Goal: Task Accomplishment & Management: Complete application form

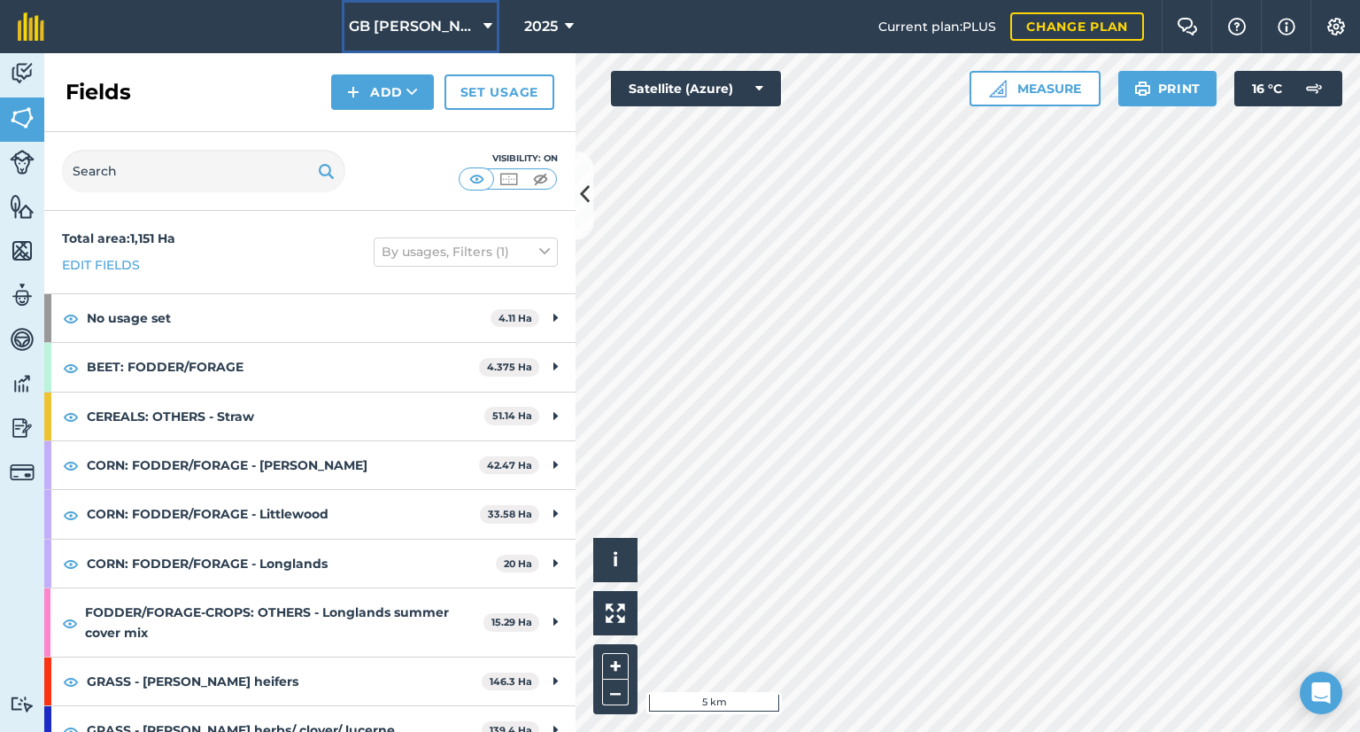
click at [438, 27] on span "GB [PERSON_NAME] Farms" at bounding box center [413, 26] width 128 height 21
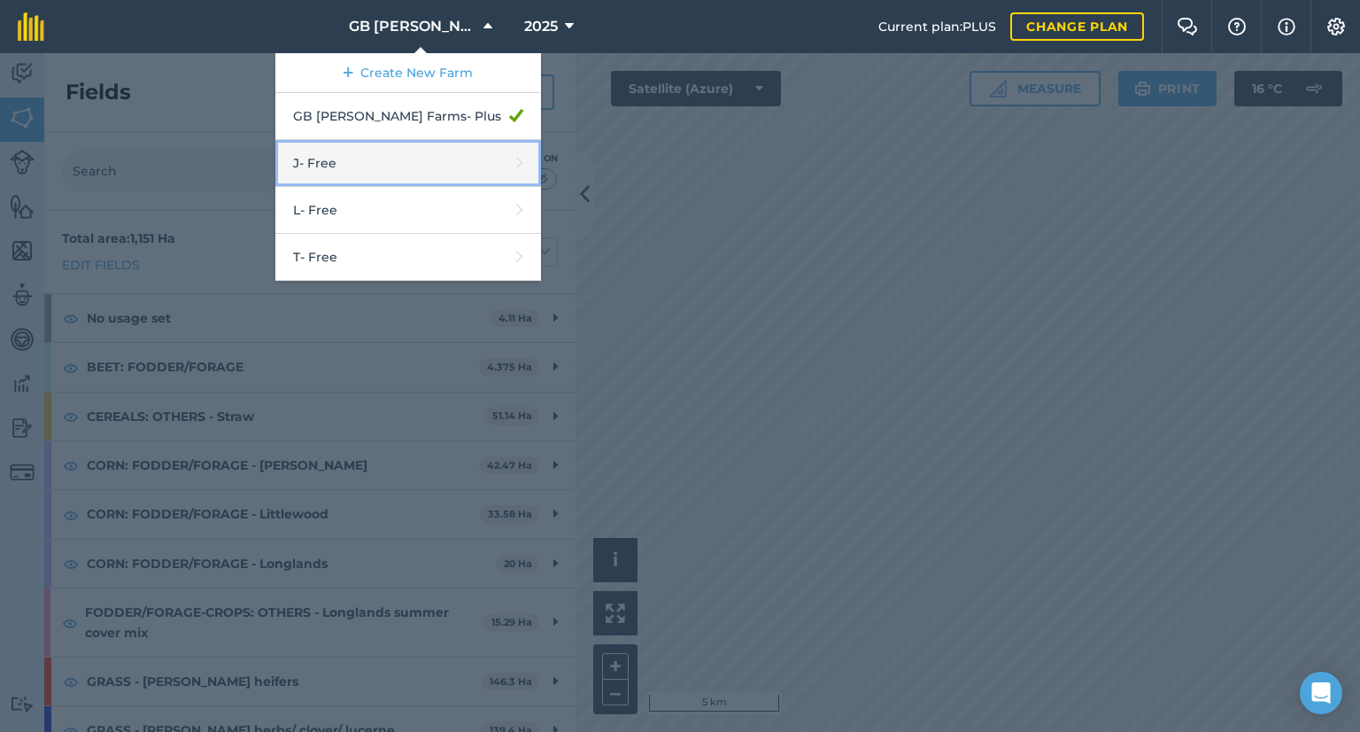
click at [407, 177] on link "J - Free" at bounding box center [408, 163] width 266 height 47
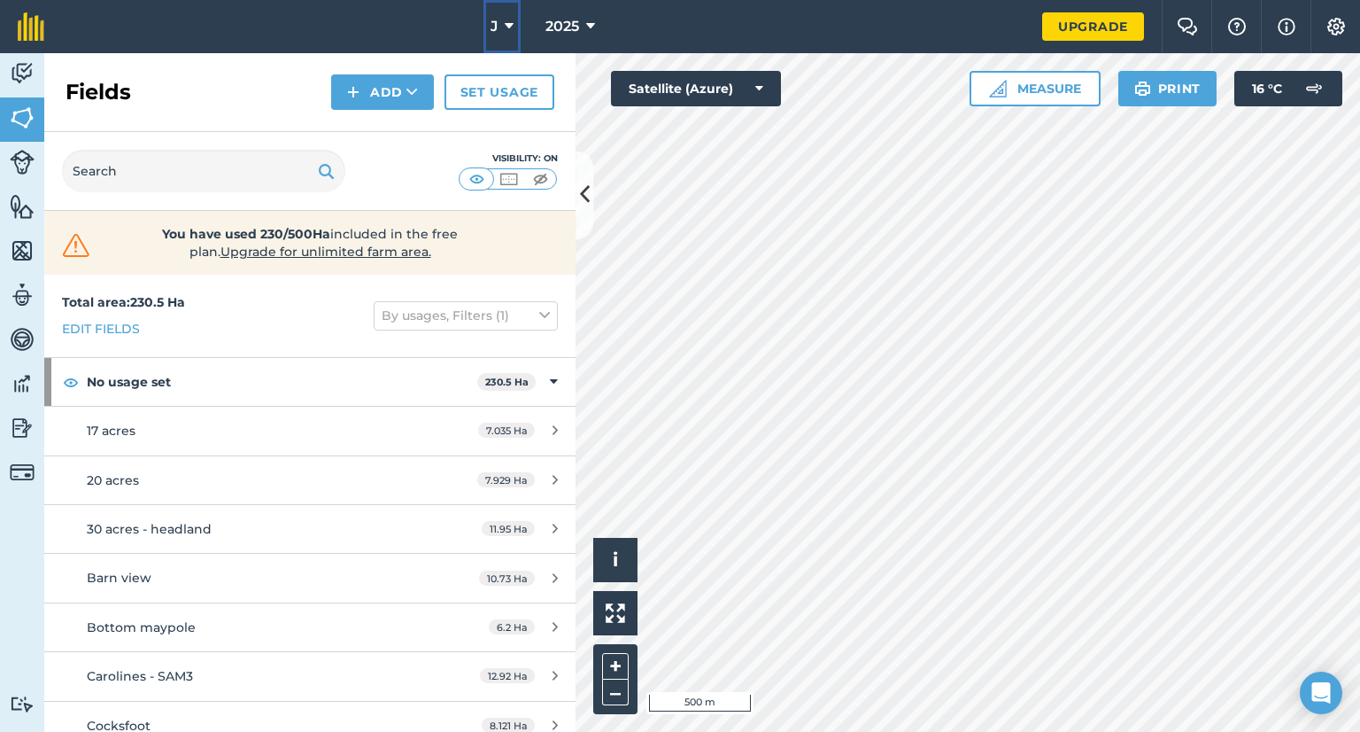
click at [492, 31] on span "J" at bounding box center [494, 26] width 7 height 21
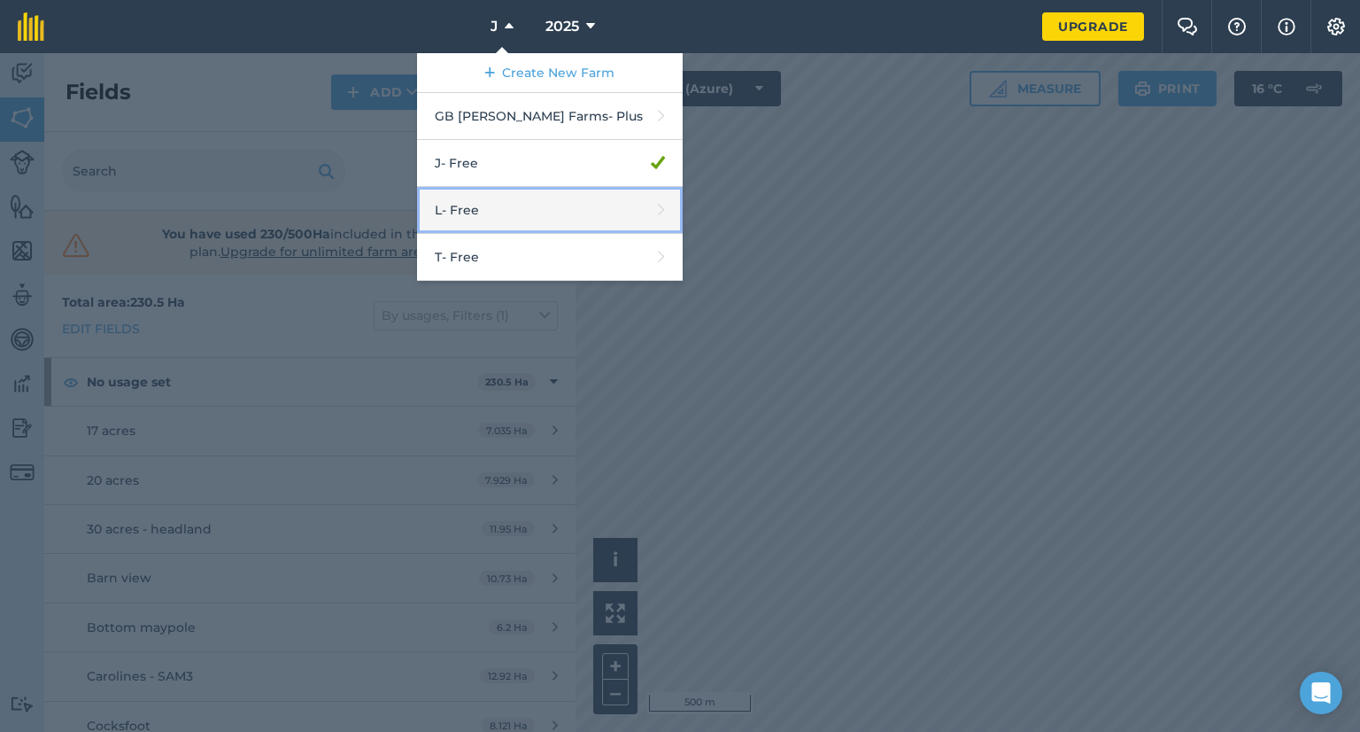
click at [476, 198] on link "L - Free" at bounding box center [550, 210] width 266 height 47
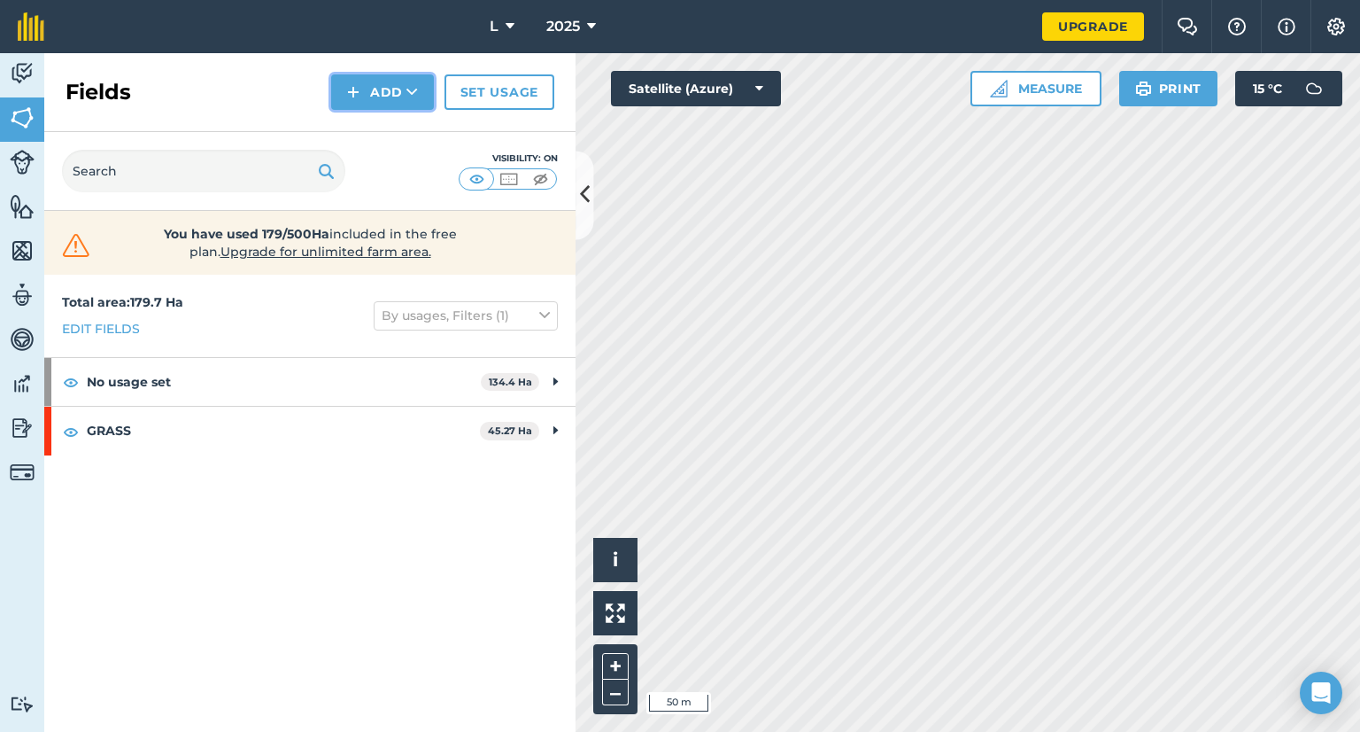
click at [378, 90] on button "Add" at bounding box center [382, 91] width 103 height 35
click at [383, 131] on link "Draw" at bounding box center [382, 131] width 97 height 39
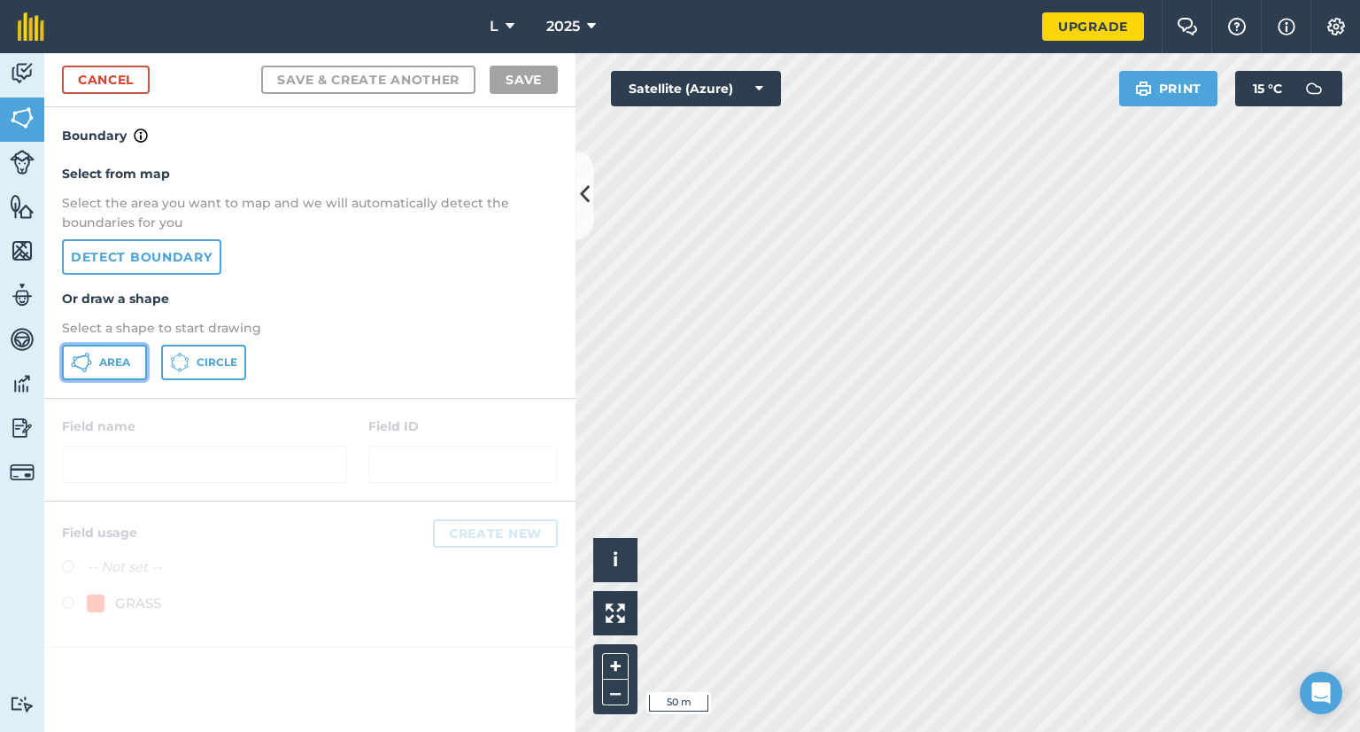
click at [126, 368] on span "Area" at bounding box center [114, 362] width 31 height 14
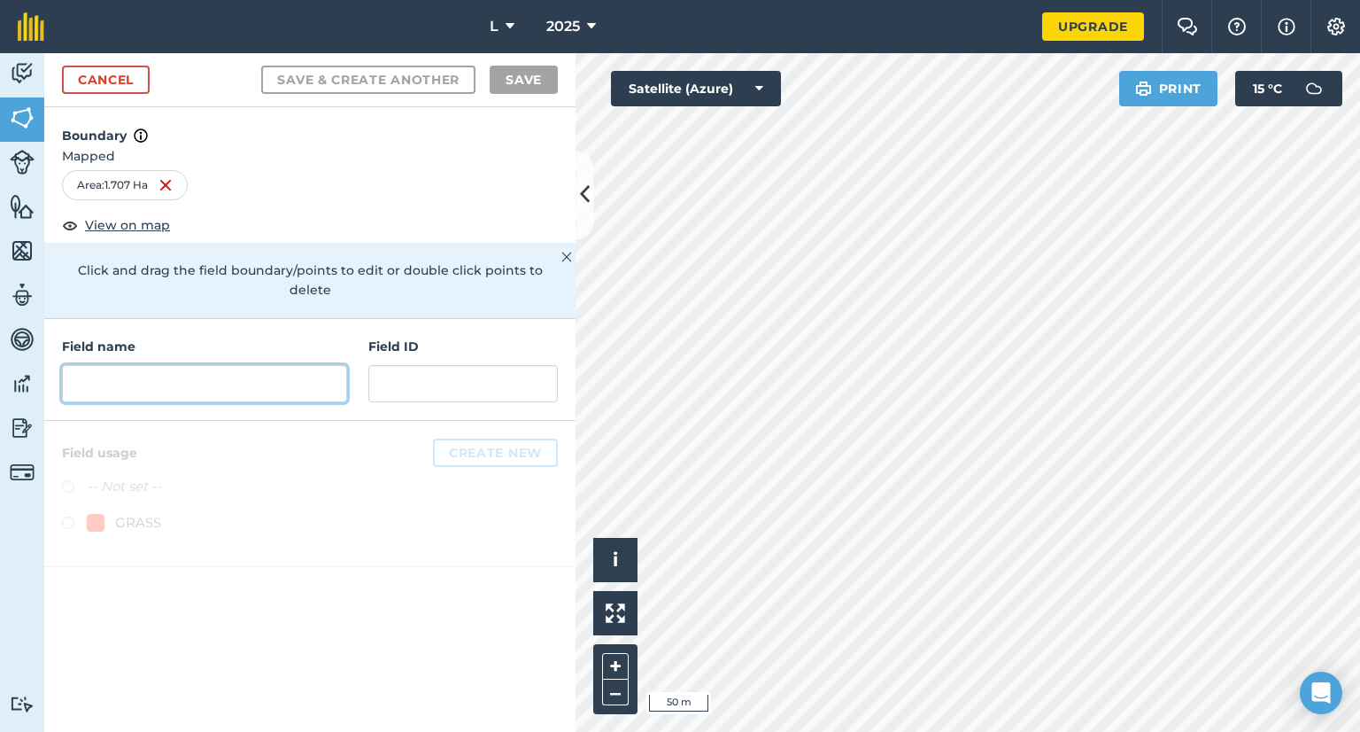
click at [260, 370] on input "text" at bounding box center [204, 383] width 285 height 37
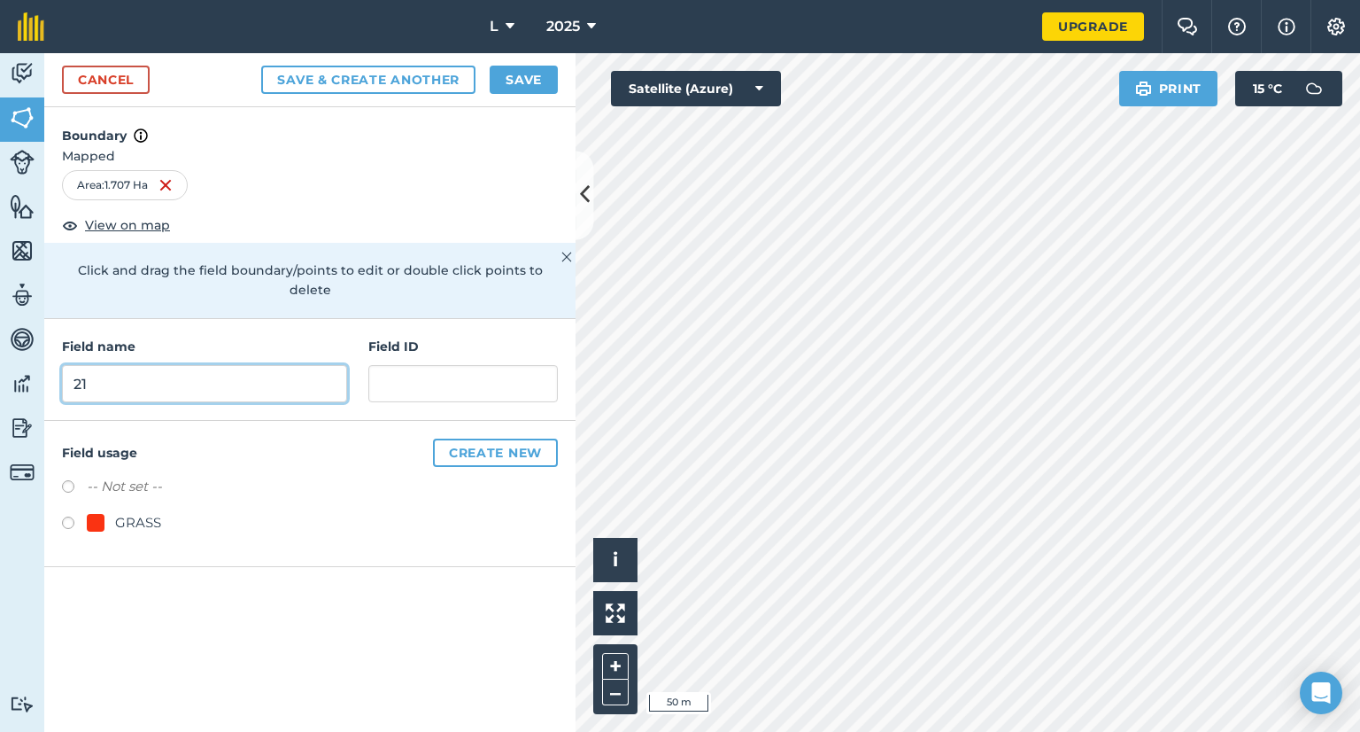
type input "21"
click at [473, 438] on button "Create new" at bounding box center [495, 452] width 125 height 28
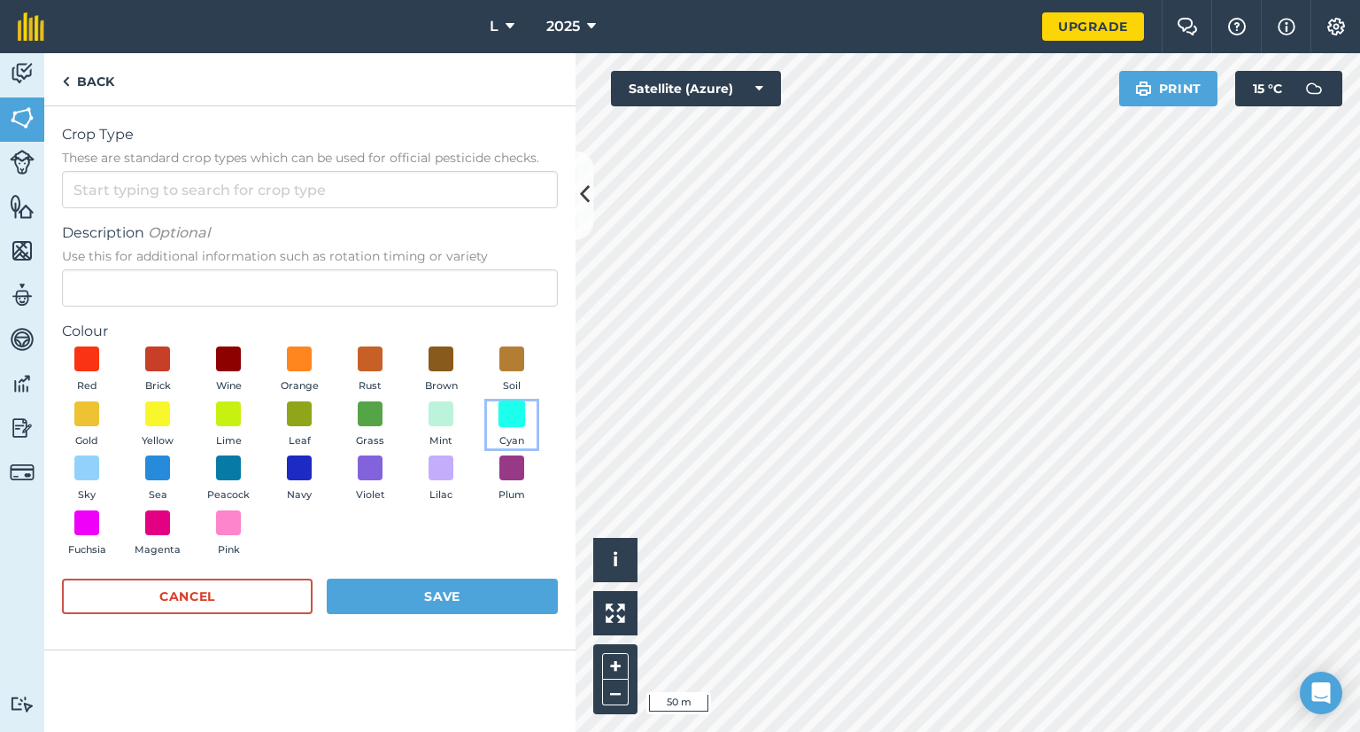
click at [524, 414] on span at bounding box center [512, 412] width 27 height 27
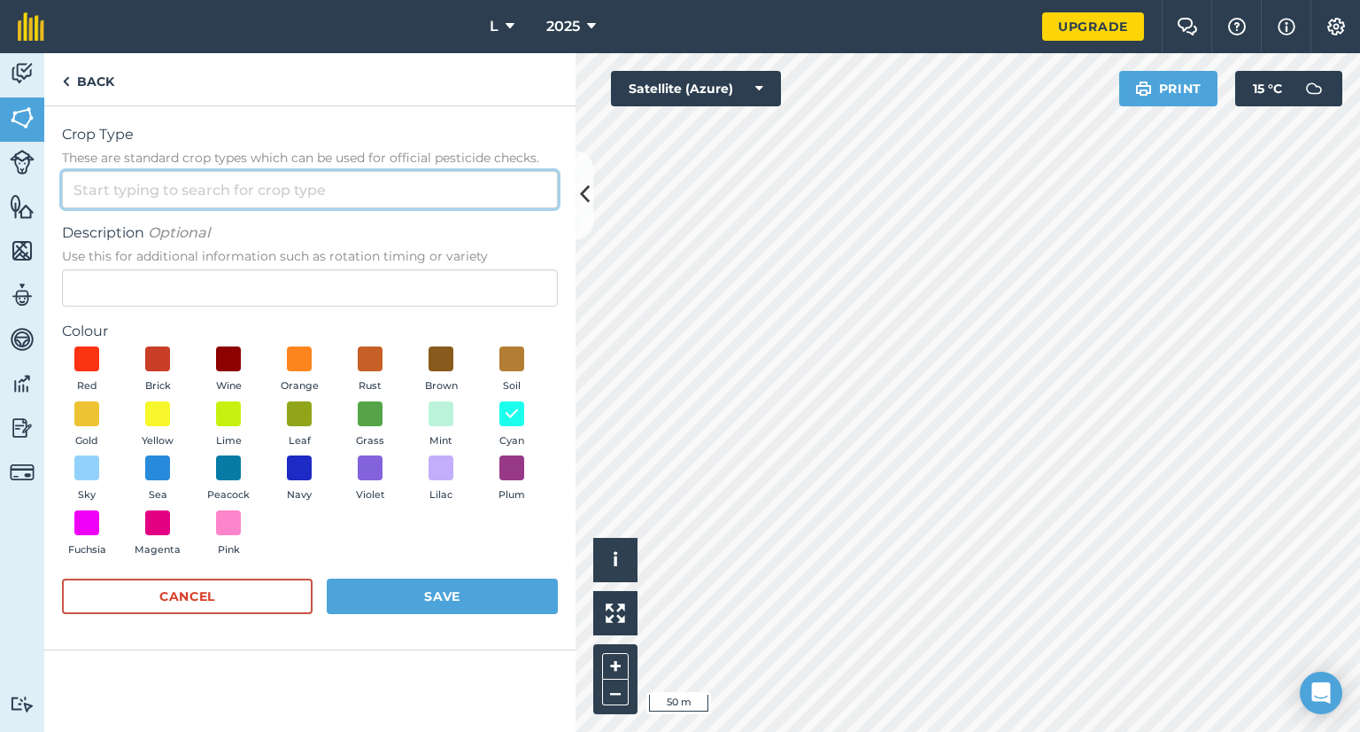
click at [159, 182] on input "Crop Type These are standard crop types which can be used for official pesticid…" at bounding box center [310, 189] width 496 height 37
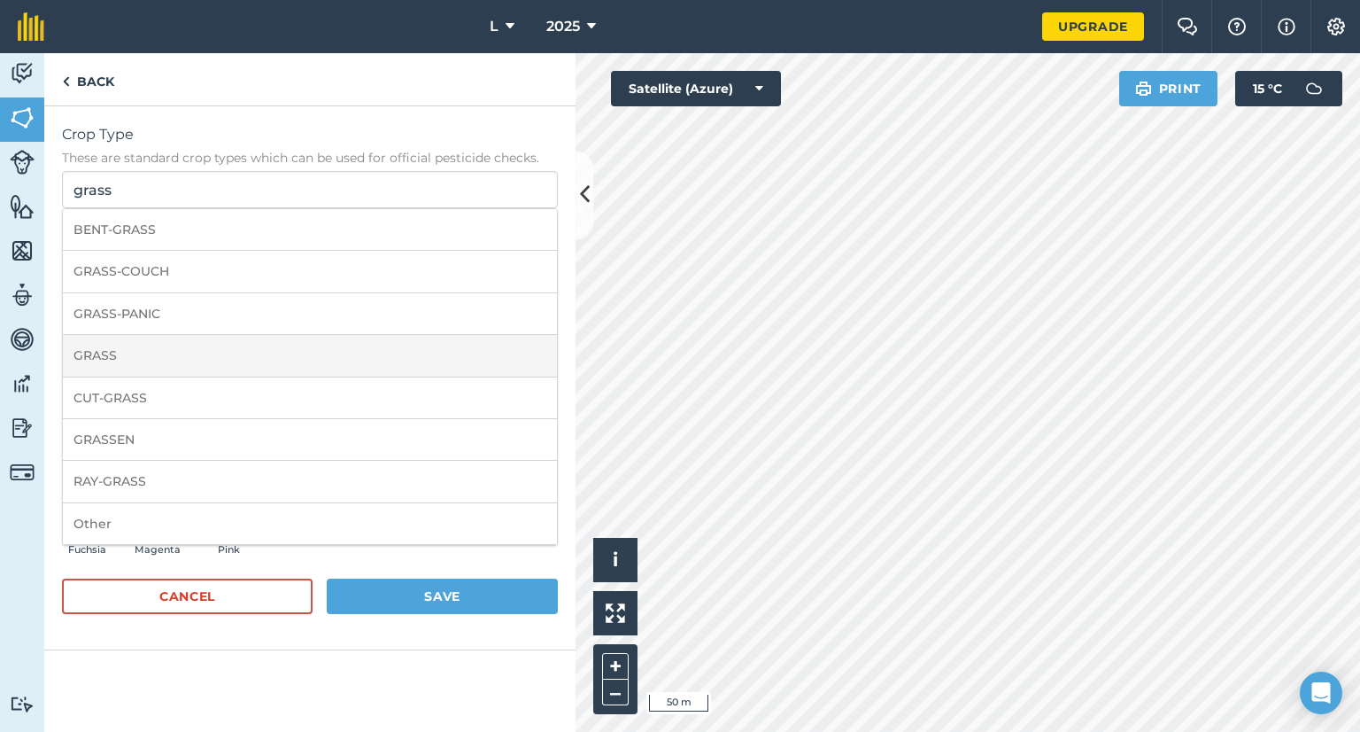
click at [165, 363] on li "GRASS" at bounding box center [310, 356] width 494 height 42
type input "GRASS"
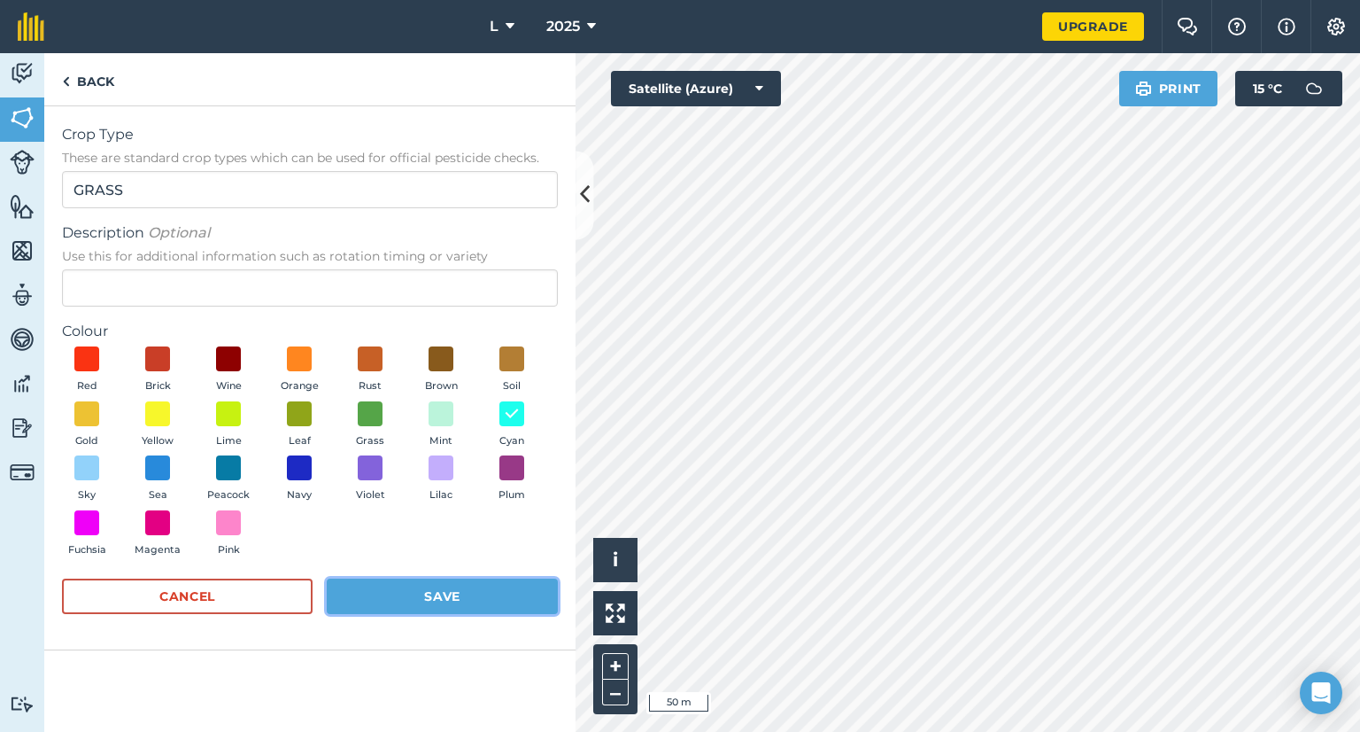
click at [439, 601] on button "Save" at bounding box center [442, 595] width 231 height 35
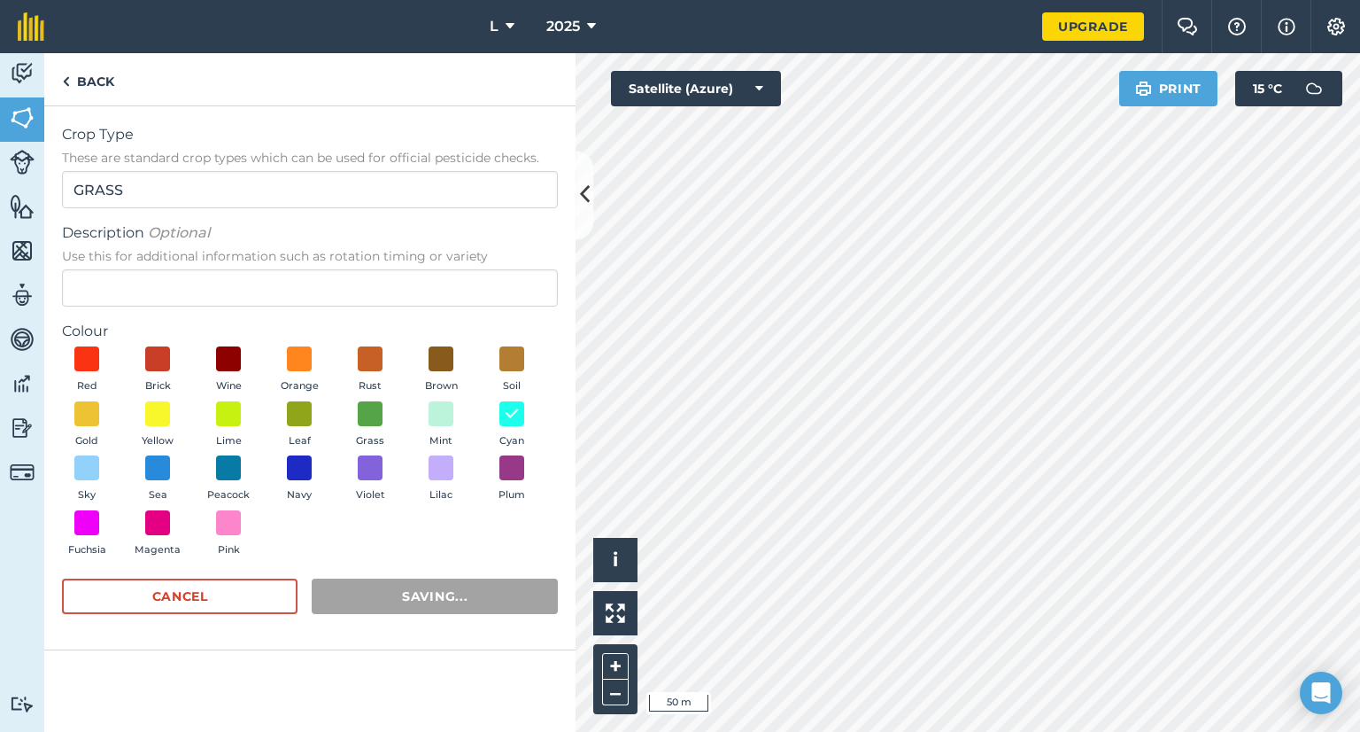
radio input "true"
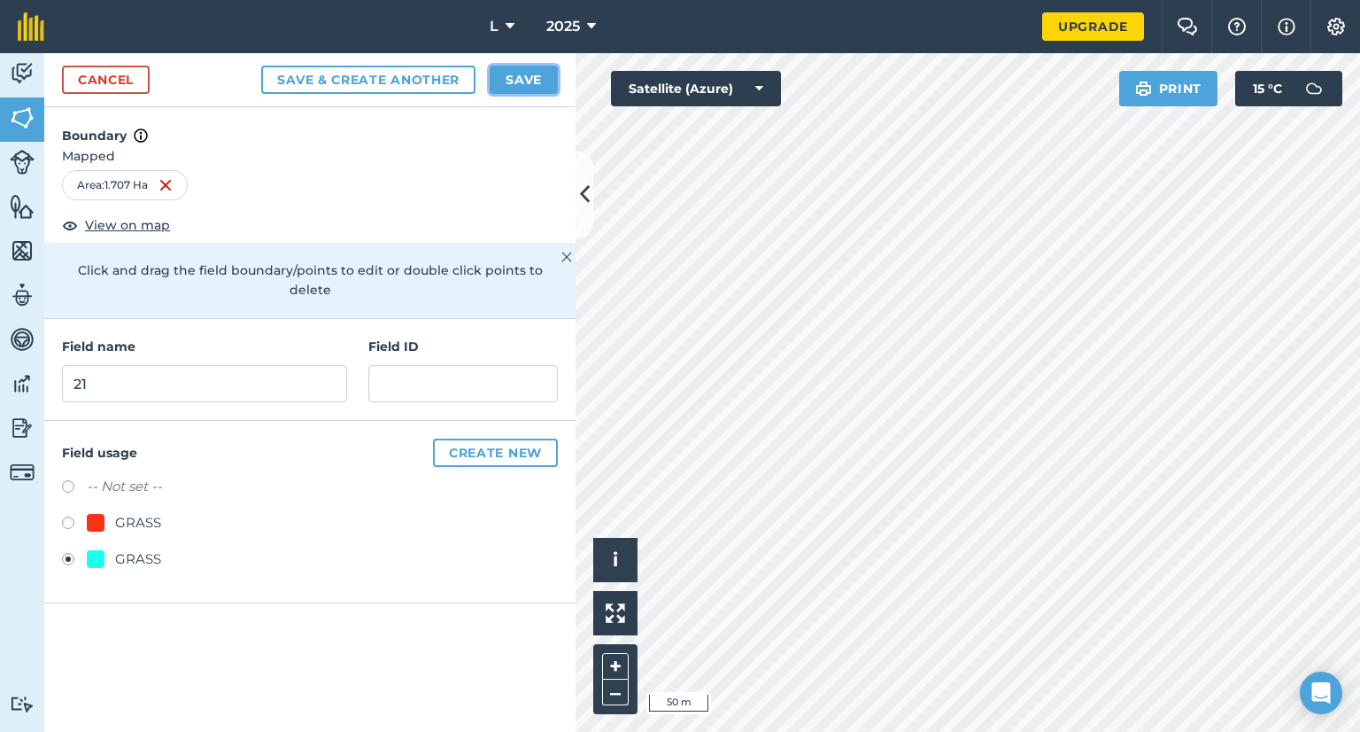
click at [531, 89] on button "Save" at bounding box center [524, 80] width 68 height 28
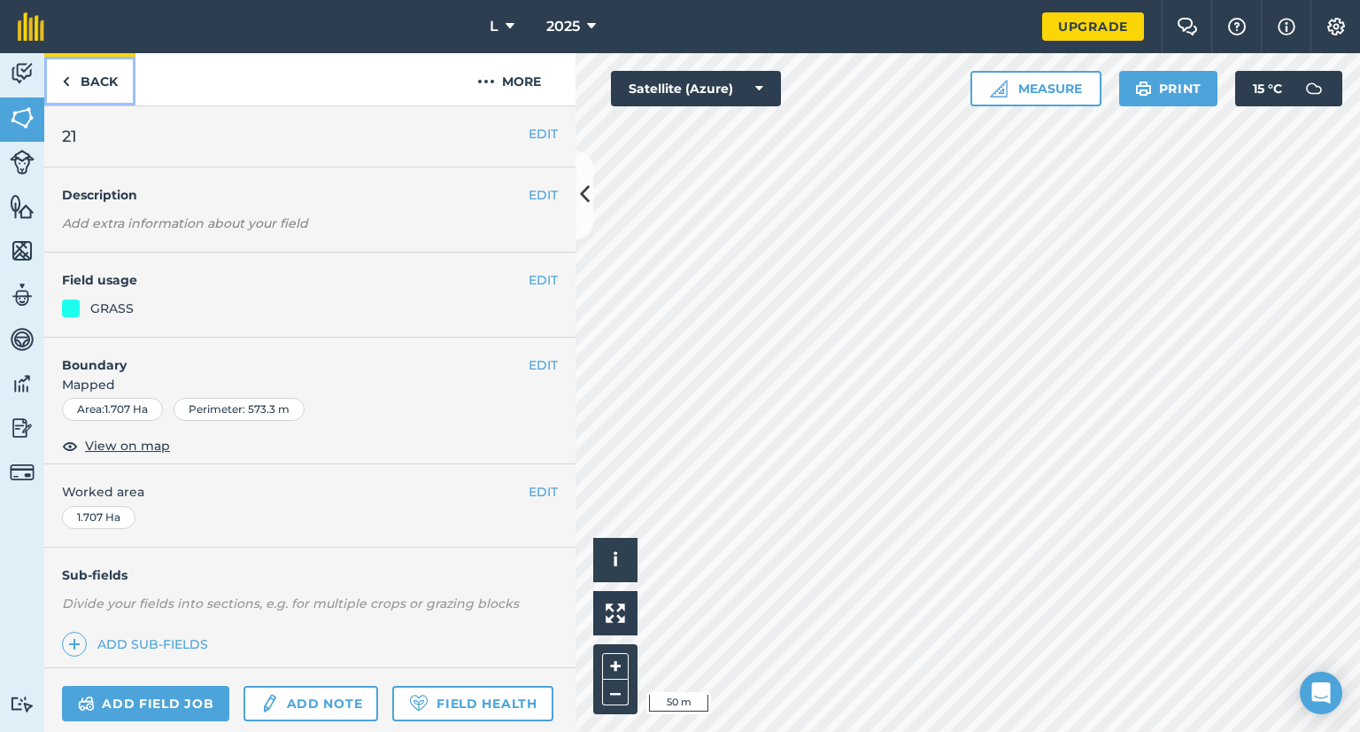
click at [91, 93] on link "Back" at bounding box center [89, 79] width 91 height 52
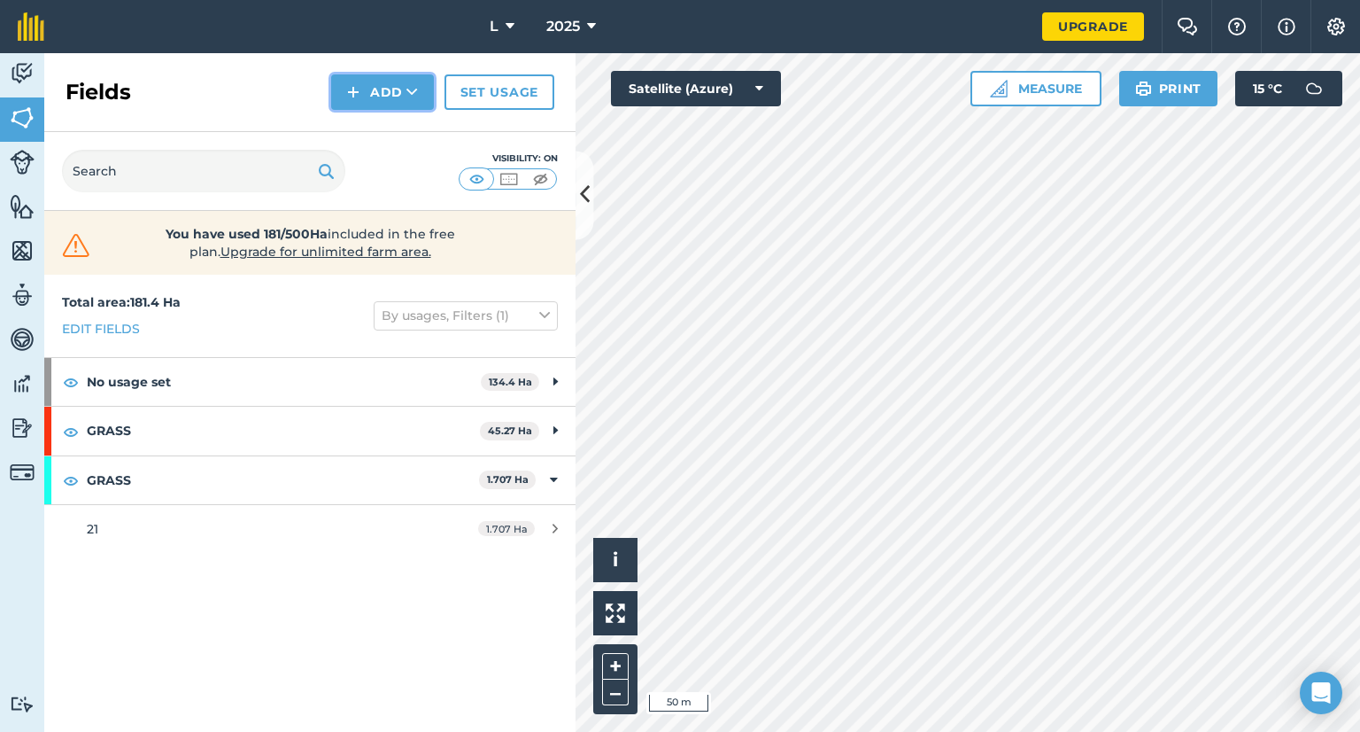
click at [380, 97] on button "Add" at bounding box center [382, 91] width 103 height 35
click at [388, 134] on link "Draw" at bounding box center [382, 131] width 97 height 39
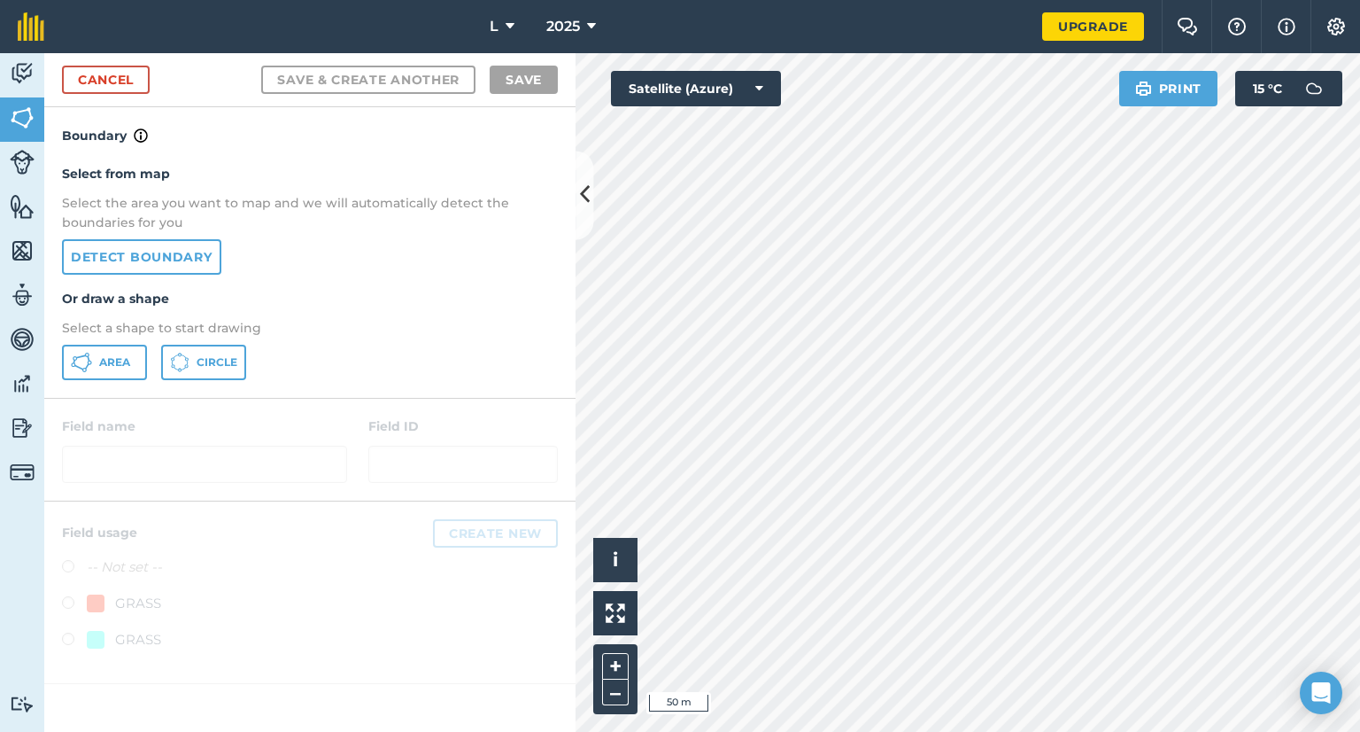
click at [92, 387] on div "Select from map Select the area you want to map and we will automatically detec…" at bounding box center [309, 272] width 531 height 252
click at [103, 373] on button "Area" at bounding box center [104, 362] width 85 height 35
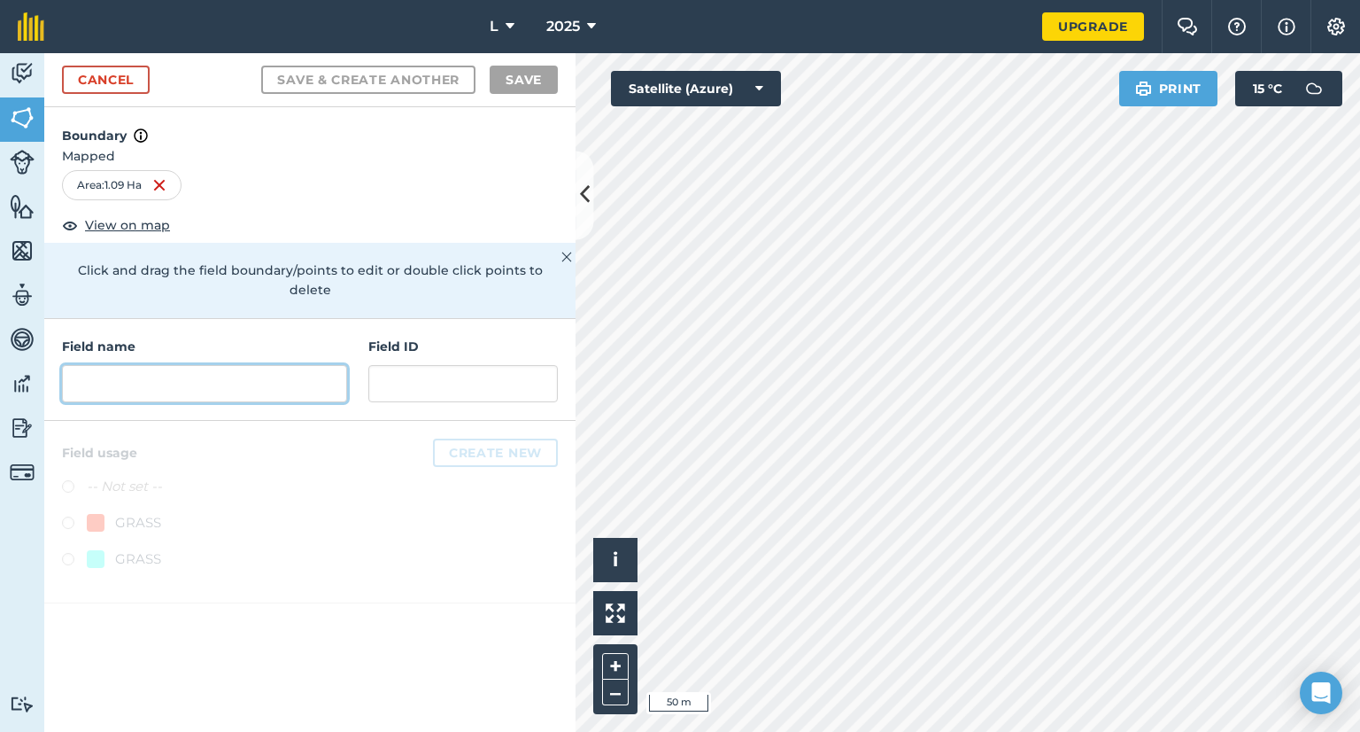
click at [118, 371] on input "text" at bounding box center [204, 383] width 285 height 37
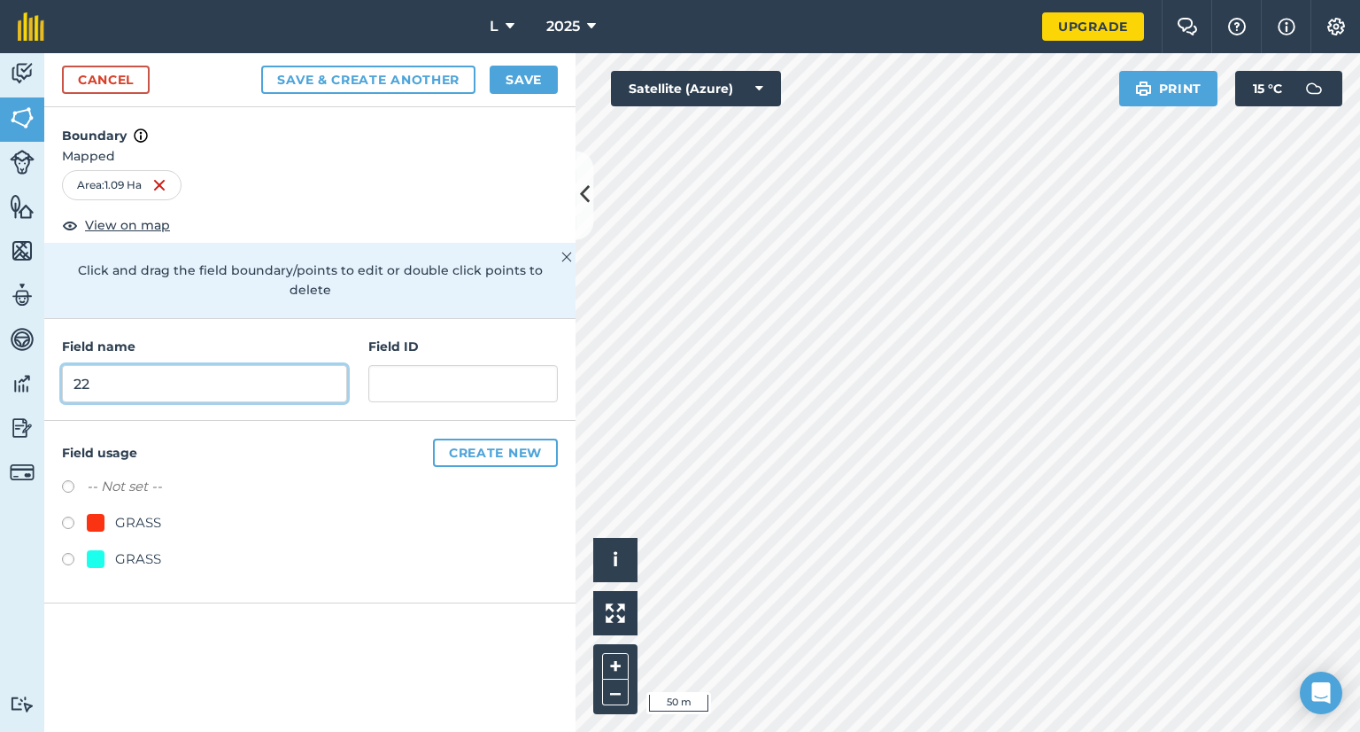
type input "22"
click at [150, 548] on div "GRASS" at bounding box center [138, 558] width 46 height 21
radio input "true"
click at [540, 82] on button "Save" at bounding box center [524, 80] width 68 height 28
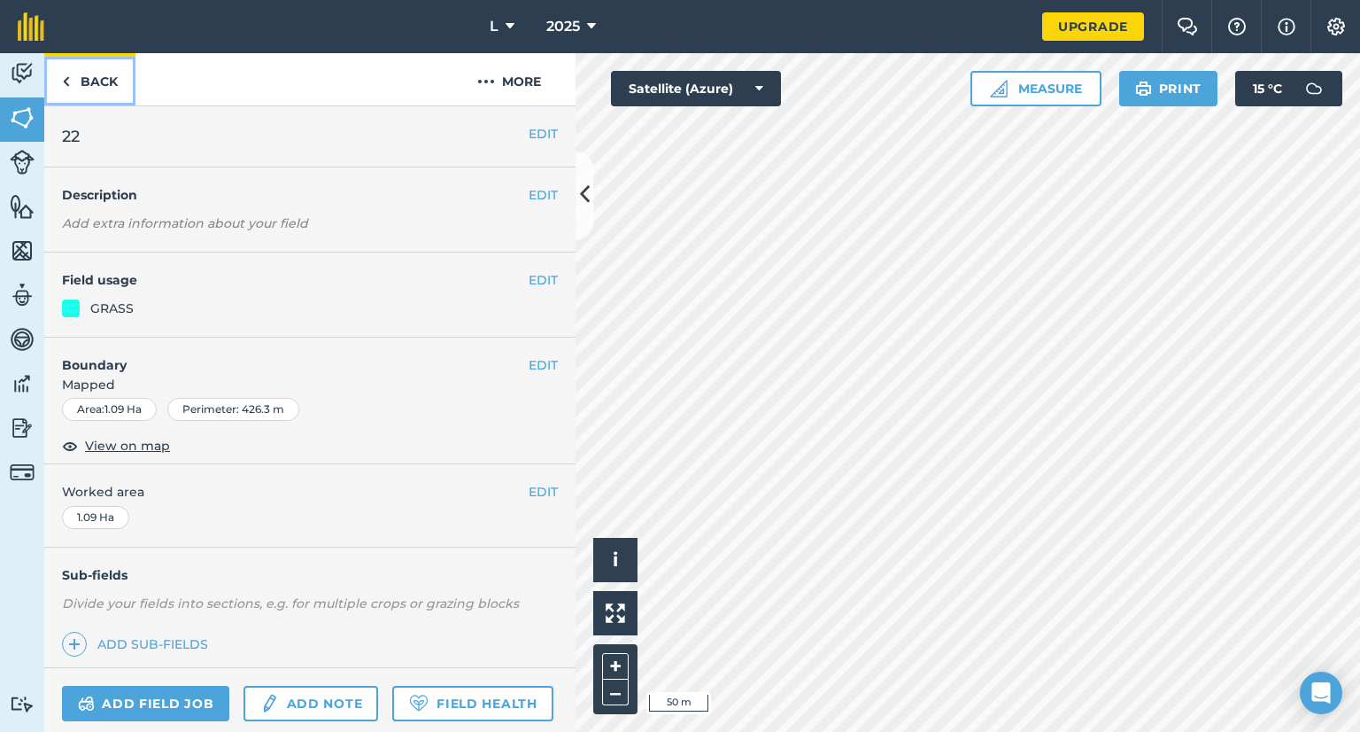
click at [81, 92] on link "Back" at bounding box center [89, 79] width 91 height 52
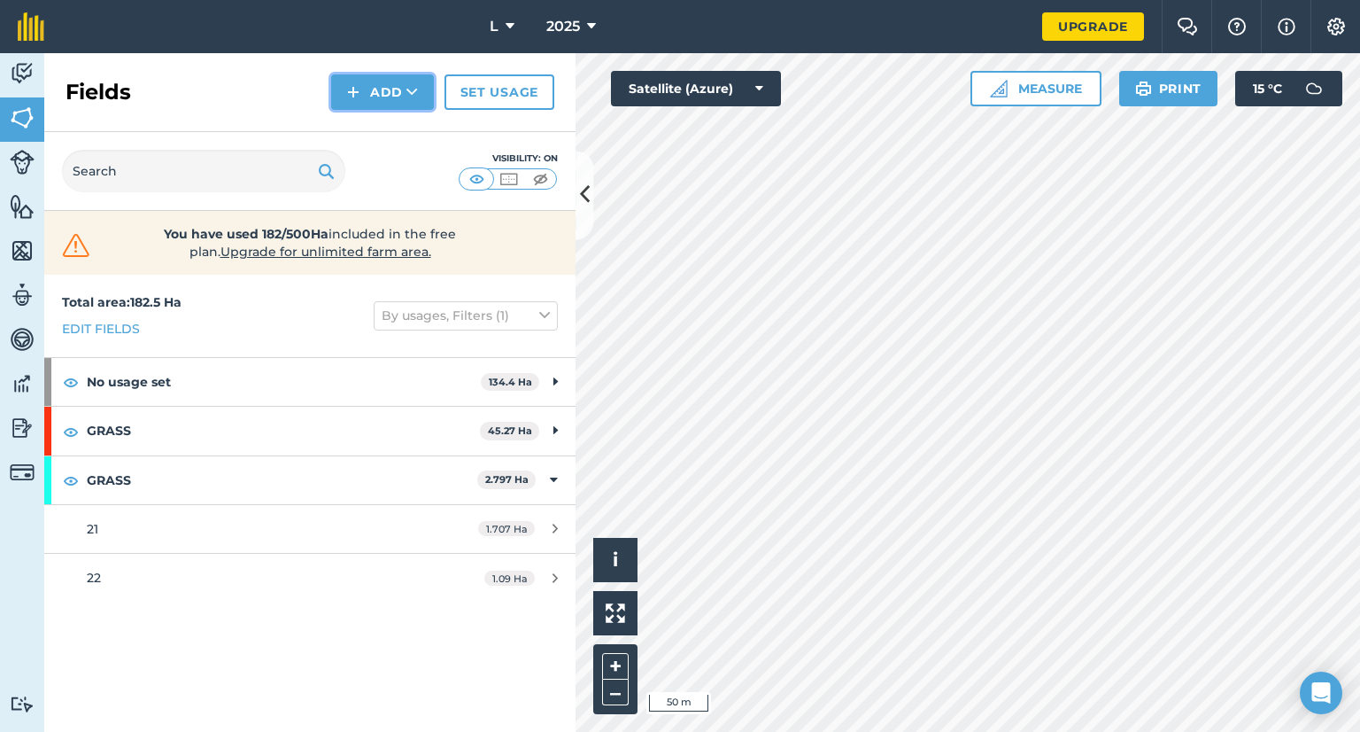
click at [363, 85] on button "Add" at bounding box center [382, 91] width 103 height 35
click at [371, 132] on link "Draw" at bounding box center [382, 131] width 97 height 39
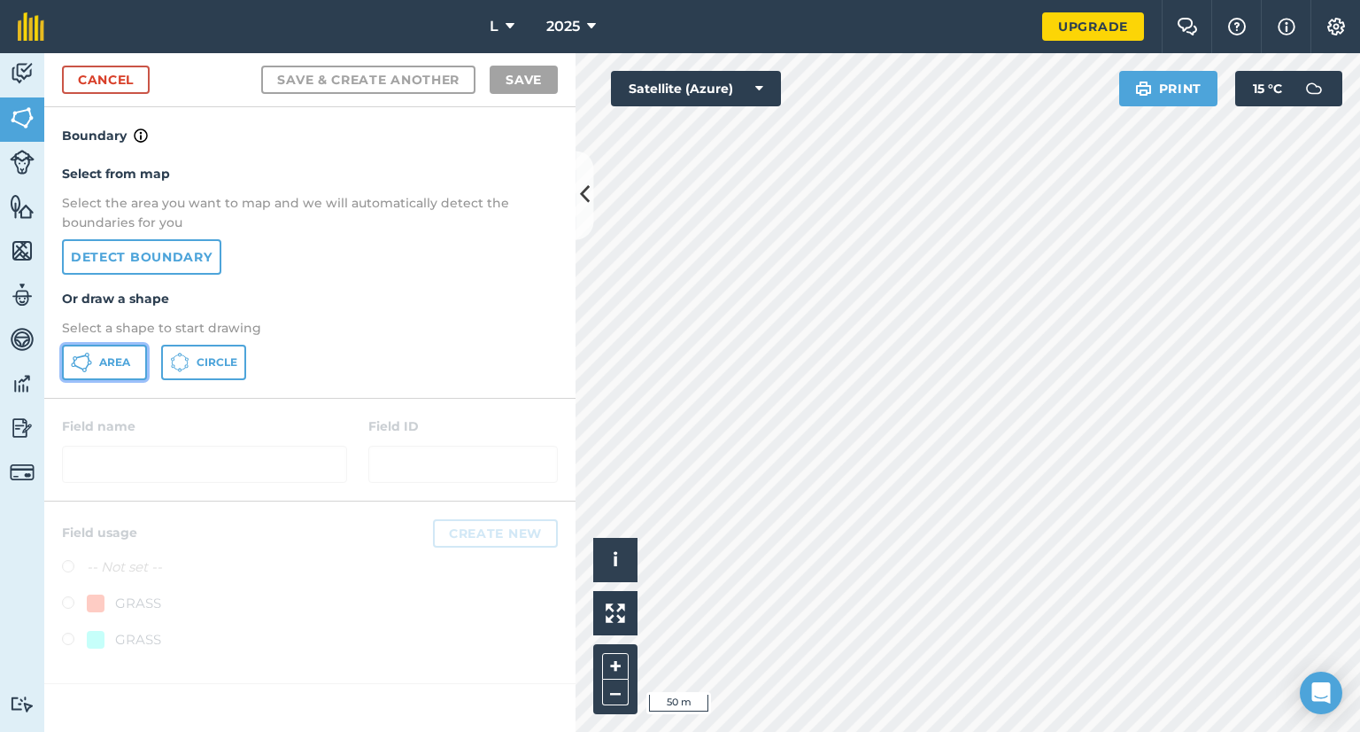
click at [106, 364] on span "Area" at bounding box center [114, 362] width 31 height 14
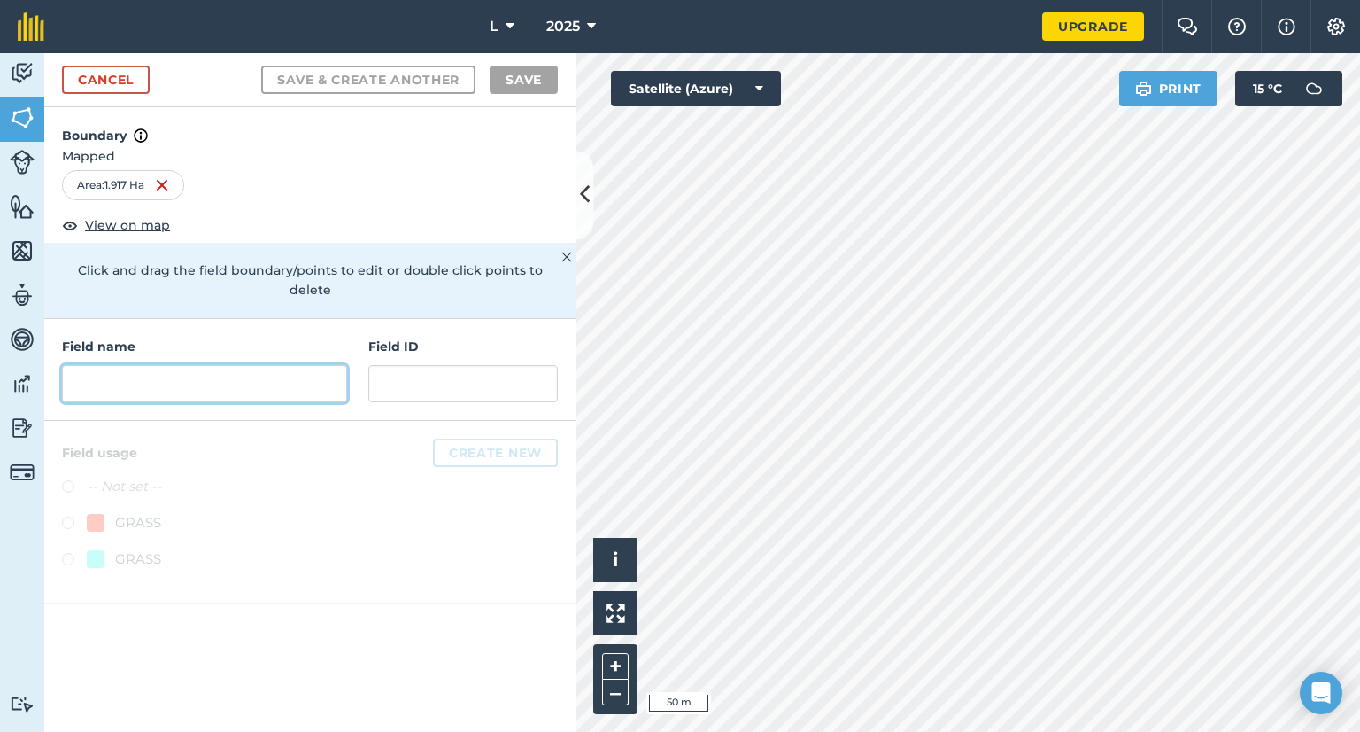
click at [163, 365] on input "text" at bounding box center [204, 383] width 285 height 37
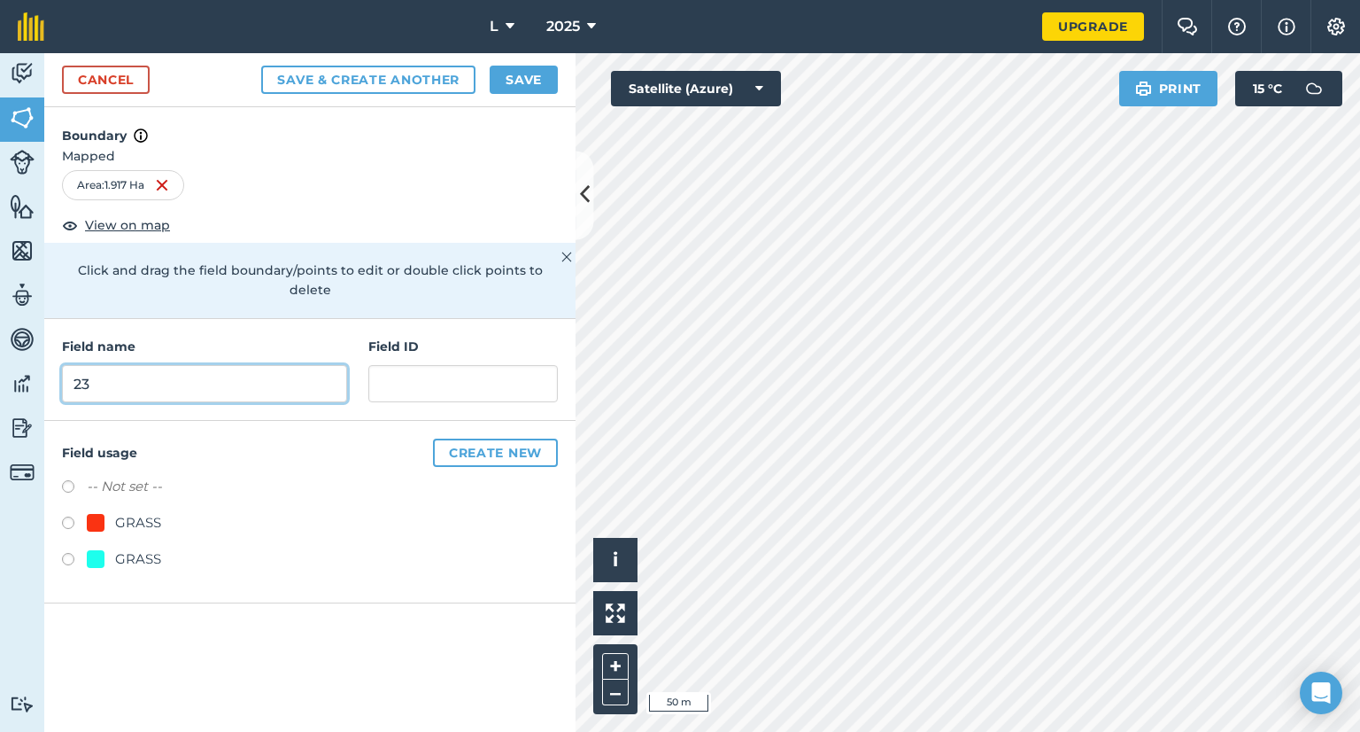
type input "23"
click at [149, 548] on div "GRASS" at bounding box center [138, 558] width 46 height 21
radio input "true"
click at [531, 88] on button "Save" at bounding box center [524, 80] width 68 height 28
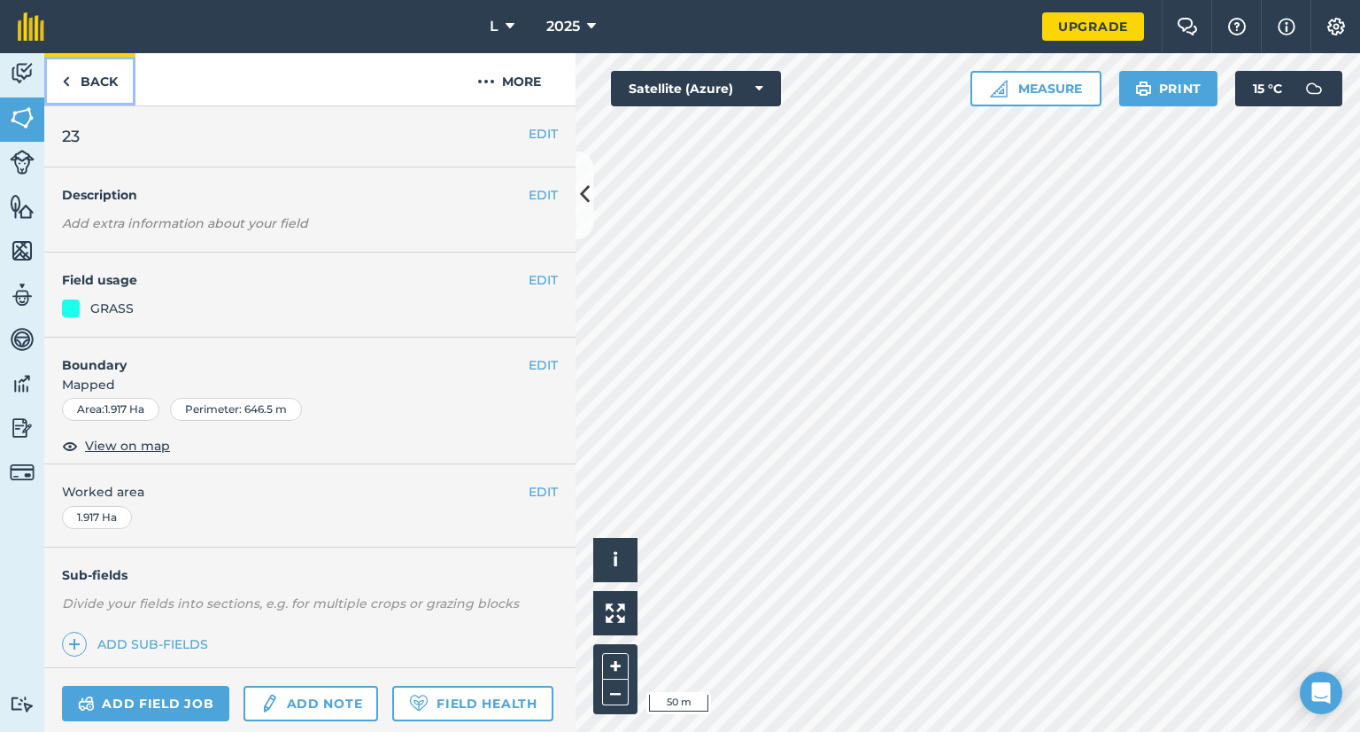
click at [101, 83] on link "Back" at bounding box center [89, 79] width 91 height 52
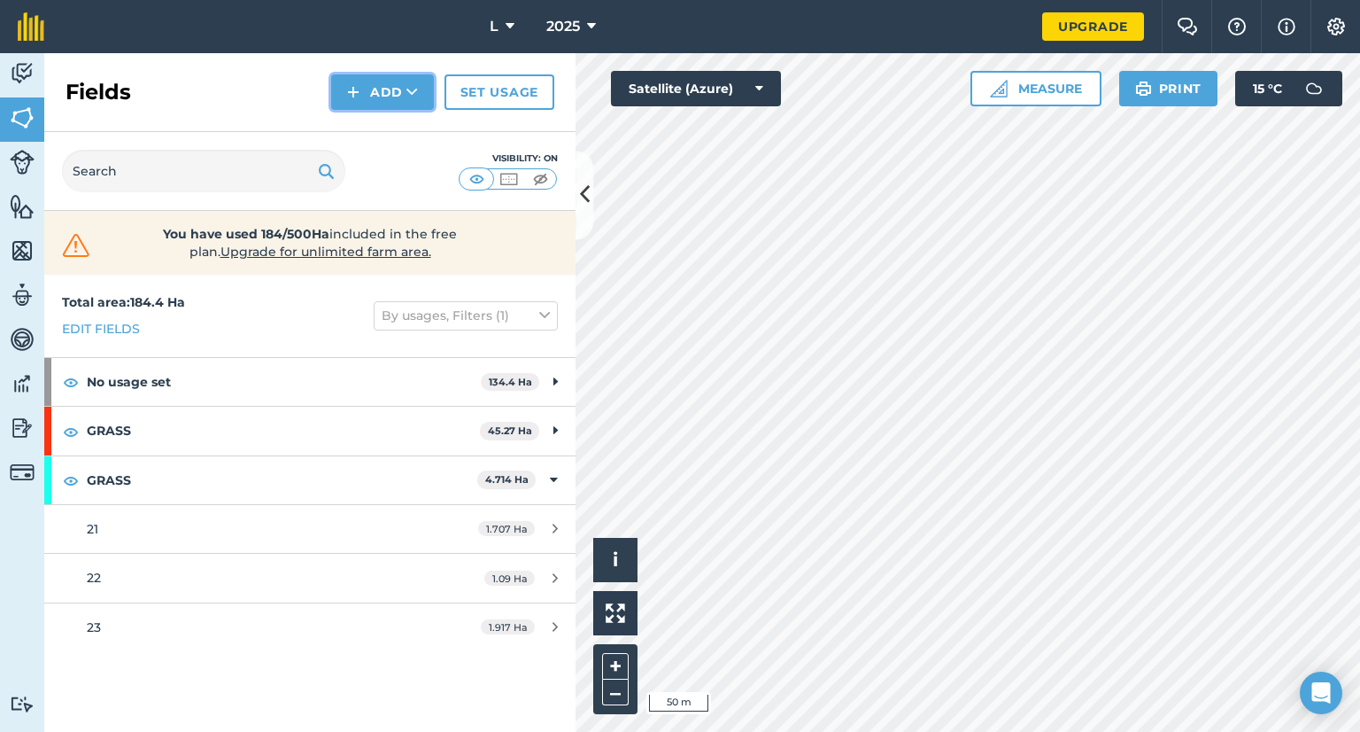
click at [390, 89] on button "Add" at bounding box center [382, 91] width 103 height 35
click at [374, 127] on link "Draw" at bounding box center [382, 131] width 97 height 39
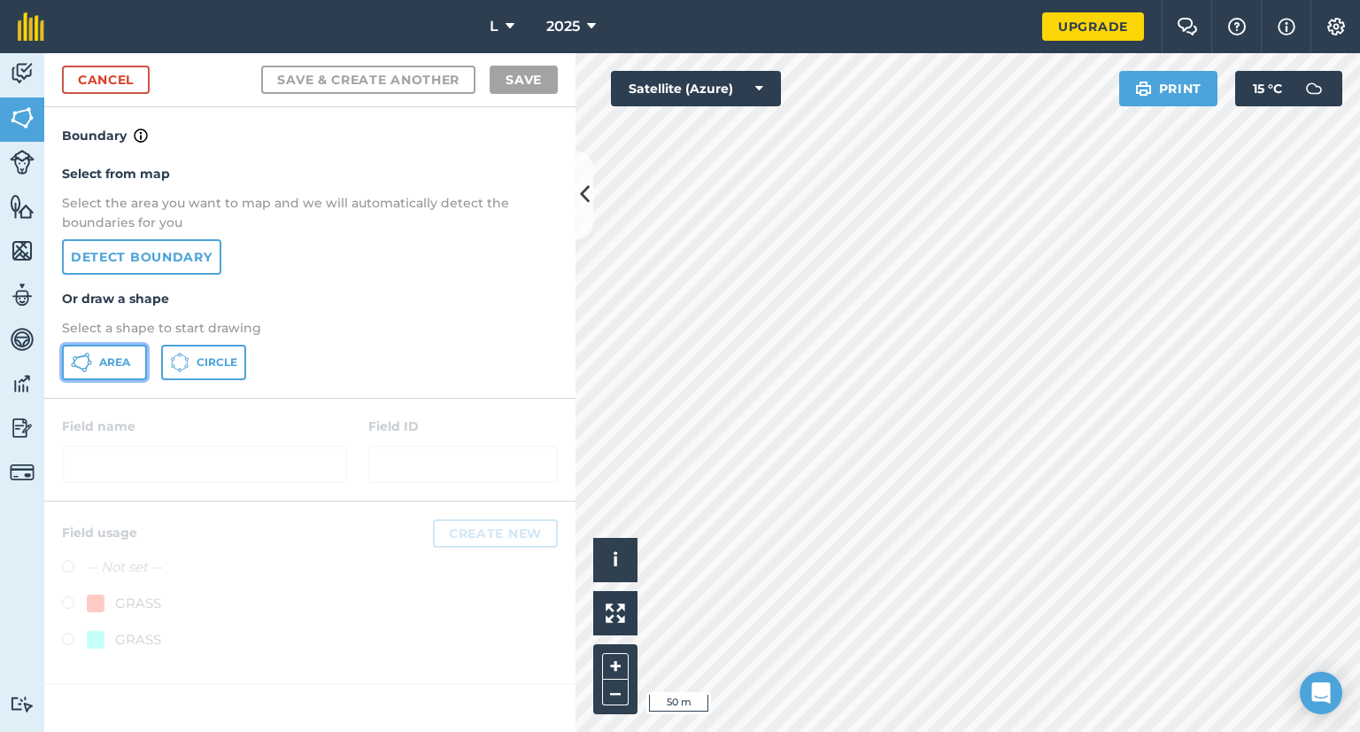
click at [107, 355] on span "Area" at bounding box center [114, 362] width 31 height 14
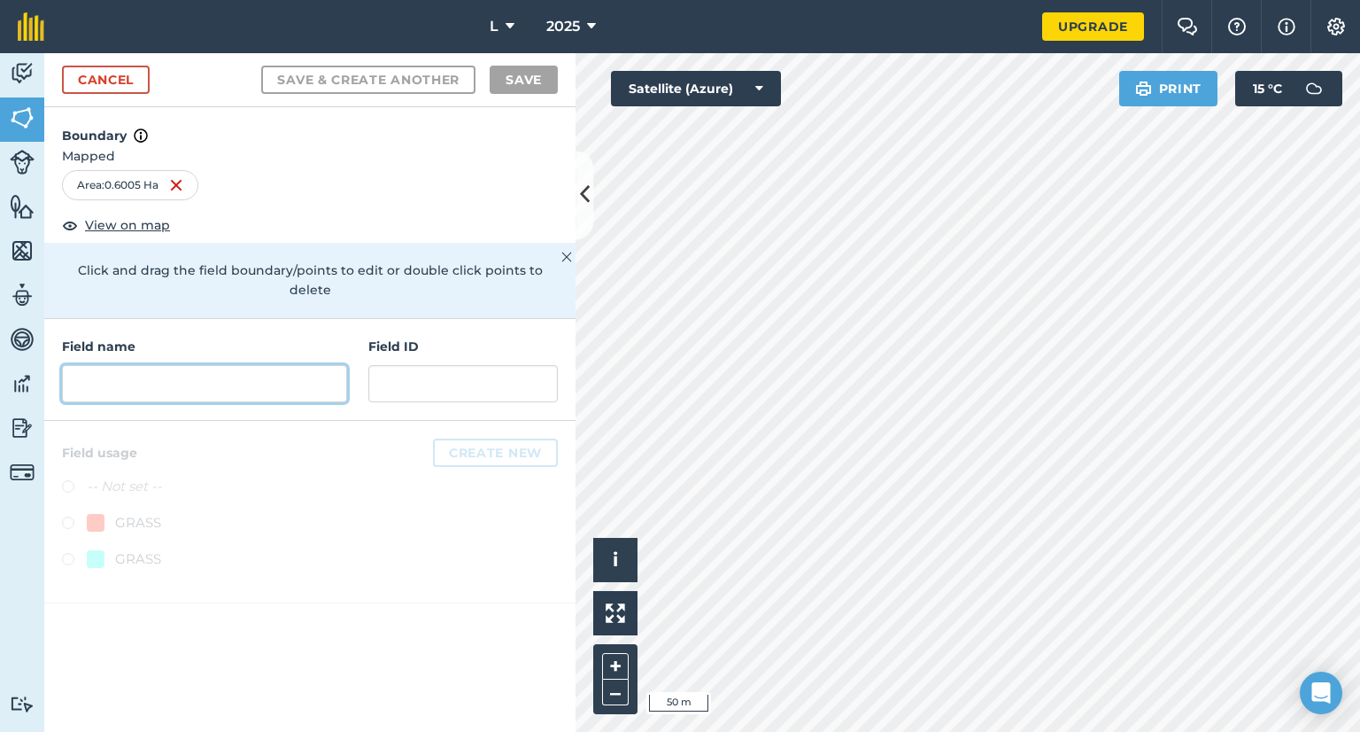
click at [265, 366] on input "text" at bounding box center [204, 383] width 285 height 37
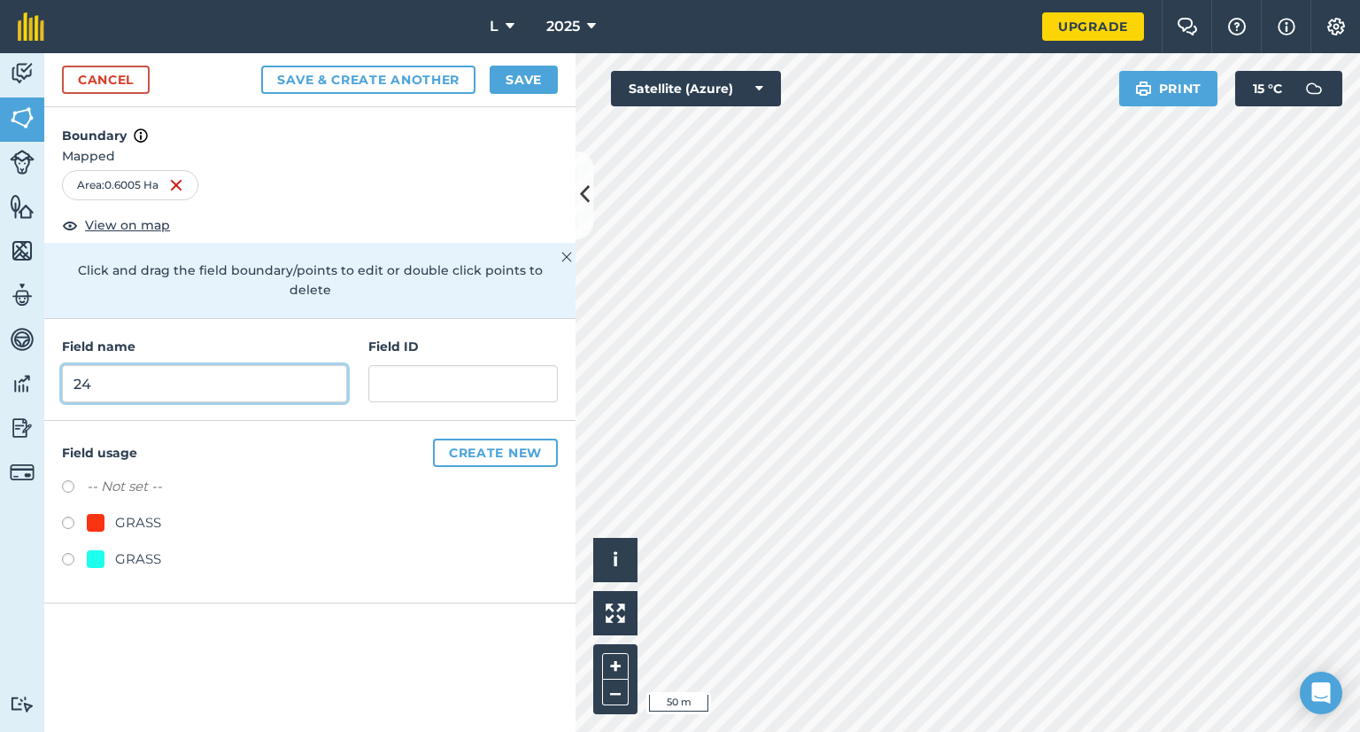
type input "24"
click at [141, 548] on div "GRASS" at bounding box center [138, 558] width 46 height 21
radio input "true"
click at [539, 80] on button "Save" at bounding box center [524, 80] width 68 height 28
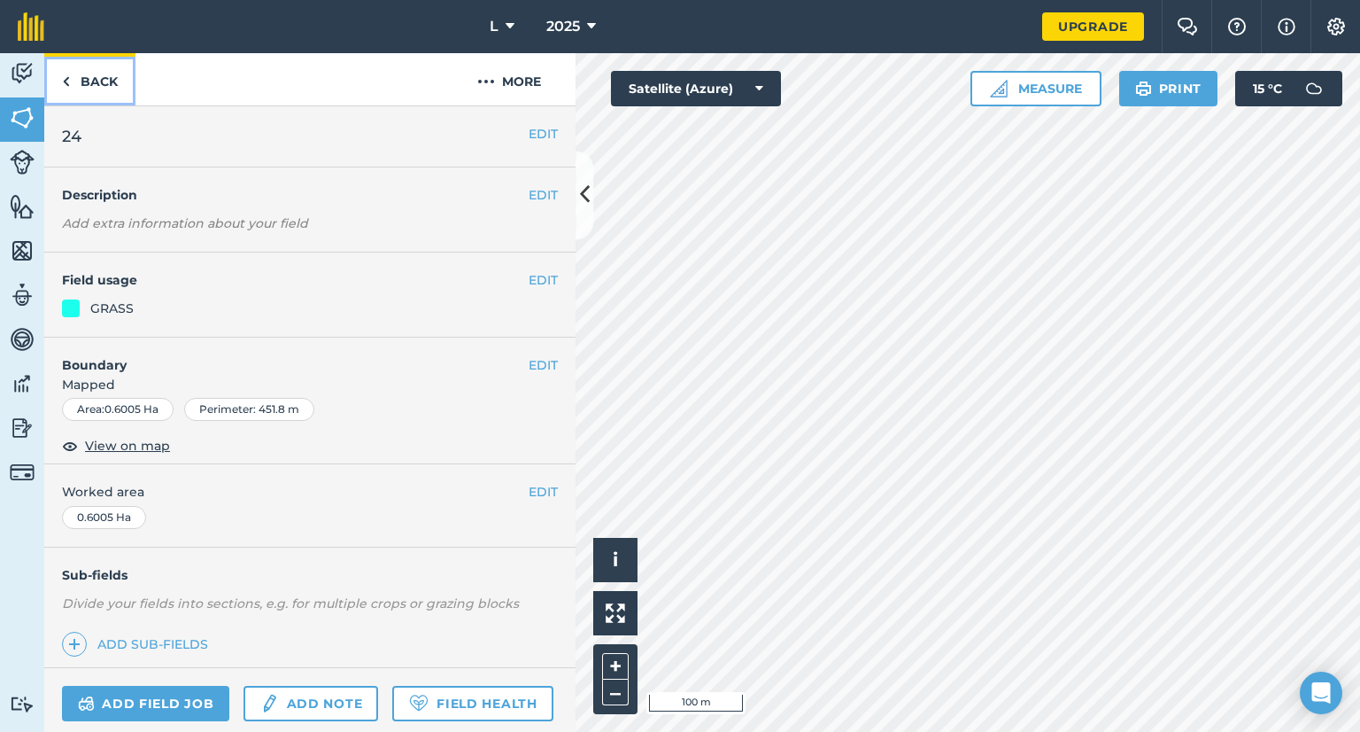
click at [91, 89] on link "Back" at bounding box center [89, 79] width 91 height 52
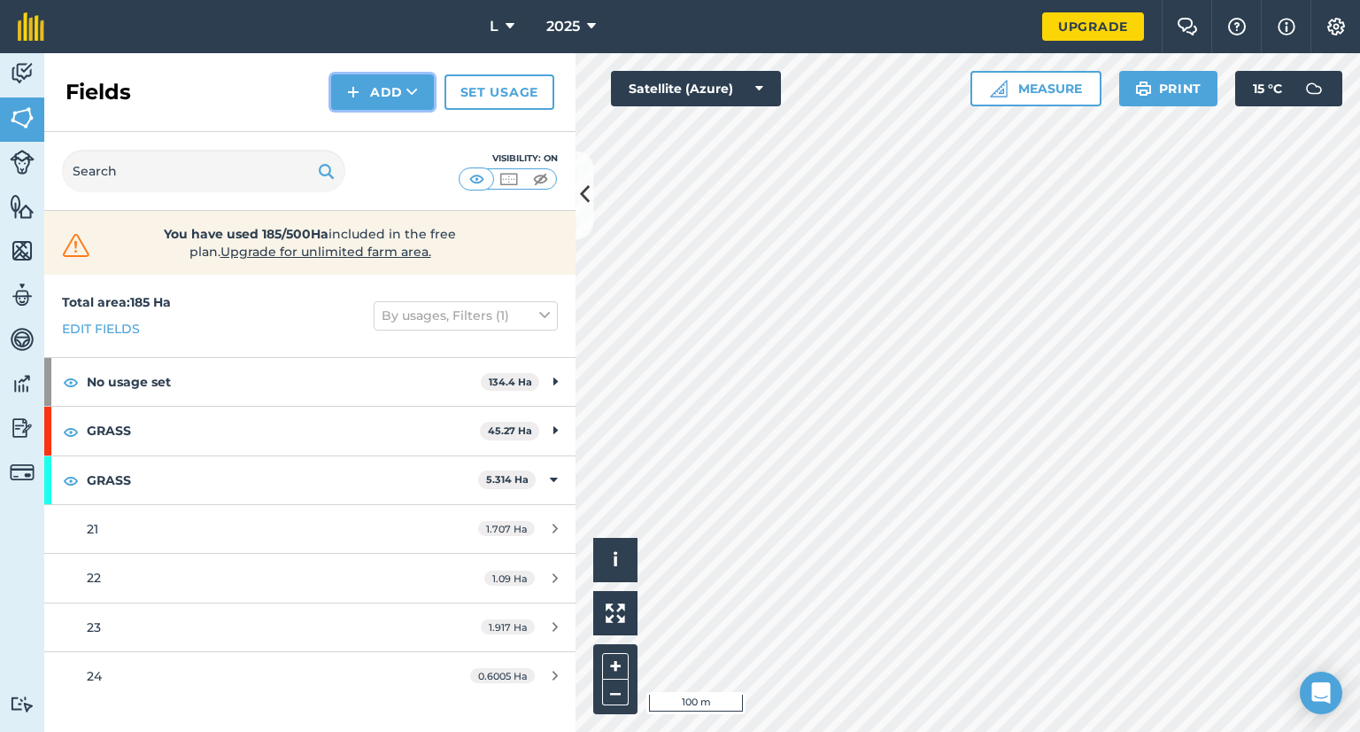
click at [362, 90] on button "Add" at bounding box center [382, 91] width 103 height 35
click at [362, 125] on link "Draw" at bounding box center [382, 131] width 97 height 39
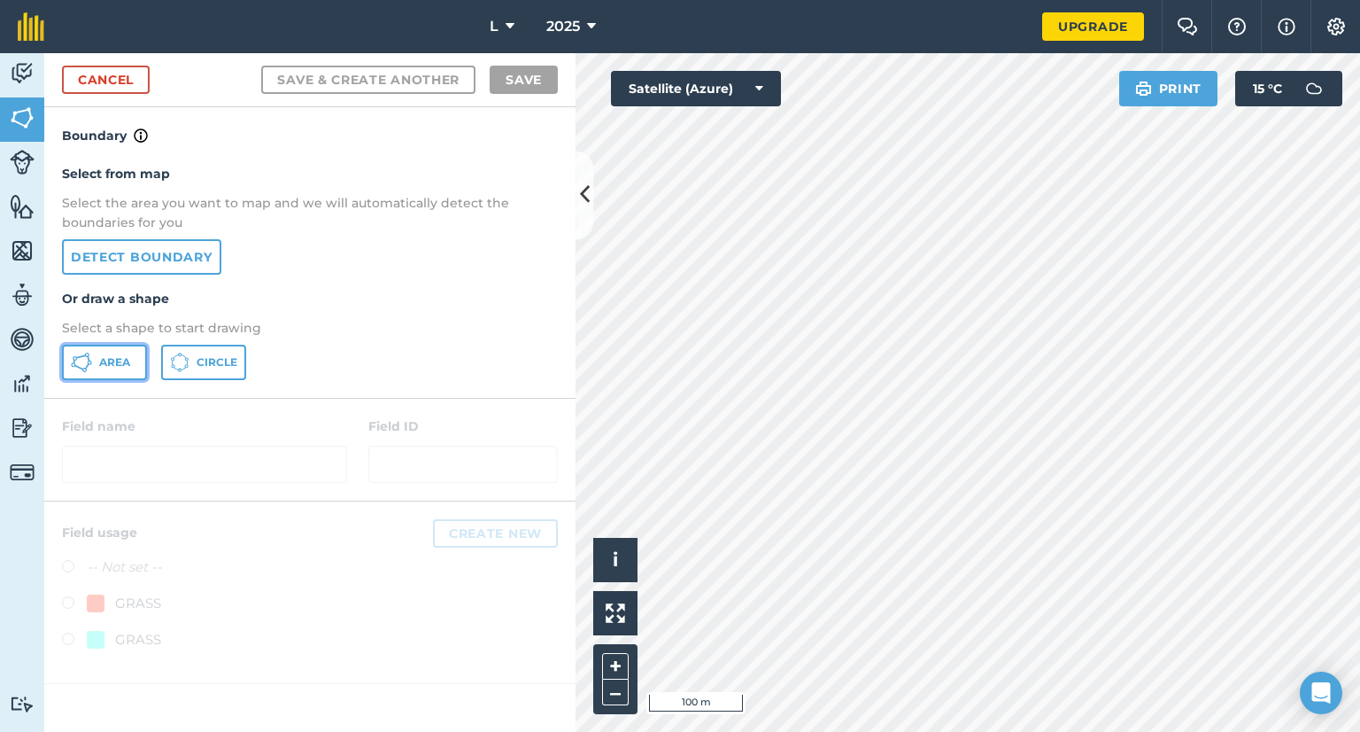
click at [121, 368] on span "Area" at bounding box center [114, 362] width 31 height 14
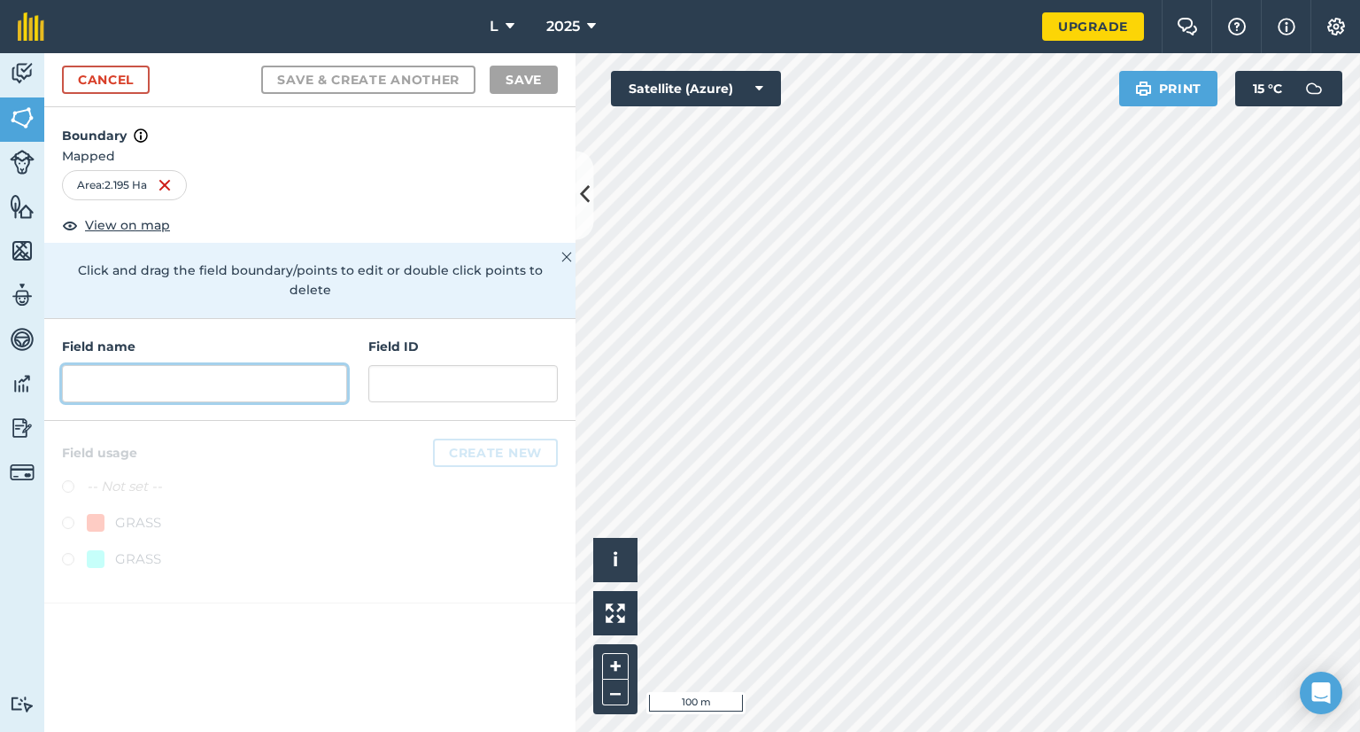
click at [248, 368] on input "text" at bounding box center [204, 383] width 285 height 37
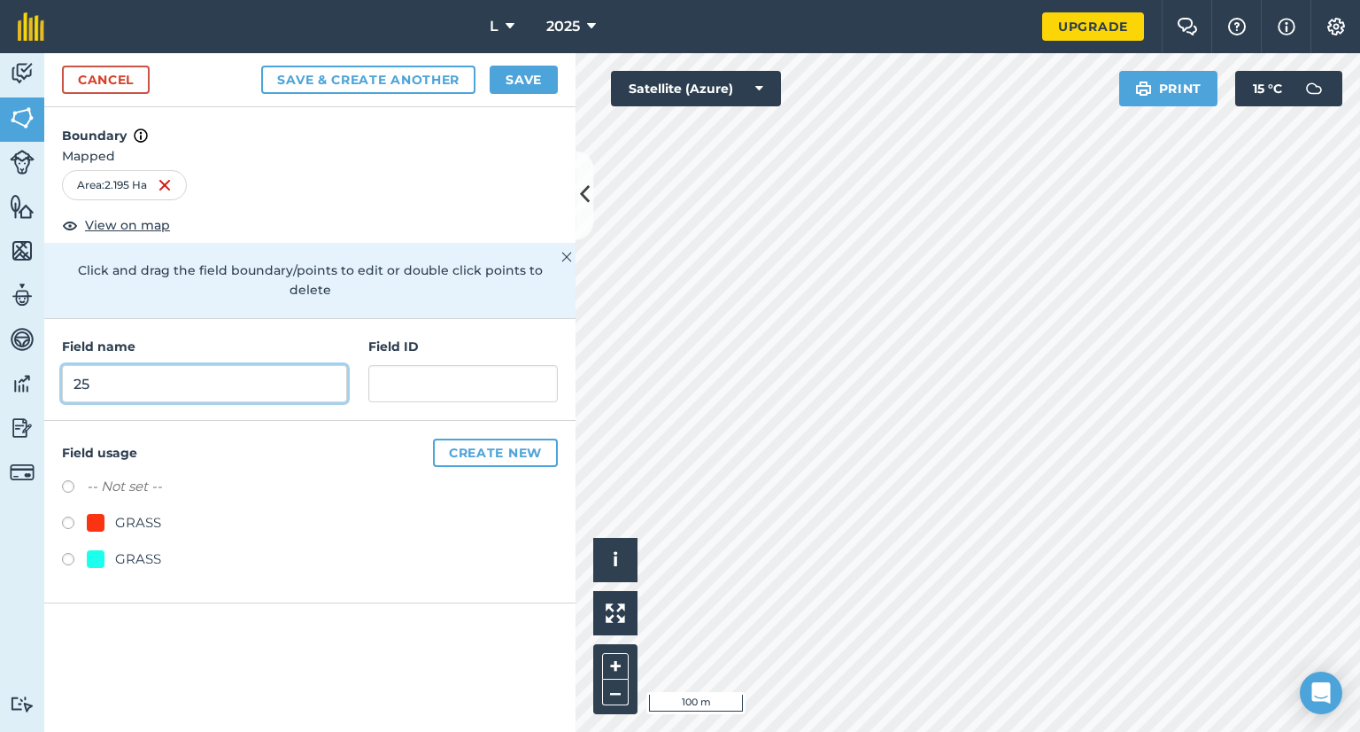
type input "25"
click at [123, 524] on div "-- Not set -- GRASS GRASS" at bounding box center [310, 525] width 496 height 98
click at [124, 548] on div "GRASS" at bounding box center [138, 558] width 46 height 21
radio input "true"
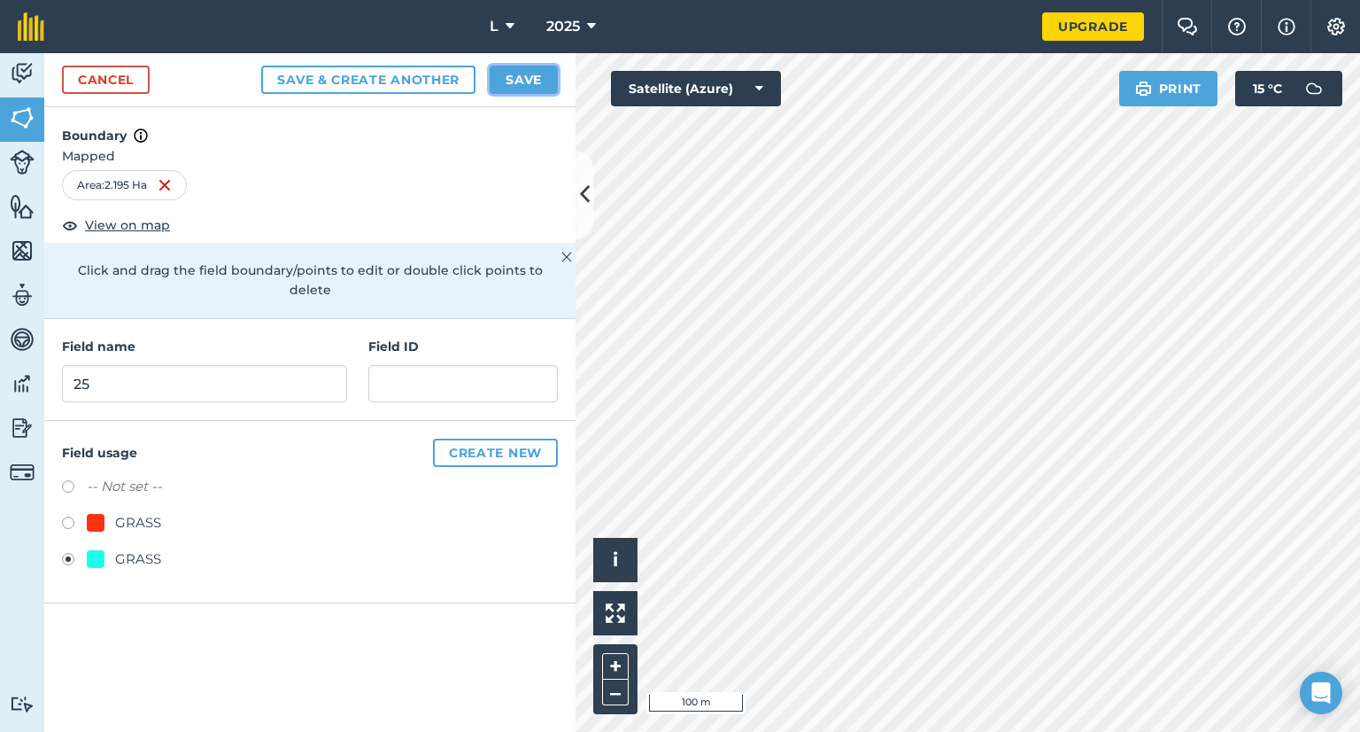
click at [543, 86] on button "Save" at bounding box center [524, 80] width 68 height 28
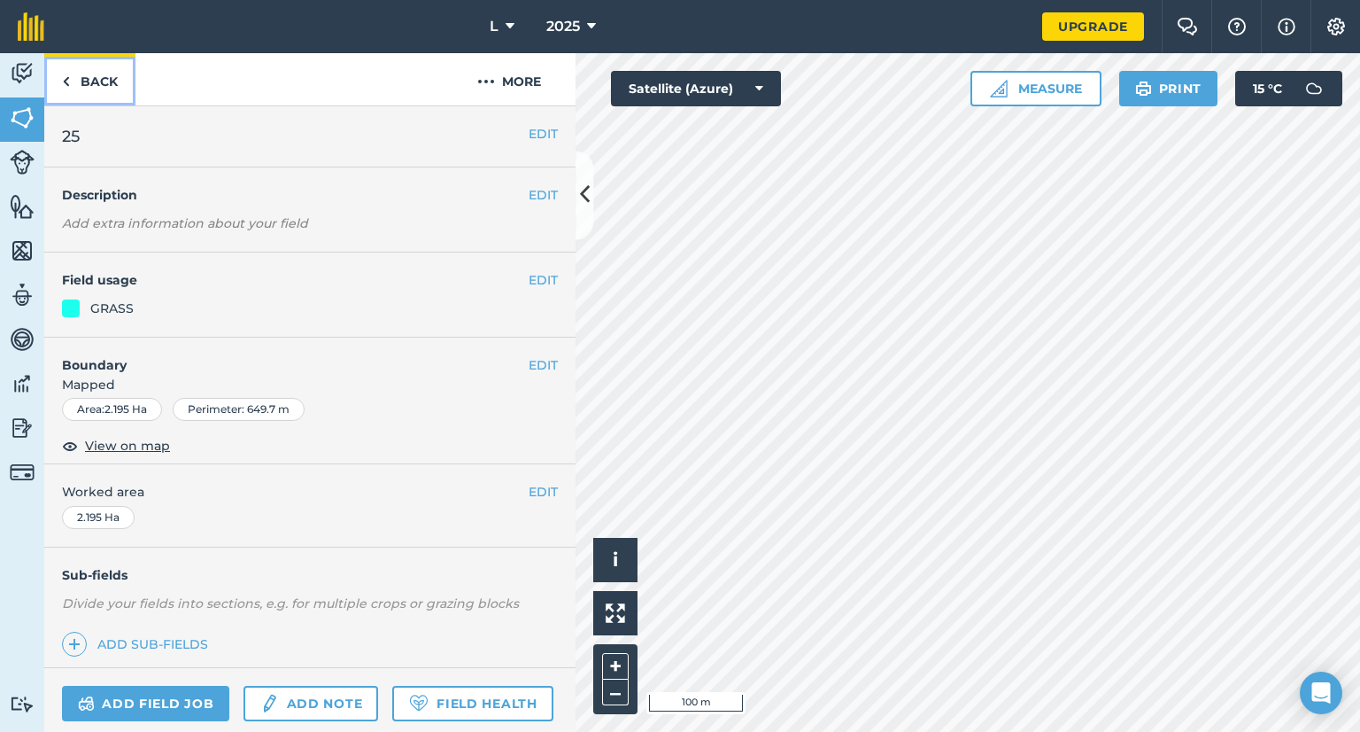
click at [96, 78] on link "Back" at bounding box center [89, 79] width 91 height 52
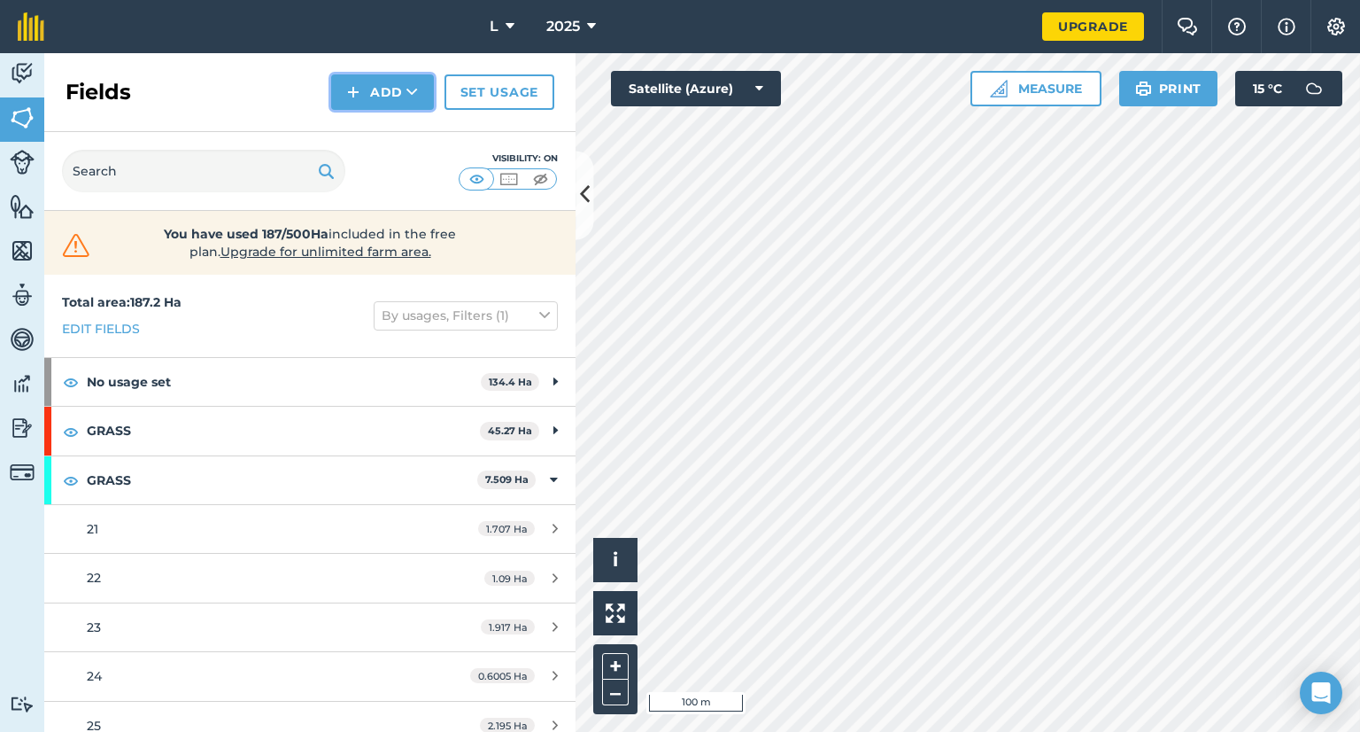
click at [377, 93] on button "Add" at bounding box center [382, 91] width 103 height 35
click at [382, 136] on link "Draw" at bounding box center [382, 131] width 97 height 39
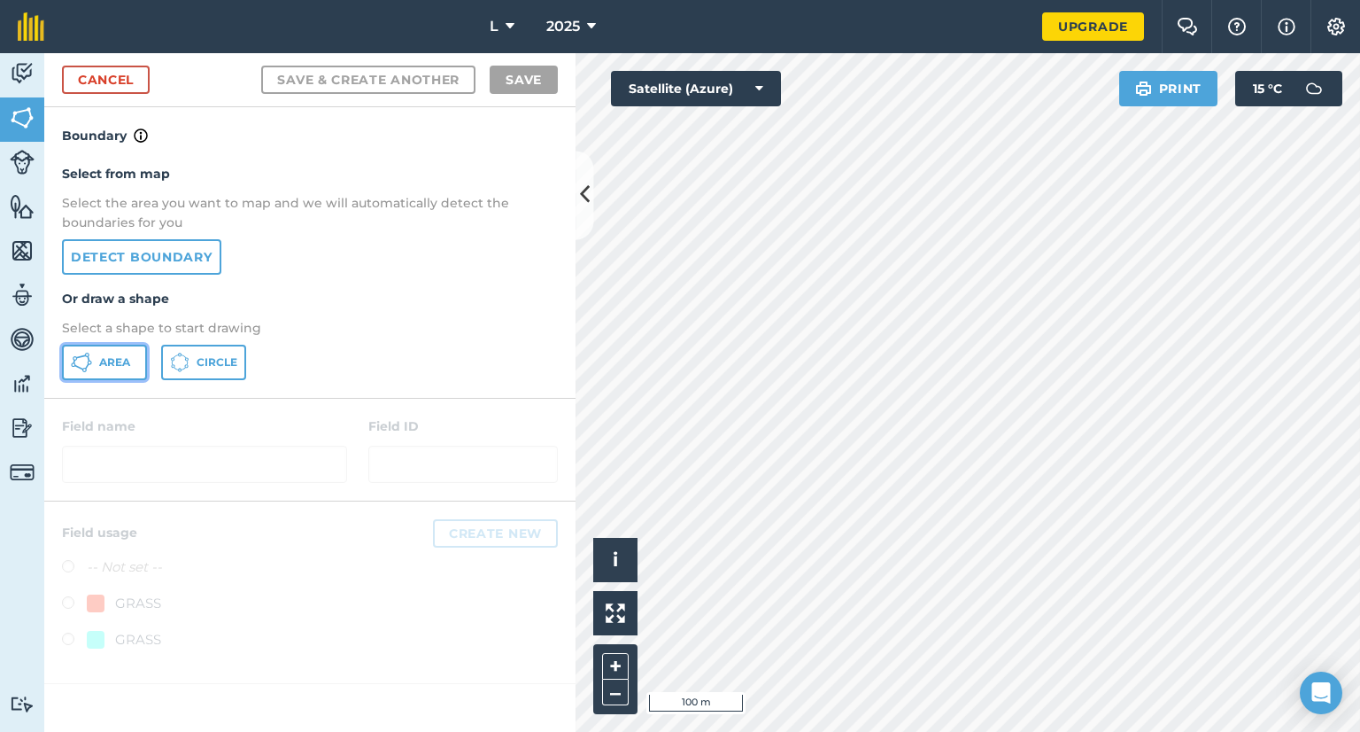
click at [119, 369] on button "Area" at bounding box center [104, 362] width 85 height 35
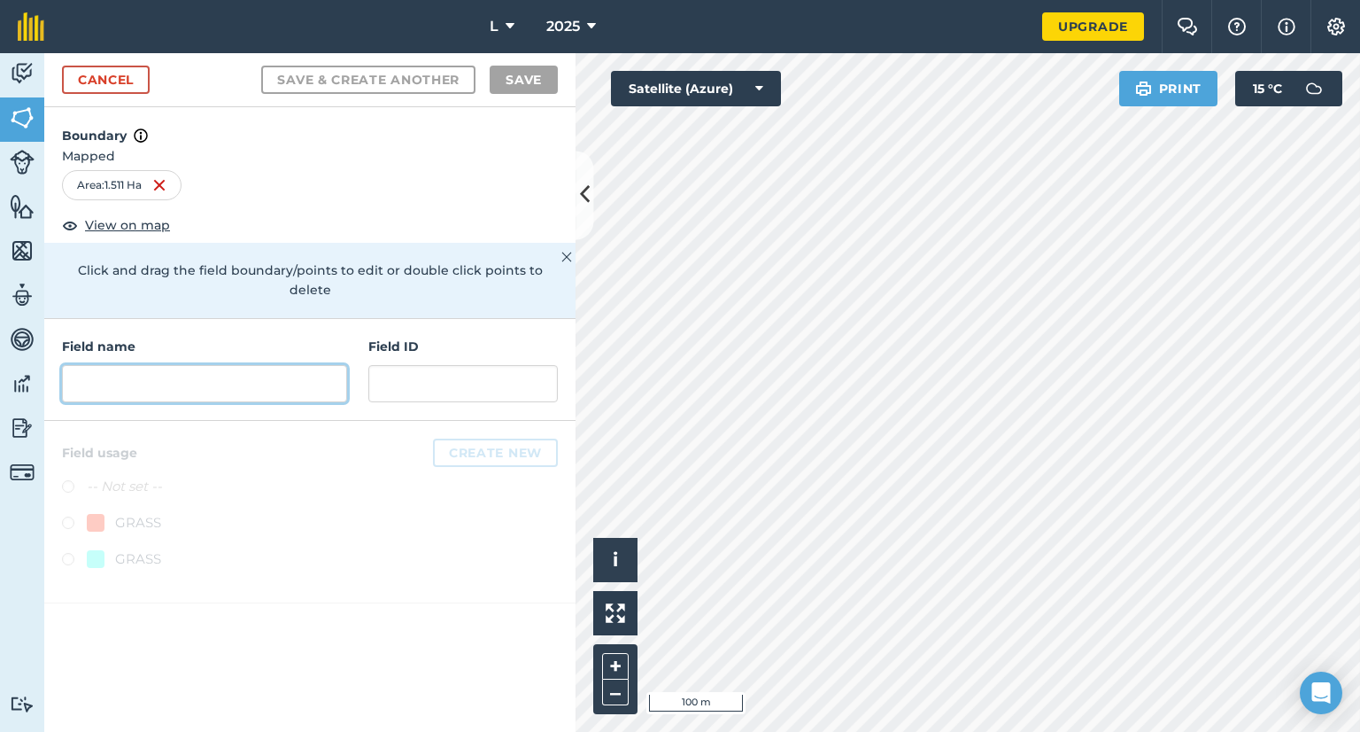
click at [205, 365] on input "text" at bounding box center [204, 383] width 285 height 37
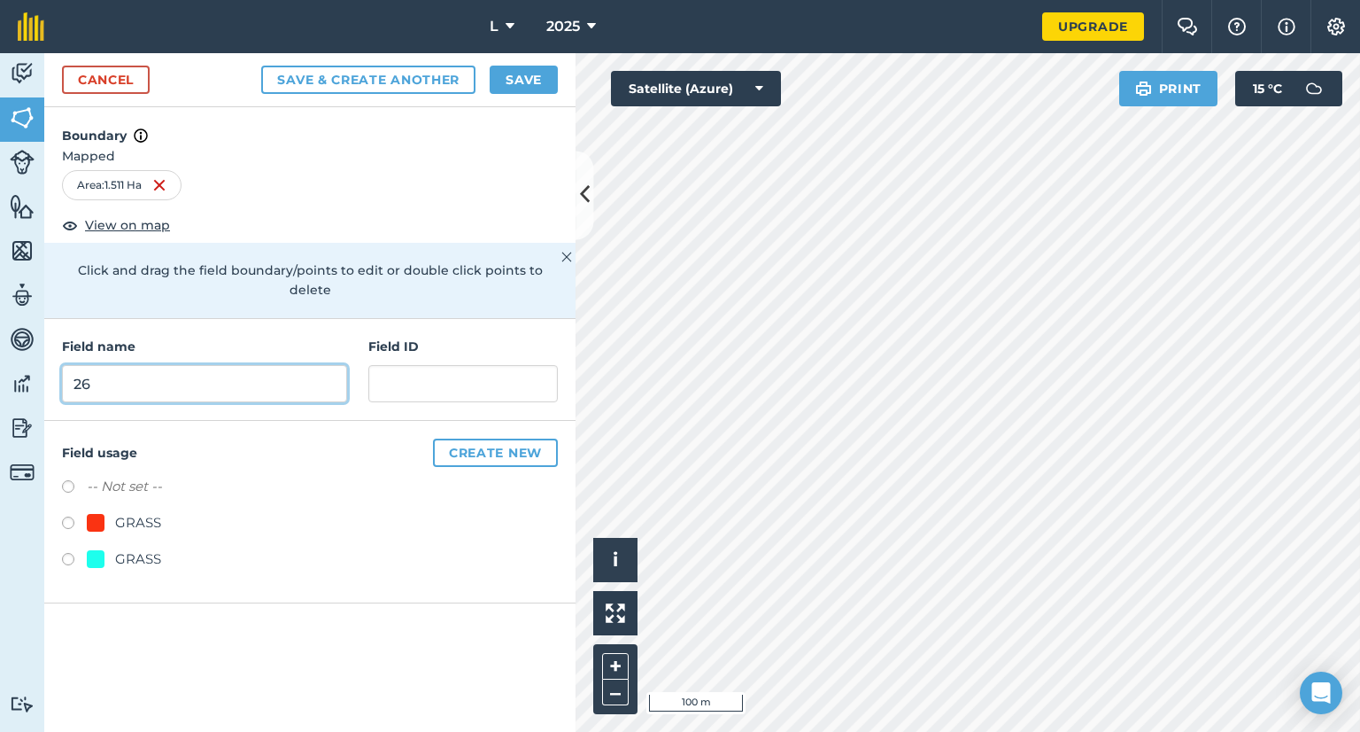
type input "26"
click at [138, 548] on div "GRASS" at bounding box center [138, 558] width 46 height 21
radio input "true"
click at [533, 81] on button "Save" at bounding box center [524, 80] width 68 height 28
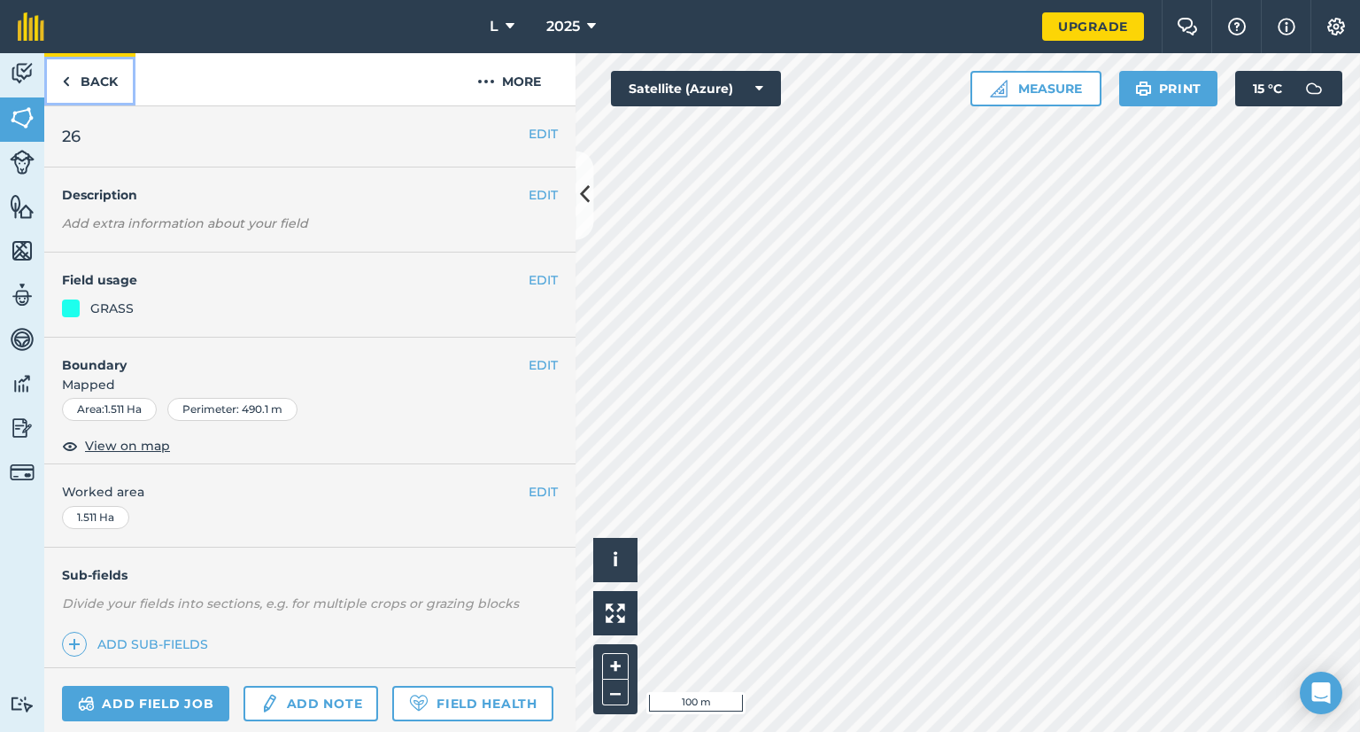
click at [75, 95] on link "Back" at bounding box center [89, 79] width 91 height 52
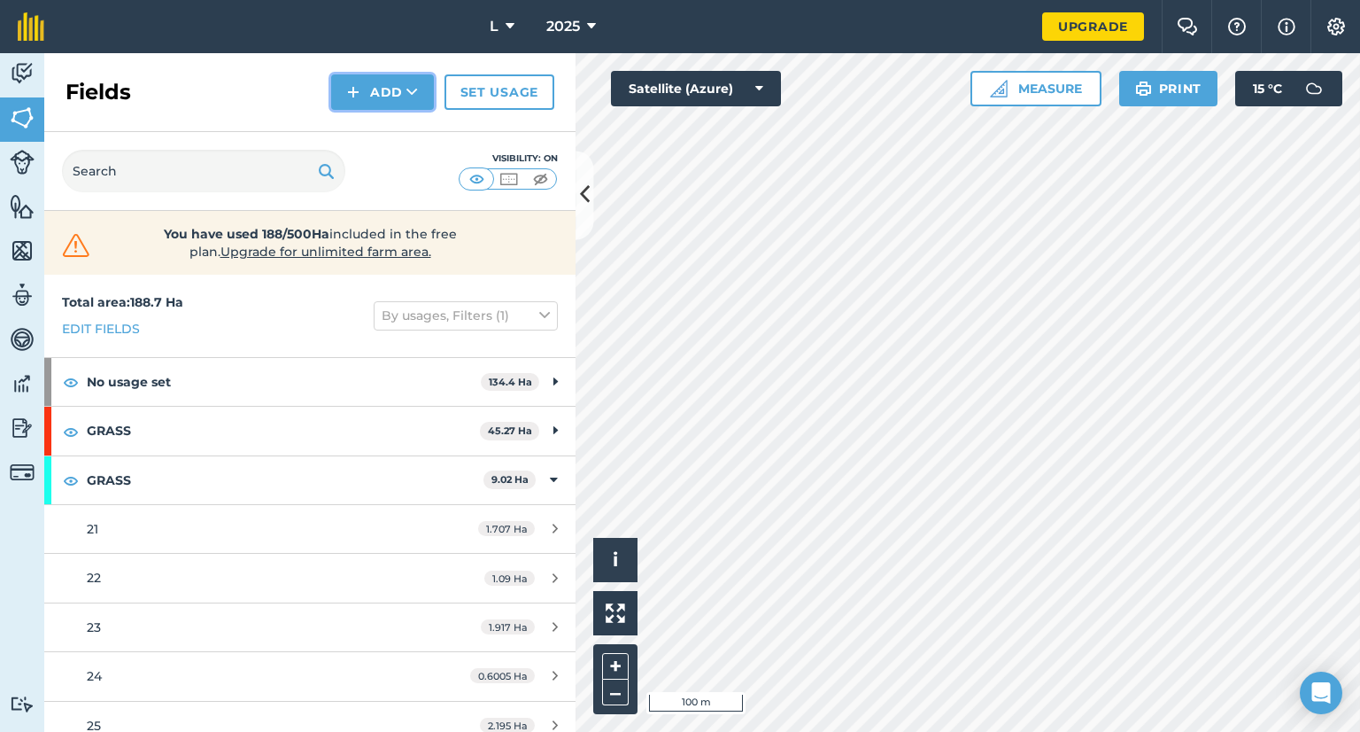
click at [368, 97] on button "Add" at bounding box center [382, 91] width 103 height 35
click at [374, 136] on link "Draw" at bounding box center [382, 131] width 97 height 39
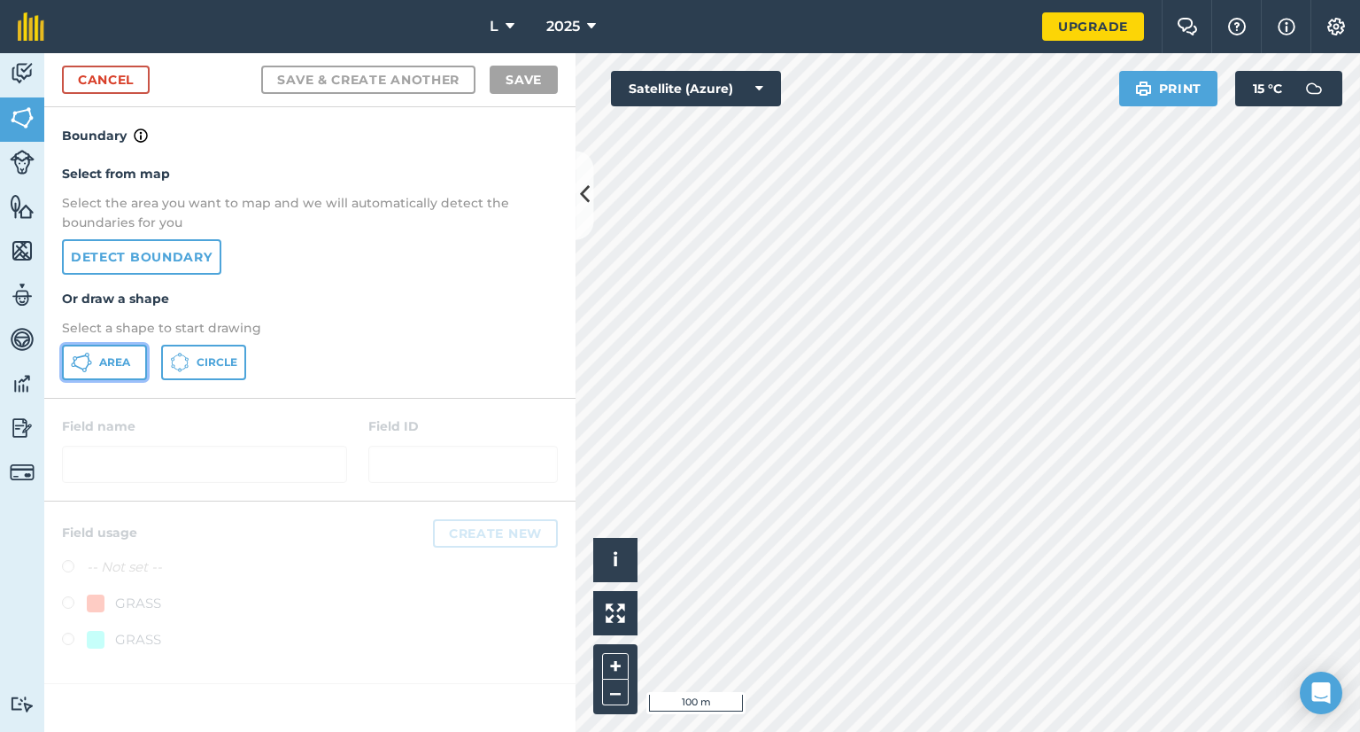
click at [110, 362] on span "Area" at bounding box center [114, 362] width 31 height 14
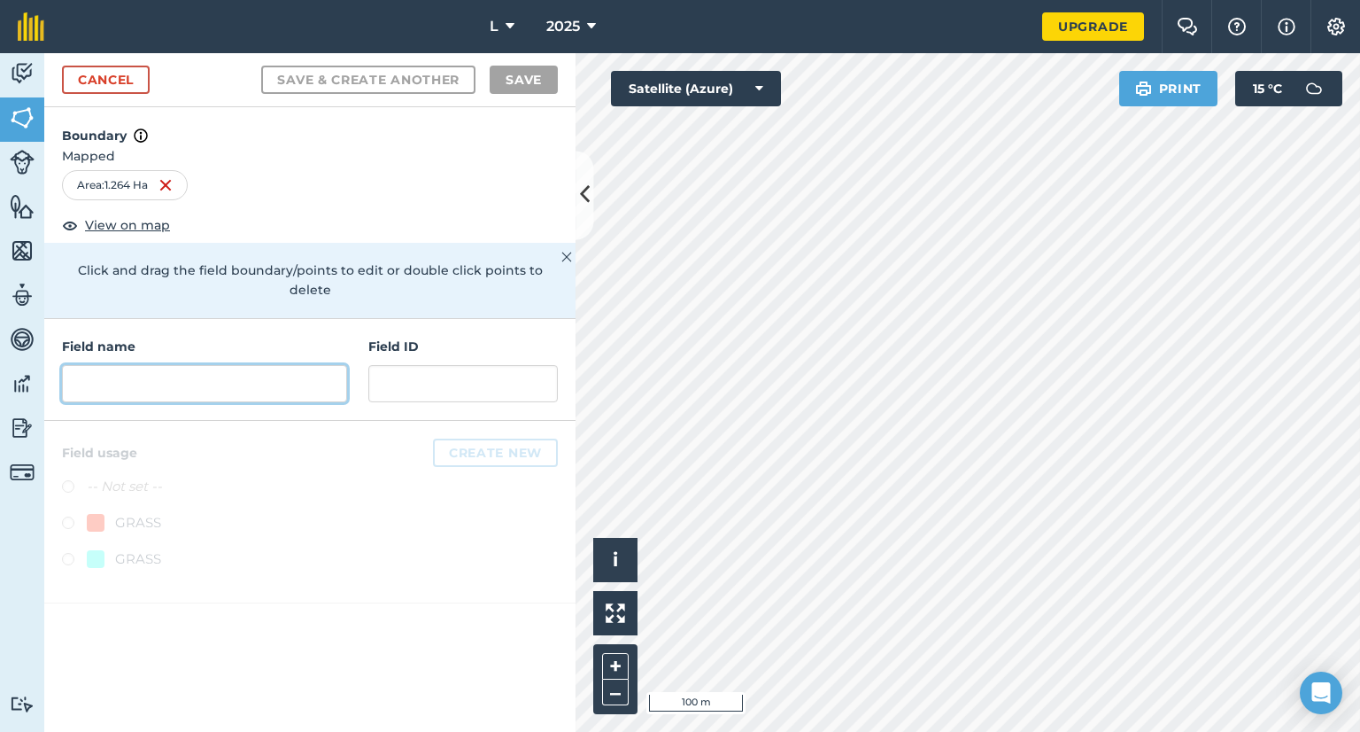
click at [166, 372] on input "text" at bounding box center [204, 383] width 285 height 37
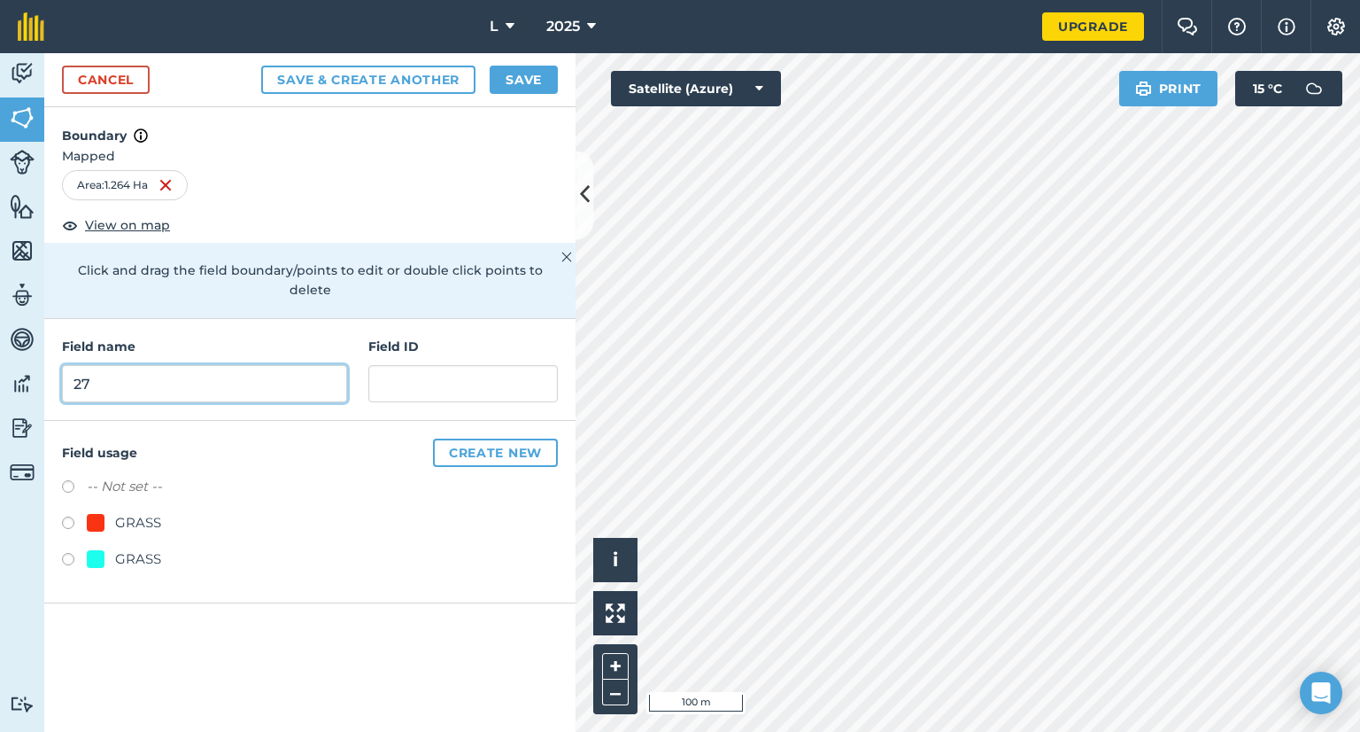
type input "27"
click at [124, 548] on div "GRASS" at bounding box center [138, 558] width 46 height 21
radio input "true"
click at [527, 71] on button "Save" at bounding box center [524, 80] width 68 height 28
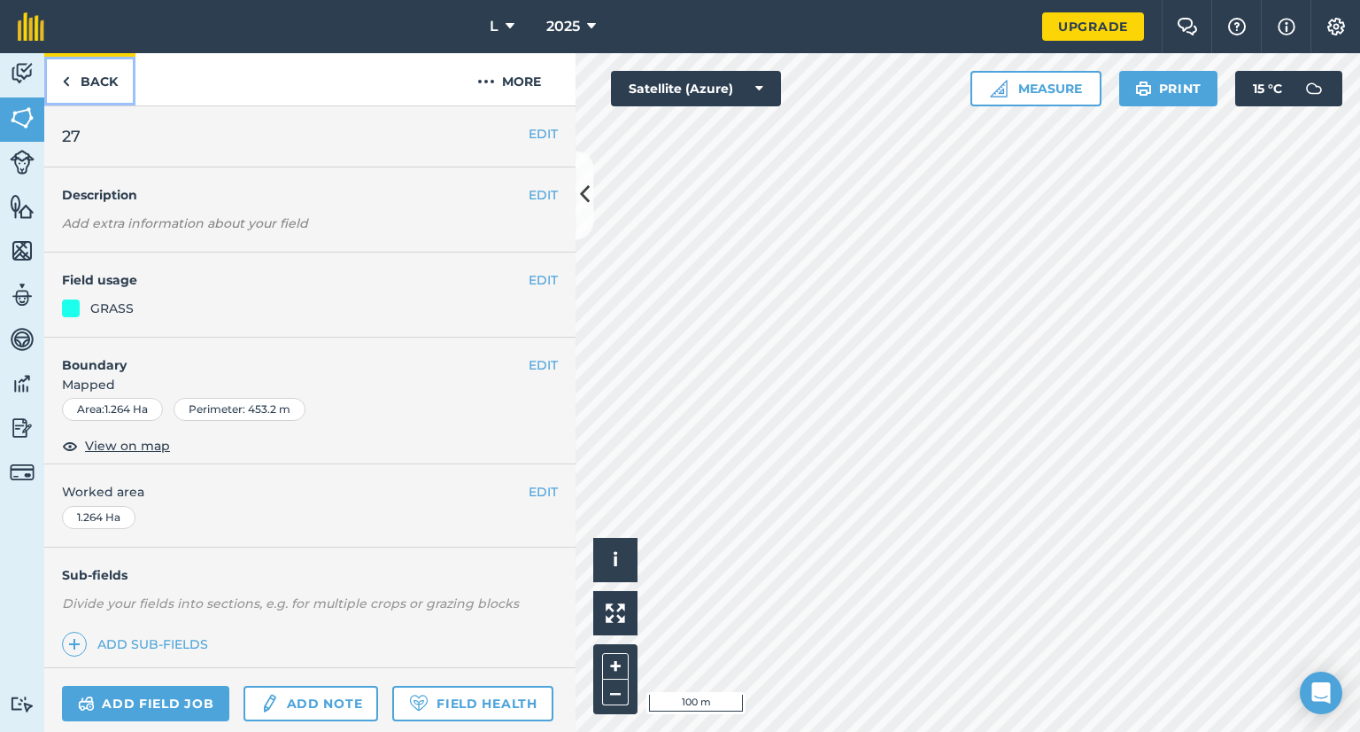
click at [87, 98] on link "Back" at bounding box center [89, 79] width 91 height 52
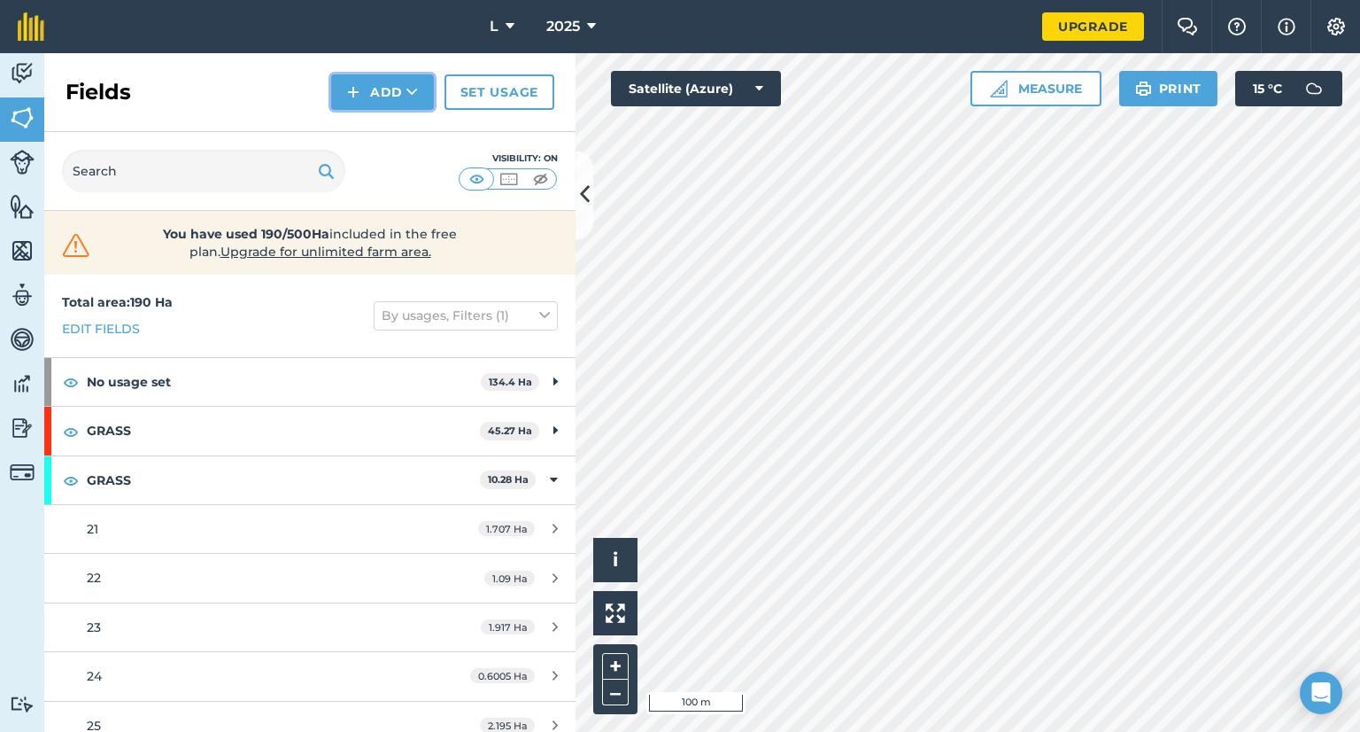
click at [376, 89] on button "Add" at bounding box center [382, 91] width 103 height 35
click at [376, 127] on link "Draw" at bounding box center [382, 131] width 97 height 39
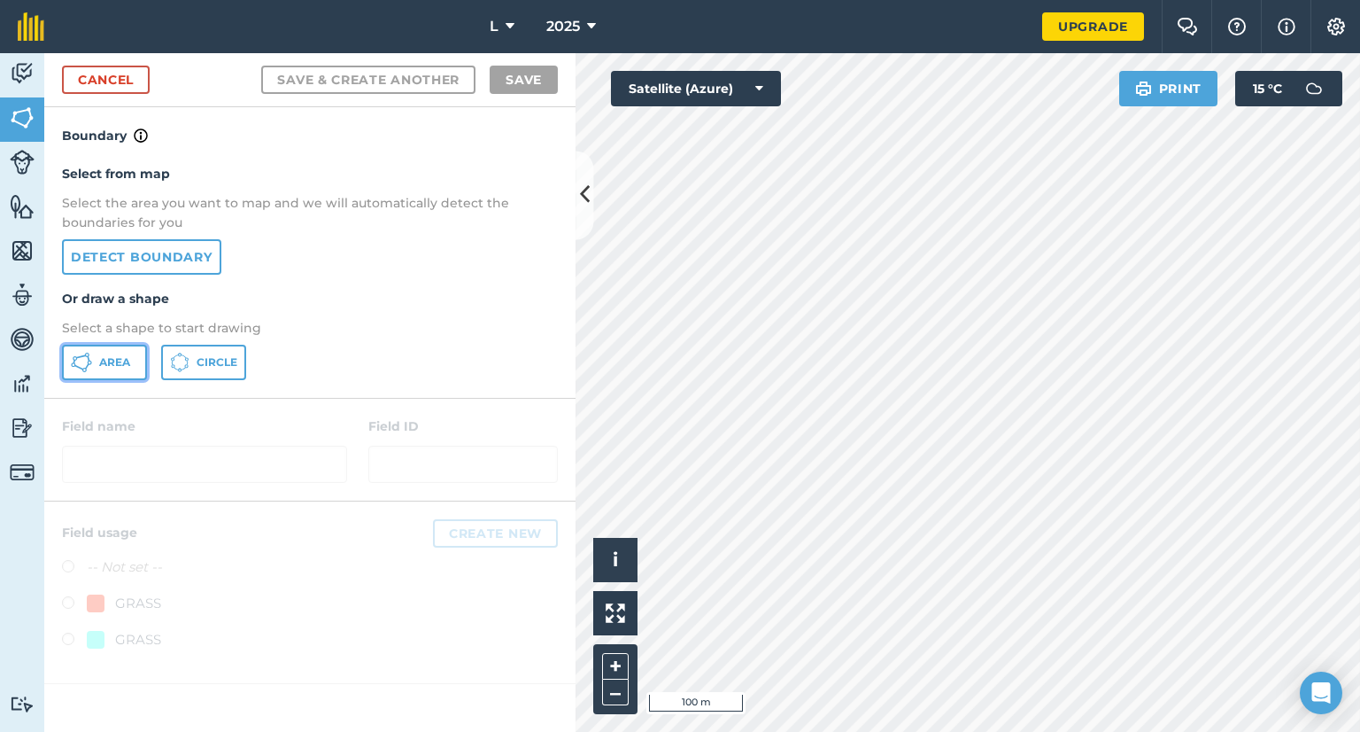
click at [106, 369] on button "Area" at bounding box center [104, 362] width 85 height 35
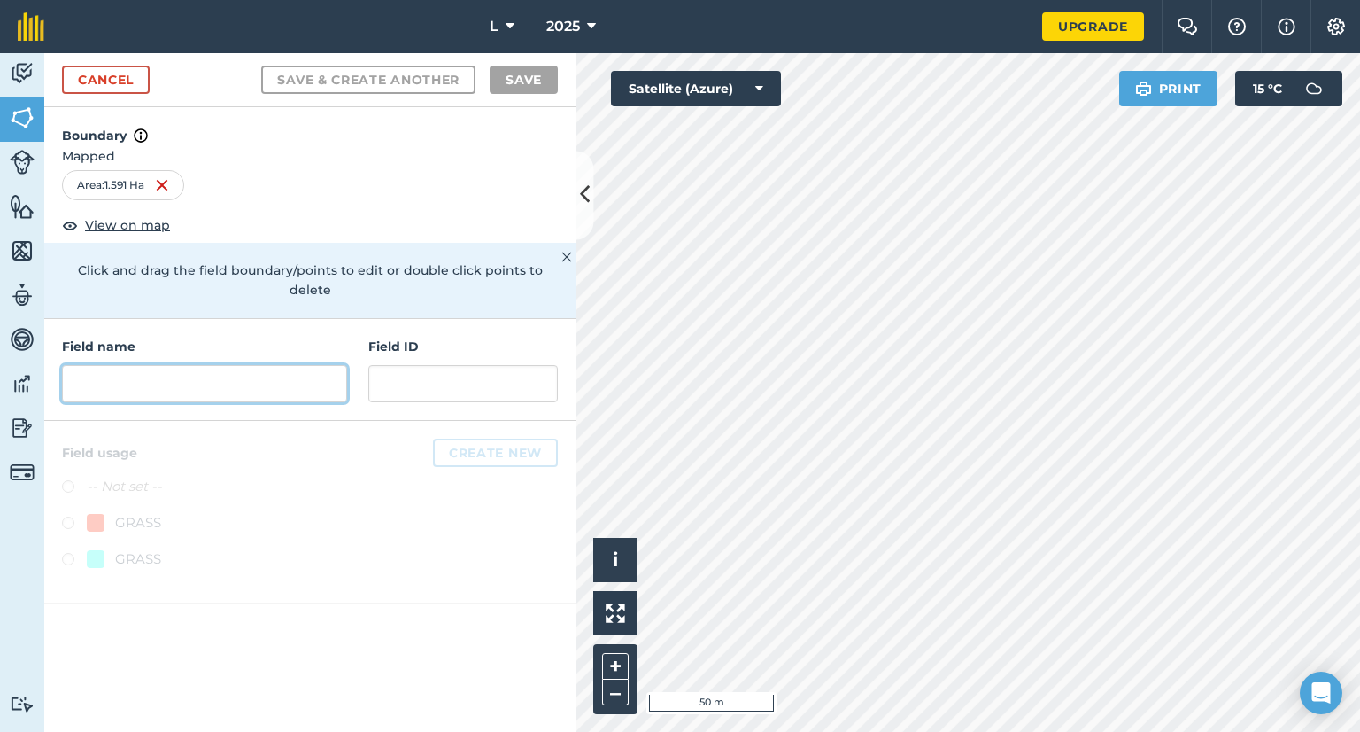
click at [280, 370] on input "text" at bounding box center [204, 383] width 285 height 37
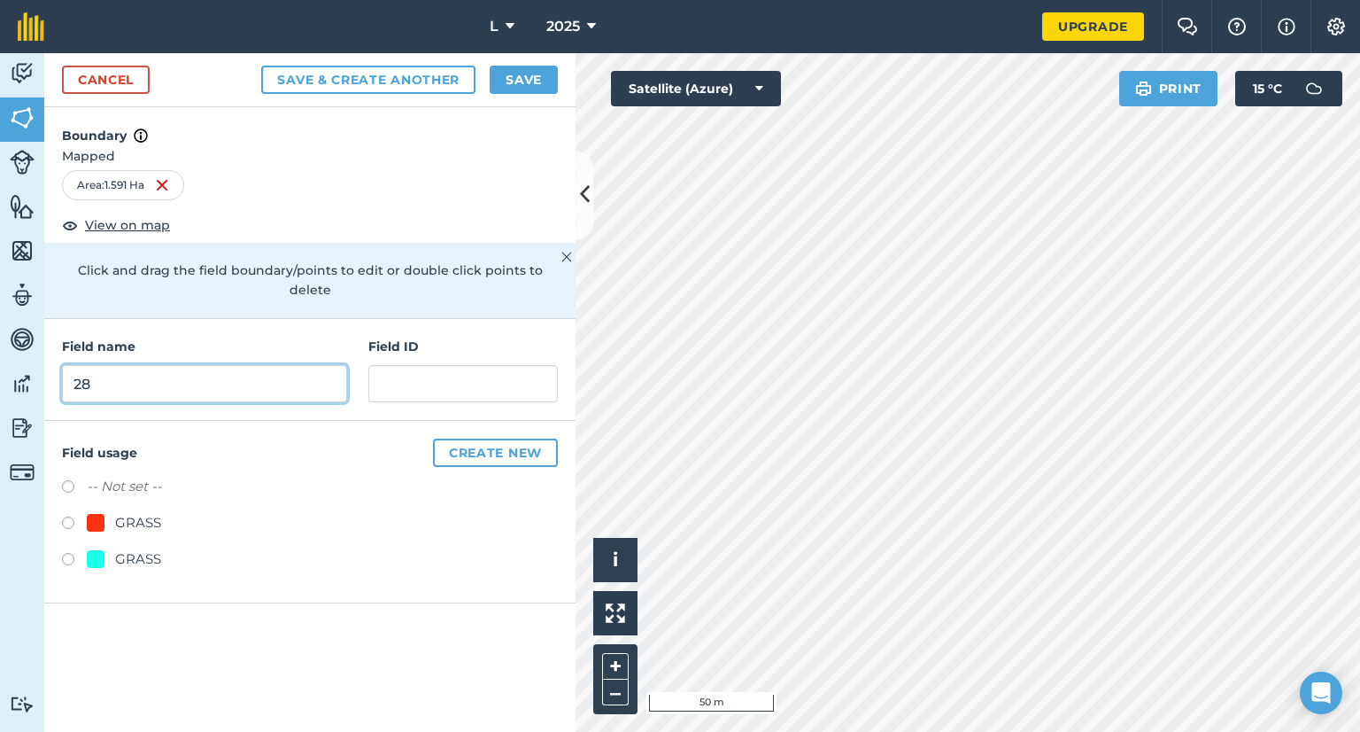
type input "28"
click at [151, 548] on div "GRASS" at bounding box center [138, 558] width 46 height 21
radio input "true"
click at [523, 77] on button "Save" at bounding box center [524, 80] width 68 height 28
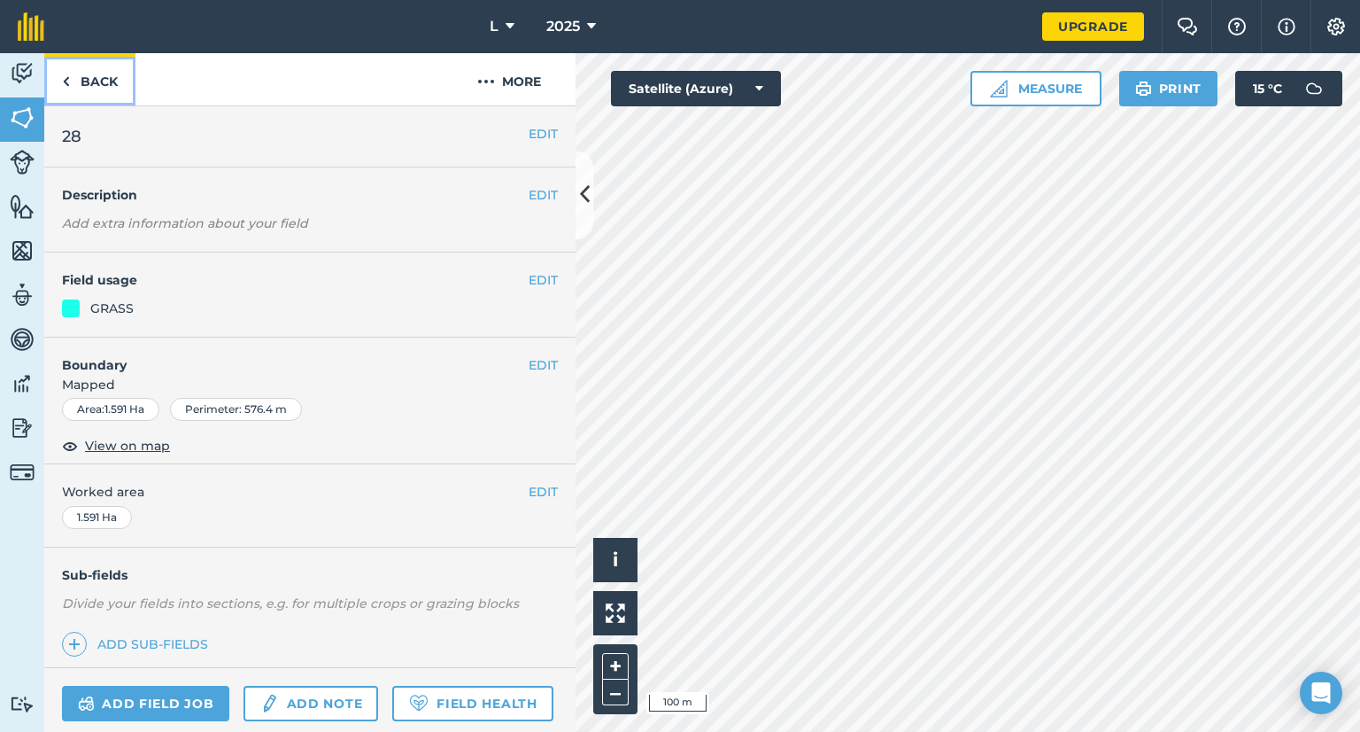
click at [82, 88] on link "Back" at bounding box center [89, 79] width 91 height 52
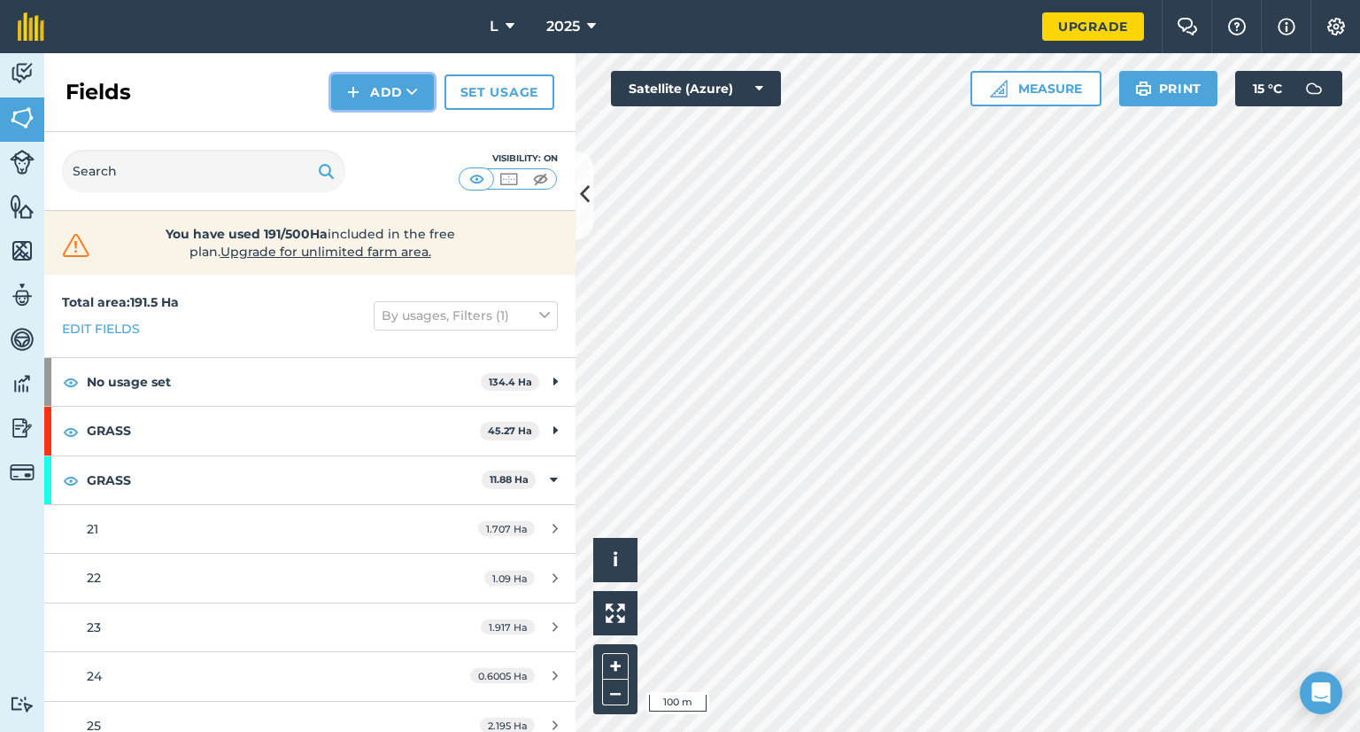
click at [356, 86] on img at bounding box center [353, 91] width 12 height 21
click at [368, 126] on link "Draw" at bounding box center [382, 131] width 97 height 39
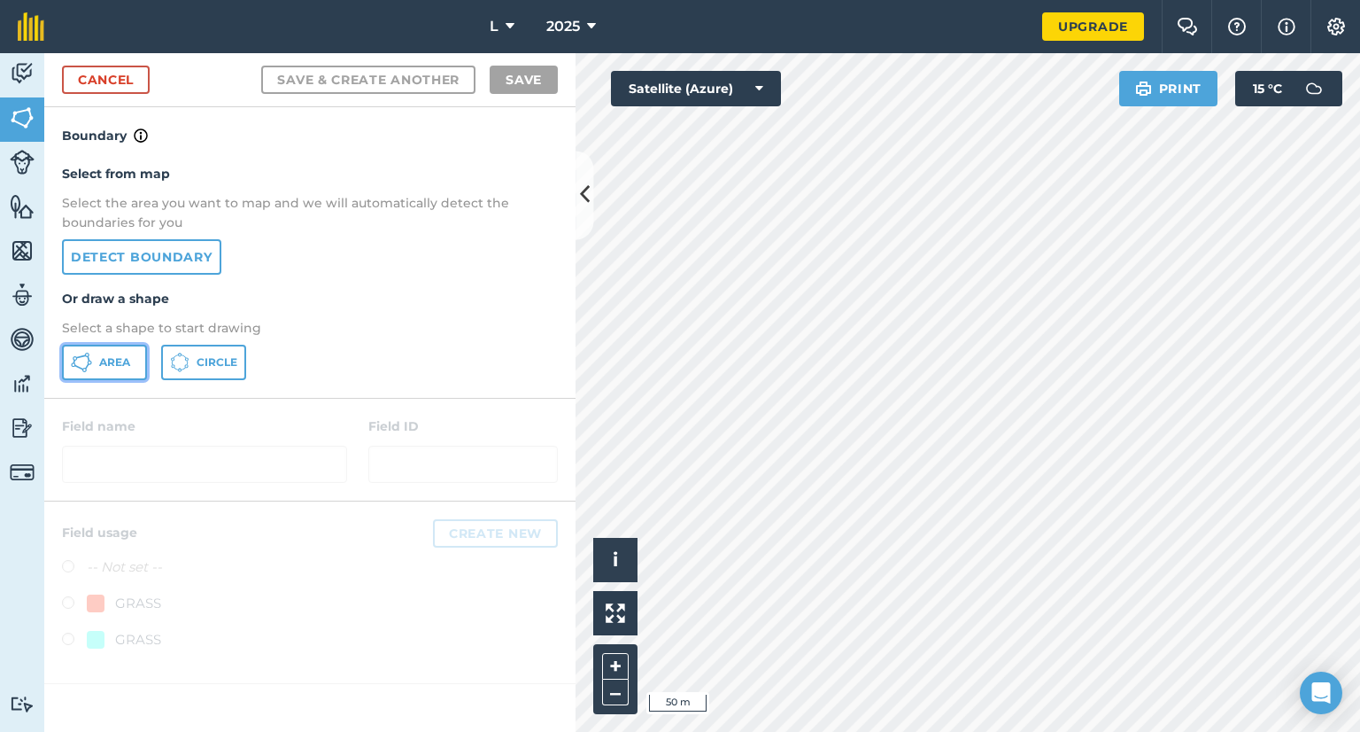
click at [120, 355] on span "Area" at bounding box center [114, 362] width 31 height 14
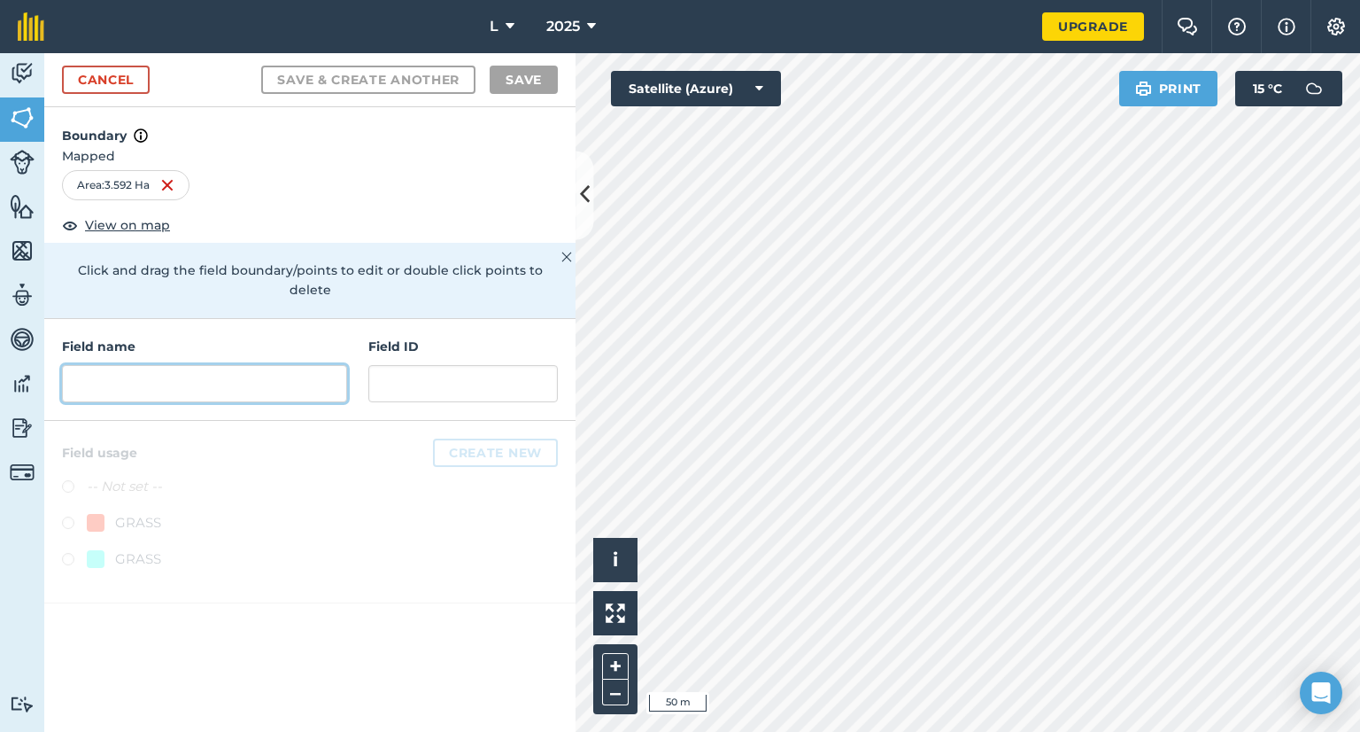
click at [250, 368] on input "text" at bounding box center [204, 383] width 285 height 37
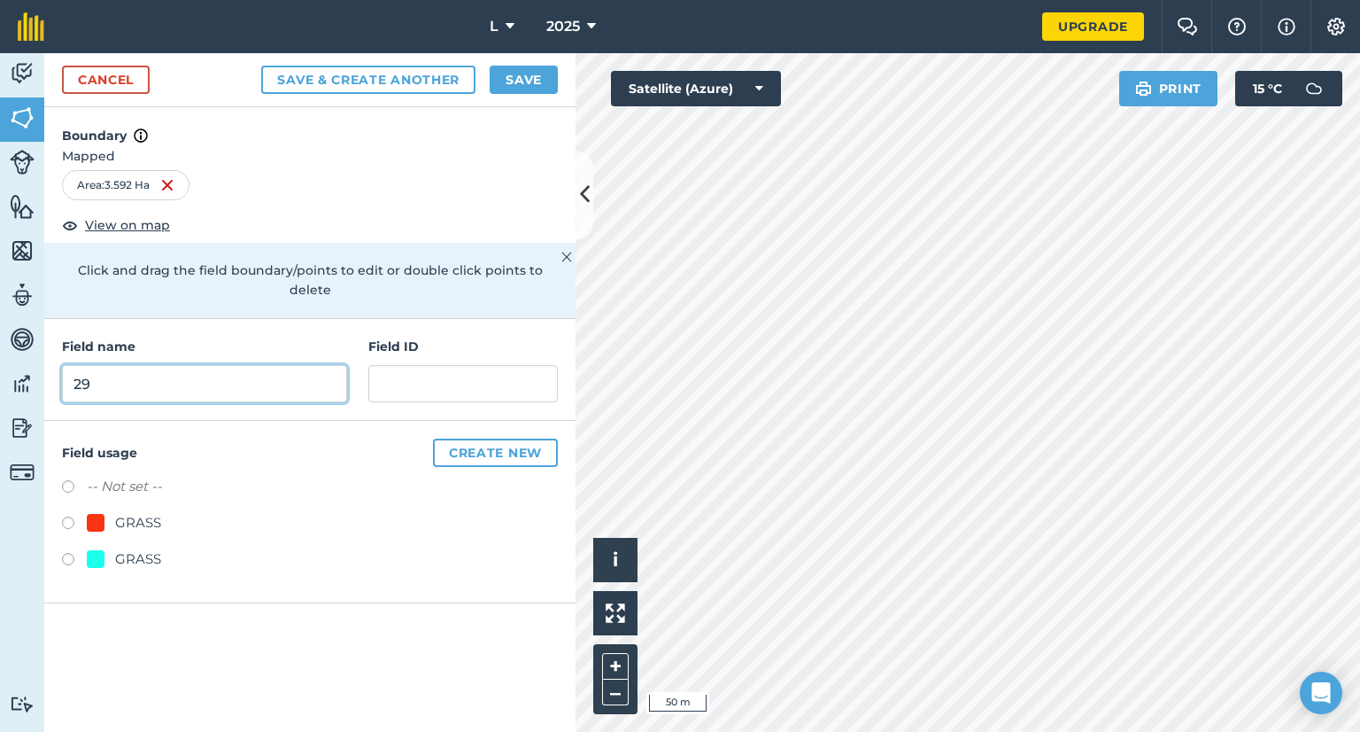
type input "29"
click at [113, 529] on div "-- Not set -- GRASS GRASS" at bounding box center [310, 525] width 496 height 98
click at [115, 548] on div "GRASS" at bounding box center [138, 558] width 46 height 21
radio input "true"
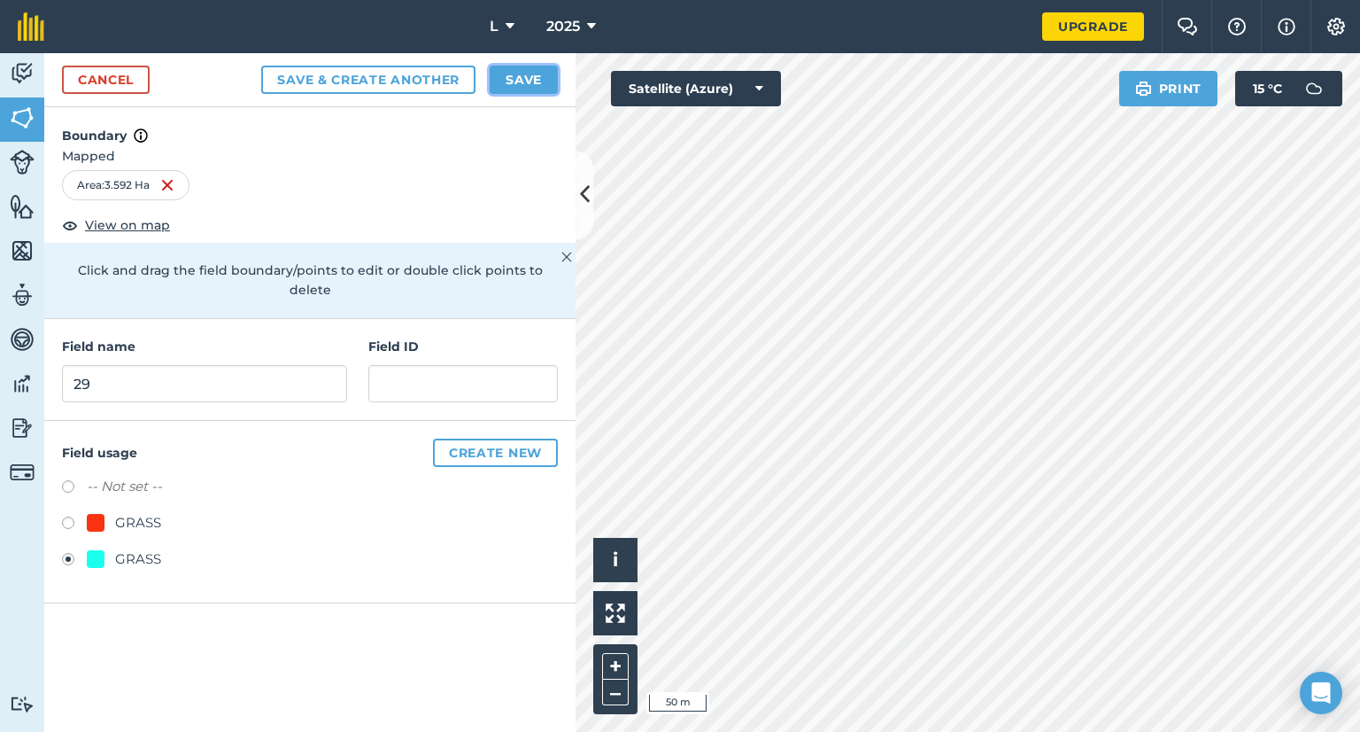
click at [539, 75] on button "Save" at bounding box center [524, 80] width 68 height 28
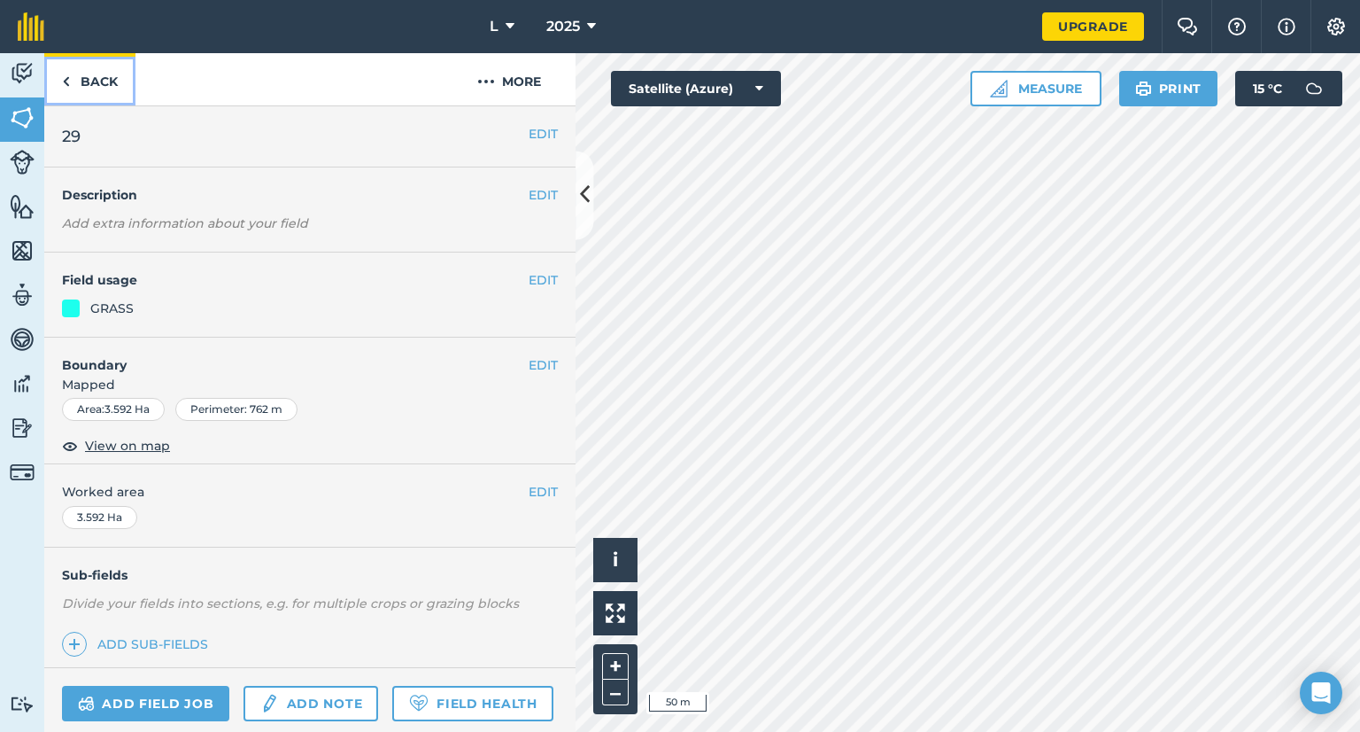
click at [89, 93] on link "Back" at bounding box center [89, 79] width 91 height 52
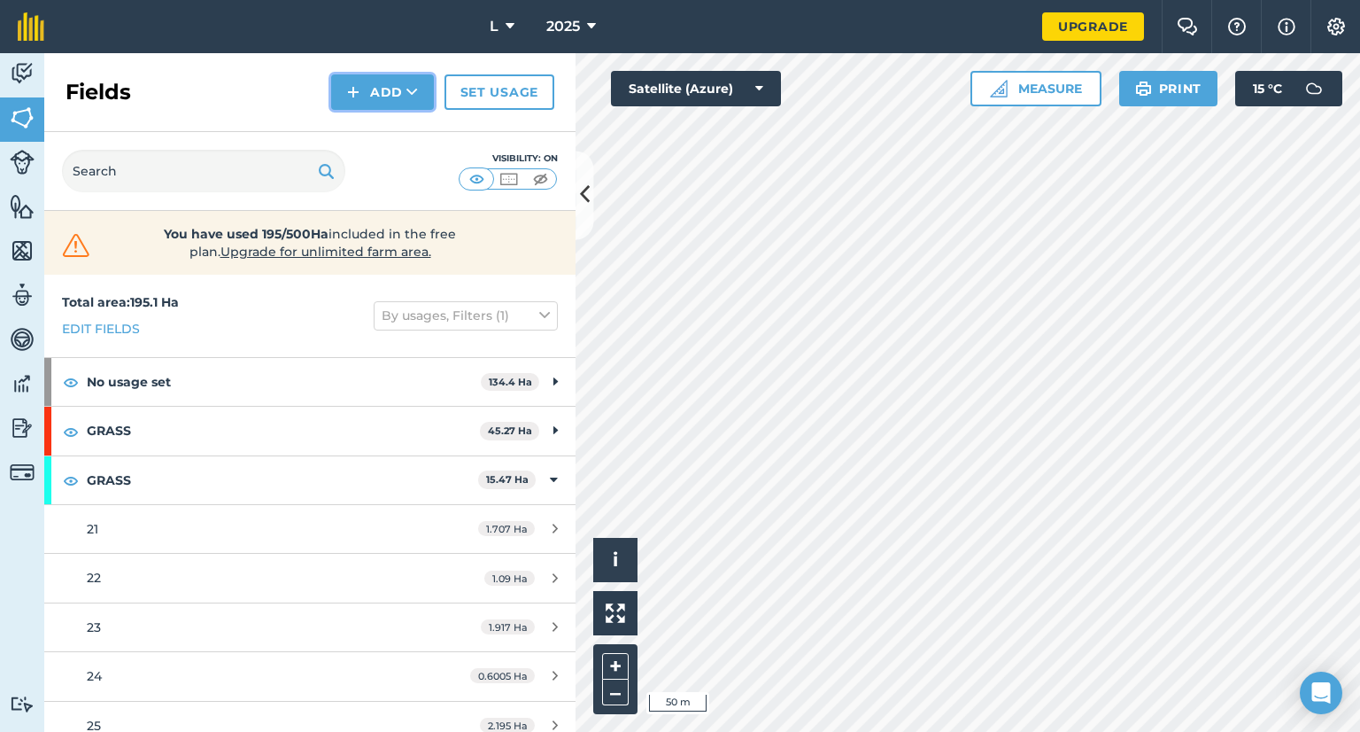
click at [369, 96] on button "Add" at bounding box center [382, 91] width 103 height 35
click at [373, 136] on link "Draw" at bounding box center [382, 131] width 97 height 39
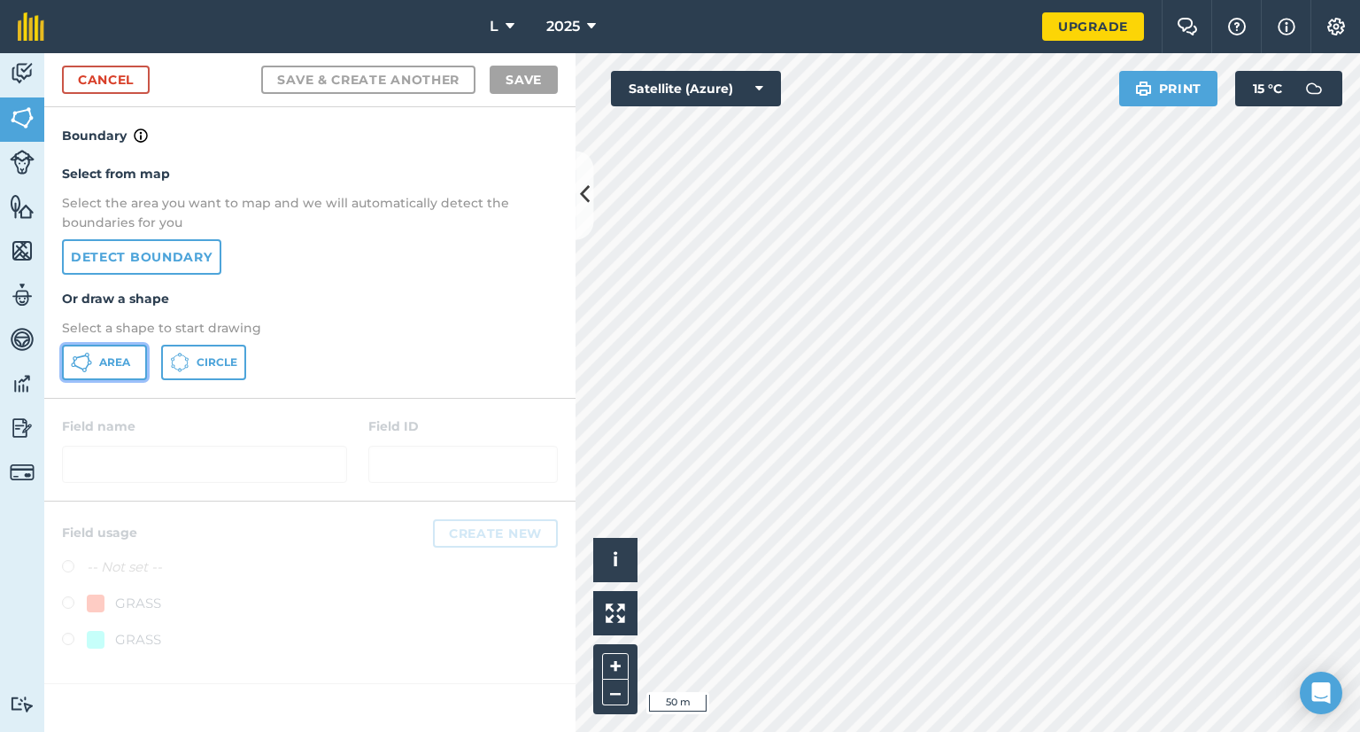
click at [102, 363] on span "Area" at bounding box center [114, 362] width 31 height 14
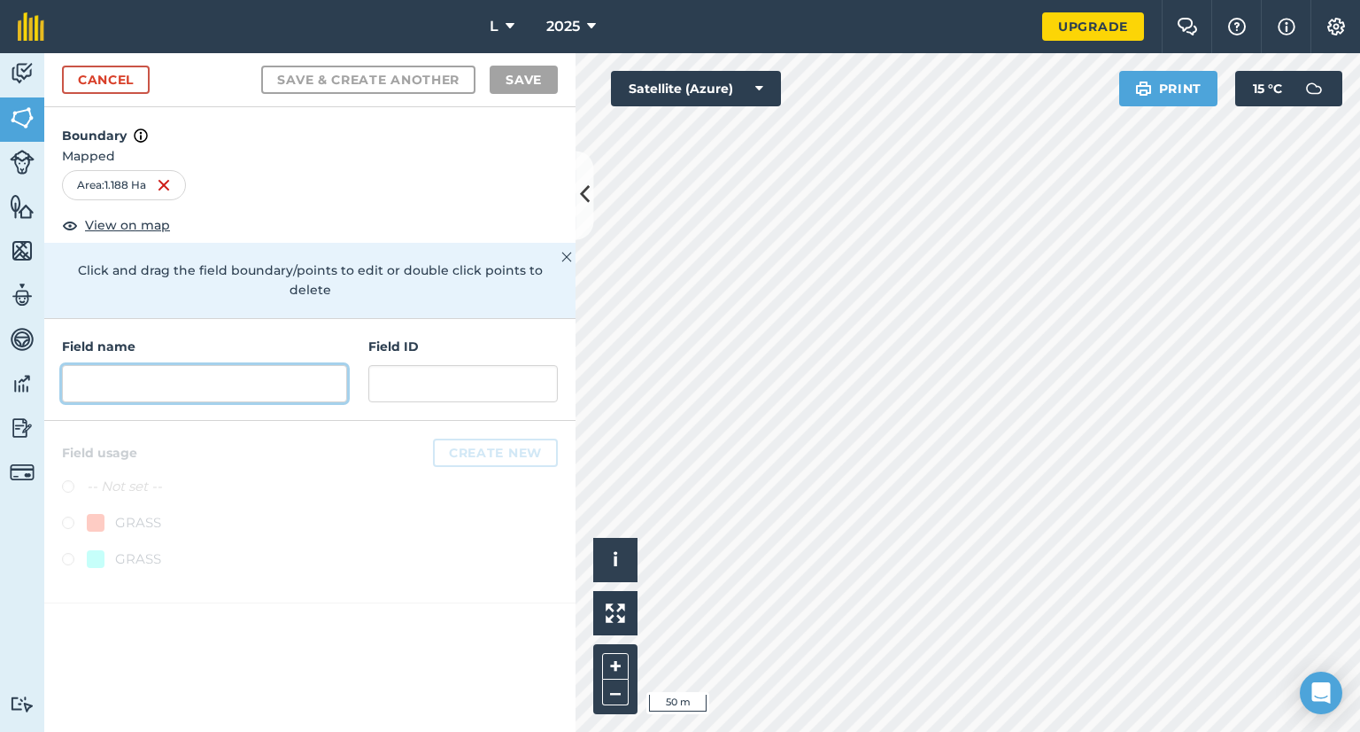
click at [187, 371] on input "text" at bounding box center [204, 383] width 285 height 37
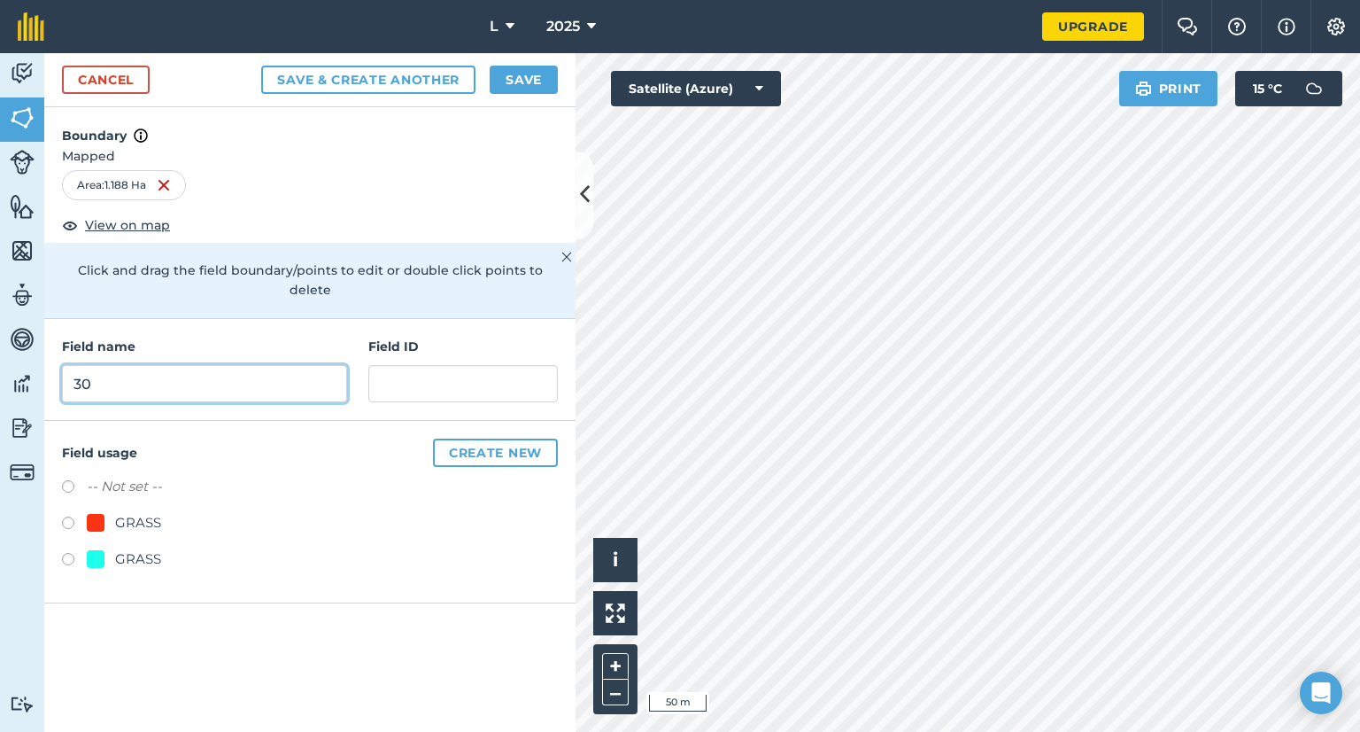
type input "30"
click at [124, 548] on div "GRASS" at bounding box center [138, 558] width 46 height 21
radio input "true"
click at [531, 89] on button "Save" at bounding box center [524, 80] width 68 height 28
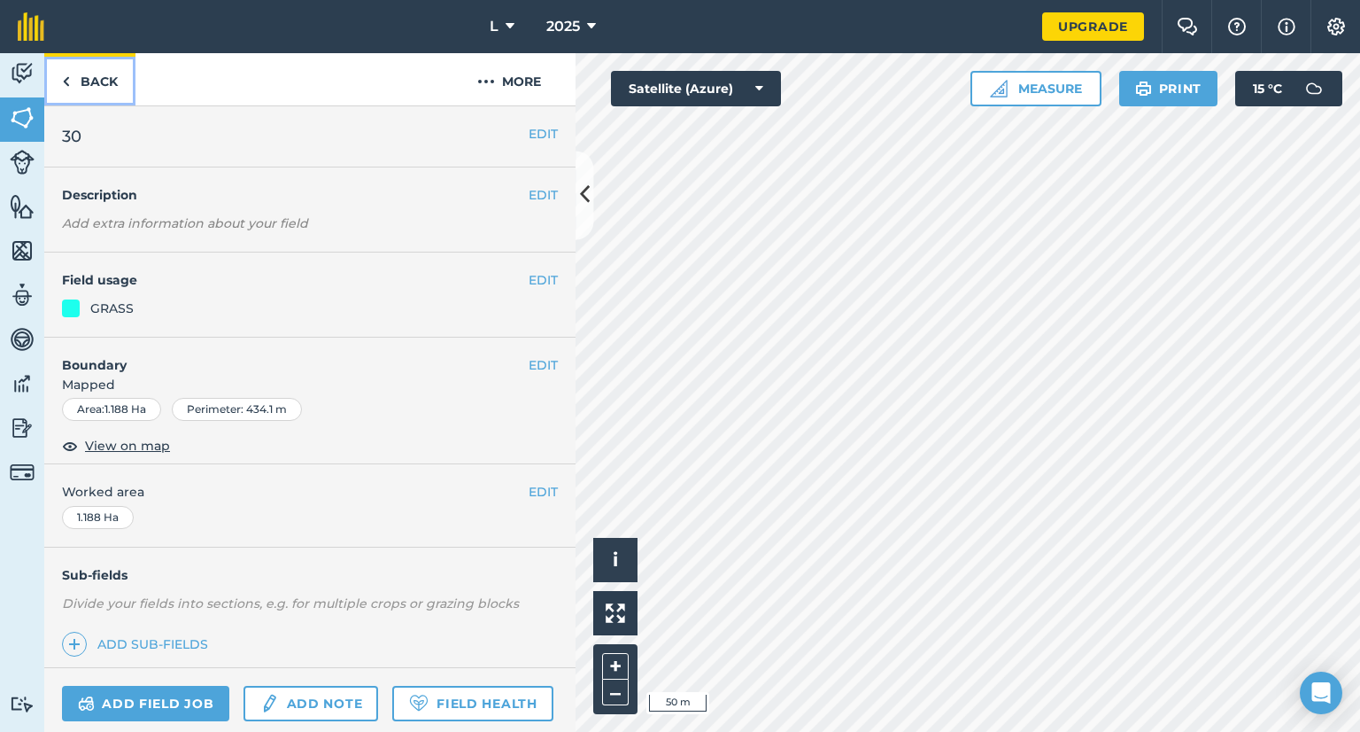
click at [89, 70] on link "Back" at bounding box center [89, 79] width 91 height 52
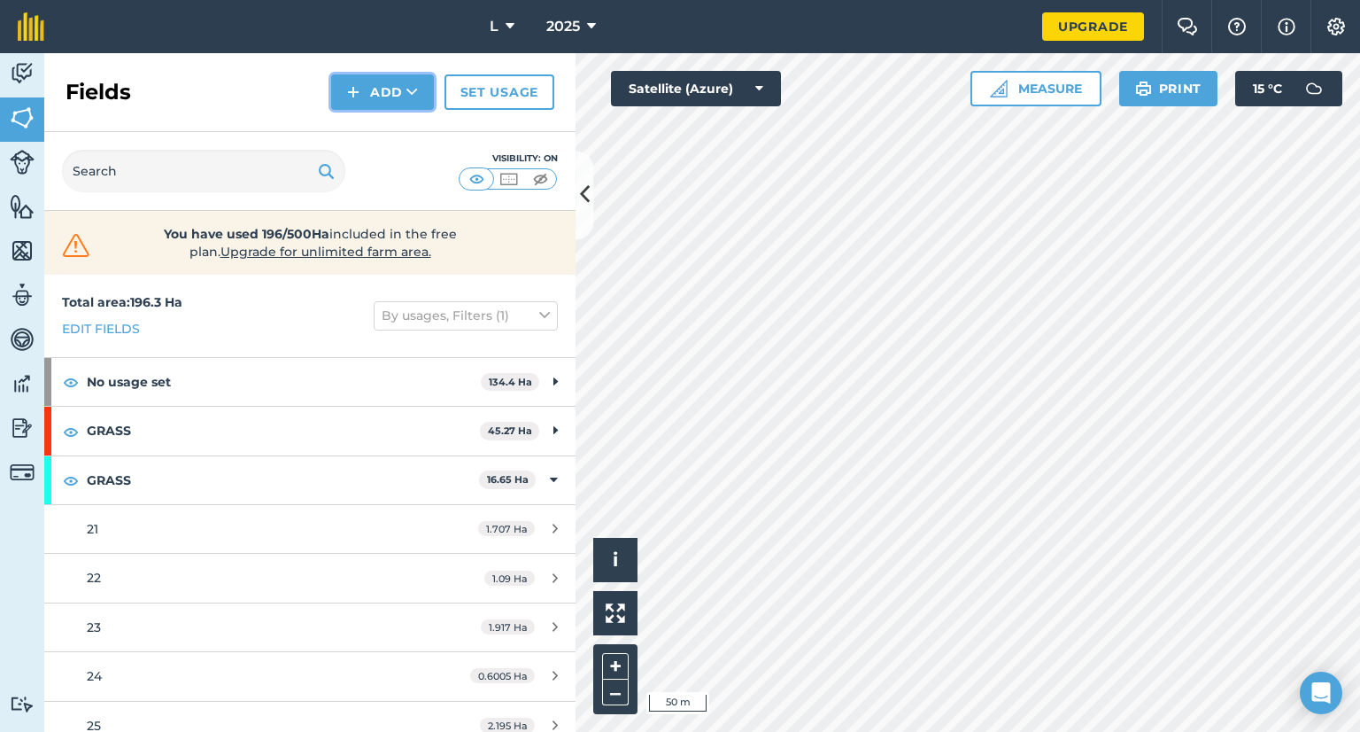
click at [344, 106] on button "Add" at bounding box center [382, 91] width 103 height 35
click at [365, 139] on link "Draw" at bounding box center [382, 131] width 97 height 39
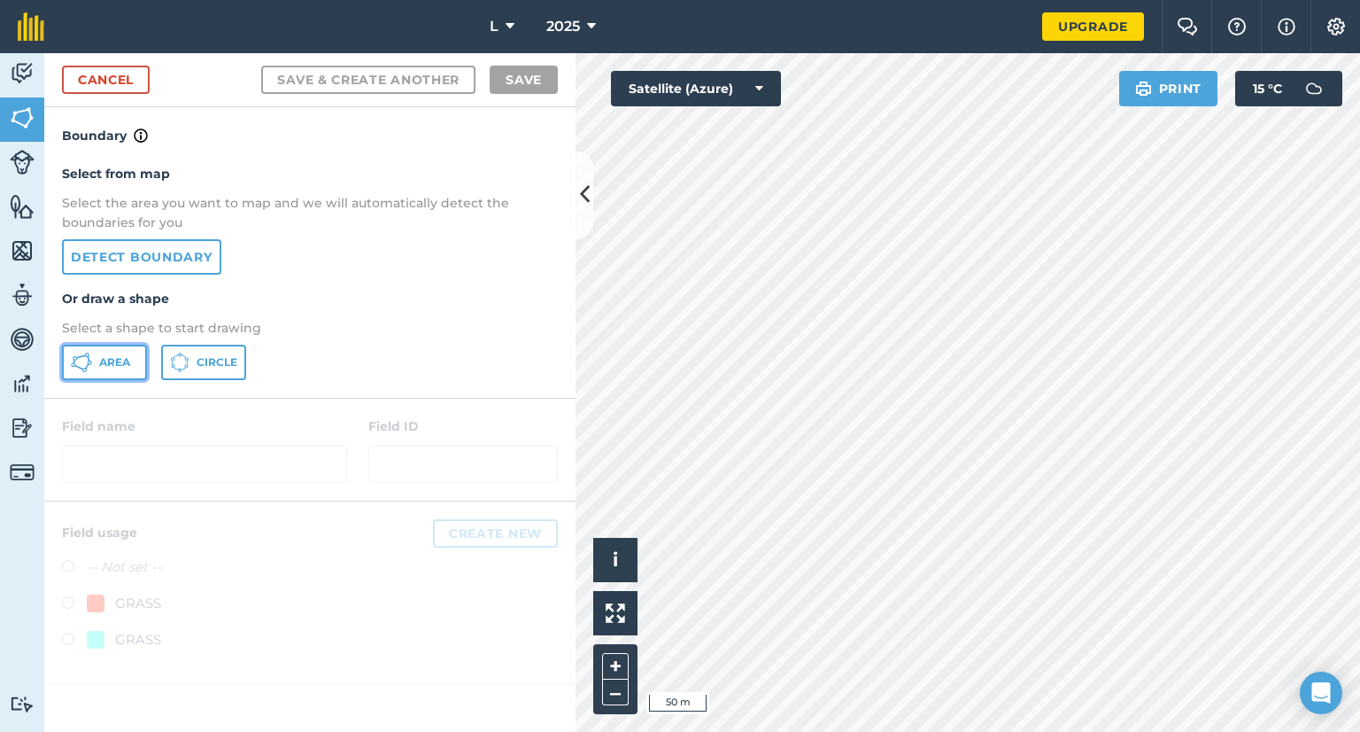
click at [121, 373] on button "Area" at bounding box center [104, 362] width 85 height 35
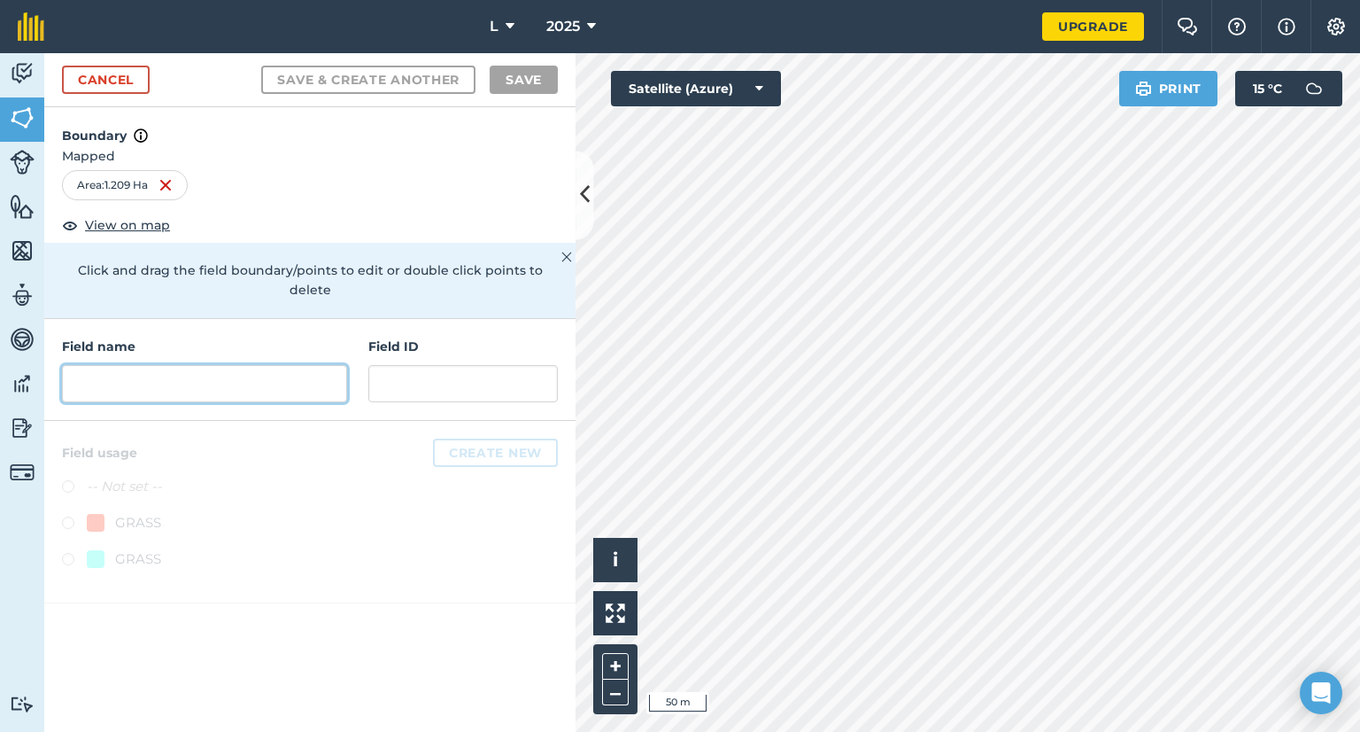
click at [147, 365] on input "text" at bounding box center [204, 383] width 285 height 37
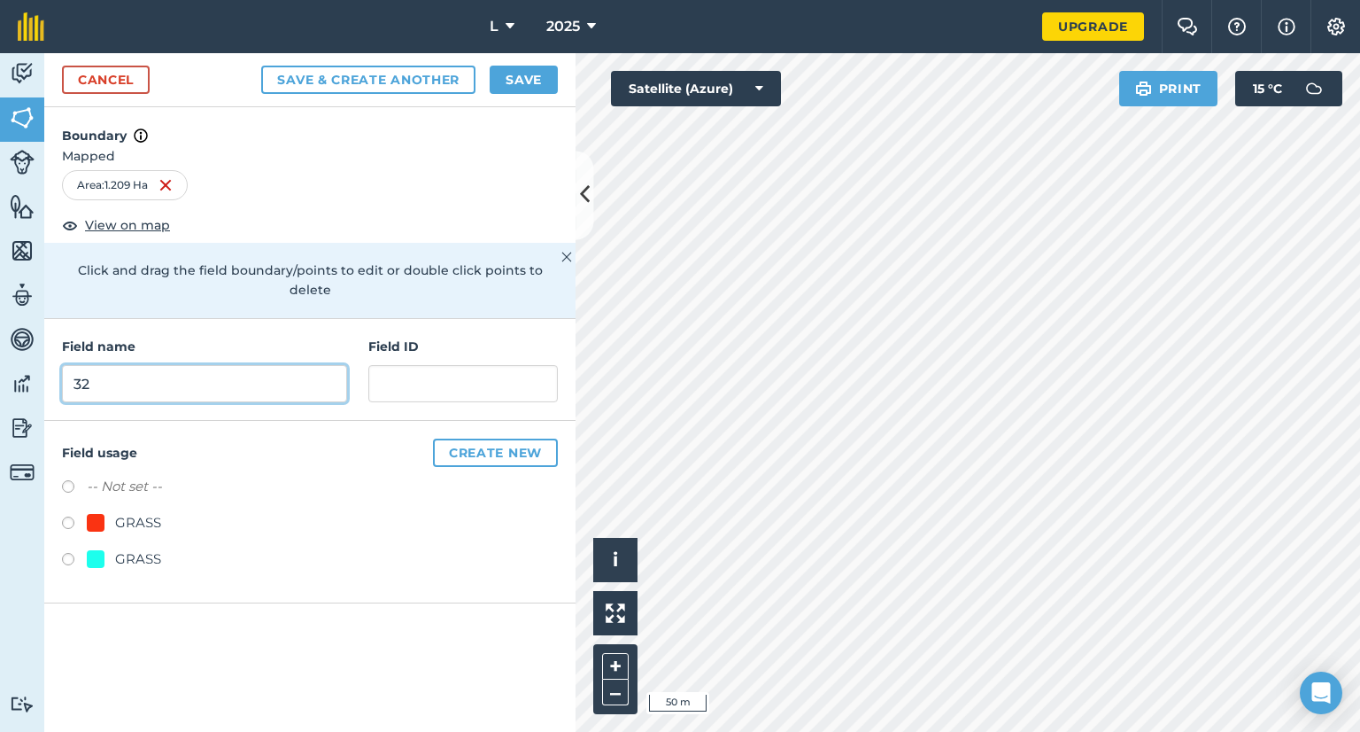
type input "32"
click at [135, 548] on div "GRASS" at bounding box center [138, 558] width 46 height 21
radio input "true"
click at [538, 74] on button "Save" at bounding box center [524, 80] width 68 height 28
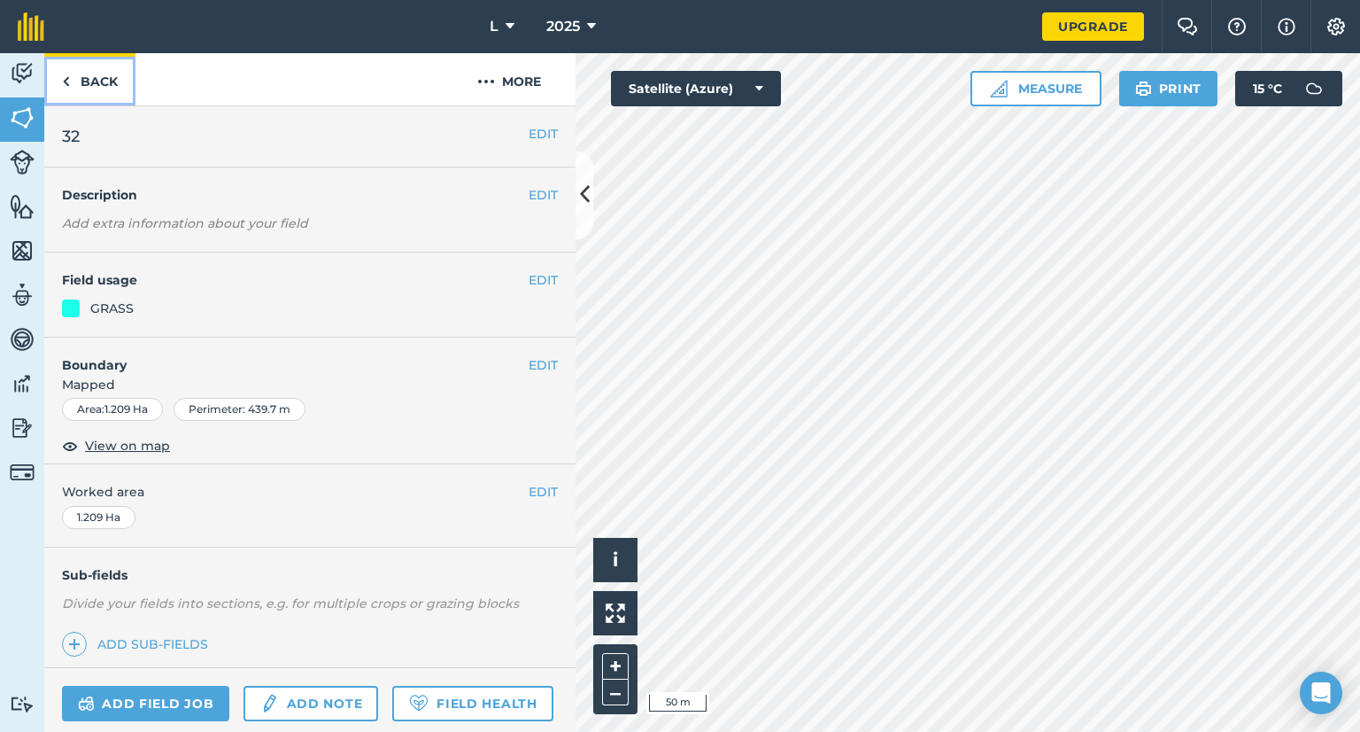
click at [106, 89] on link "Back" at bounding box center [89, 79] width 91 height 52
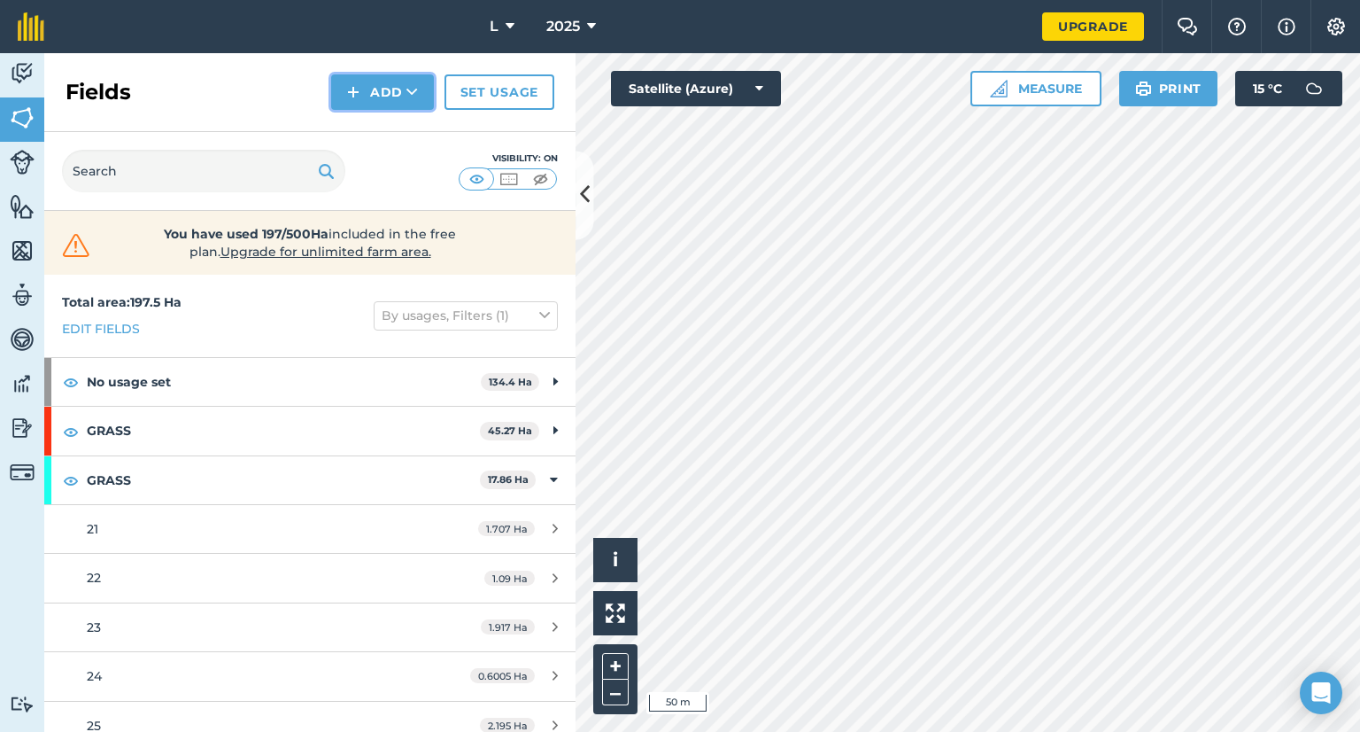
click at [393, 97] on button "Add" at bounding box center [382, 91] width 103 height 35
click at [366, 131] on link "Draw" at bounding box center [382, 131] width 97 height 39
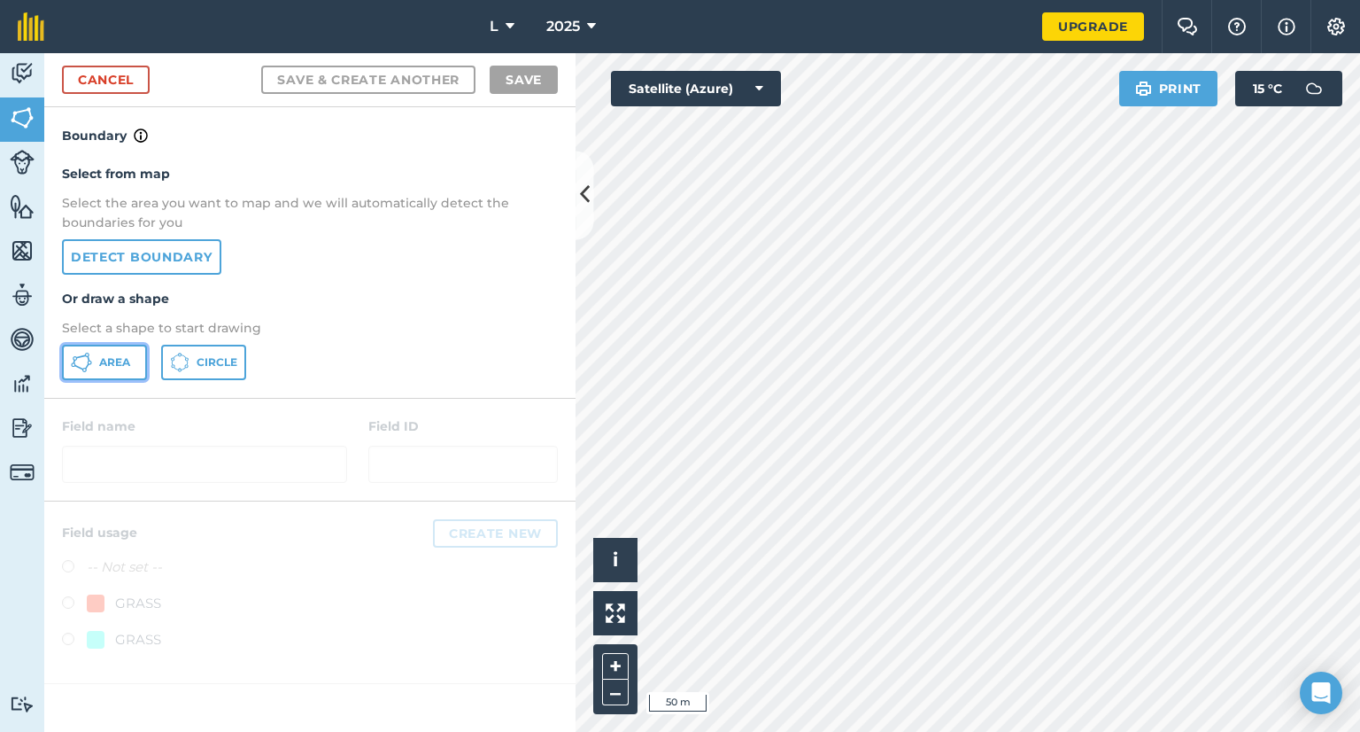
click at [109, 358] on span "Area" at bounding box center [114, 362] width 31 height 14
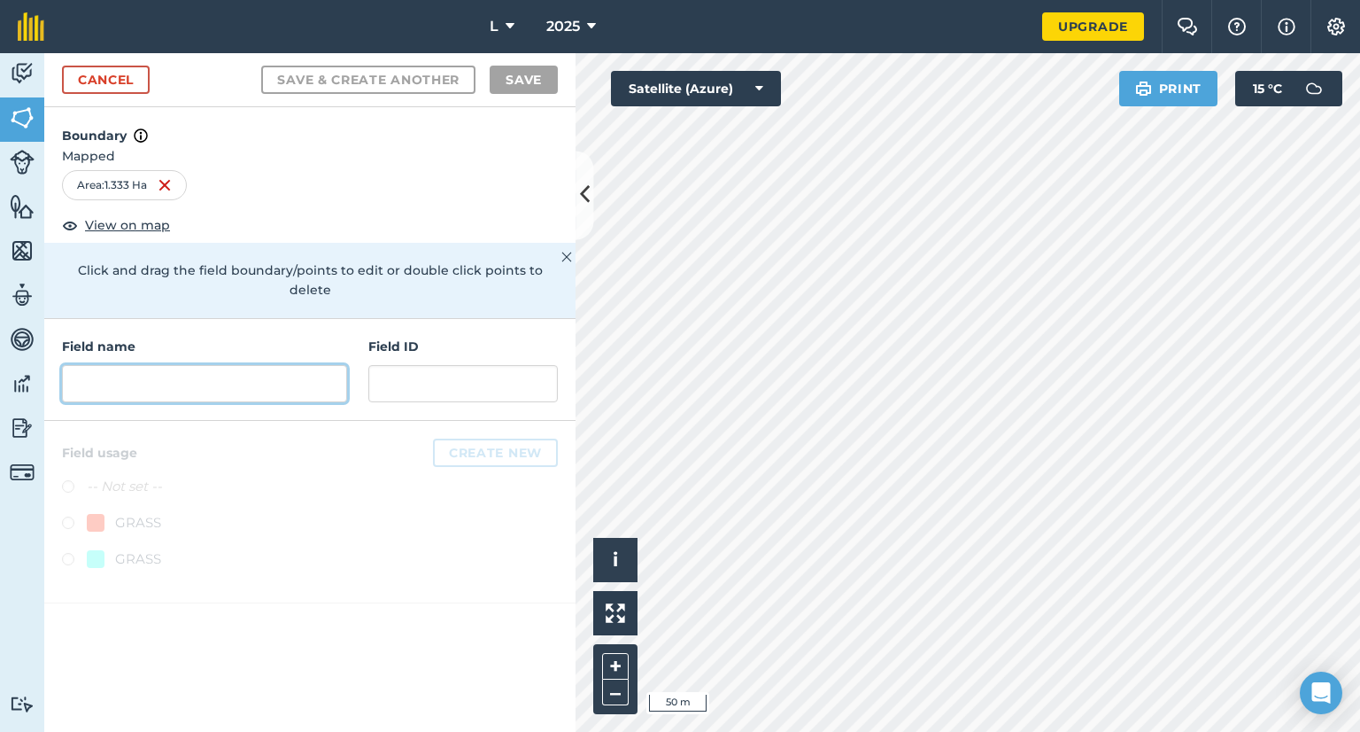
click at [278, 365] on input "text" at bounding box center [204, 383] width 285 height 37
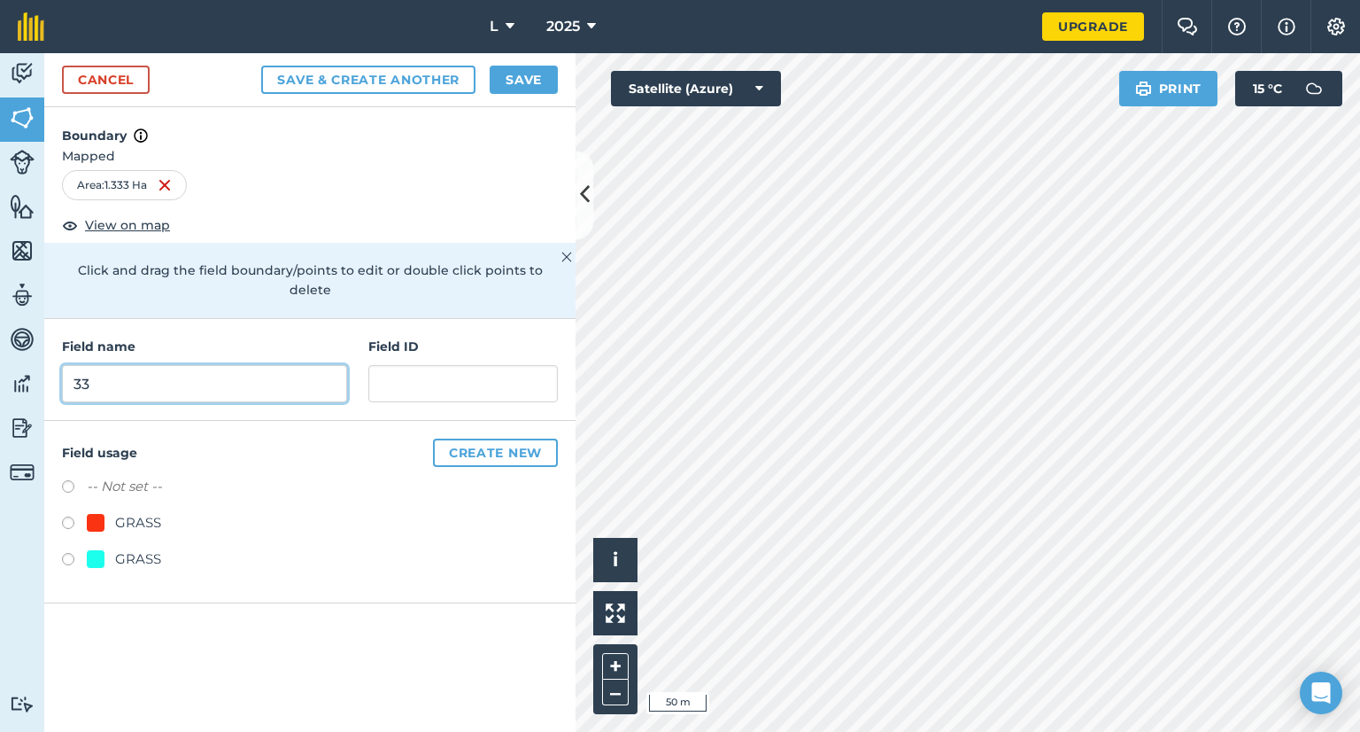
type input "33"
click at [122, 548] on div "GRASS" at bounding box center [138, 558] width 46 height 21
radio input "true"
click at [519, 86] on button "Save" at bounding box center [524, 80] width 68 height 28
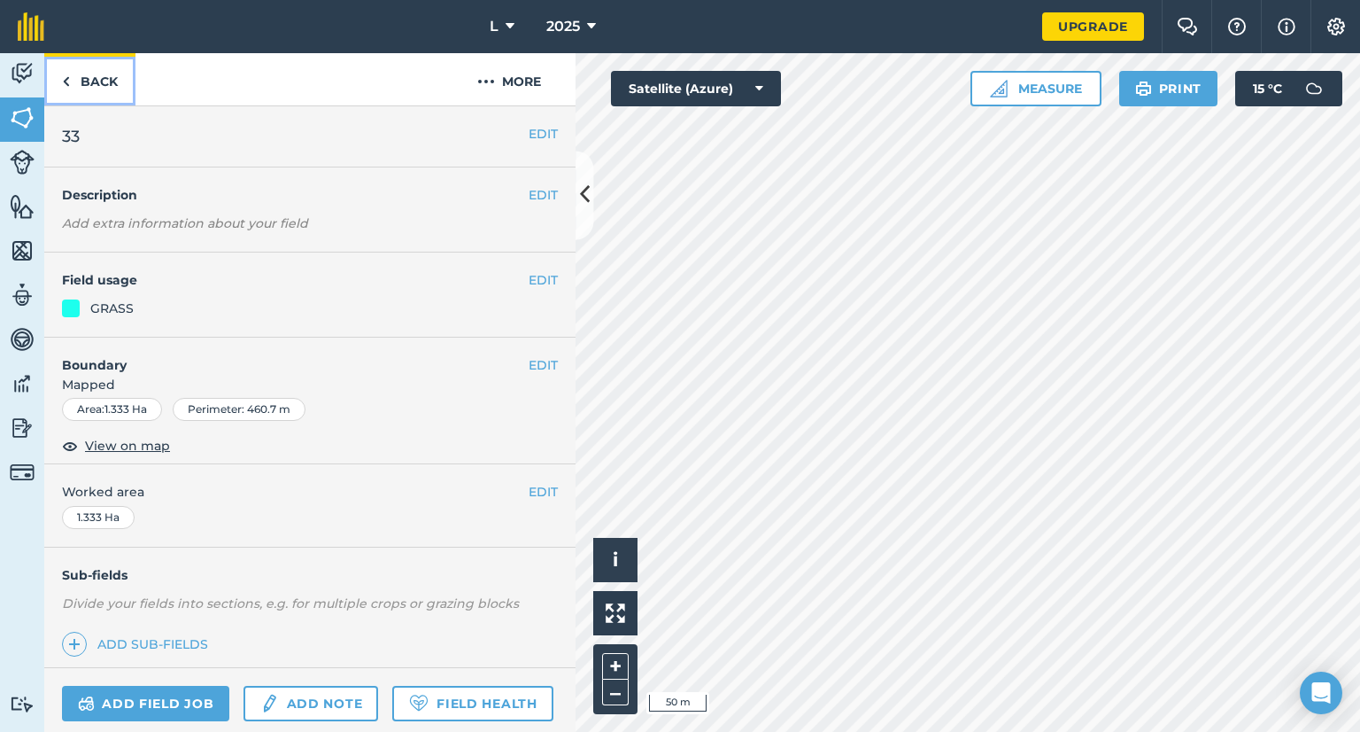
click at [78, 97] on link "Back" at bounding box center [89, 79] width 91 height 52
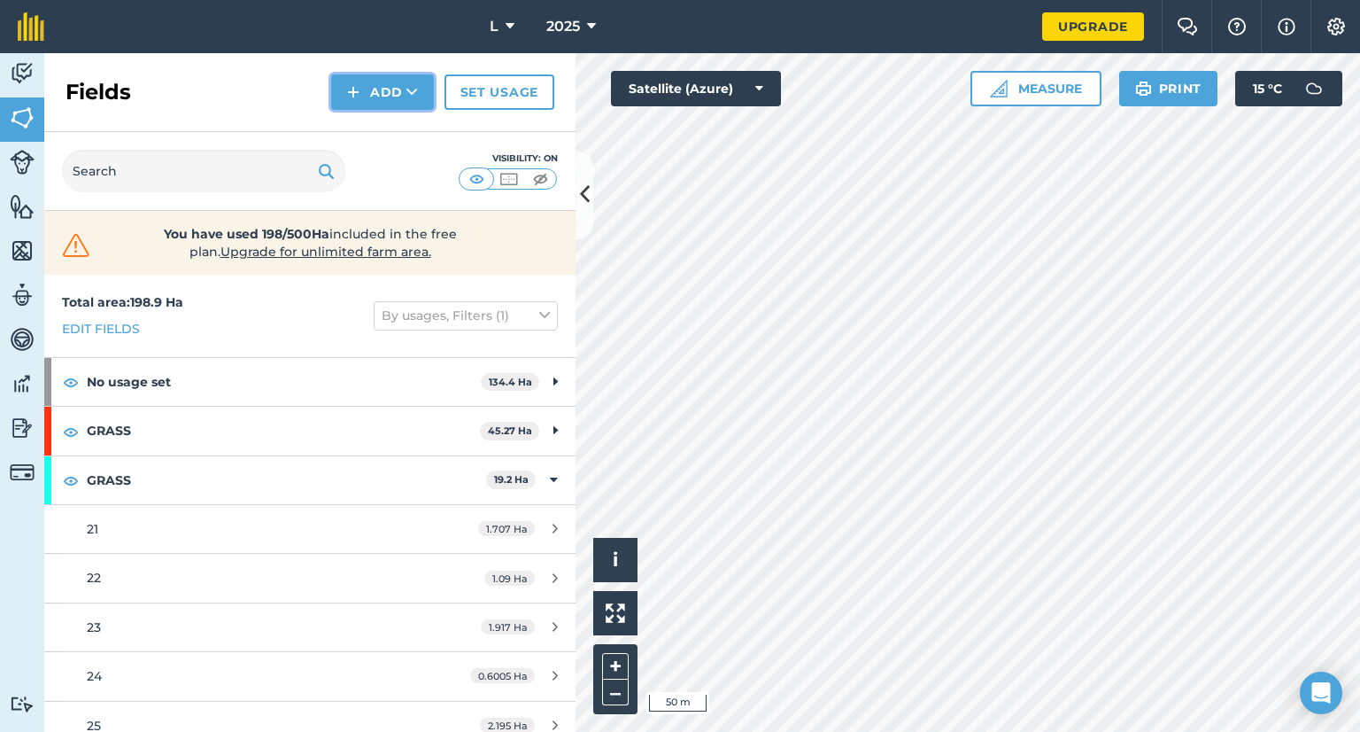
click at [386, 105] on button "Add" at bounding box center [382, 91] width 103 height 35
click at [371, 143] on link "Draw" at bounding box center [382, 131] width 97 height 39
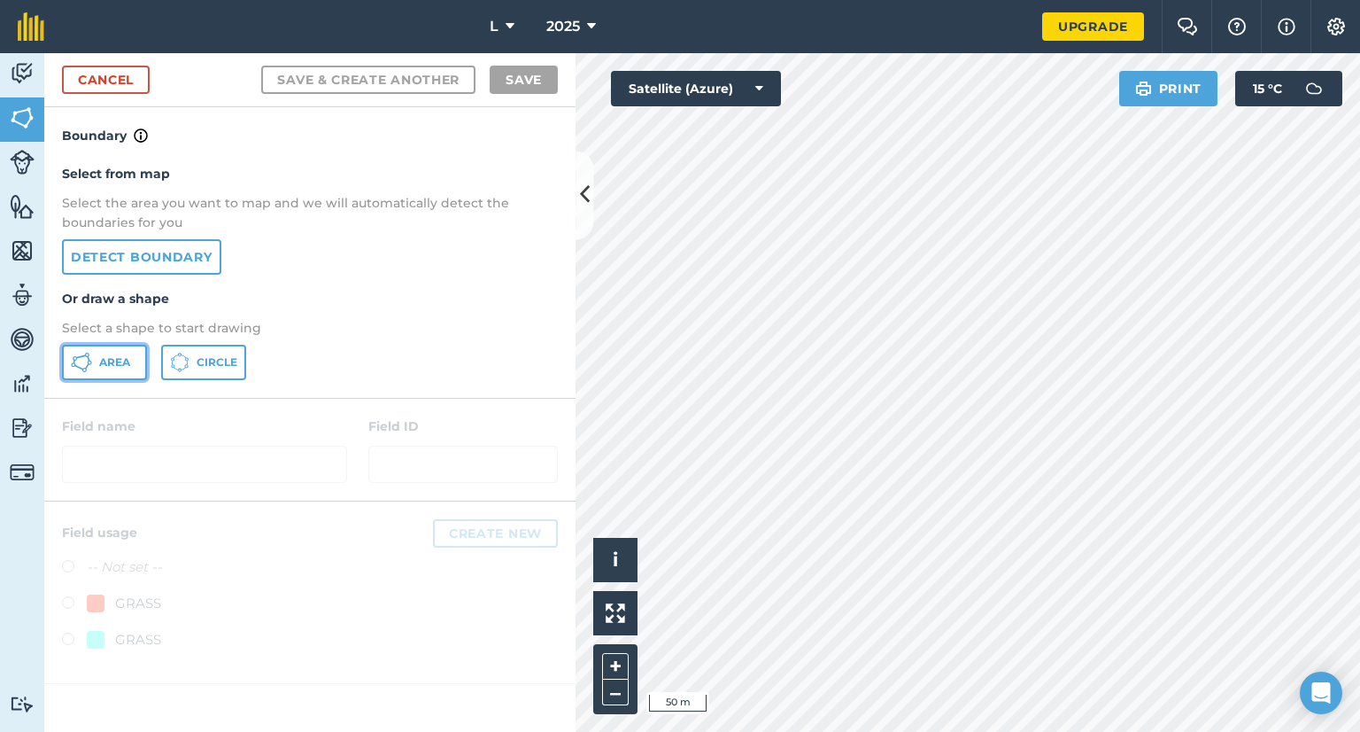
click at [108, 369] on button "Area" at bounding box center [104, 362] width 85 height 35
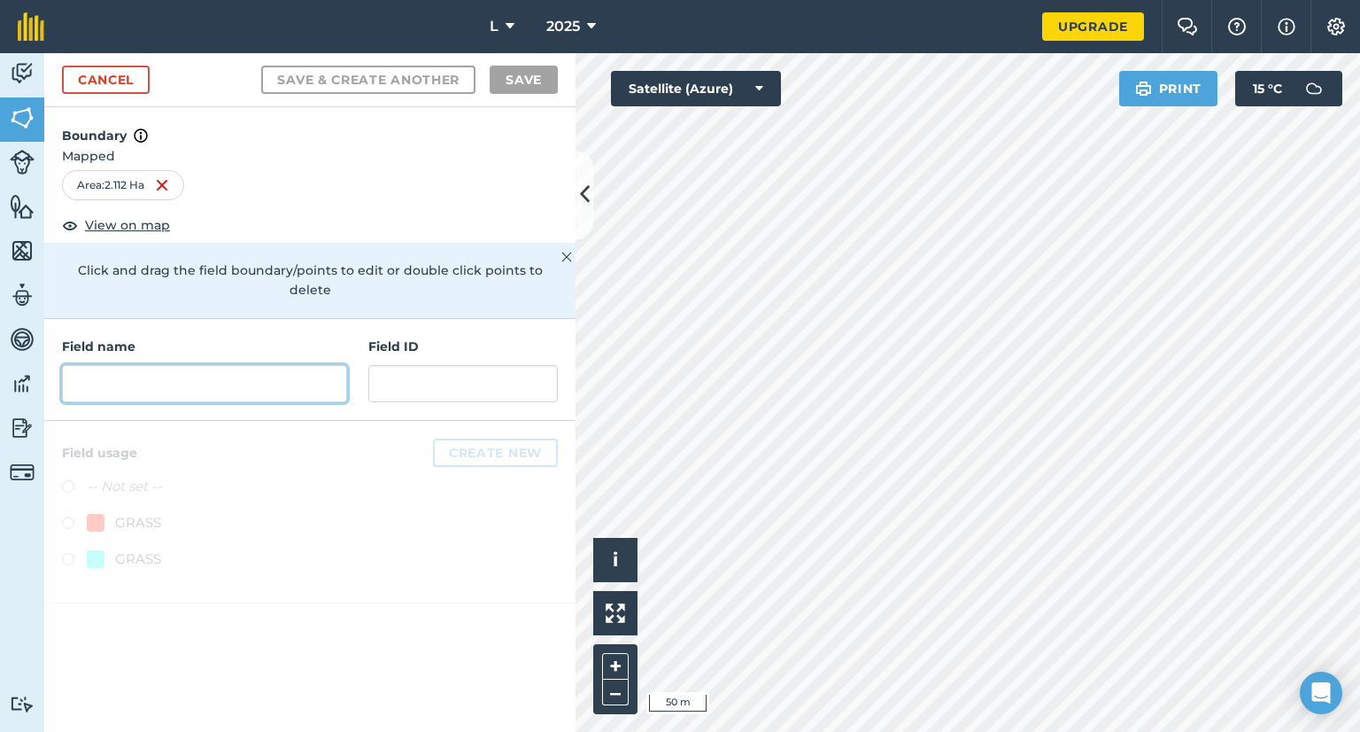
click at [219, 365] on input "text" at bounding box center [204, 383] width 285 height 37
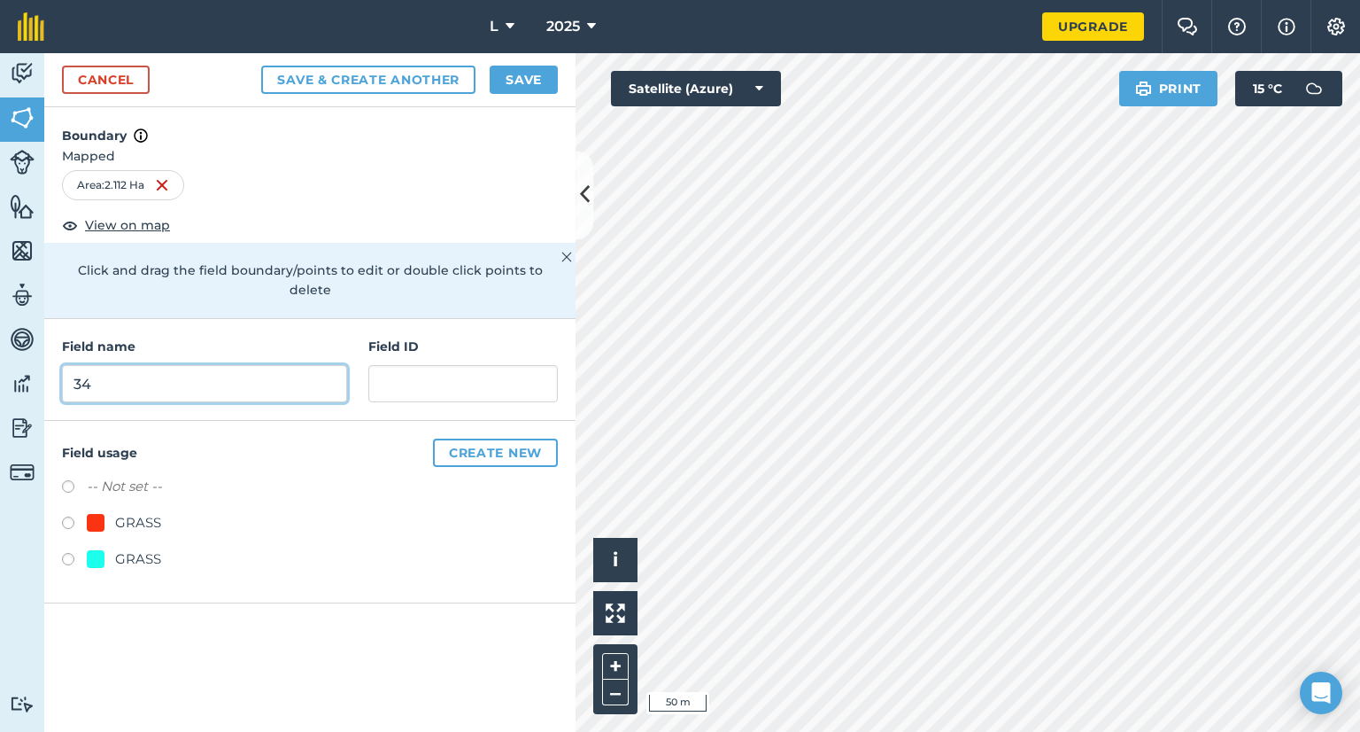
type input "34"
click at [139, 528] on div "-- Not set -- GRASS GRASS" at bounding box center [310, 525] width 496 height 98
click at [138, 548] on div "GRASS" at bounding box center [138, 558] width 46 height 21
radio input "true"
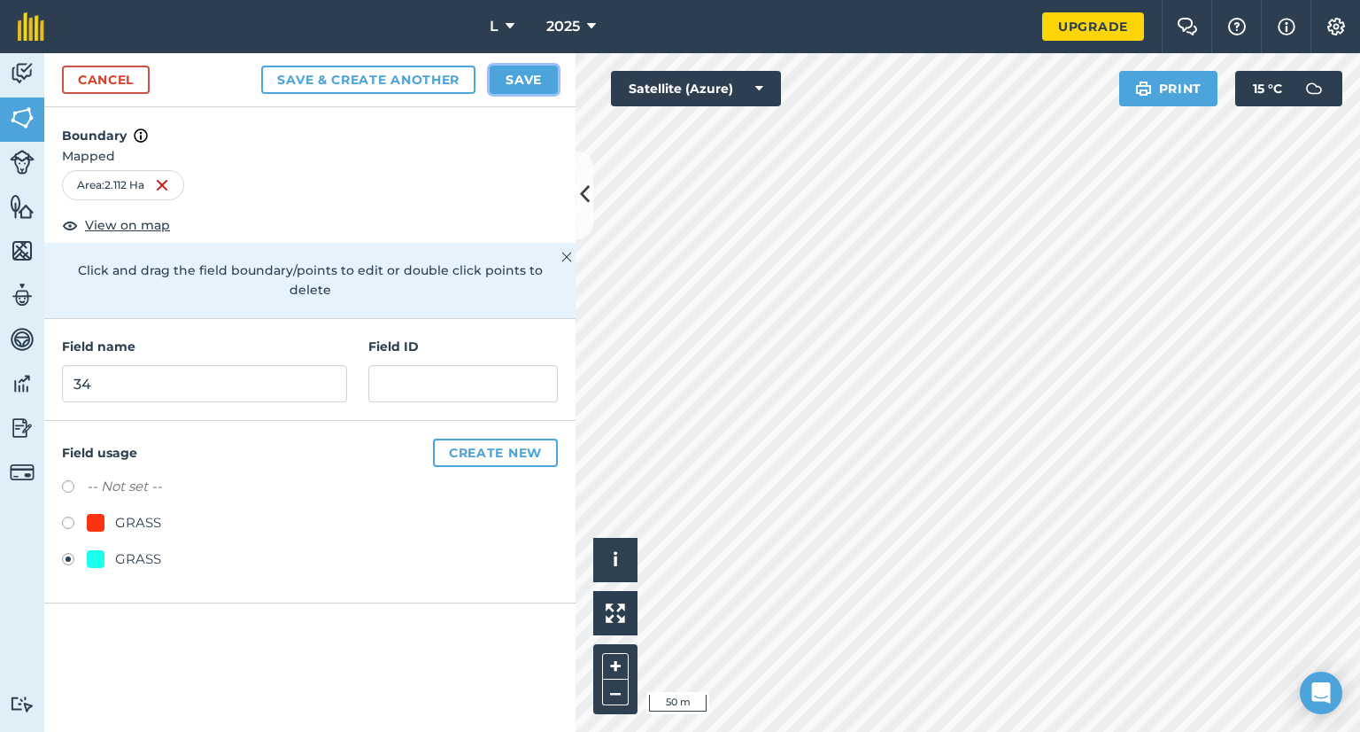
click at [510, 74] on button "Save" at bounding box center [524, 80] width 68 height 28
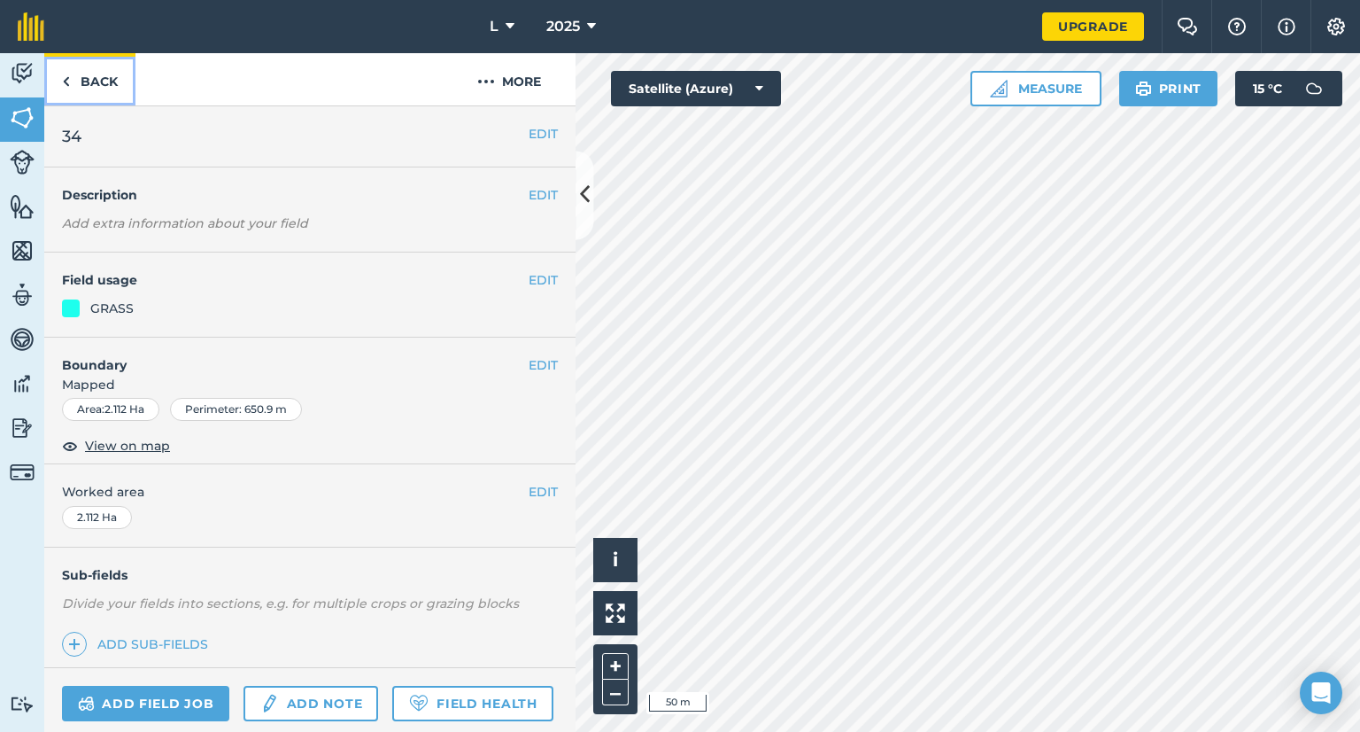
click at [105, 80] on link "Back" at bounding box center [89, 79] width 91 height 52
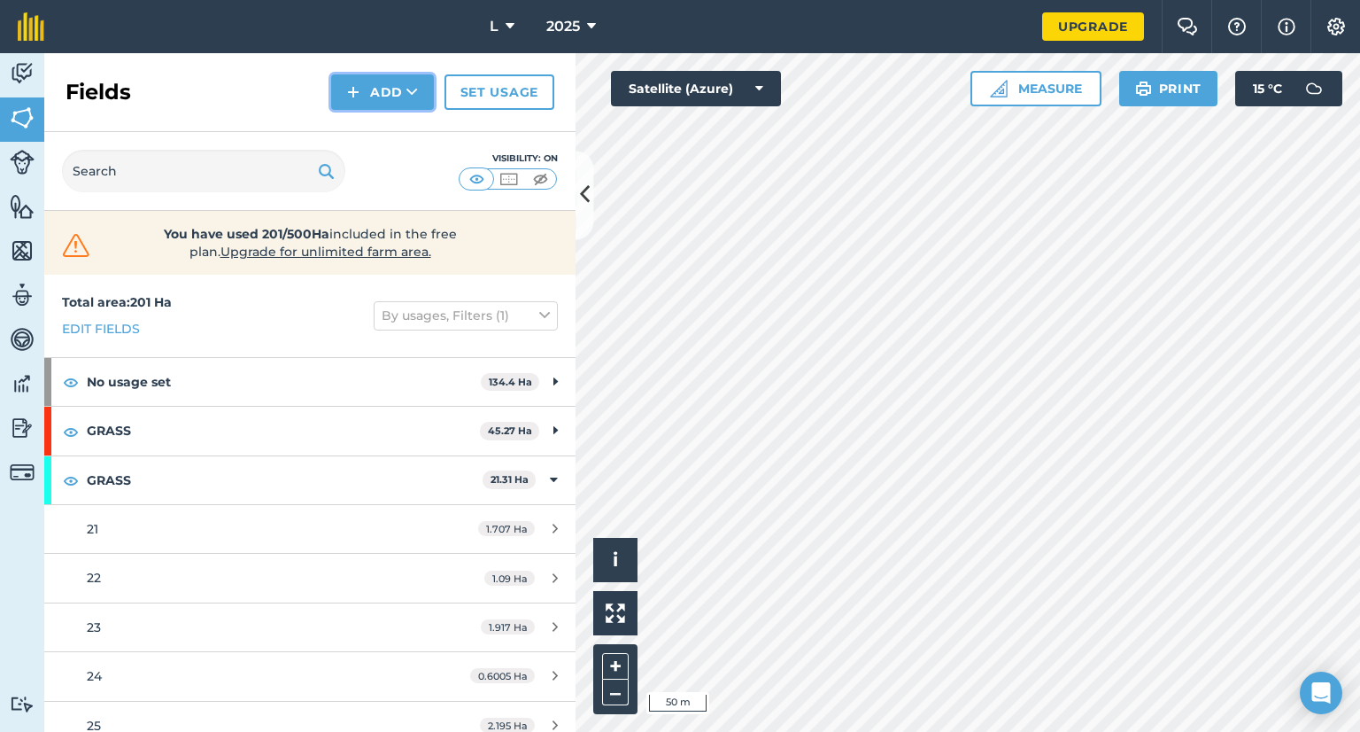
click at [387, 102] on button "Add" at bounding box center [382, 91] width 103 height 35
click at [372, 132] on link "Draw" at bounding box center [382, 131] width 97 height 39
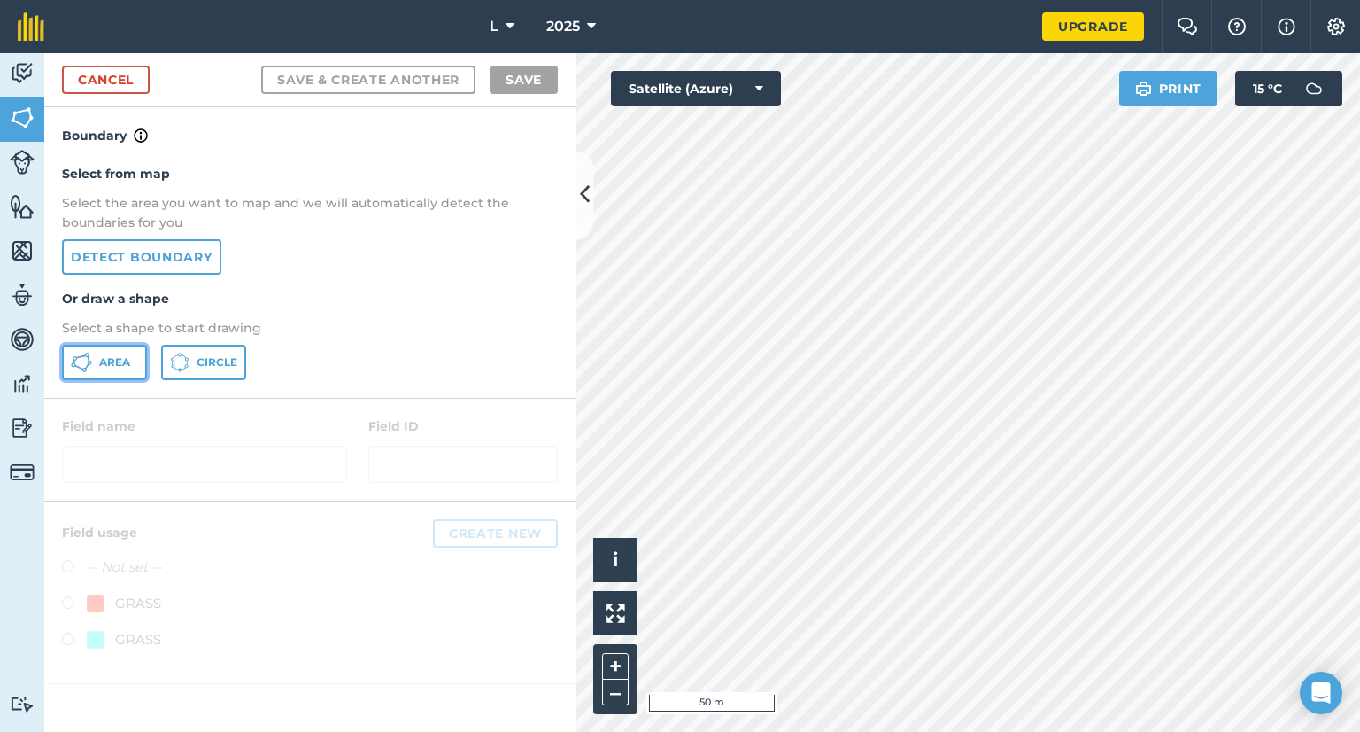
click at [82, 359] on icon at bounding box center [81, 362] width 21 height 21
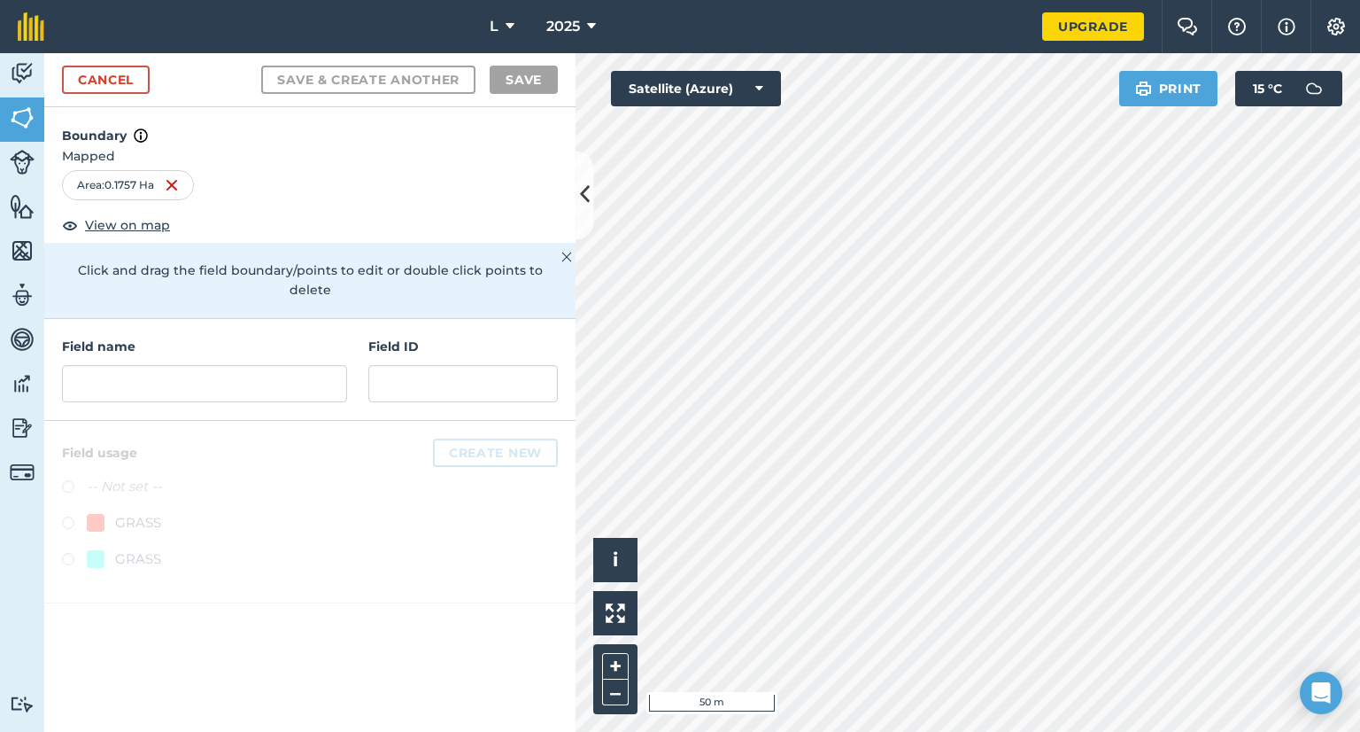
click at [196, 391] on div "Field name Field ID" at bounding box center [309, 370] width 531 height 102
click at [177, 370] on input "text" at bounding box center [204, 383] width 285 height 37
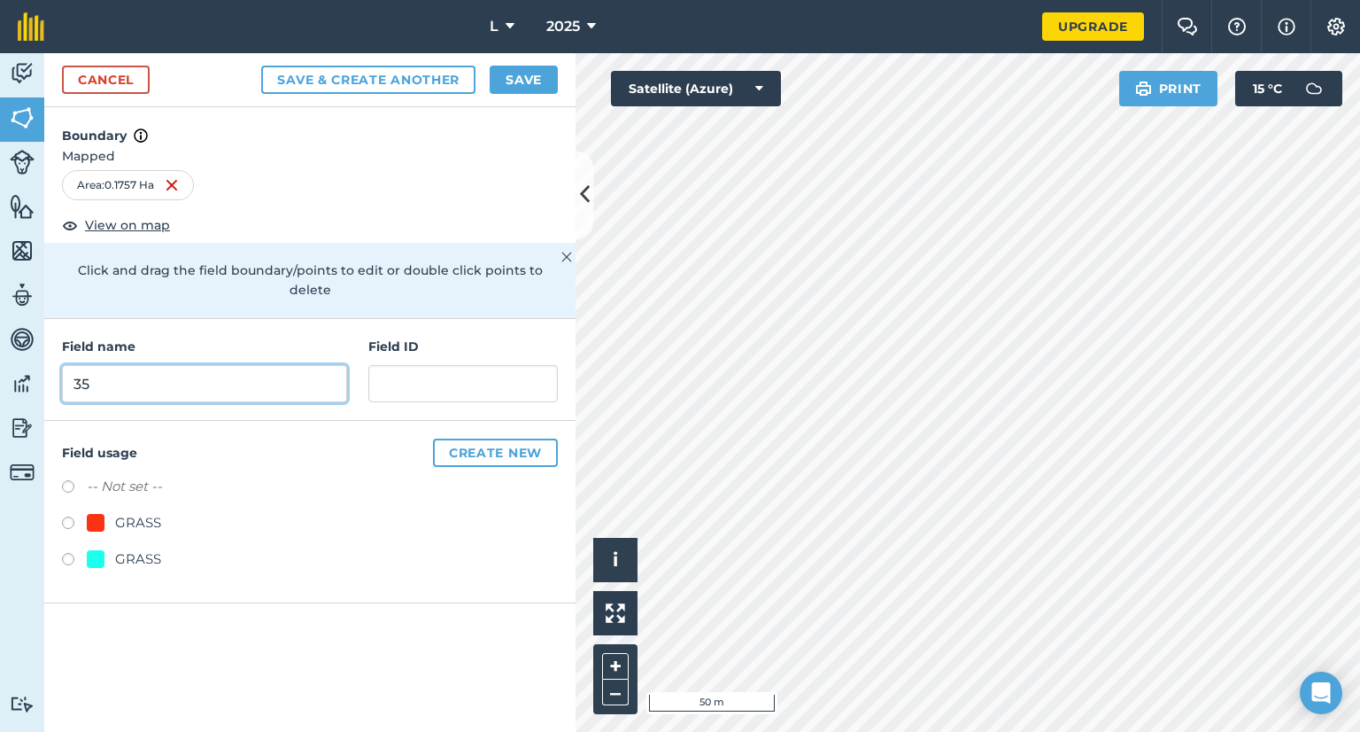
type input "35"
click at [120, 548] on div "GRASS" at bounding box center [138, 558] width 46 height 21
radio input "true"
click at [514, 80] on button "Save" at bounding box center [524, 80] width 68 height 28
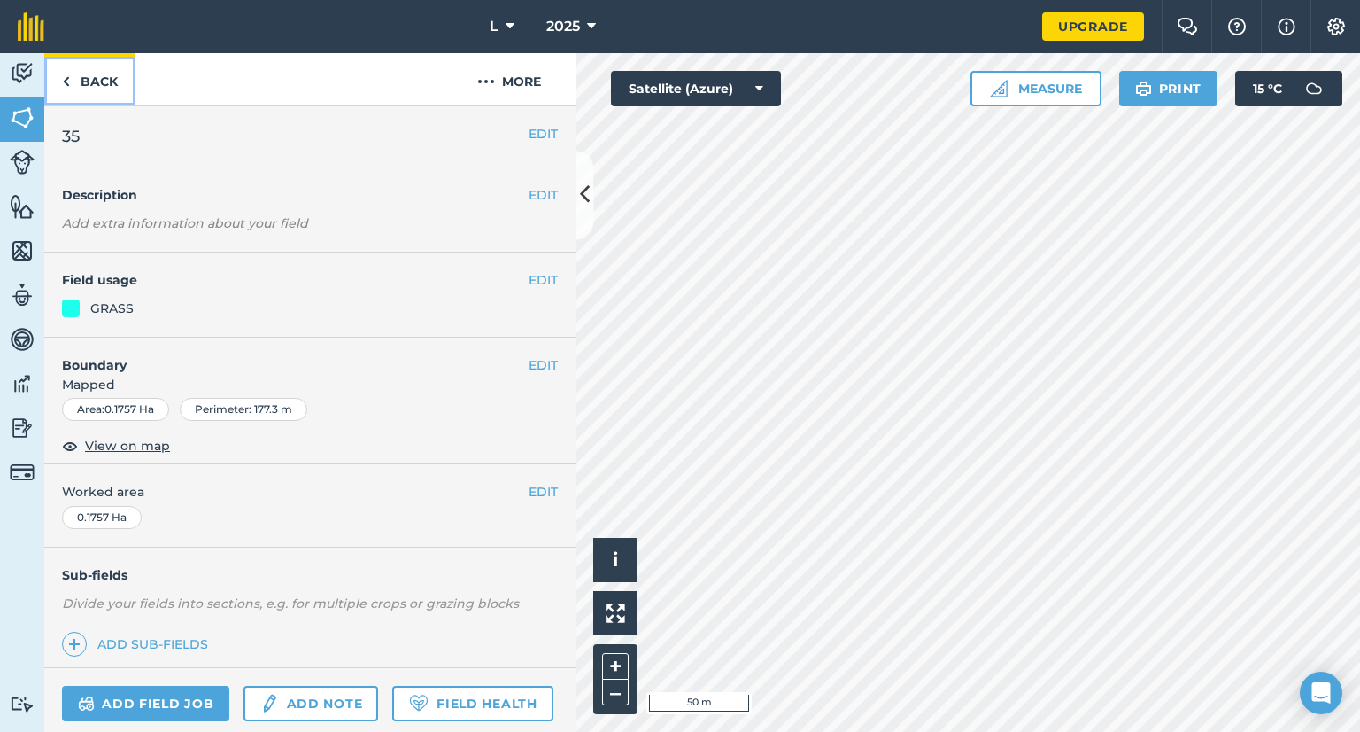
click at [97, 98] on link "Back" at bounding box center [89, 79] width 91 height 52
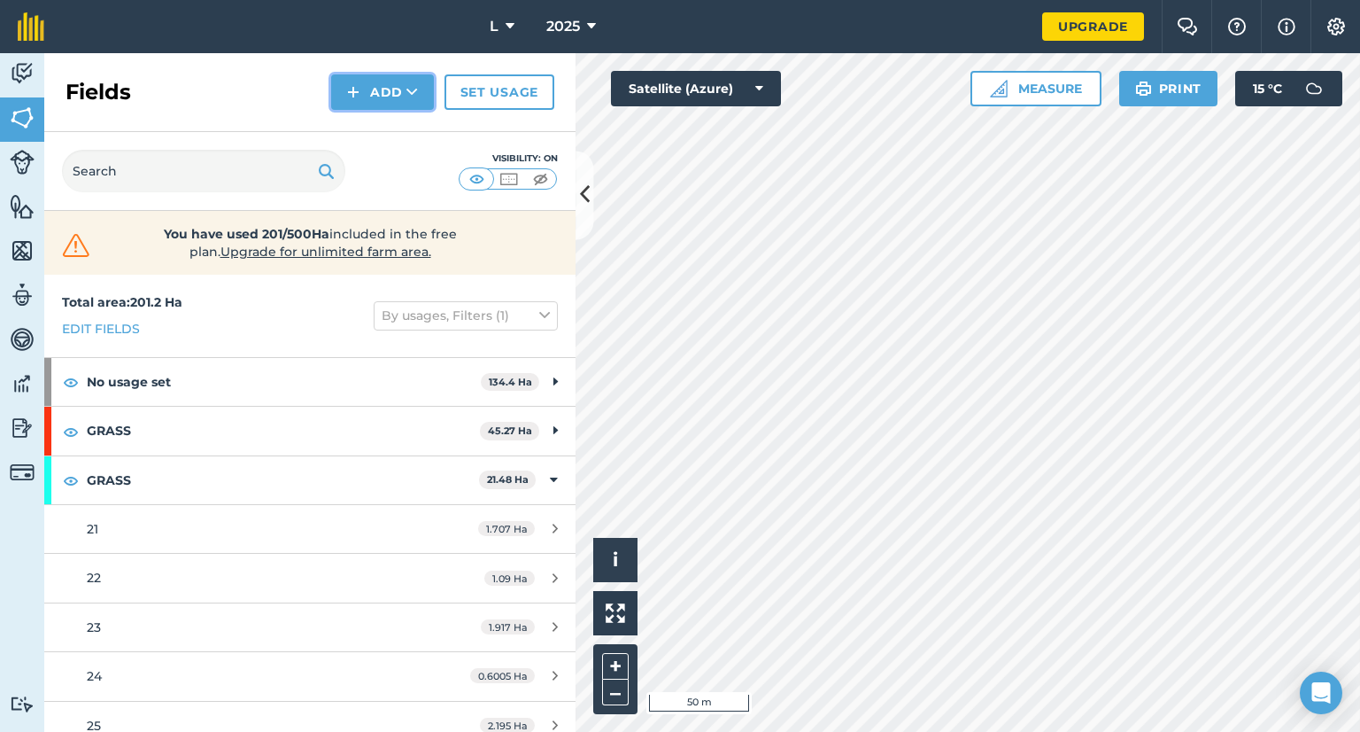
click at [363, 93] on button "Add" at bounding box center [382, 91] width 103 height 35
click at [365, 129] on link "Draw" at bounding box center [382, 131] width 97 height 39
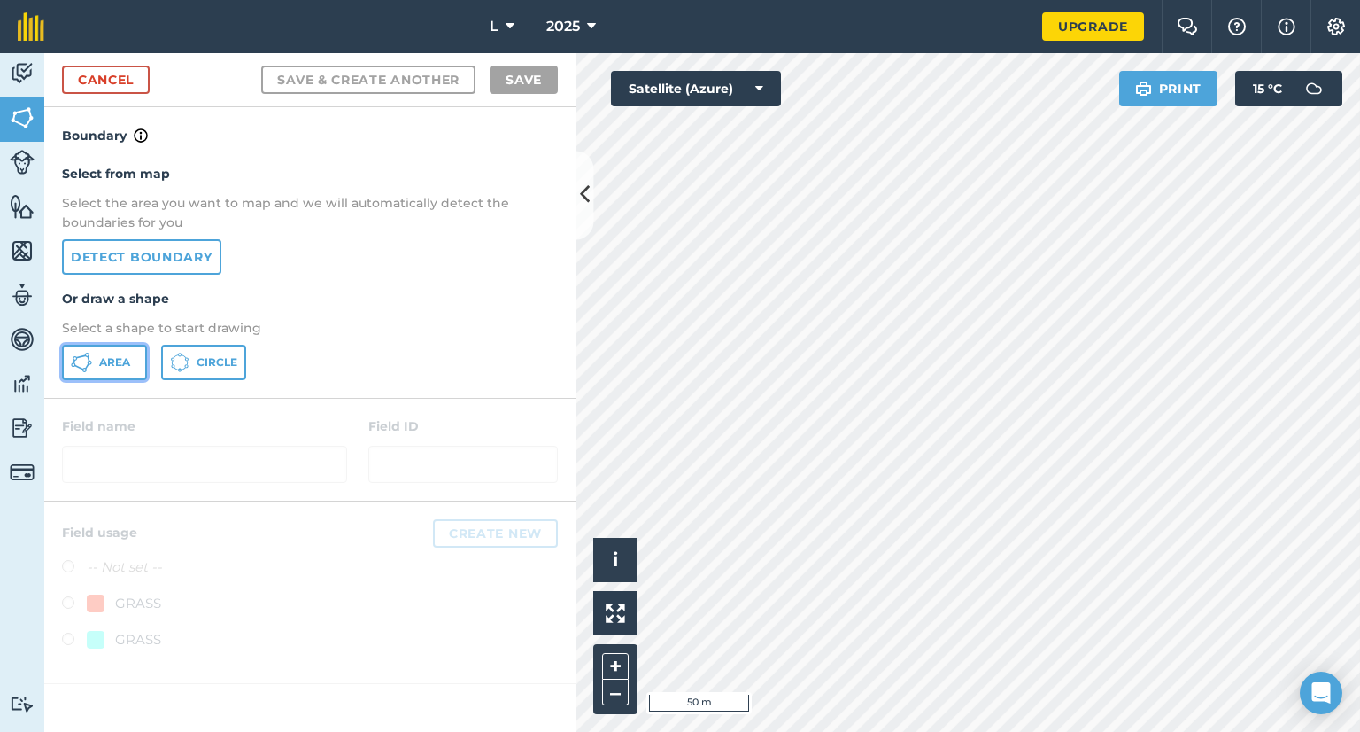
click at [105, 356] on span "Area" at bounding box center [114, 362] width 31 height 14
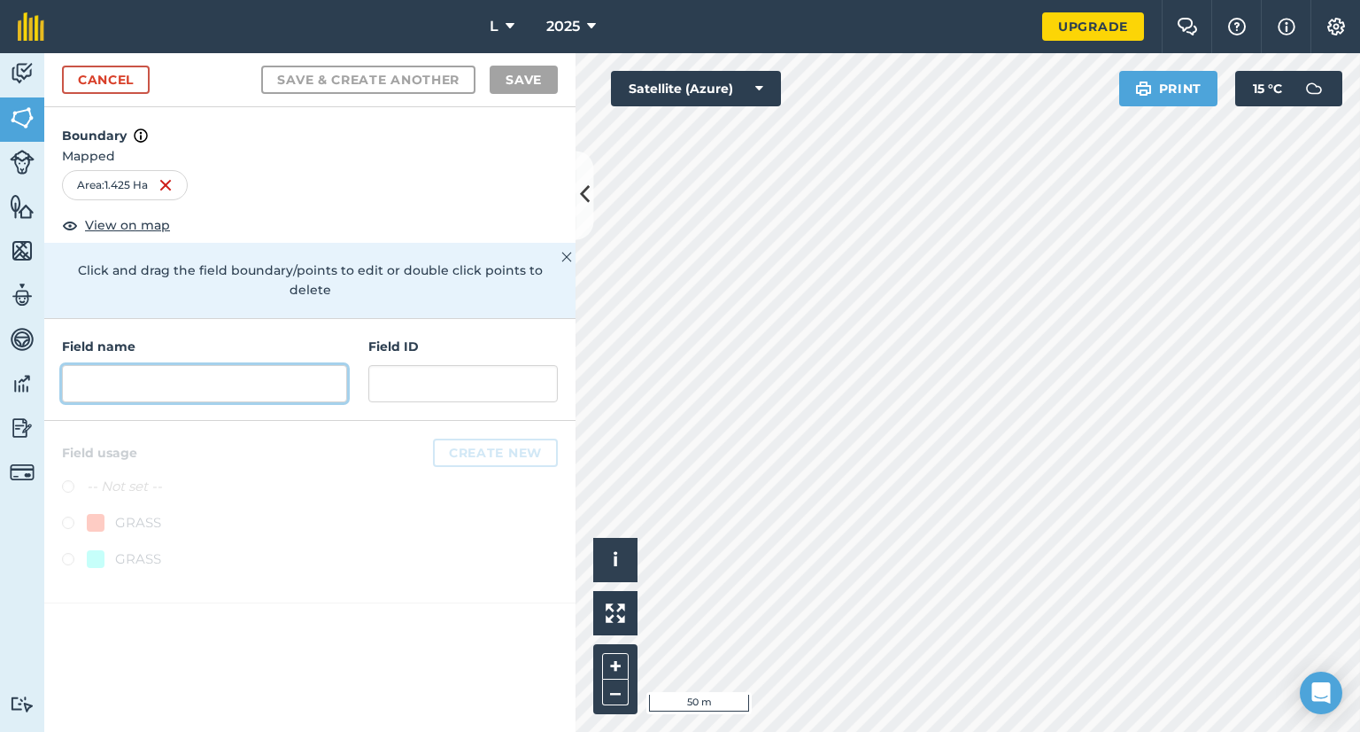
click at [183, 373] on input "text" at bounding box center [204, 383] width 285 height 37
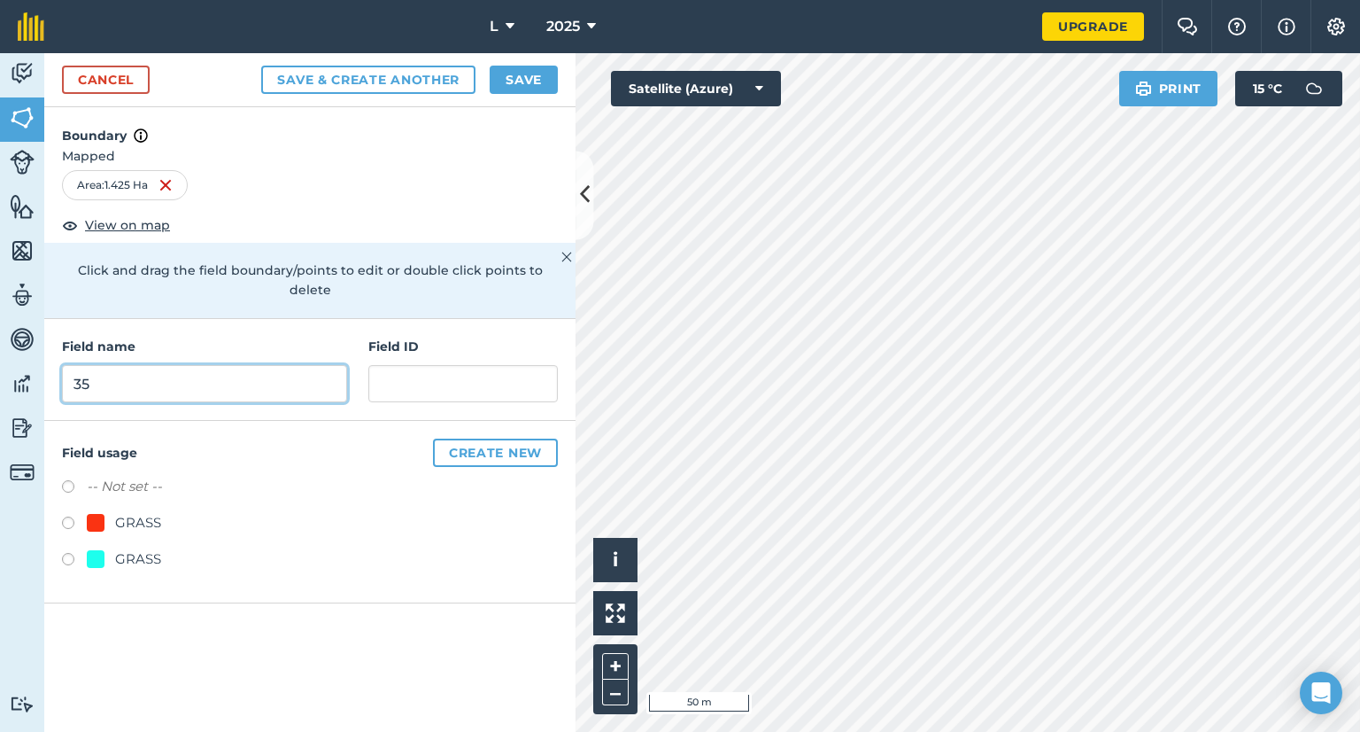
type input "35"
click at [141, 548] on div "GRASS" at bounding box center [138, 558] width 46 height 21
radio input "true"
click at [540, 80] on button "Save" at bounding box center [524, 80] width 68 height 28
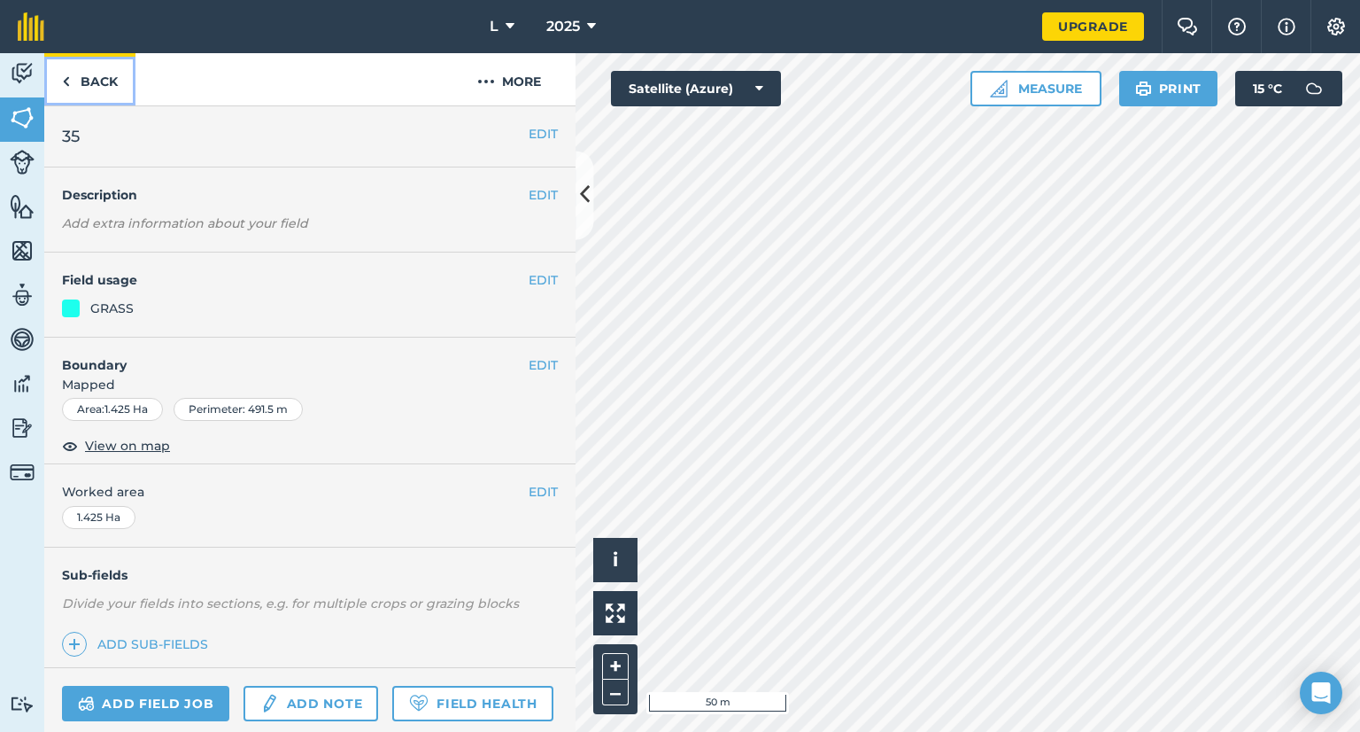
click at [85, 83] on link "Back" at bounding box center [89, 79] width 91 height 52
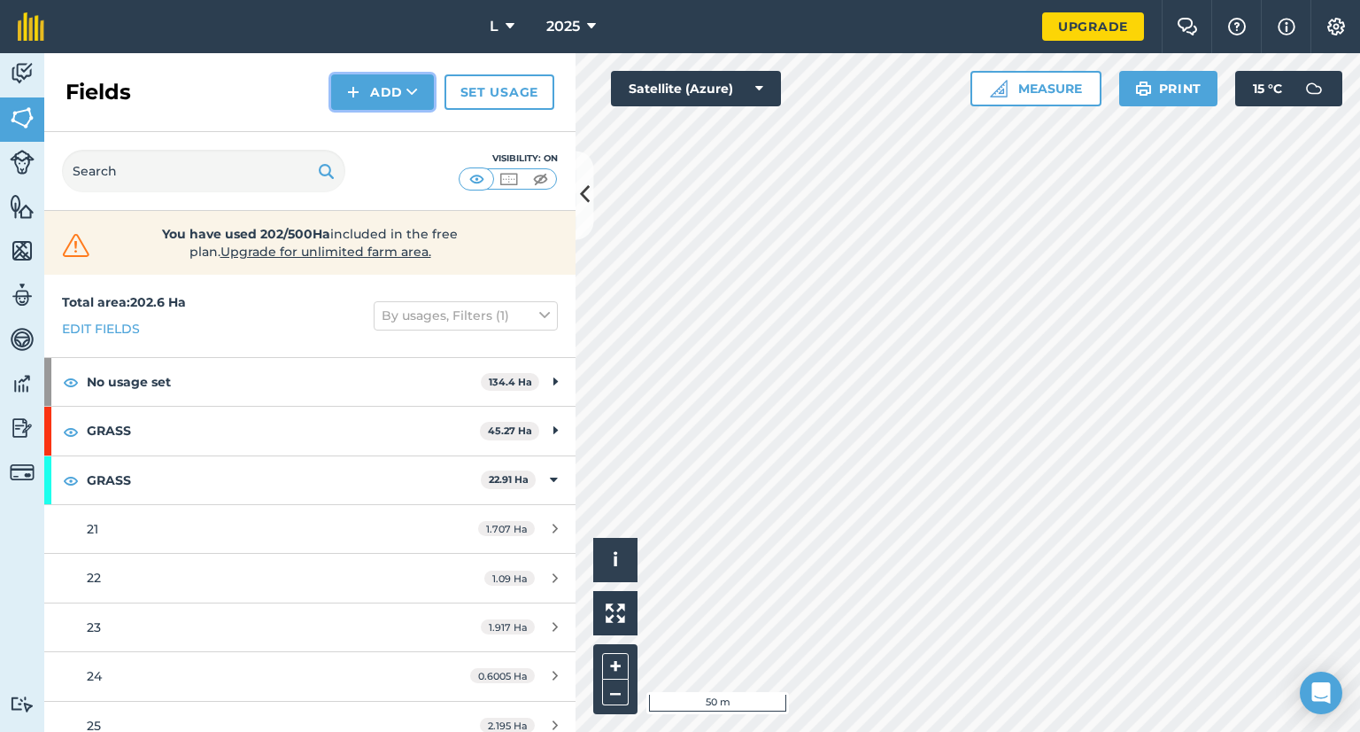
click at [354, 86] on img at bounding box center [353, 91] width 12 height 21
click at [369, 128] on link "Draw" at bounding box center [382, 131] width 97 height 39
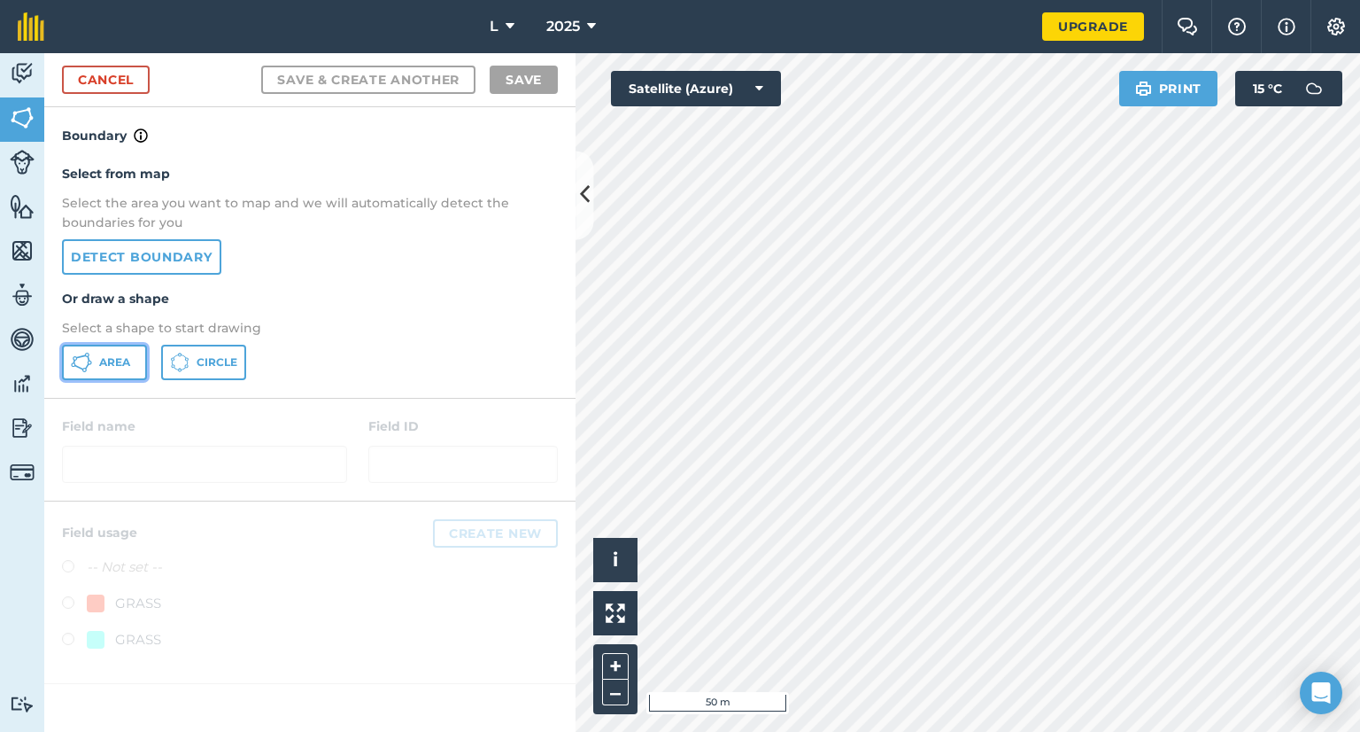
click at [115, 366] on span "Area" at bounding box center [114, 362] width 31 height 14
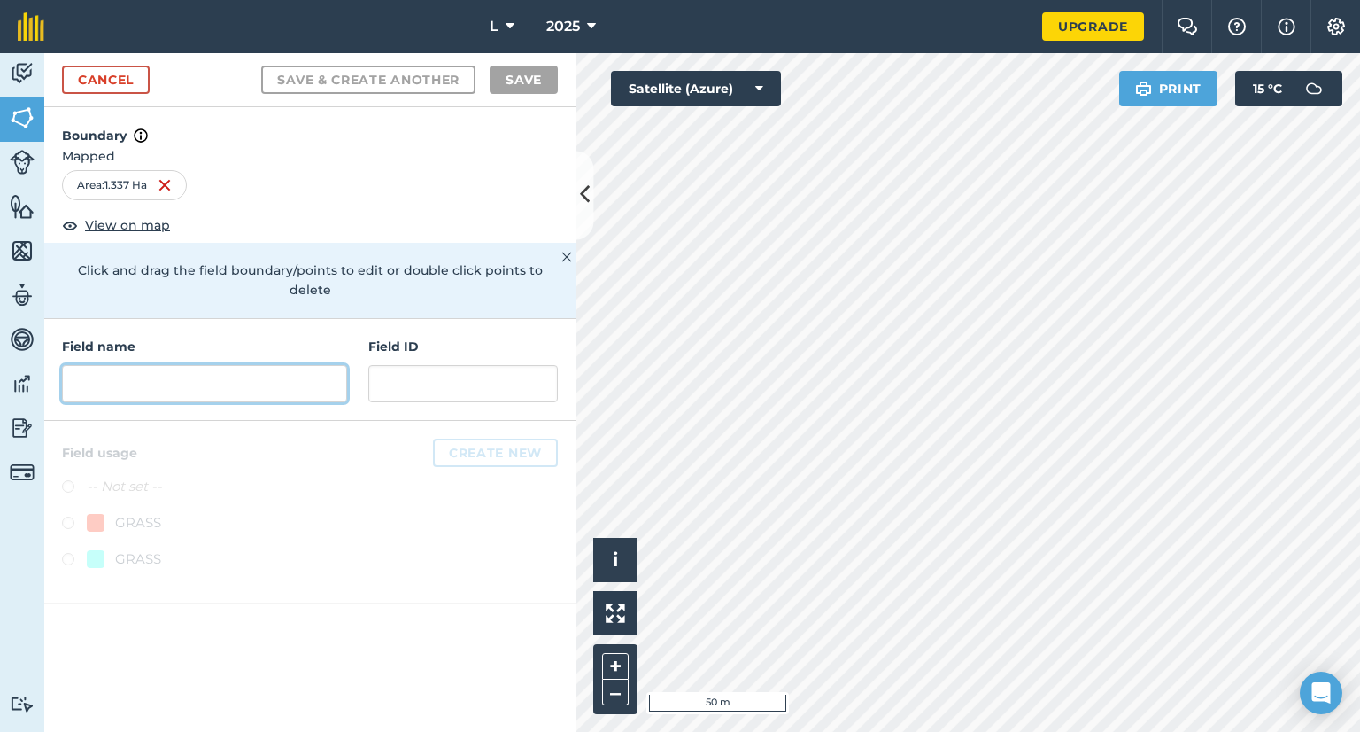
click at [182, 365] on input "text" at bounding box center [204, 383] width 285 height 37
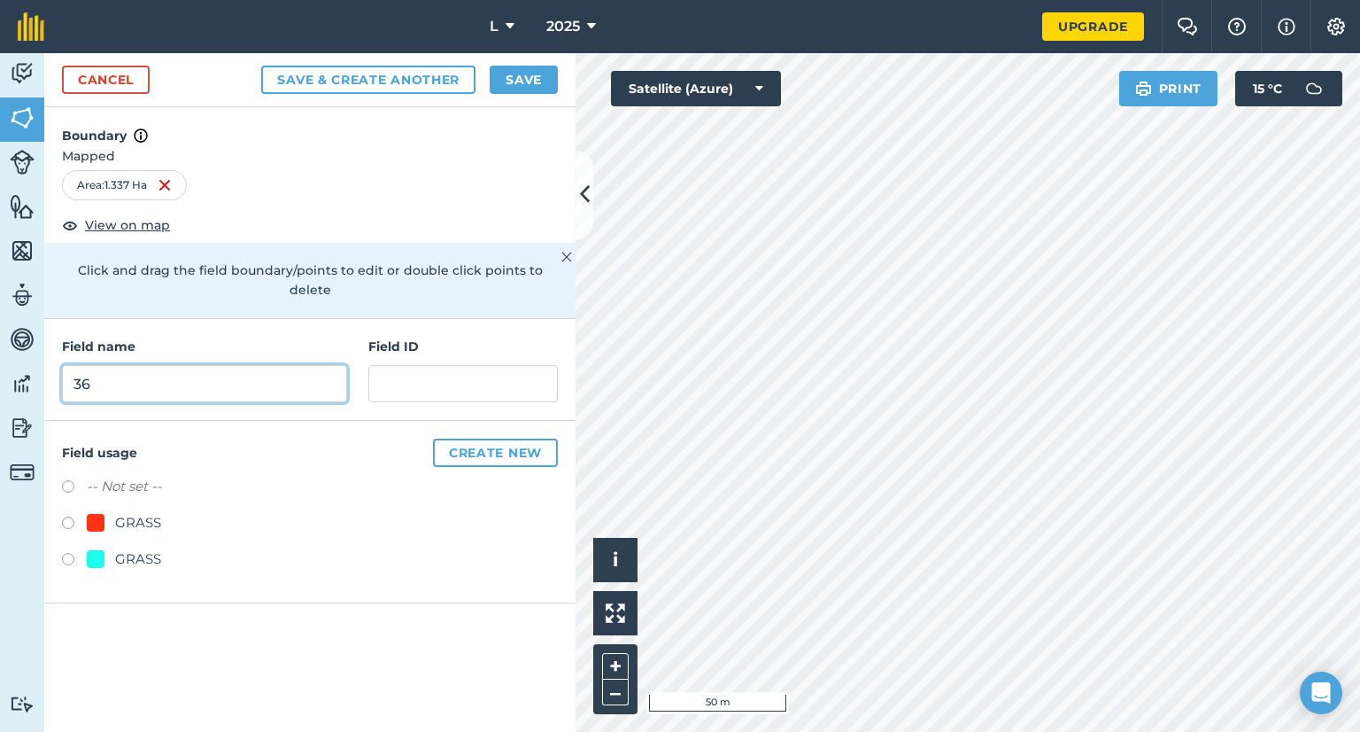
type input "36"
click at [124, 548] on div "GRASS" at bounding box center [138, 558] width 46 height 21
radio input "true"
click at [527, 89] on button "Save" at bounding box center [524, 80] width 68 height 28
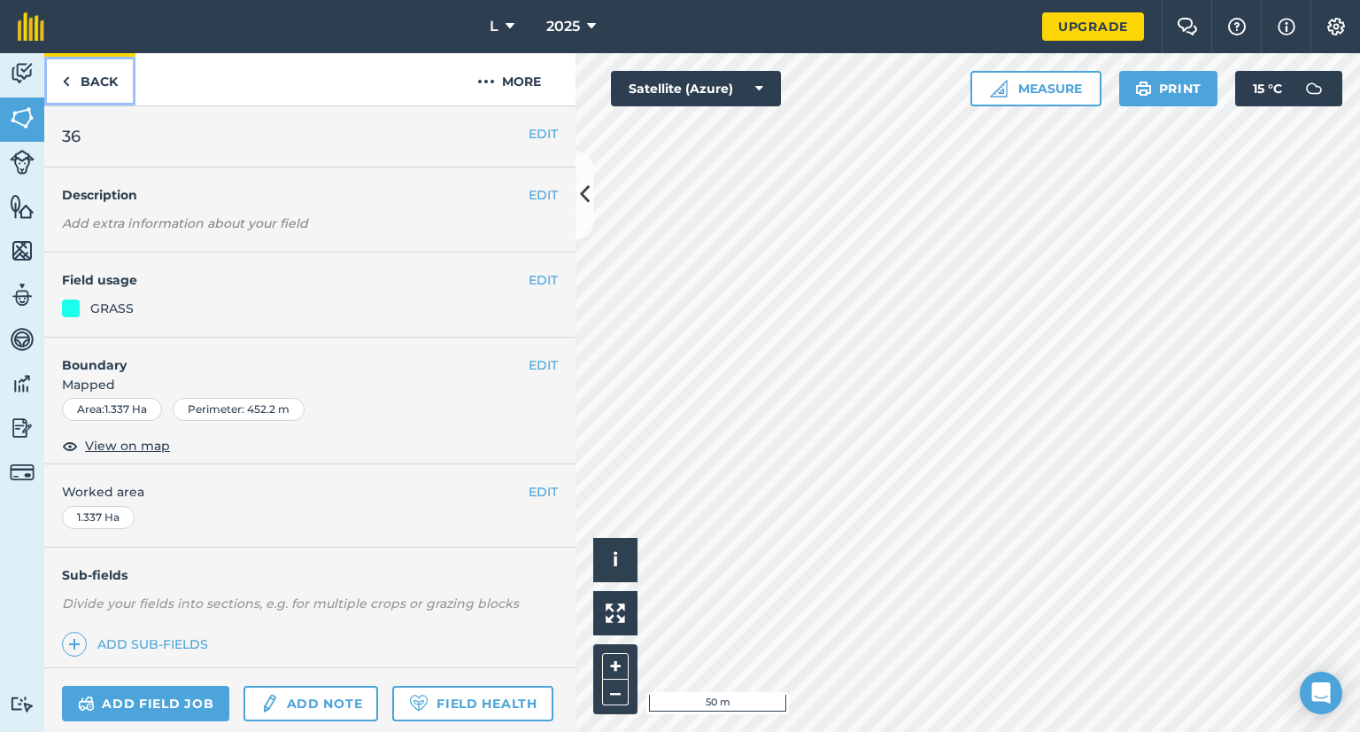
click at [96, 73] on link "Back" at bounding box center [89, 79] width 91 height 52
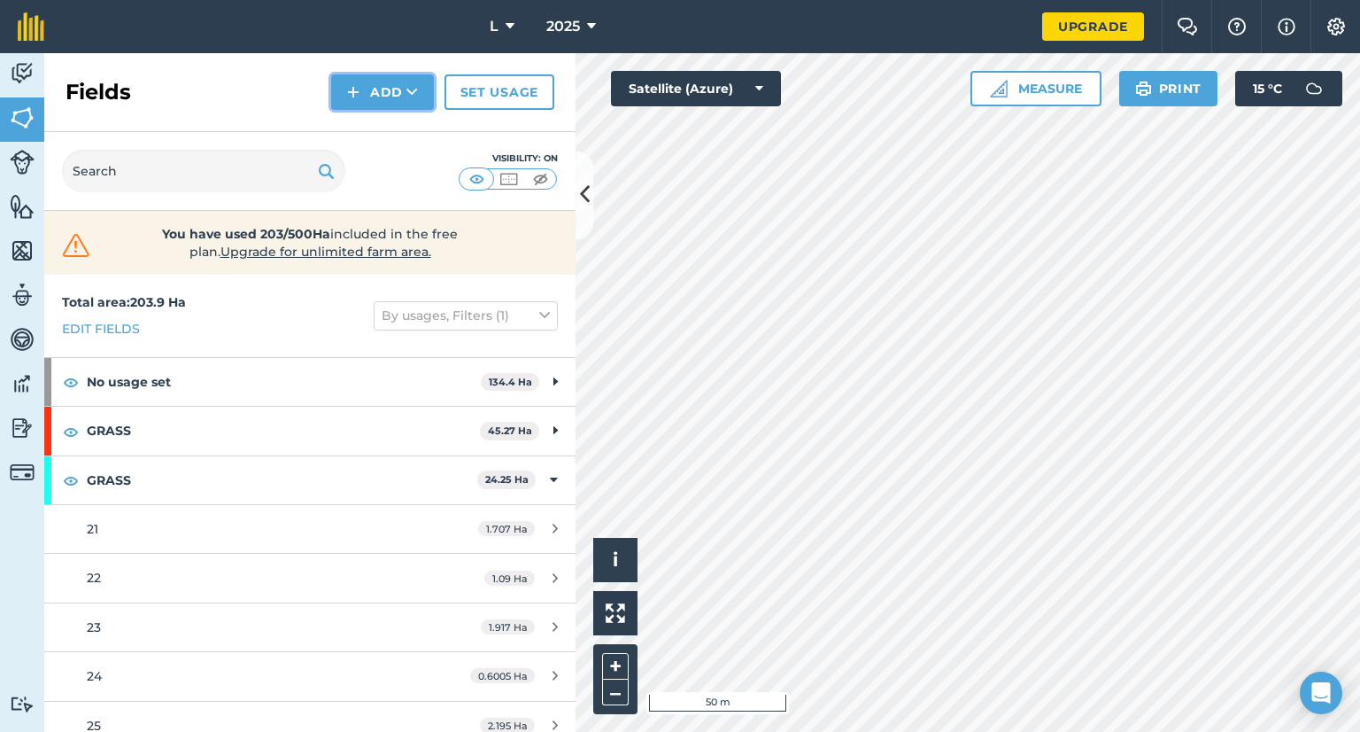
click at [388, 100] on button "Add" at bounding box center [382, 91] width 103 height 35
click at [368, 139] on link "Draw" at bounding box center [382, 131] width 97 height 39
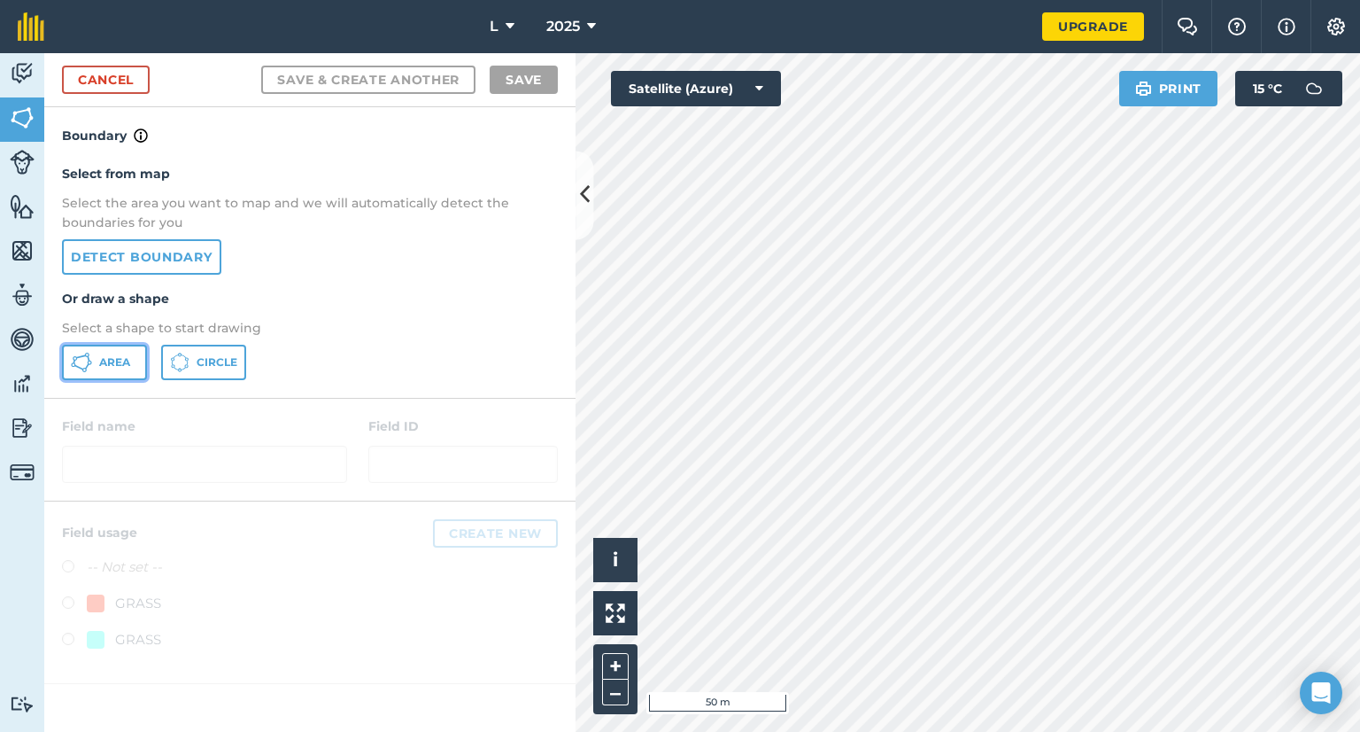
click at [89, 367] on icon at bounding box center [81, 362] width 21 height 21
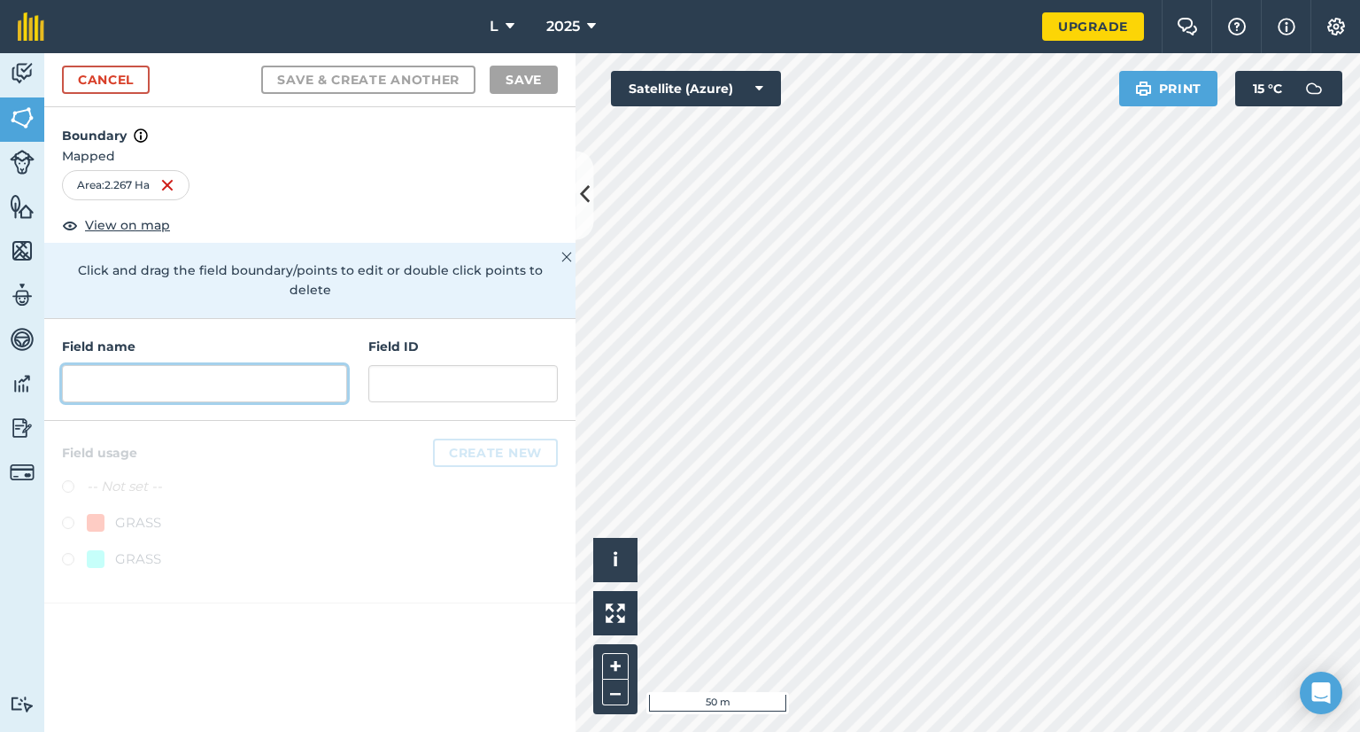
click at [227, 365] on input "text" at bounding box center [204, 383] width 285 height 37
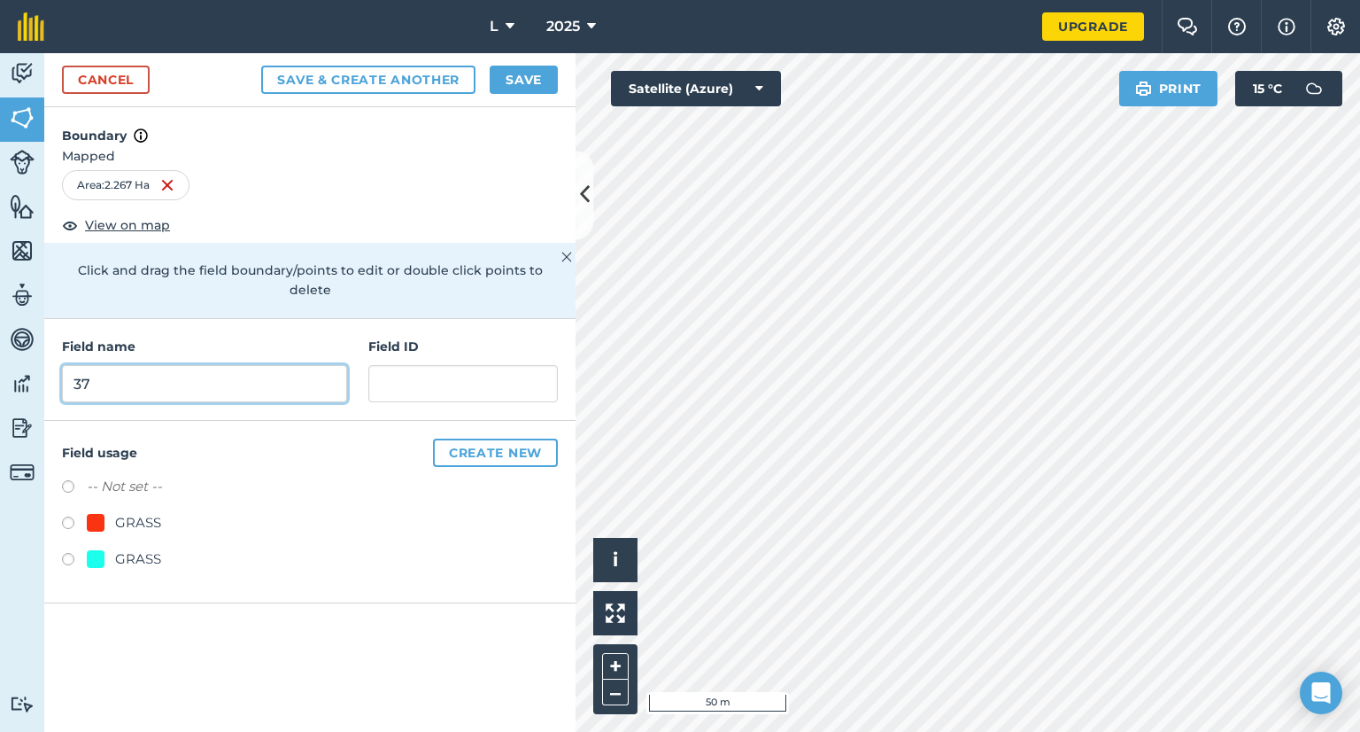
type input "37"
click at [136, 548] on div "GRASS" at bounding box center [138, 558] width 46 height 21
radio input "true"
click at [536, 66] on button "Save" at bounding box center [524, 80] width 68 height 28
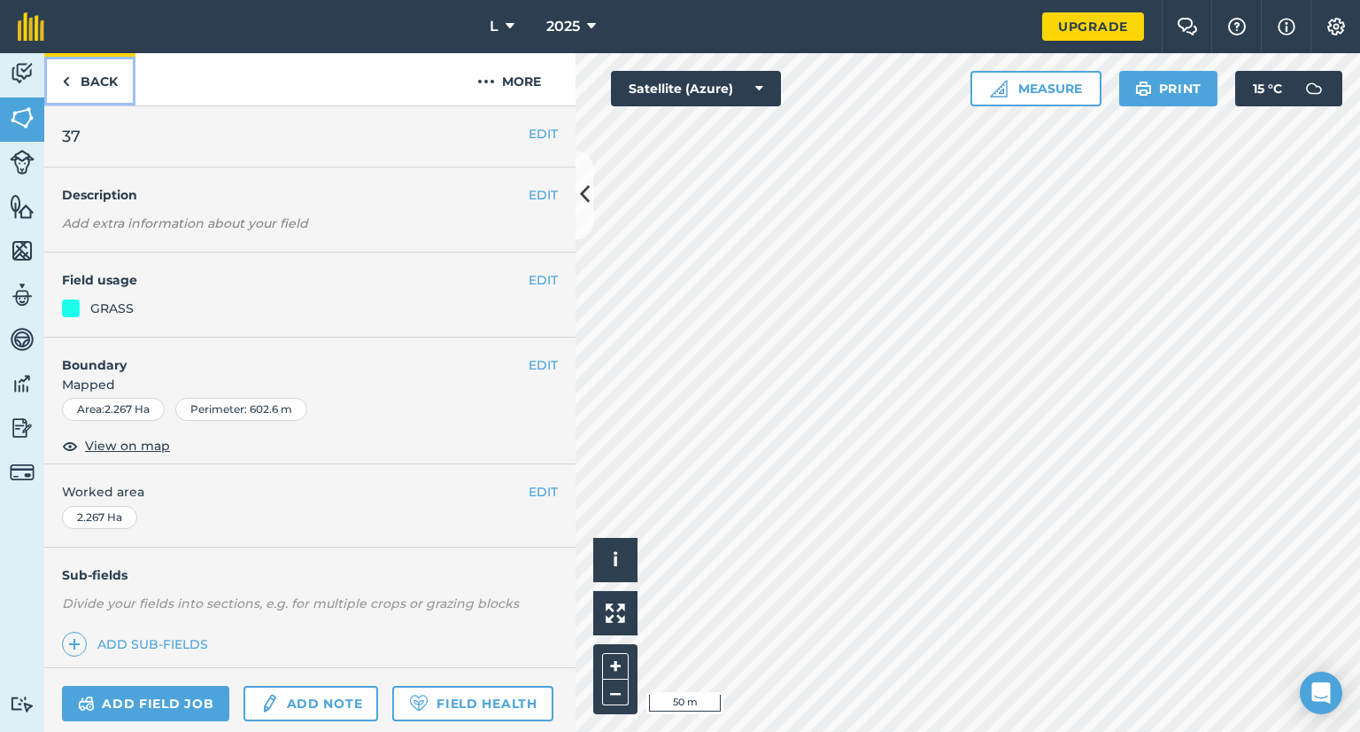
click at [104, 91] on link "Back" at bounding box center [89, 79] width 91 height 52
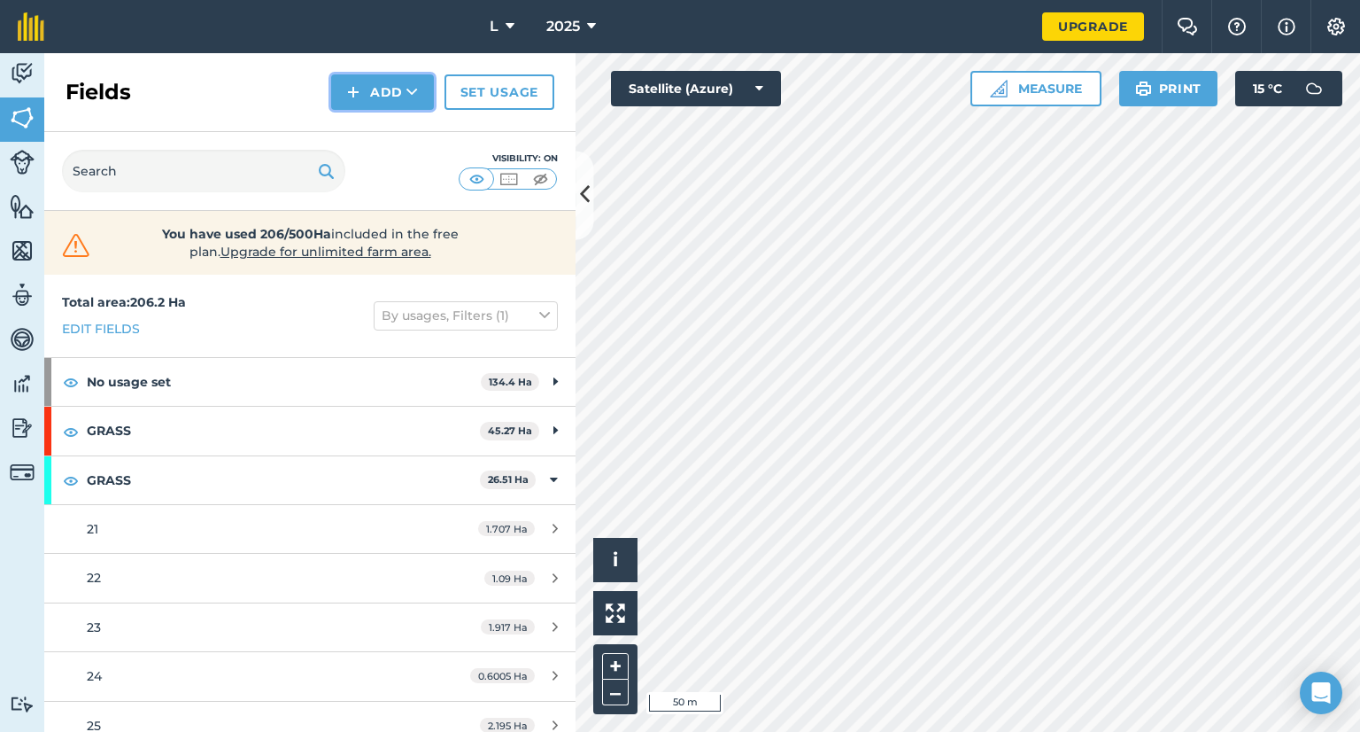
click at [366, 102] on button "Add" at bounding box center [382, 91] width 103 height 35
click at [384, 140] on link "Draw" at bounding box center [382, 131] width 97 height 39
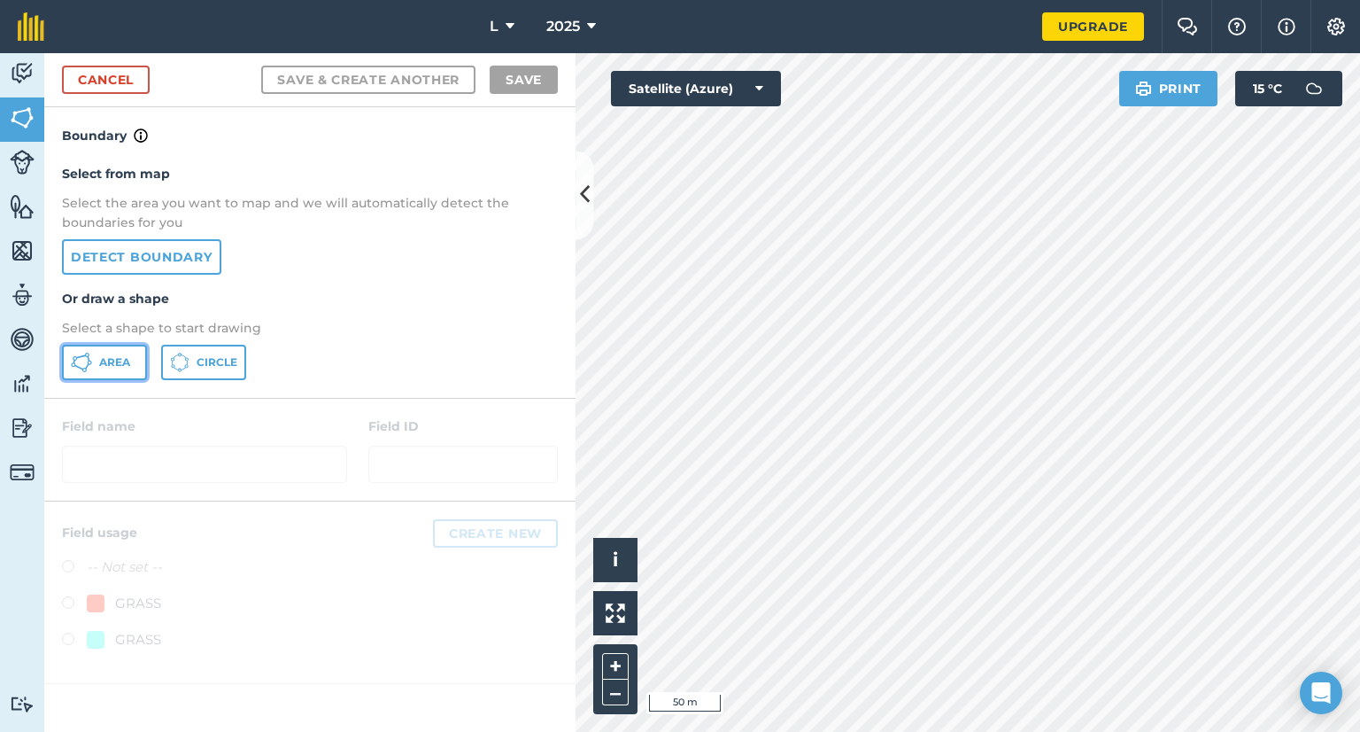
click at [128, 372] on button "Area" at bounding box center [104, 362] width 85 height 35
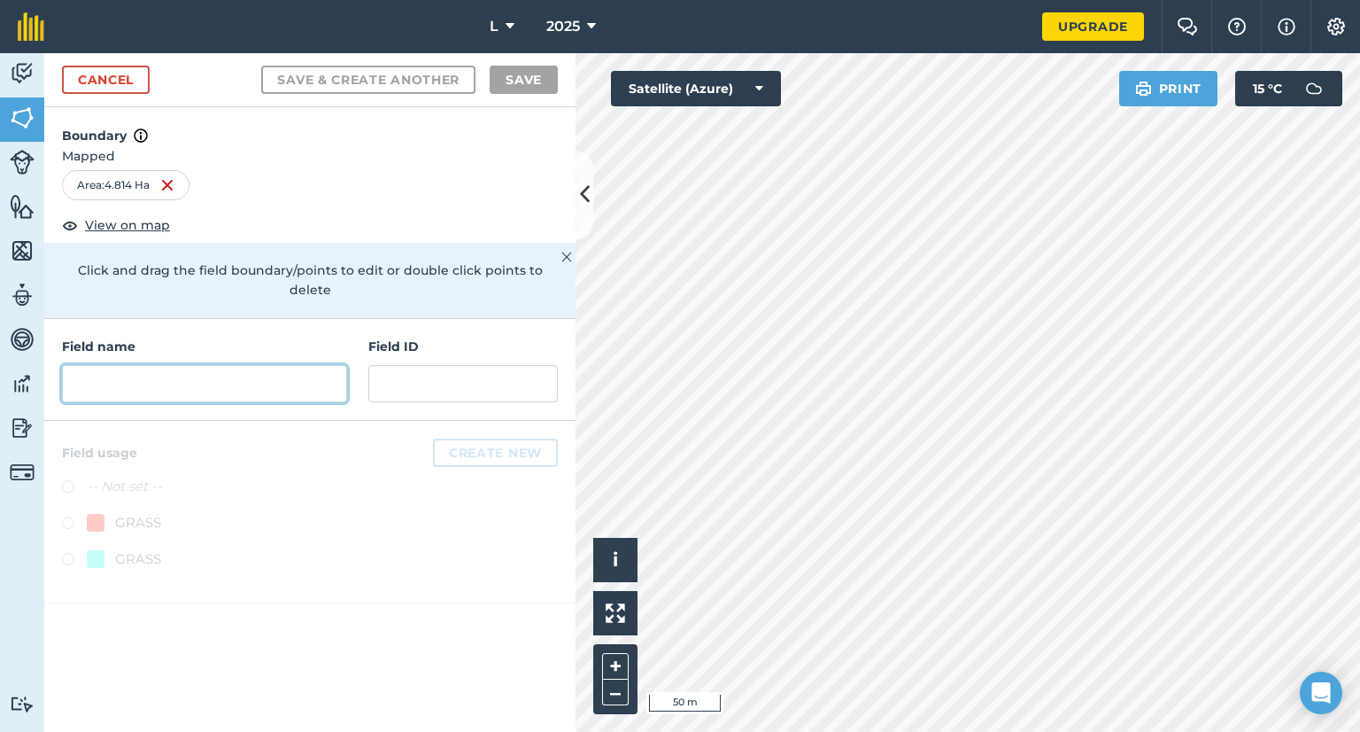
click at [136, 365] on input "text" at bounding box center [204, 383] width 285 height 37
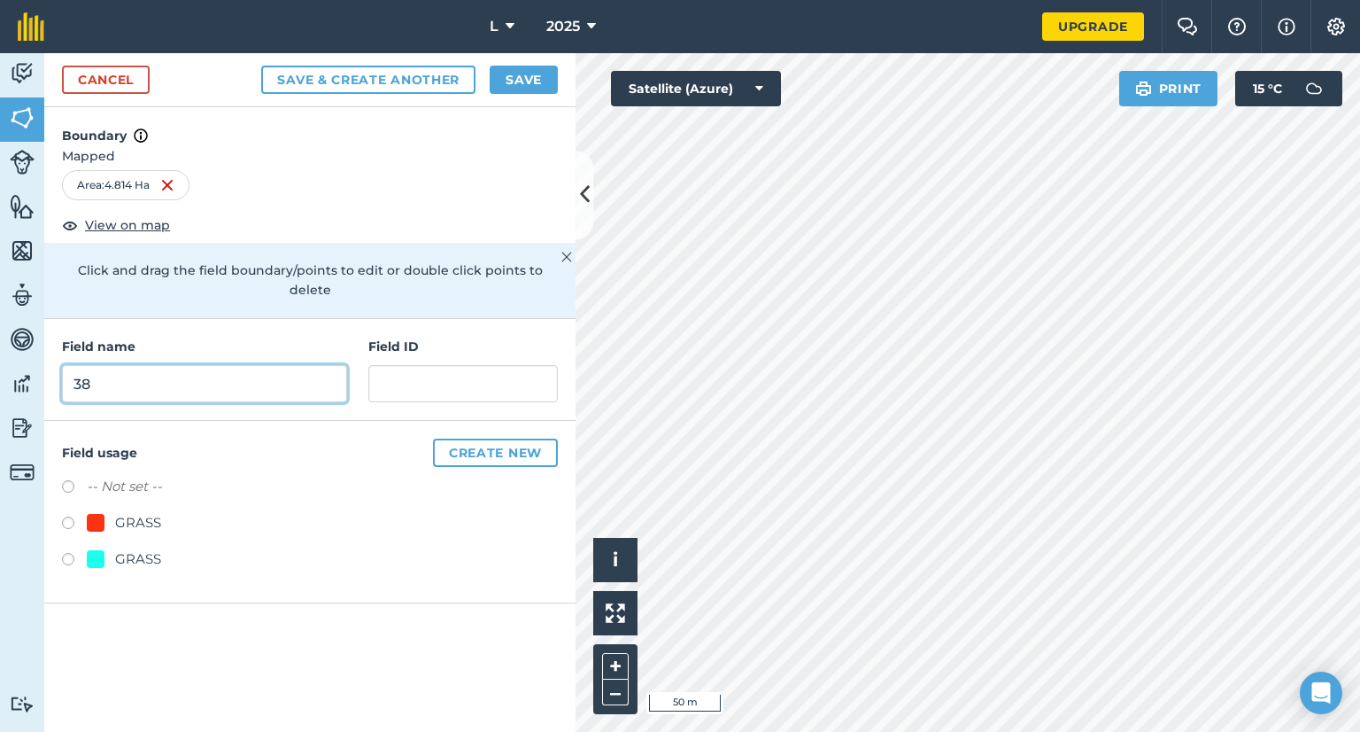
type input "38"
drag, startPoint x: 150, startPoint y: 539, endPoint x: 174, endPoint y: 493, distance: 51.9
click at [150, 548] on div "GRASS" at bounding box center [138, 558] width 46 height 21
radio input "true"
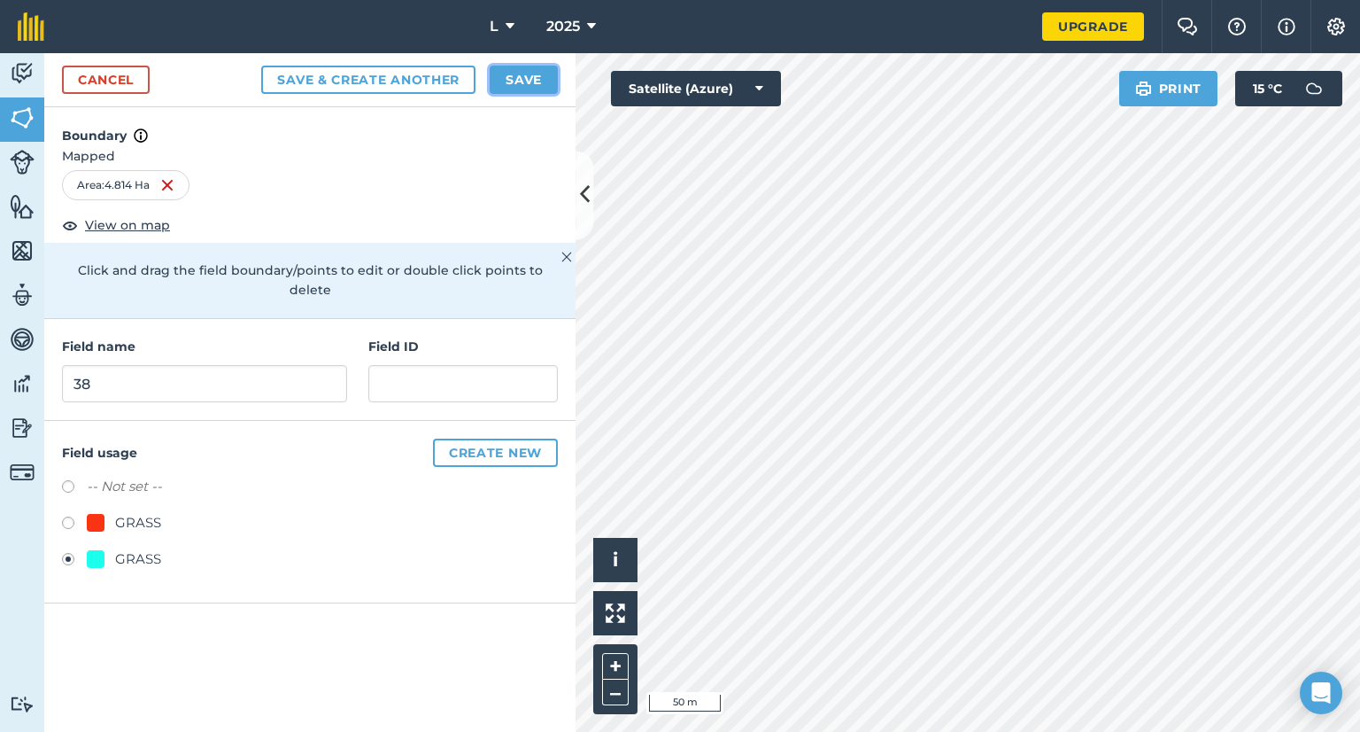
click at [531, 85] on button "Save" at bounding box center [524, 80] width 68 height 28
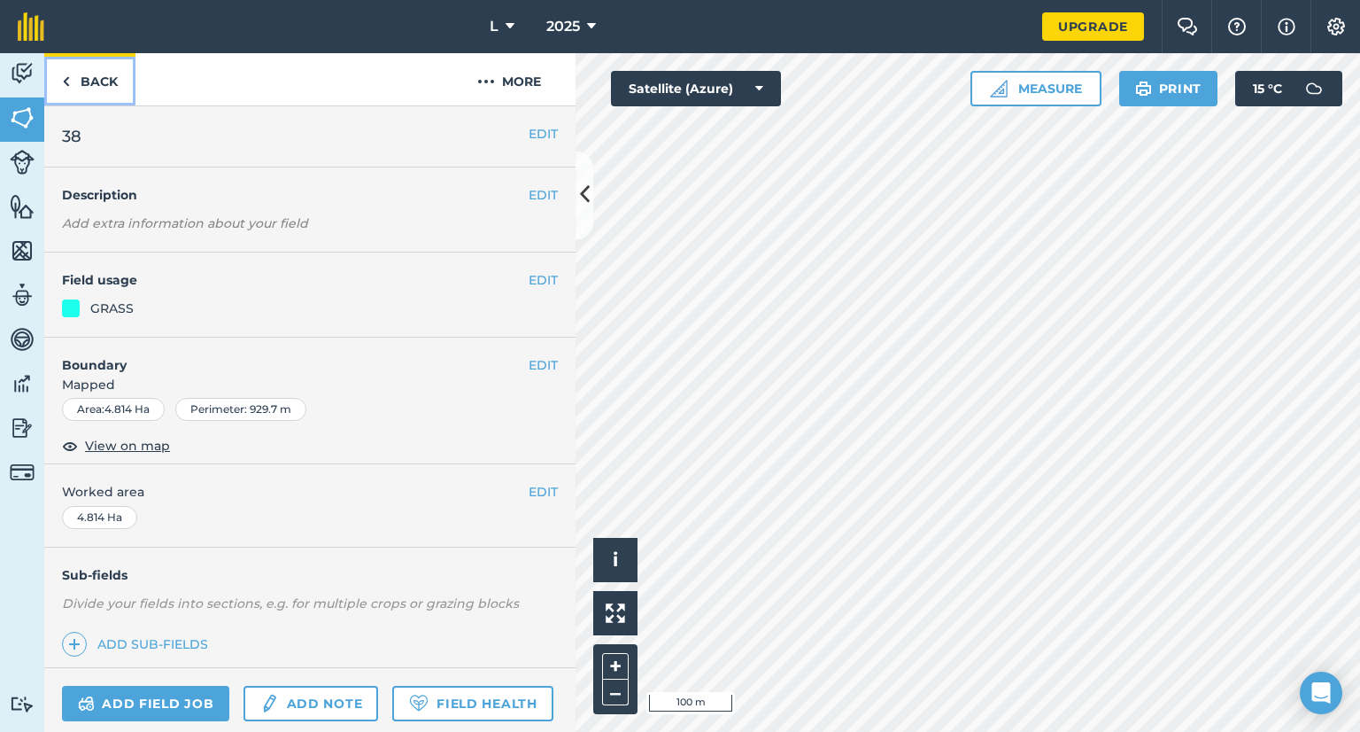
click at [90, 75] on link "Back" at bounding box center [89, 79] width 91 height 52
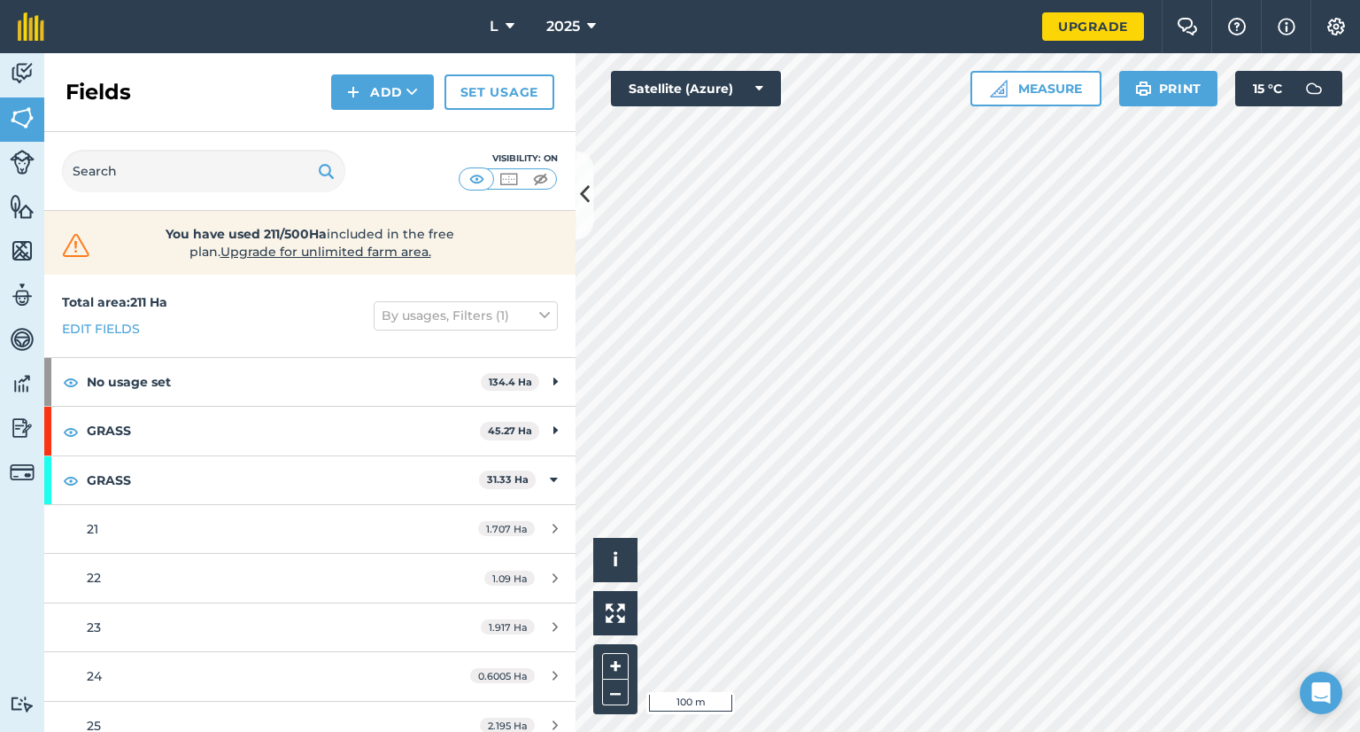
click at [331, 82] on div "Fields Add Set usage" at bounding box center [309, 92] width 531 height 79
click at [353, 87] on img at bounding box center [353, 91] width 12 height 21
click at [375, 136] on link "Draw" at bounding box center [382, 131] width 97 height 39
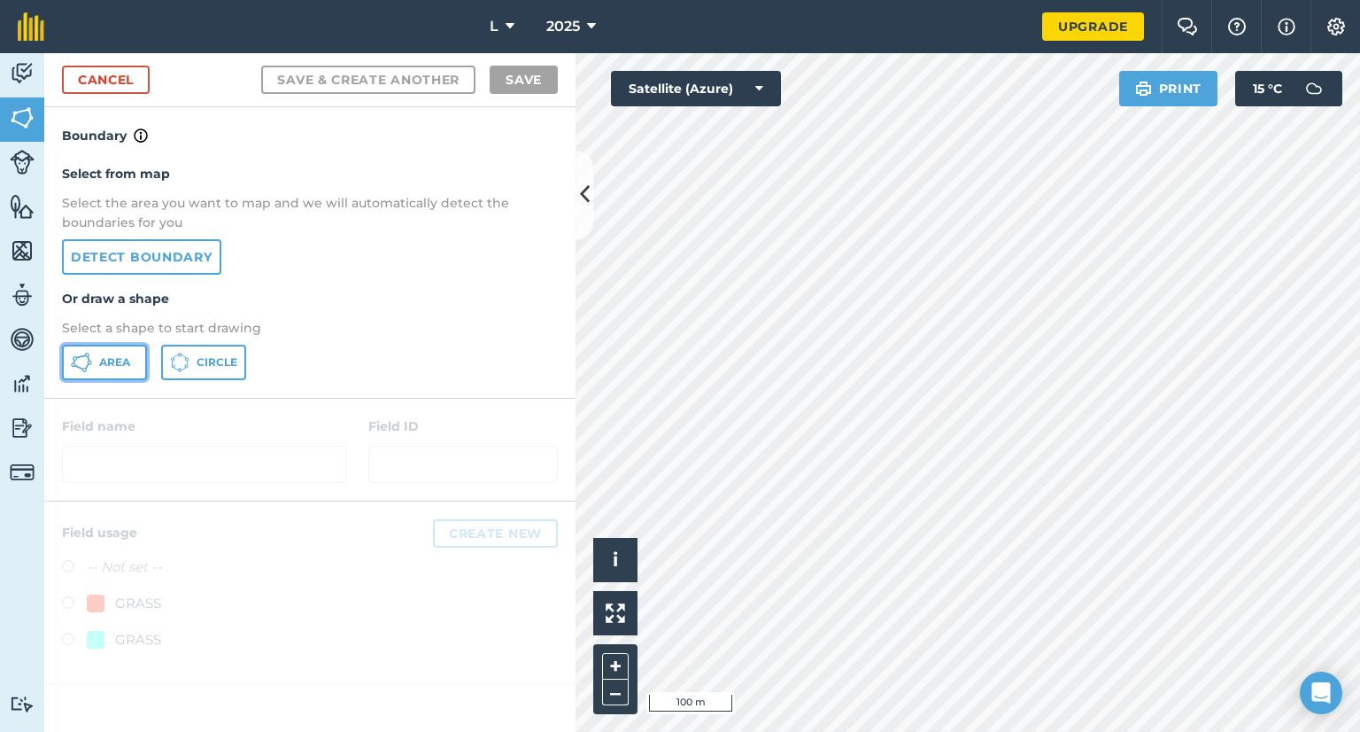
click at [104, 356] on span "Area" at bounding box center [114, 362] width 31 height 14
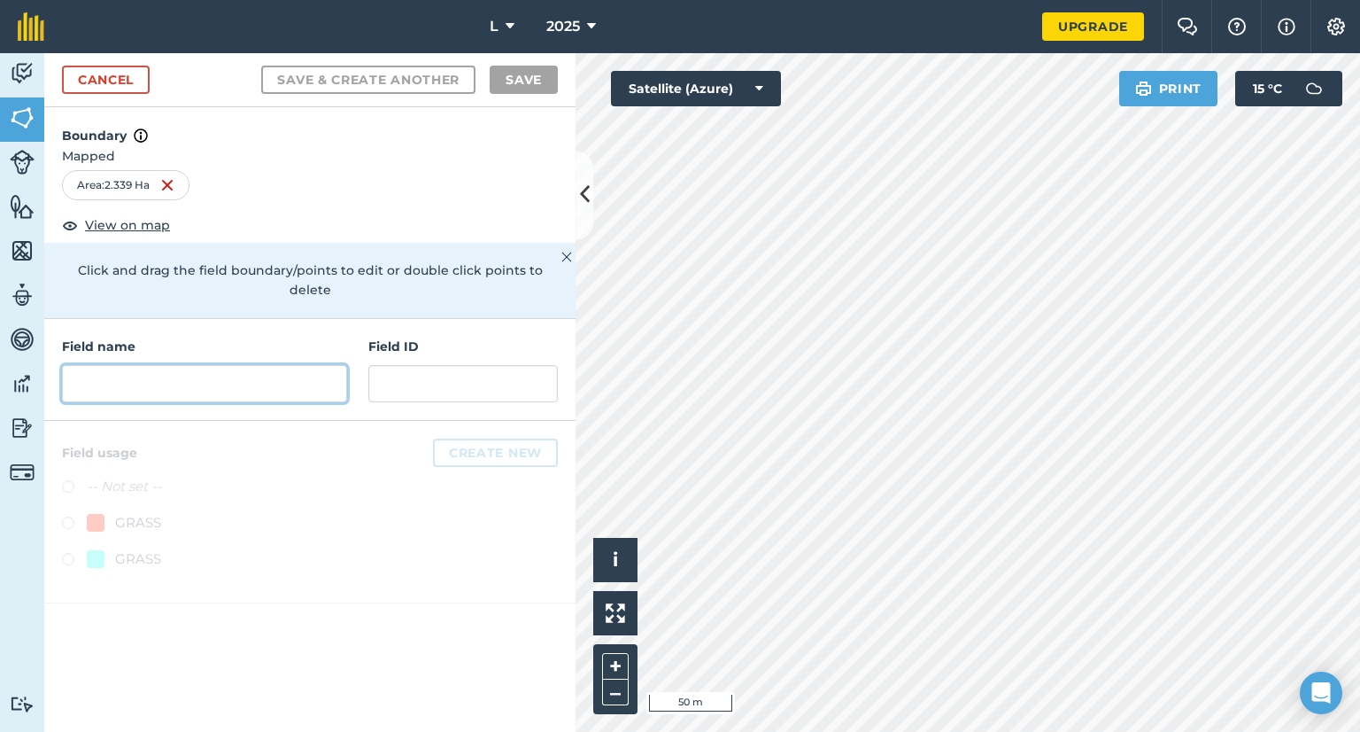
click at [198, 366] on input "text" at bounding box center [204, 383] width 285 height 37
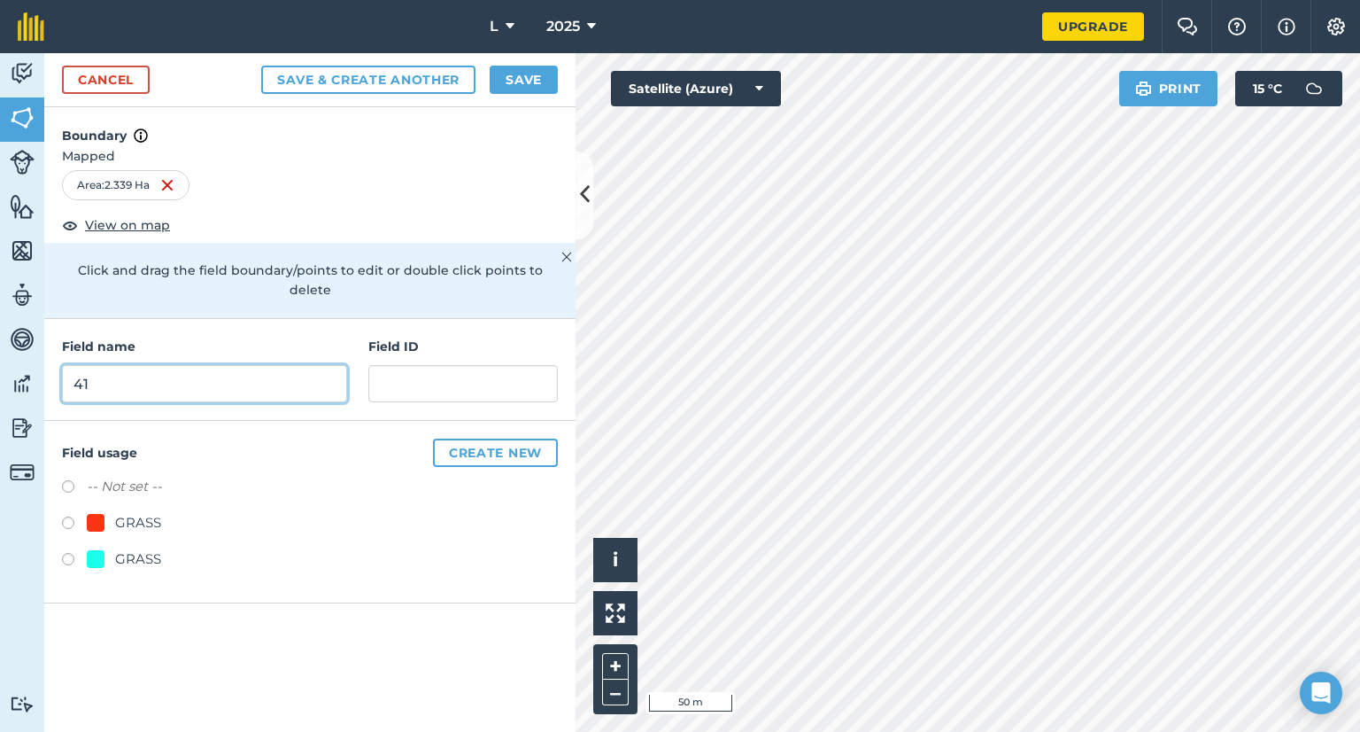
type input "41"
click at [127, 548] on div "GRASS" at bounding box center [138, 558] width 46 height 21
radio input "true"
click at [523, 83] on button "Save" at bounding box center [524, 80] width 68 height 28
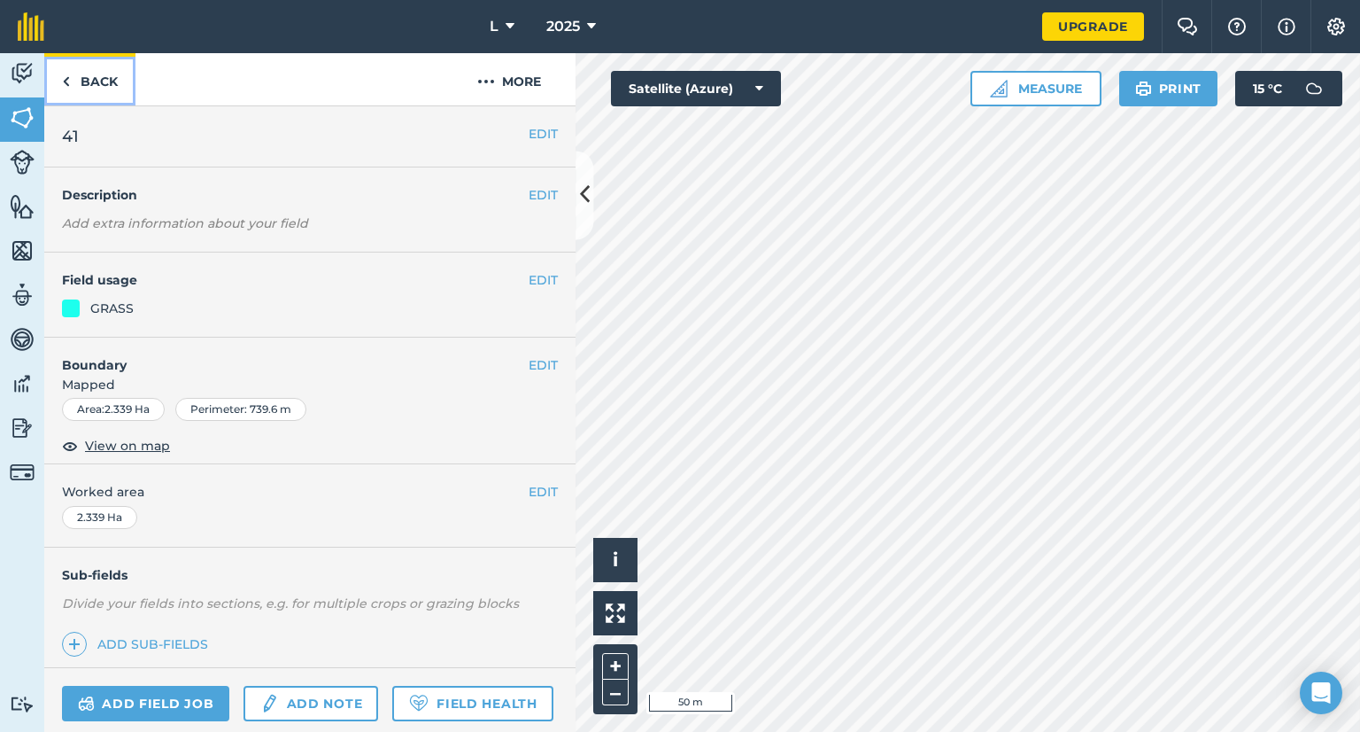
click at [87, 76] on link "Back" at bounding box center [89, 79] width 91 height 52
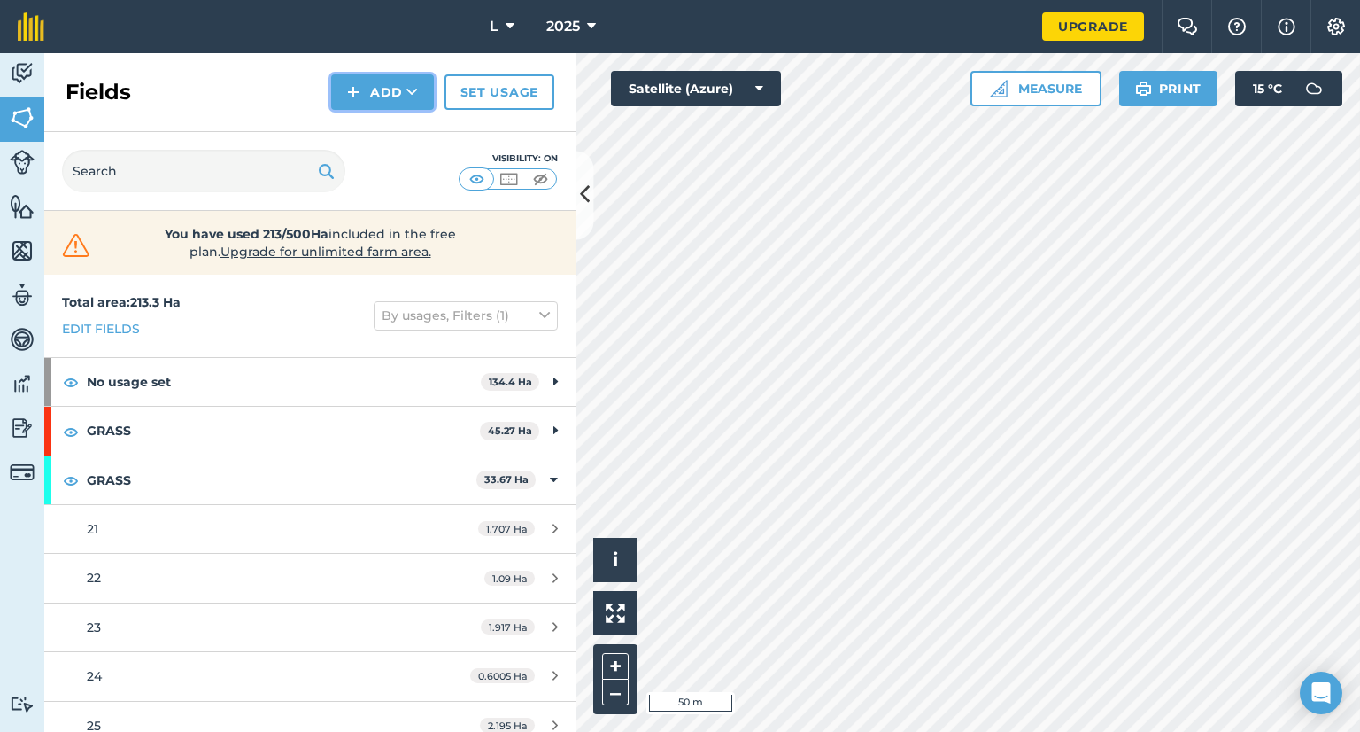
click at [398, 76] on button "Add" at bounding box center [382, 91] width 103 height 35
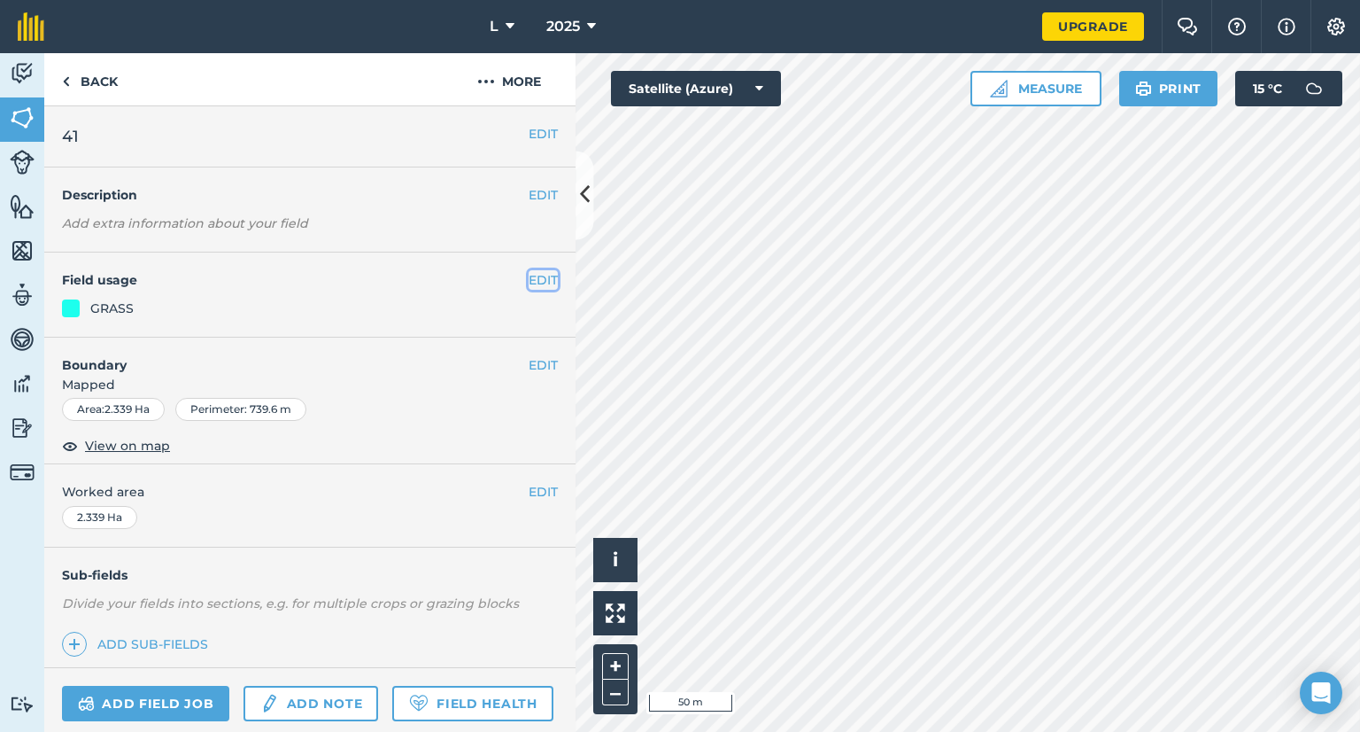
click at [530, 278] on button "EDIT" at bounding box center [543, 279] width 29 height 19
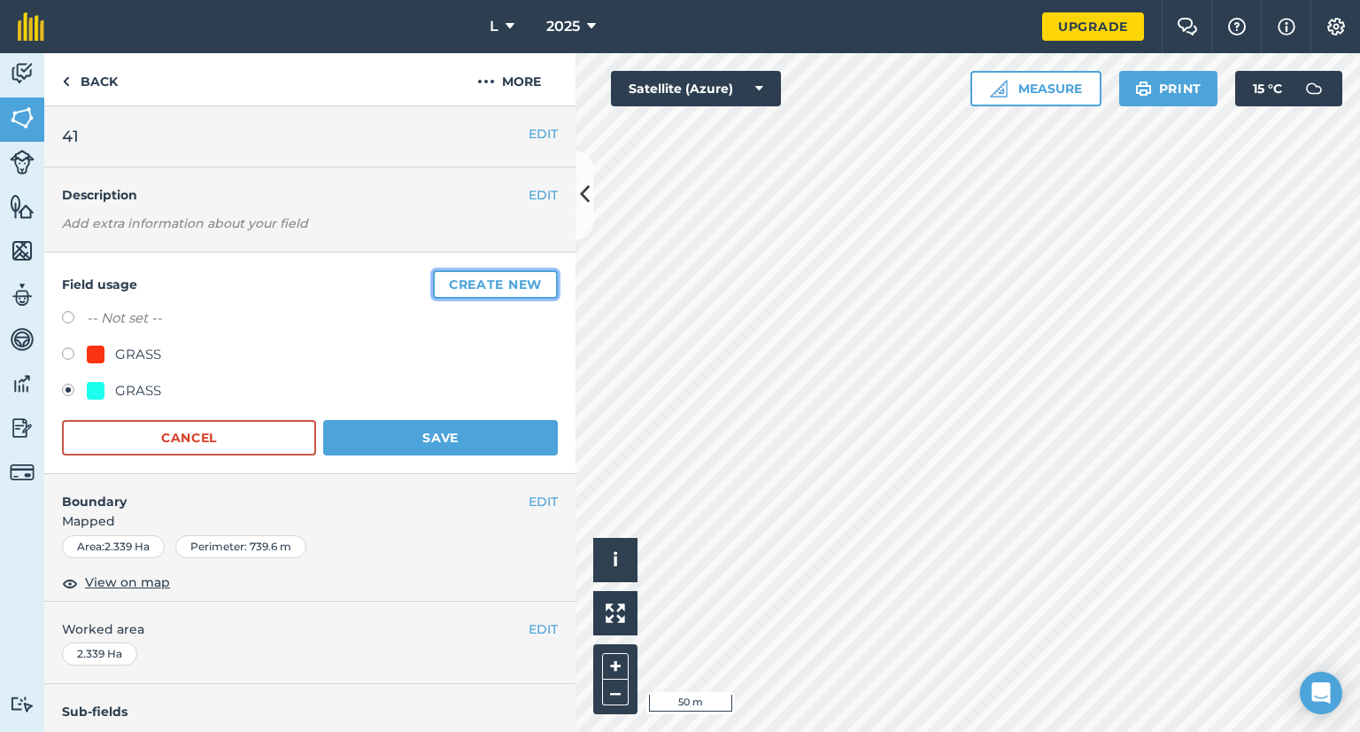
click at [456, 288] on button "Create new" at bounding box center [495, 284] width 125 height 28
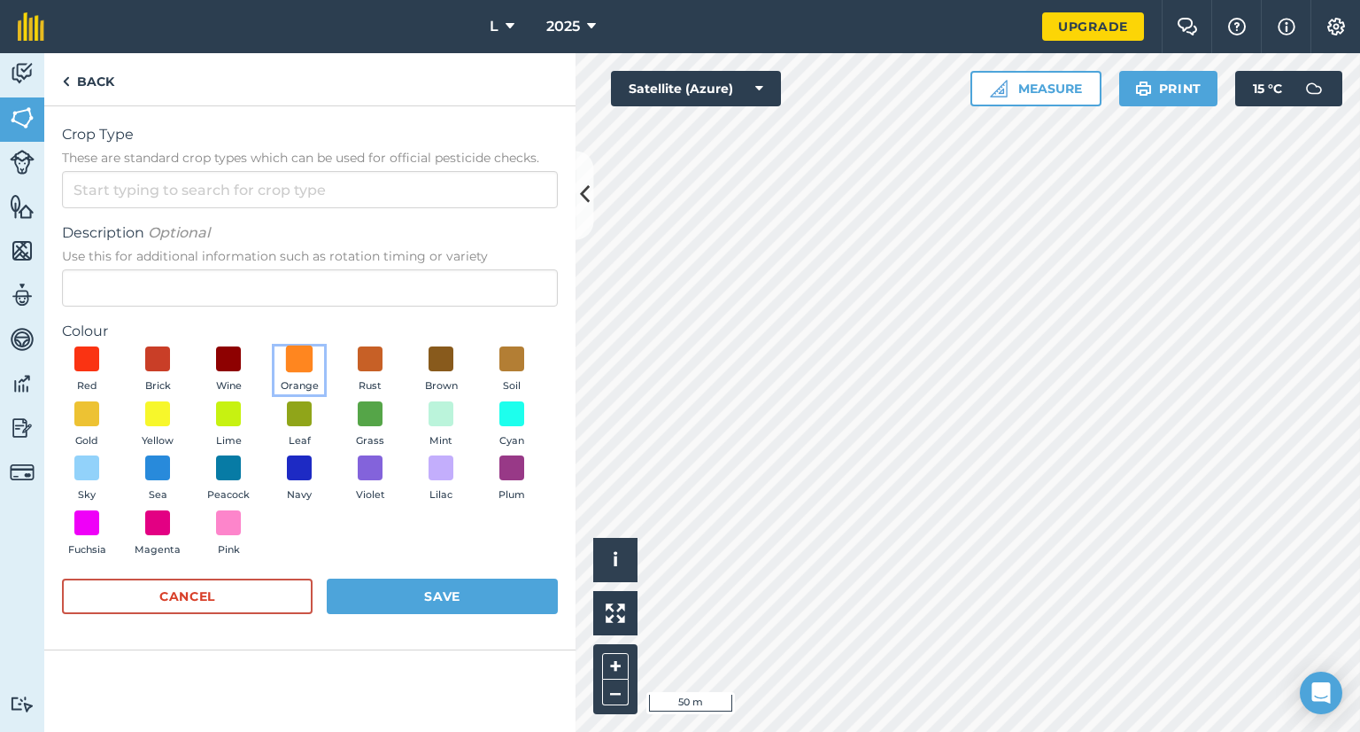
click at [295, 363] on span at bounding box center [299, 358] width 27 height 27
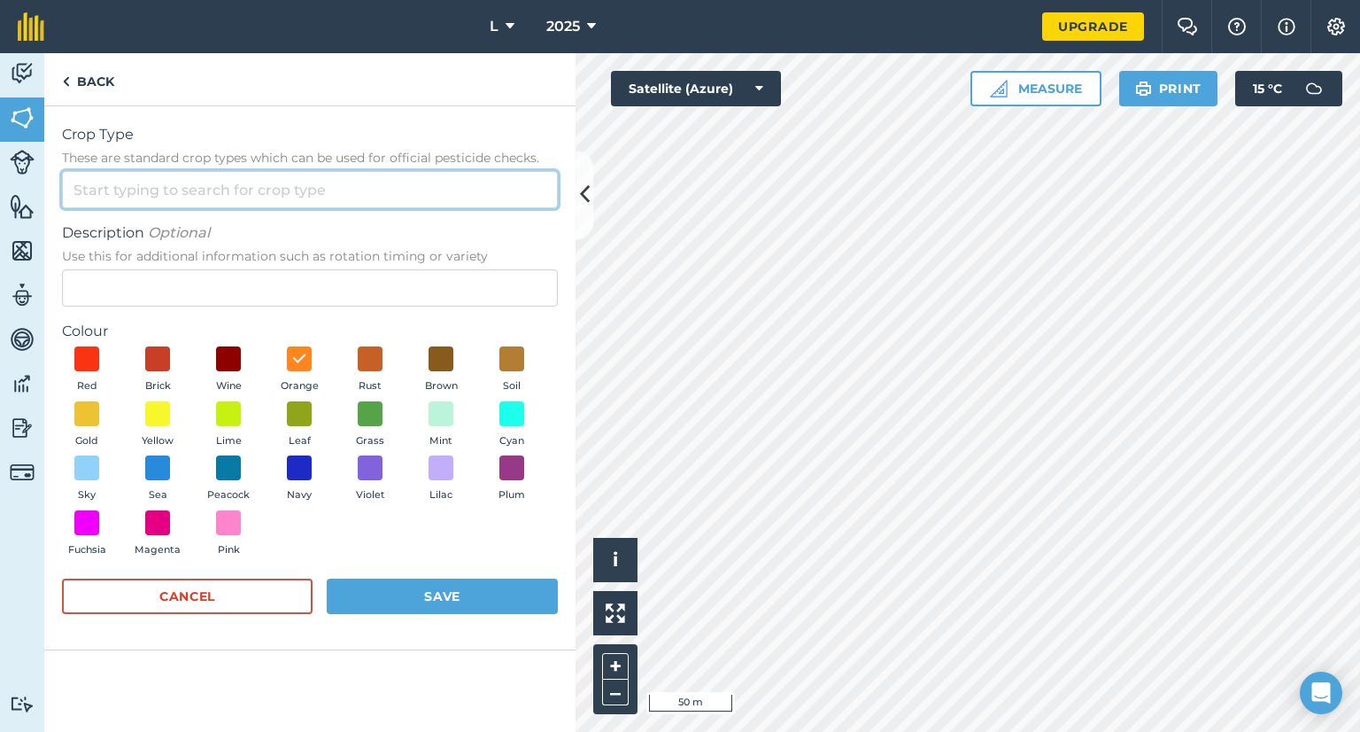
click at [198, 175] on input "Crop Type These are standard crop types which can be used for official pesticid…" at bounding box center [310, 189] width 496 height 37
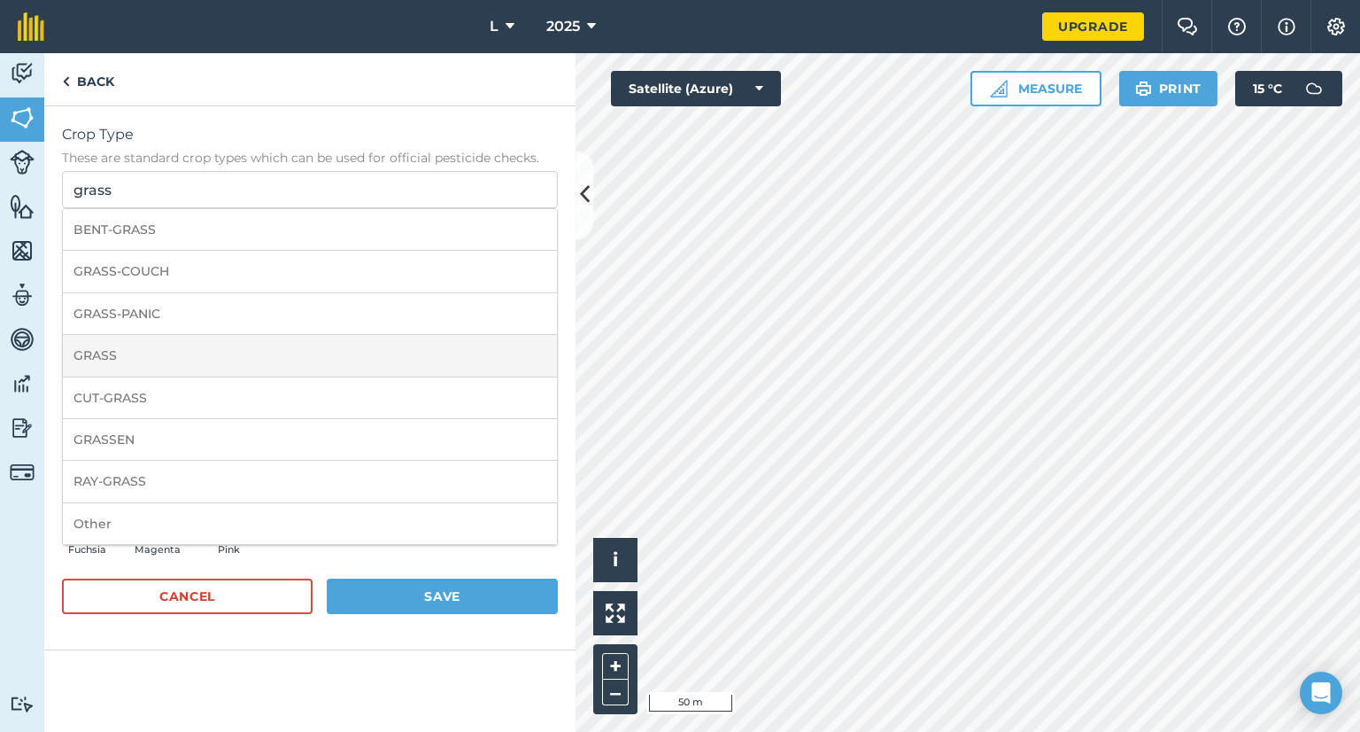
click at [159, 353] on li "GRASS" at bounding box center [310, 356] width 494 height 42
type input "GRASS"
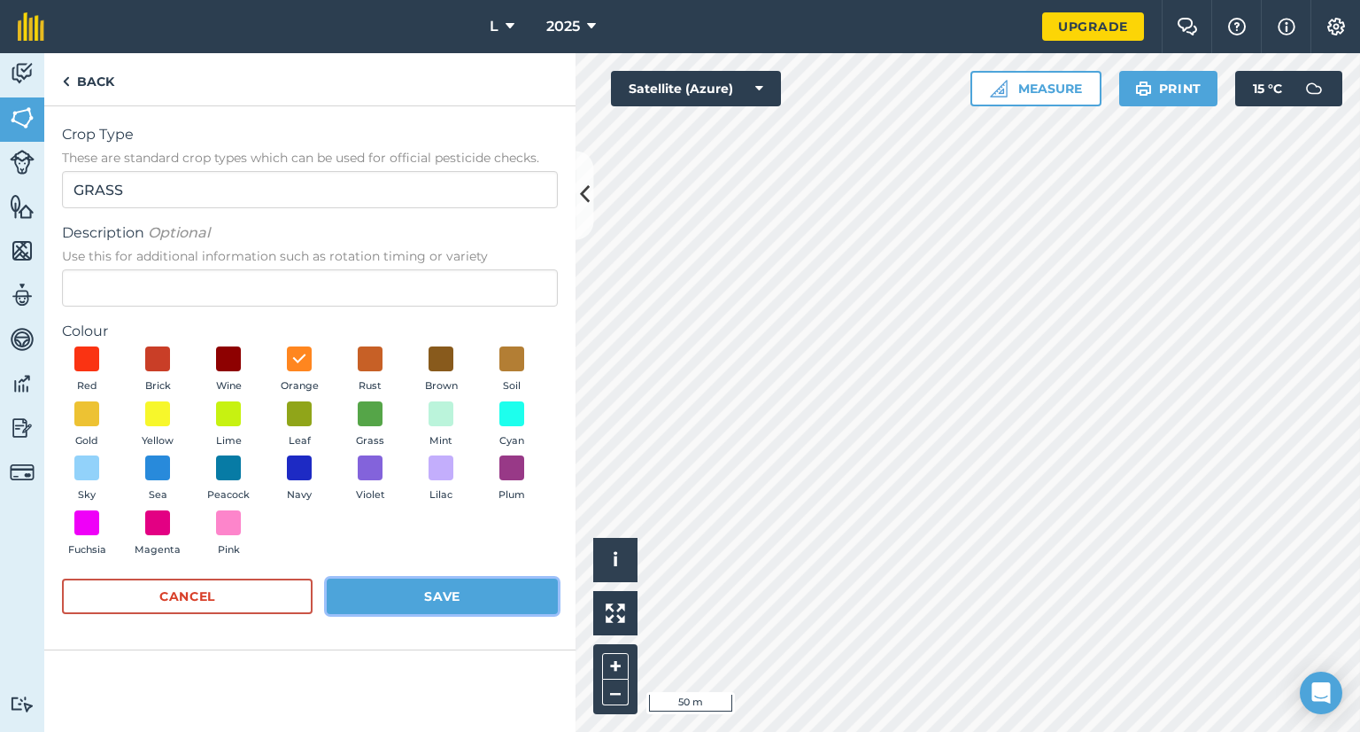
click at [436, 593] on button "Save" at bounding box center [442, 595] width 231 height 35
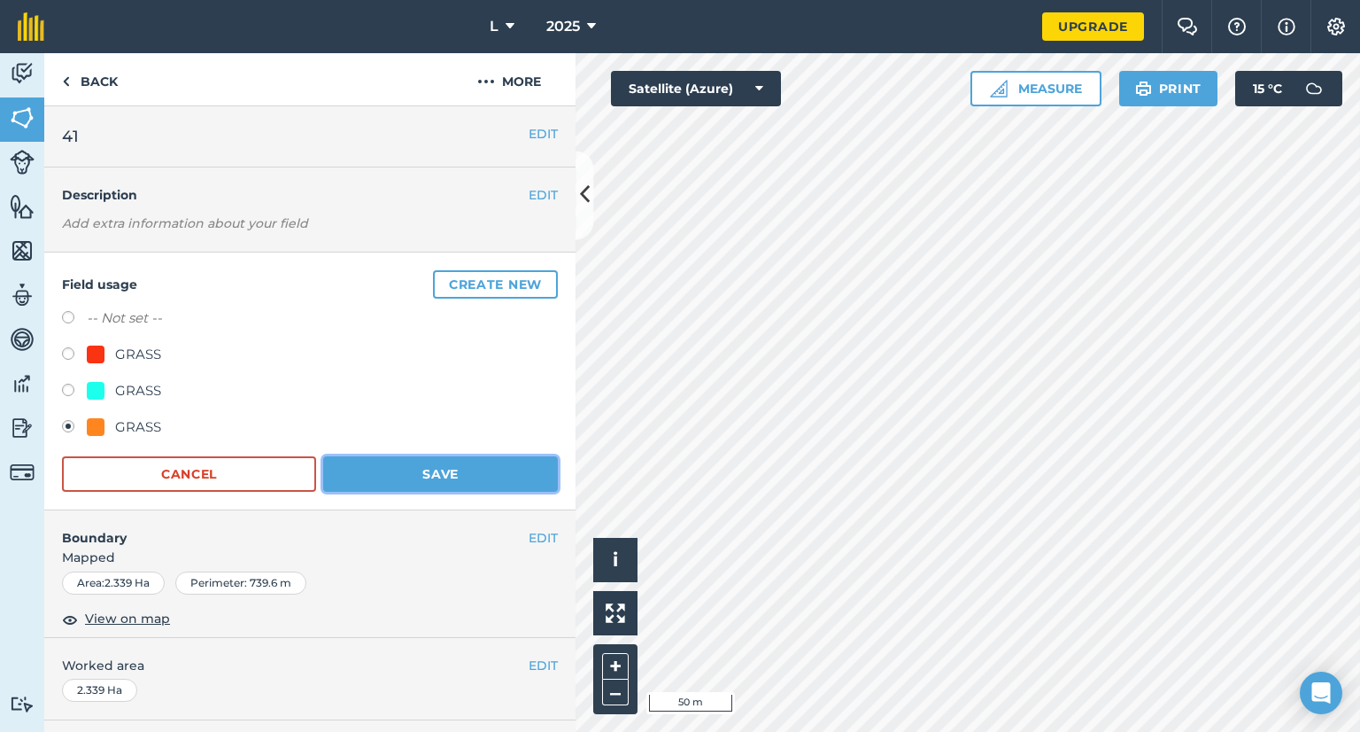
click at [386, 469] on button "Save" at bounding box center [440, 473] width 235 height 35
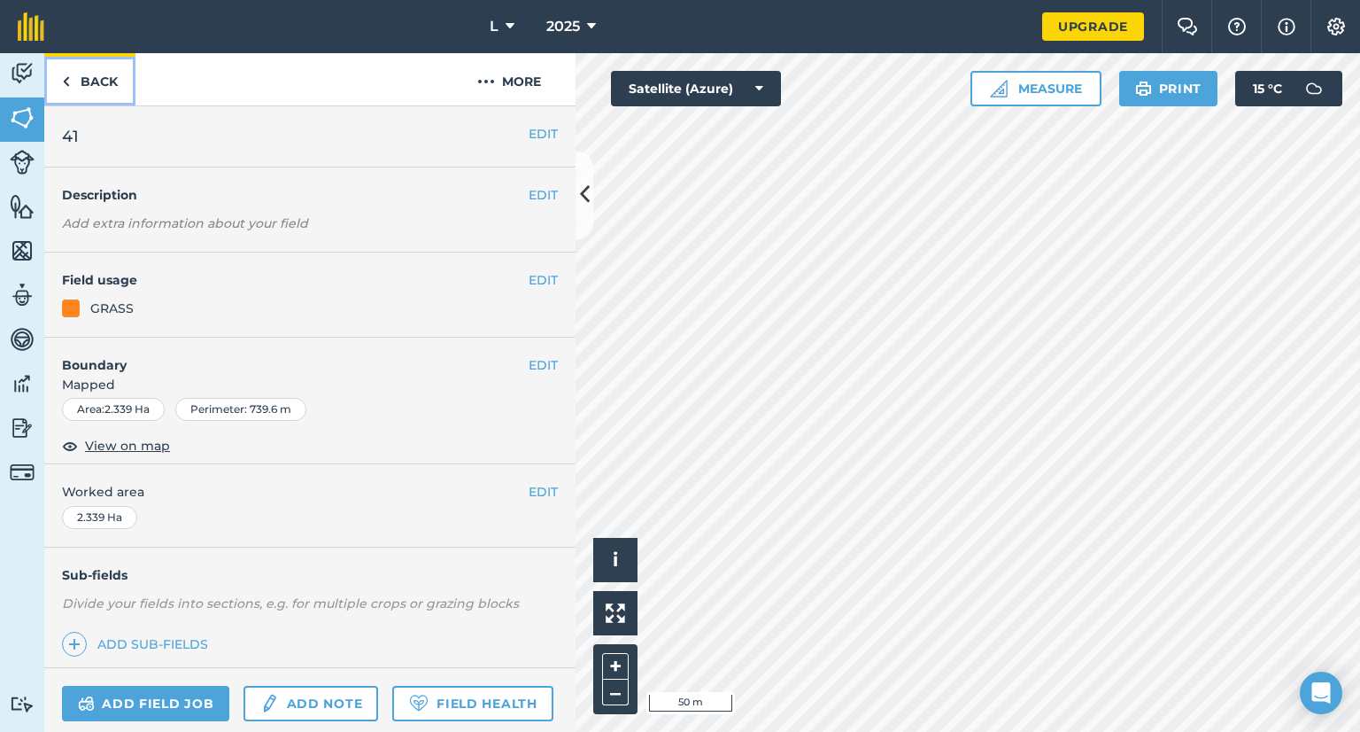
click at [74, 82] on link "Back" at bounding box center [89, 79] width 91 height 52
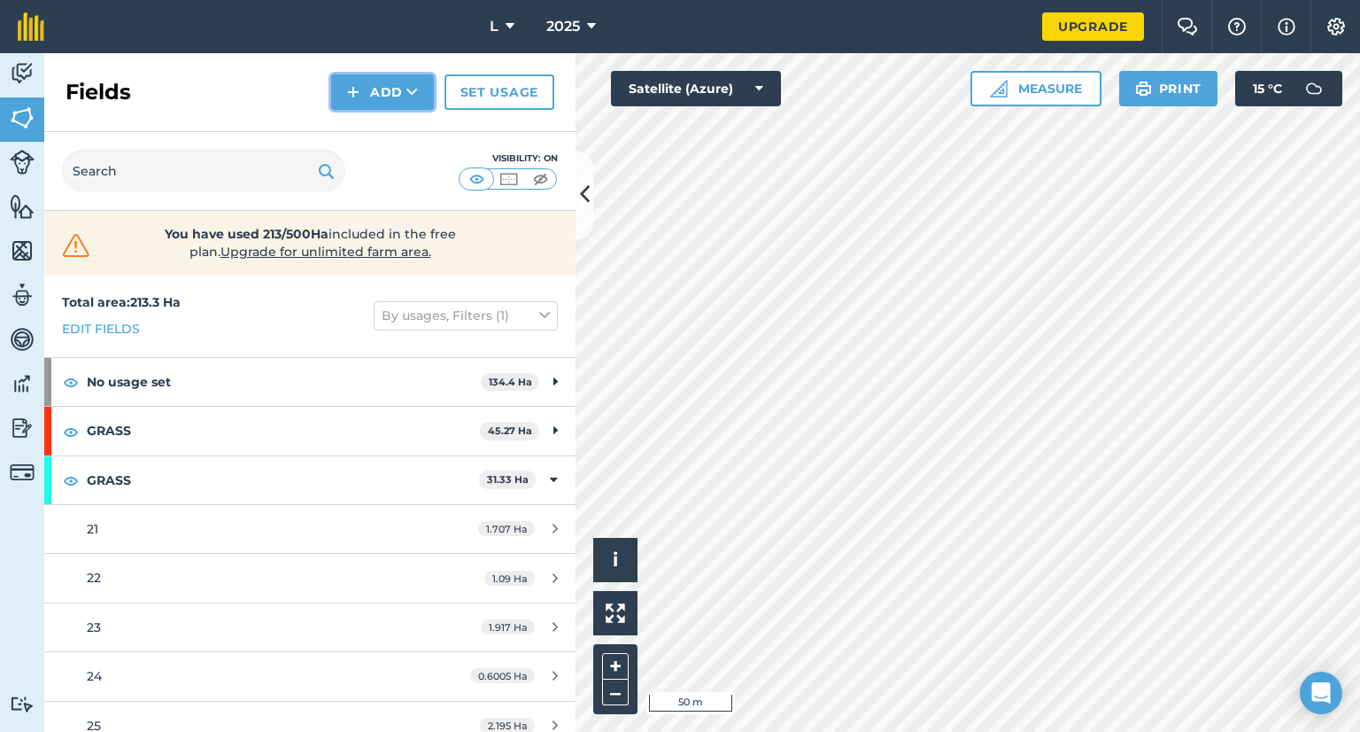
click at [357, 93] on img at bounding box center [353, 91] width 12 height 21
click at [368, 128] on link "Draw" at bounding box center [382, 131] width 97 height 39
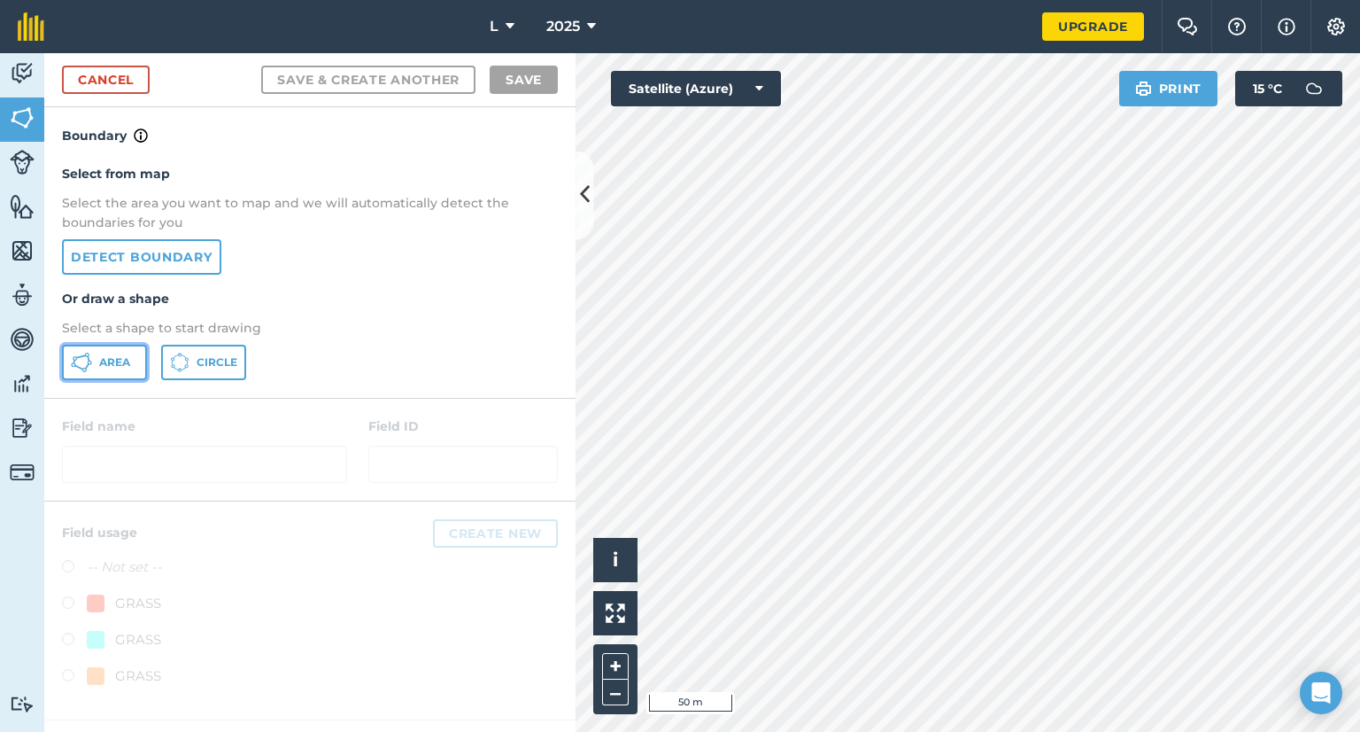
click at [113, 362] on span "Area" at bounding box center [114, 362] width 31 height 14
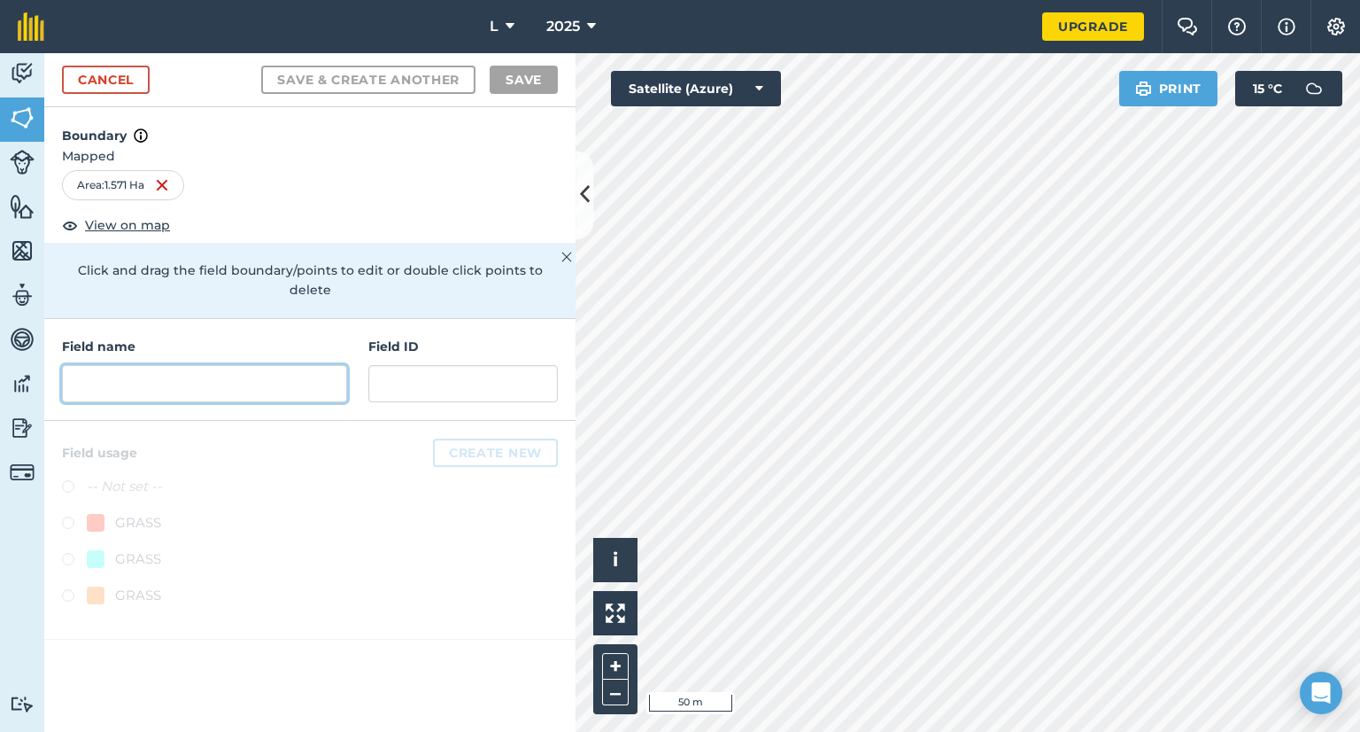
click at [148, 368] on input "text" at bounding box center [204, 383] width 285 height 37
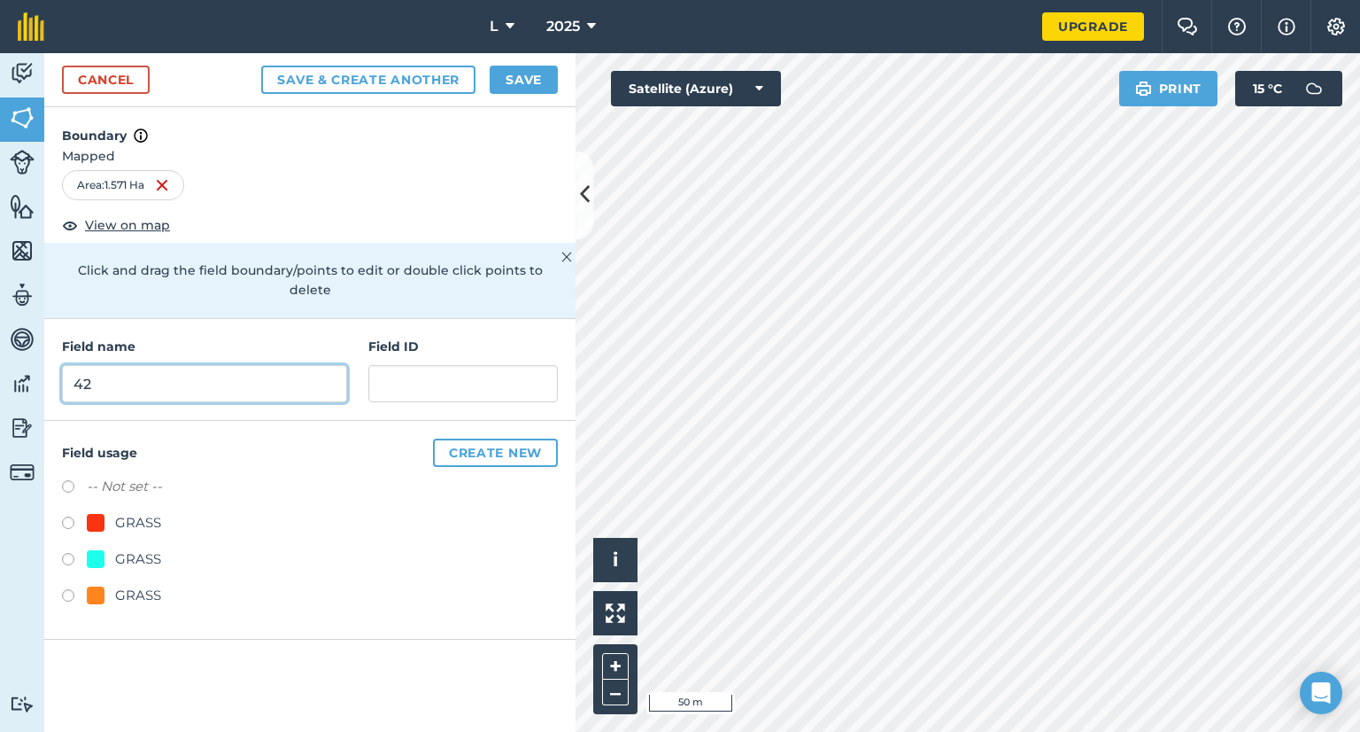
type input "42"
click at [147, 585] on div "GRASS" at bounding box center [138, 595] width 46 height 21
radio input "true"
click at [536, 88] on button "Save" at bounding box center [524, 80] width 68 height 28
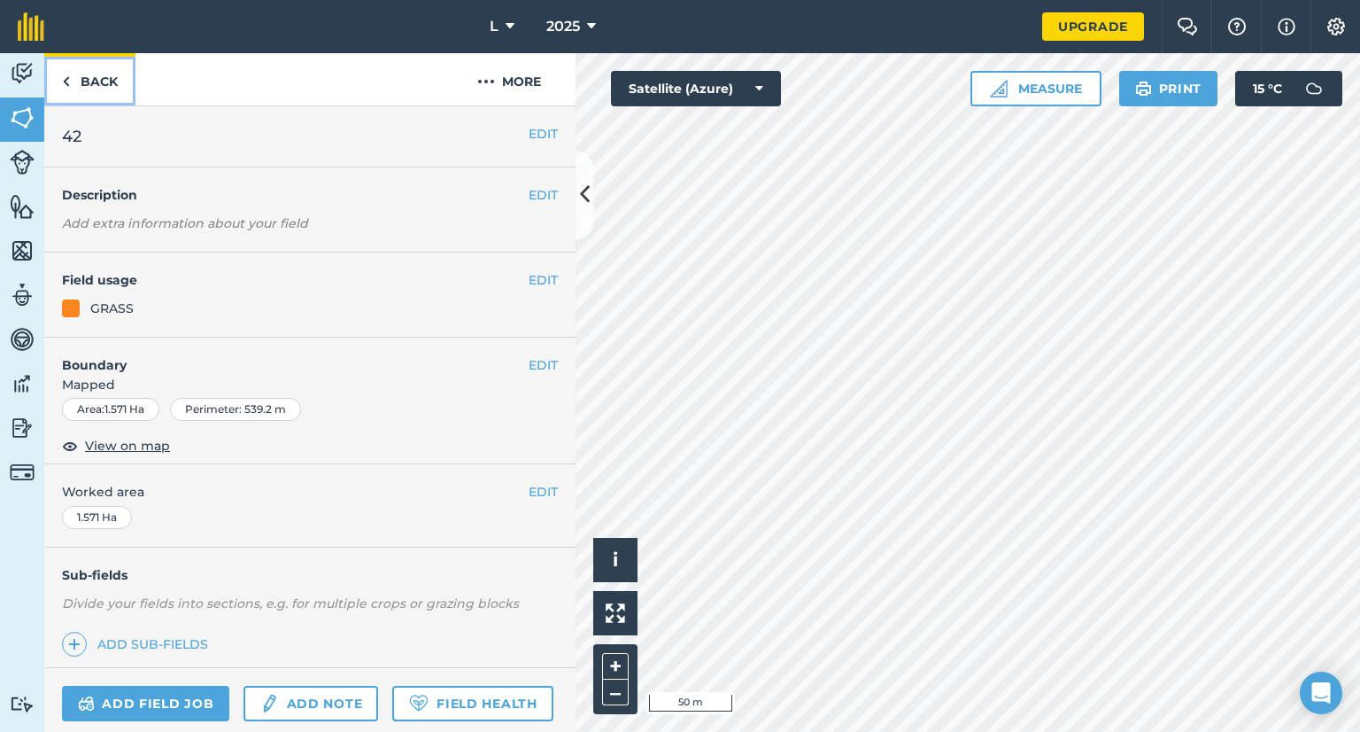
click at [107, 78] on link "Back" at bounding box center [89, 79] width 91 height 52
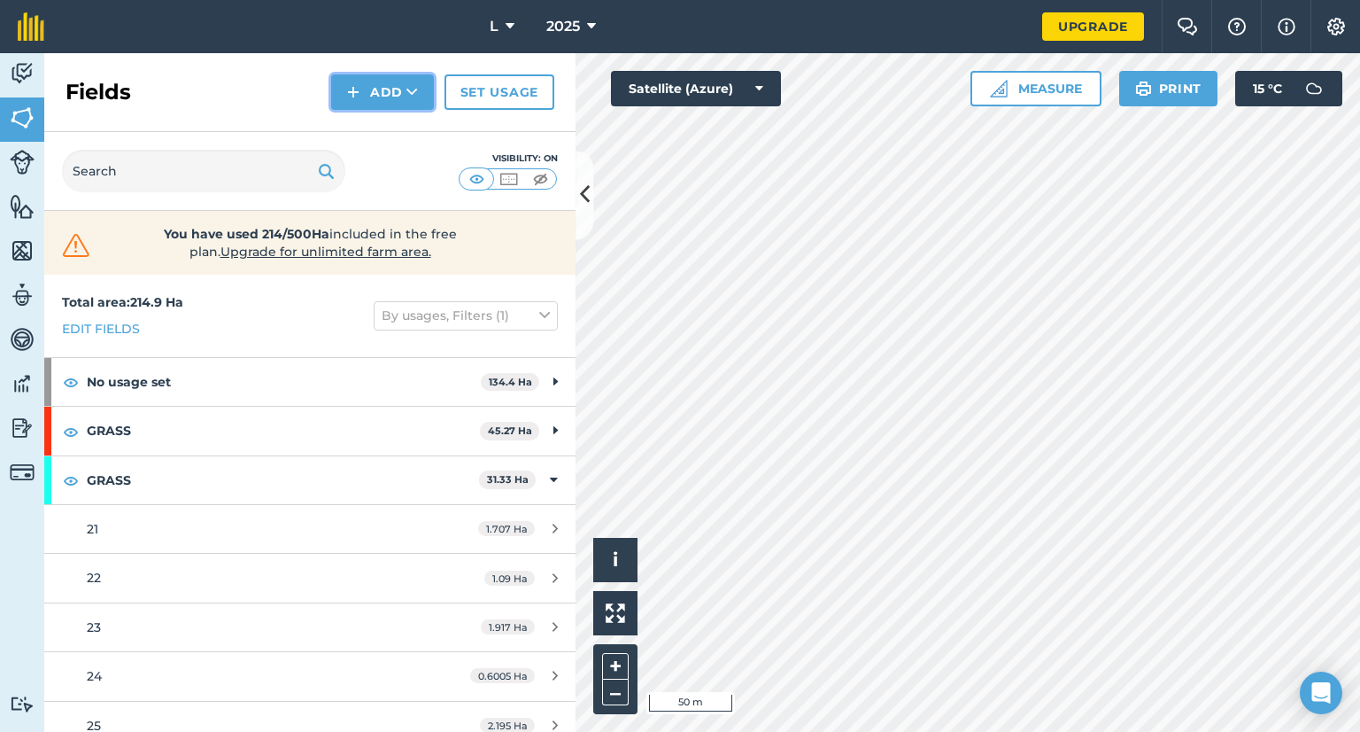
click at [399, 82] on button "Add" at bounding box center [382, 91] width 103 height 35
click at [375, 136] on link "Draw" at bounding box center [382, 131] width 97 height 39
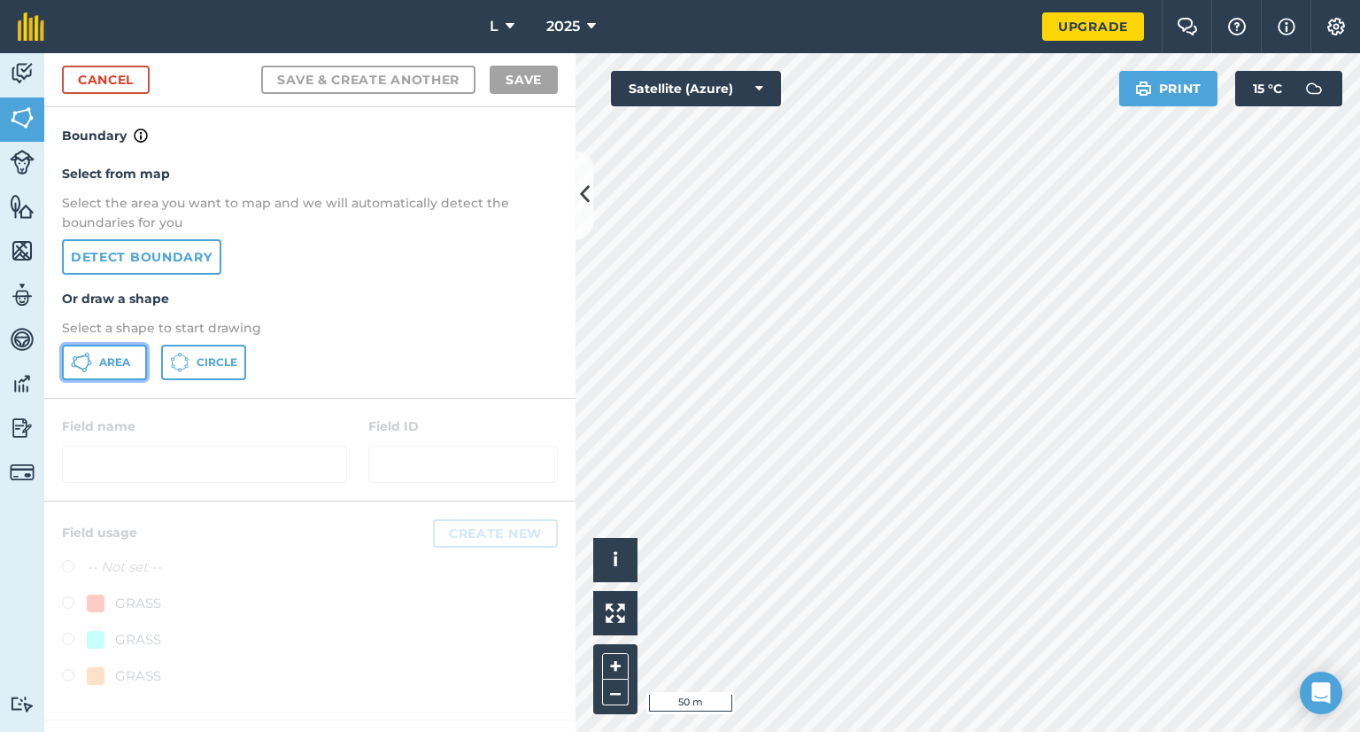
click at [102, 355] on span "Area" at bounding box center [114, 362] width 31 height 14
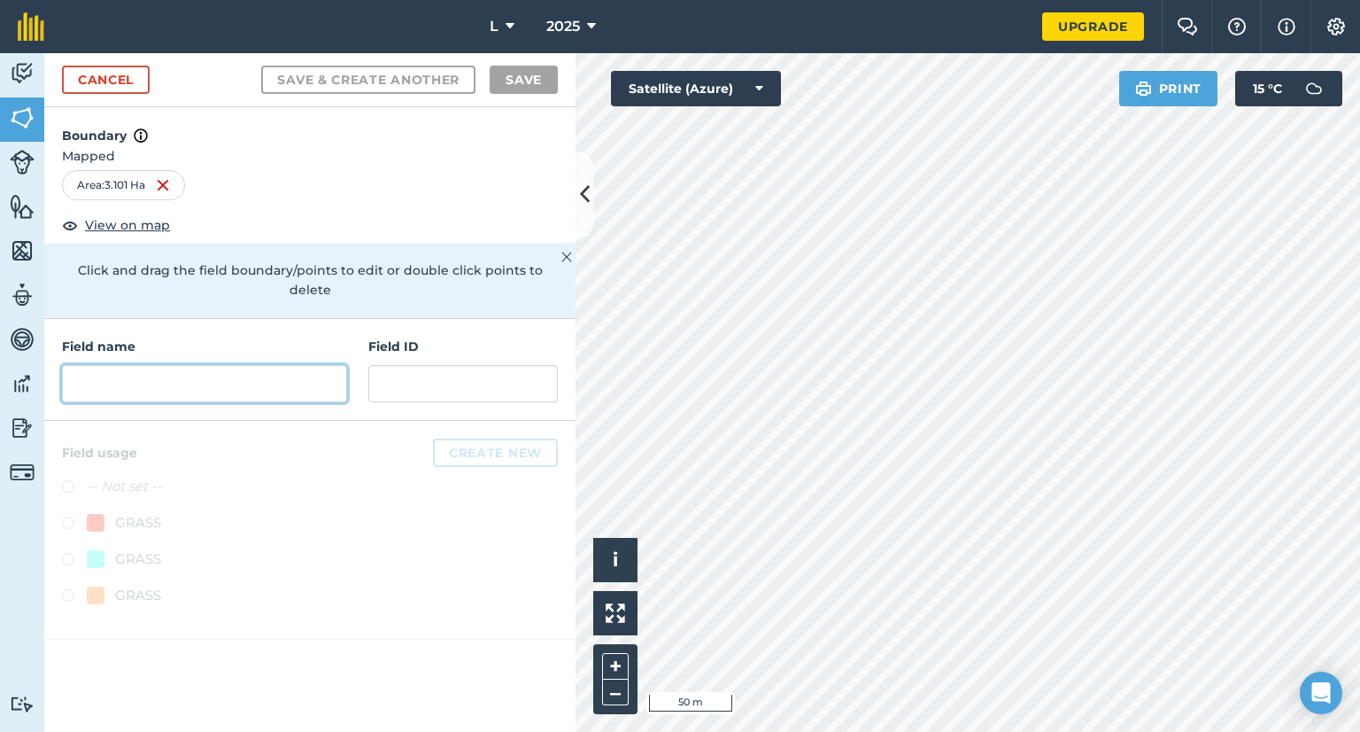
click at [283, 365] on input "text" at bounding box center [204, 383] width 285 height 37
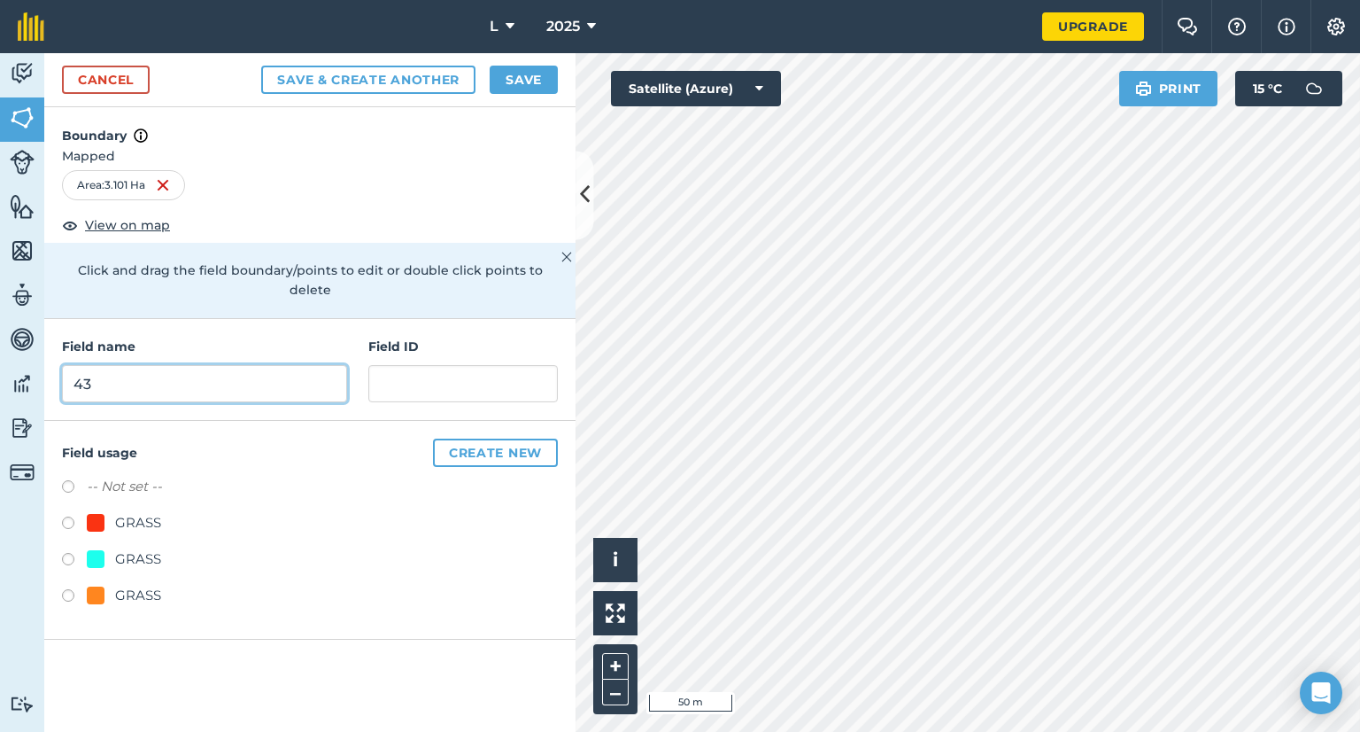
type input "43"
click at [139, 585] on div "GRASS" at bounding box center [138, 595] width 46 height 21
radio input "true"
click at [535, 94] on div "Cancel Save & Create Another Save" at bounding box center [309, 80] width 531 height 54
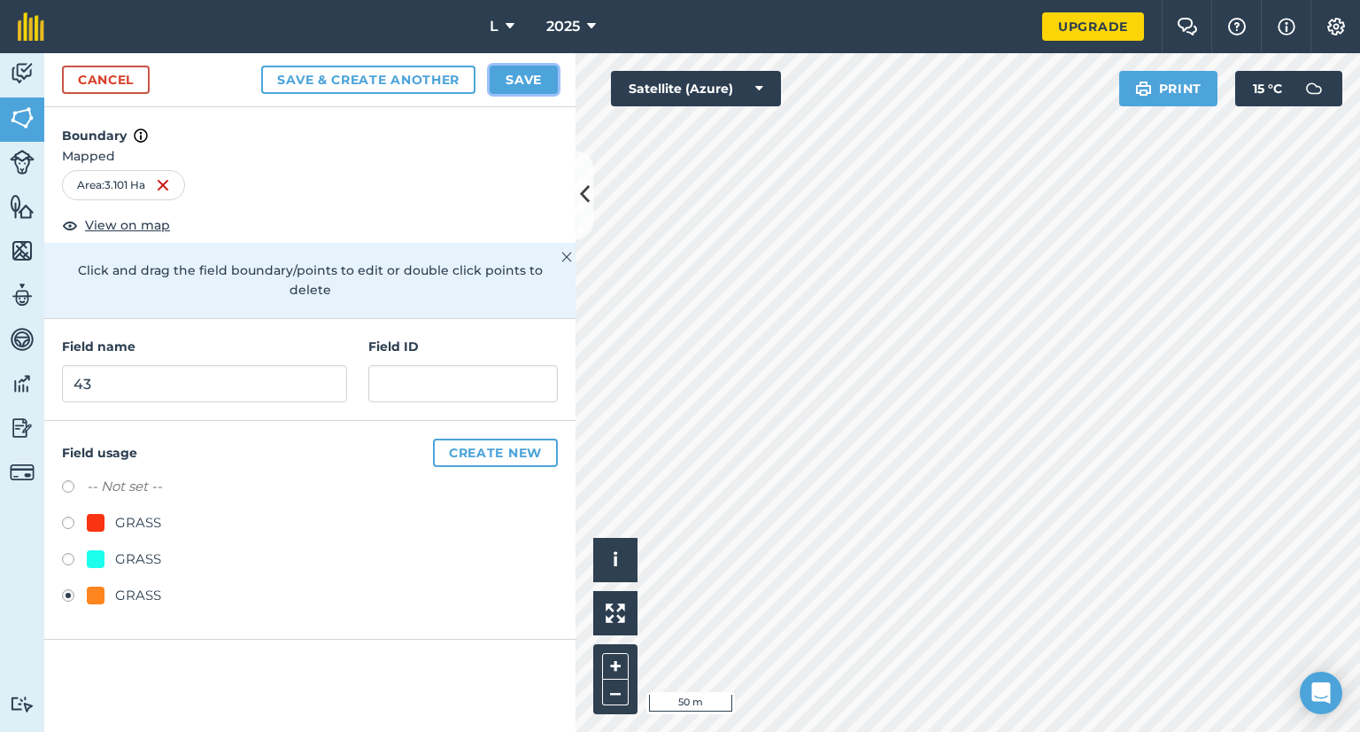
click at [539, 86] on button "Save" at bounding box center [524, 80] width 68 height 28
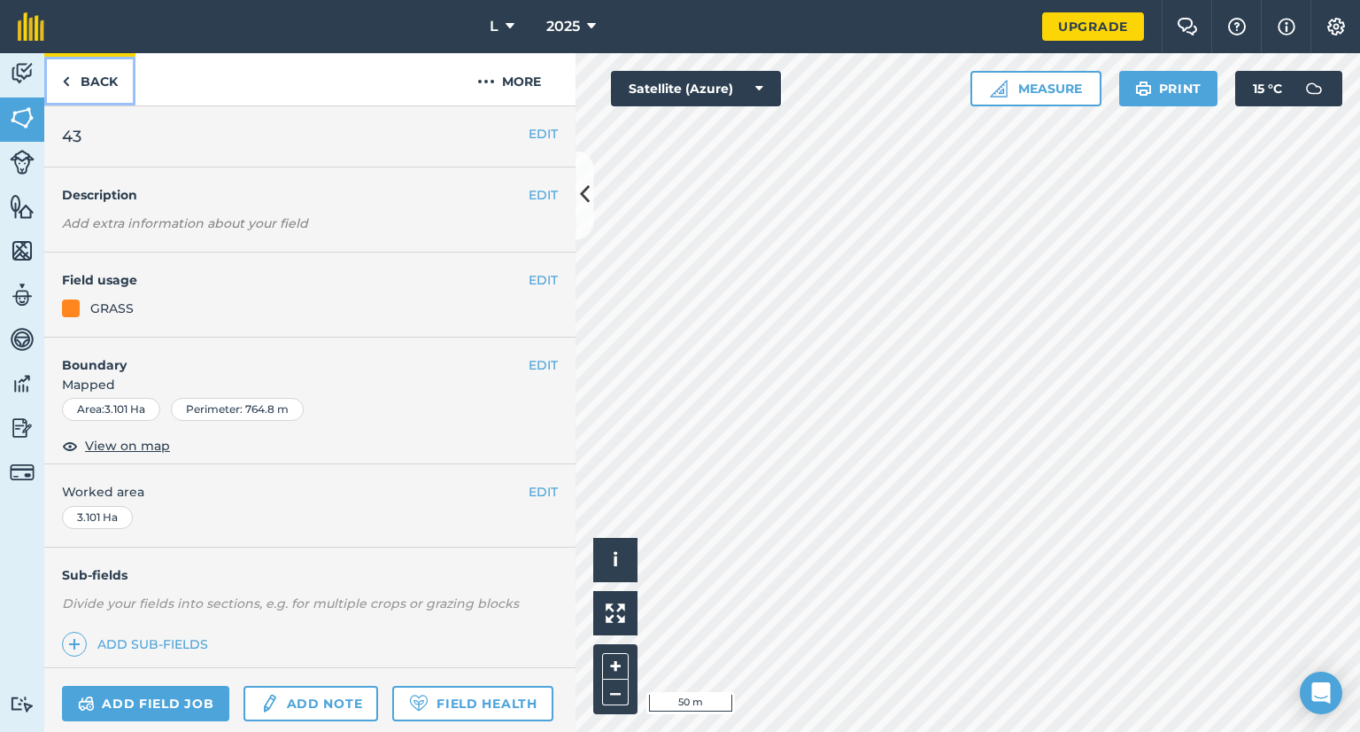
click at [62, 76] on img at bounding box center [66, 81] width 8 height 21
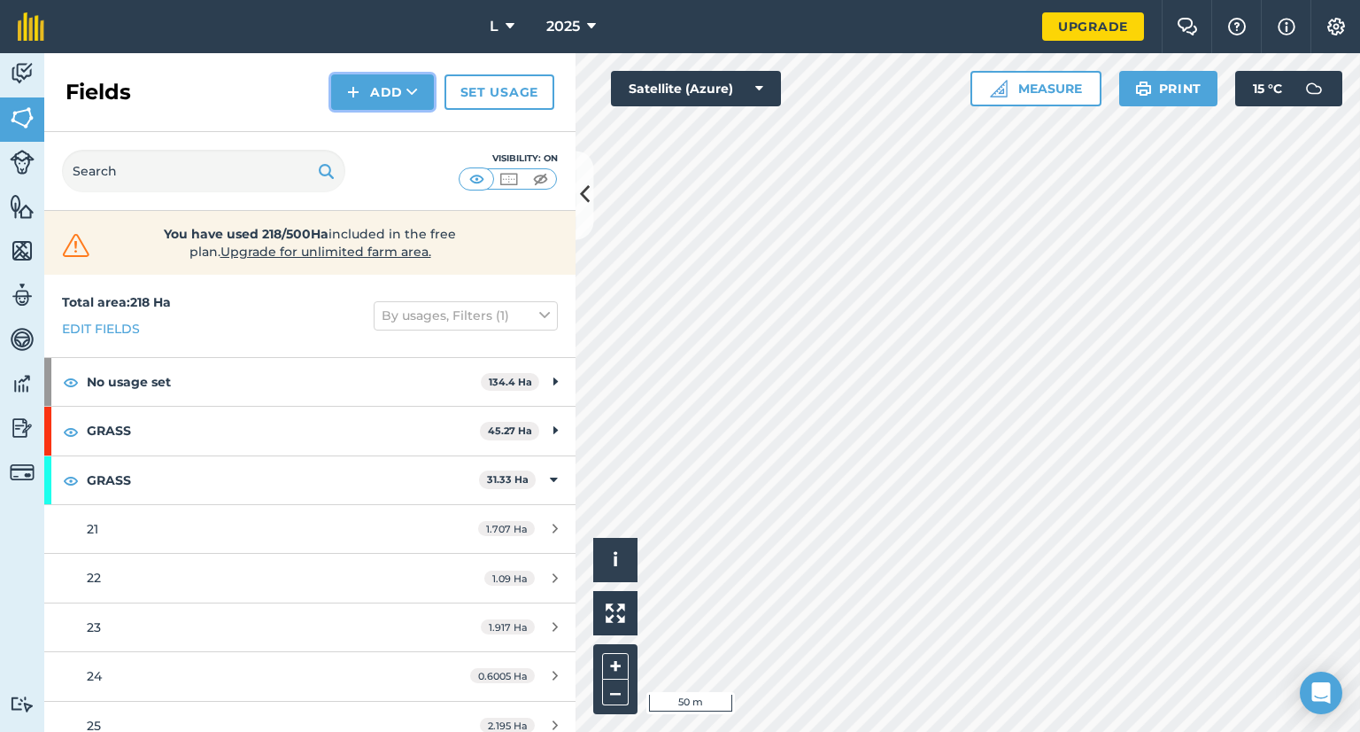
click at [389, 99] on button "Add" at bounding box center [382, 91] width 103 height 35
click at [368, 133] on link "Draw" at bounding box center [382, 131] width 97 height 39
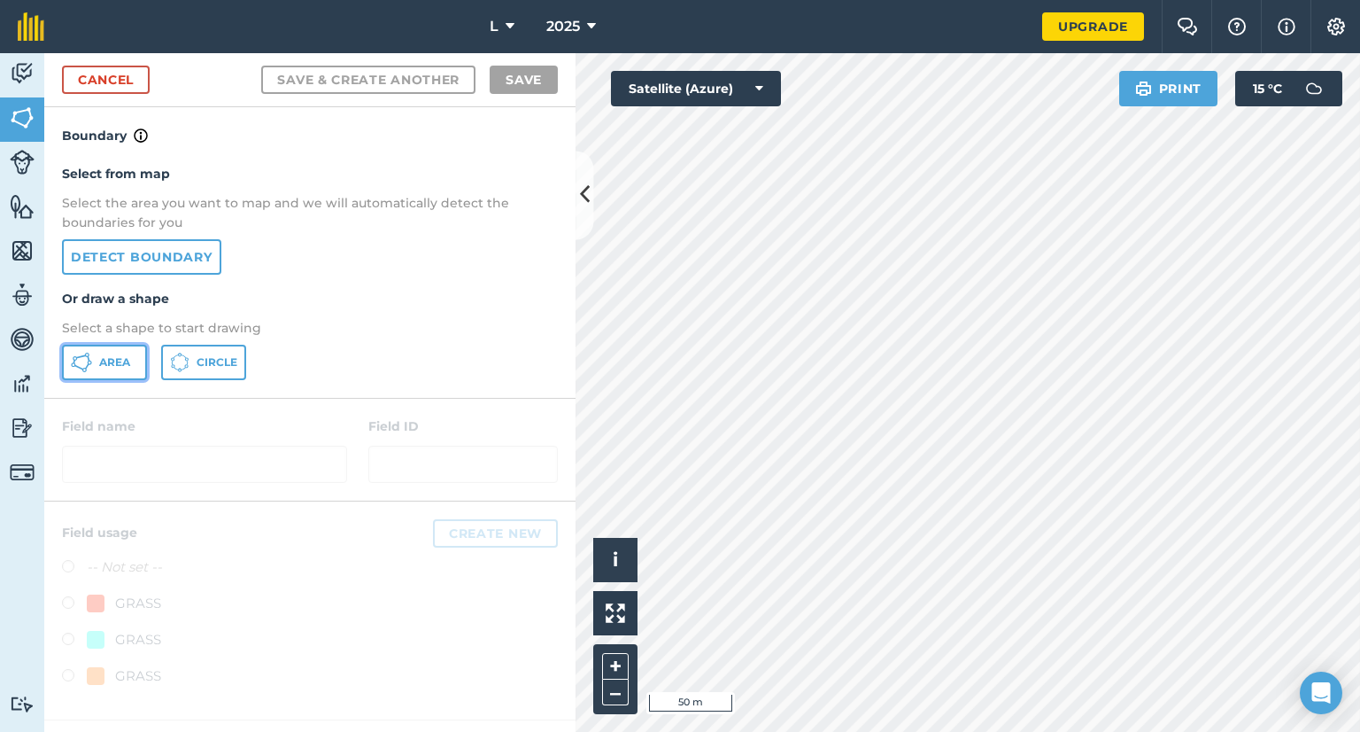
click at [123, 361] on span "Area" at bounding box center [114, 362] width 31 height 14
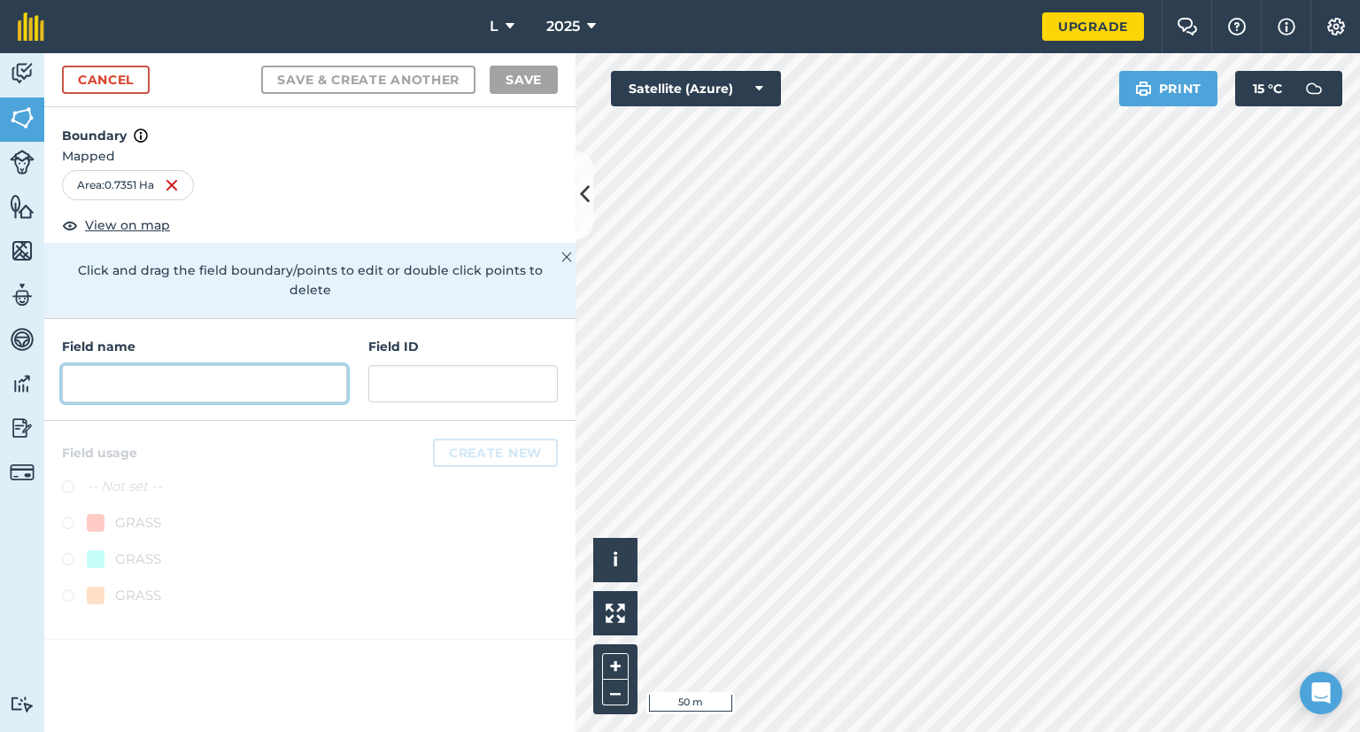
click at [191, 376] on input "text" at bounding box center [204, 383] width 285 height 37
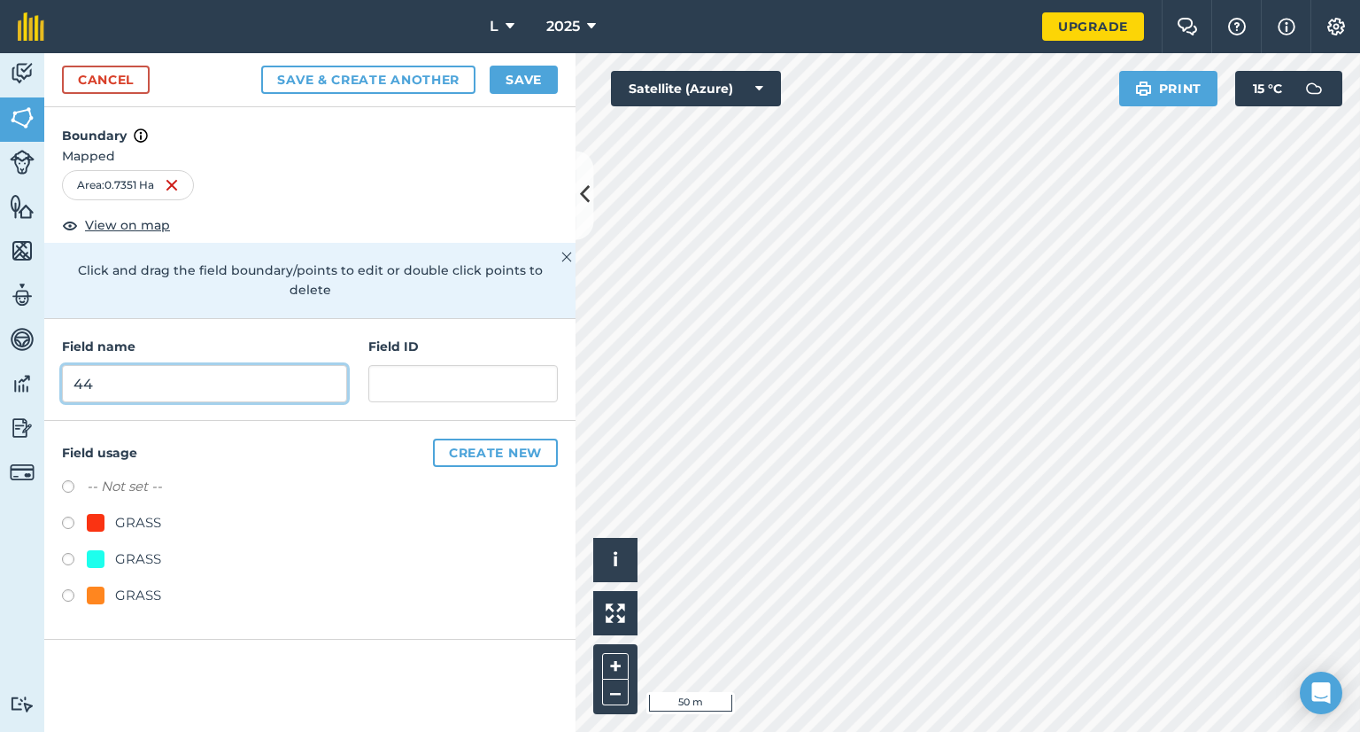
type input "44"
click at [144, 585] on div "GRASS" at bounding box center [310, 598] width 496 height 26
click at [148, 585] on div "GRASS" at bounding box center [138, 595] width 46 height 21
radio input "true"
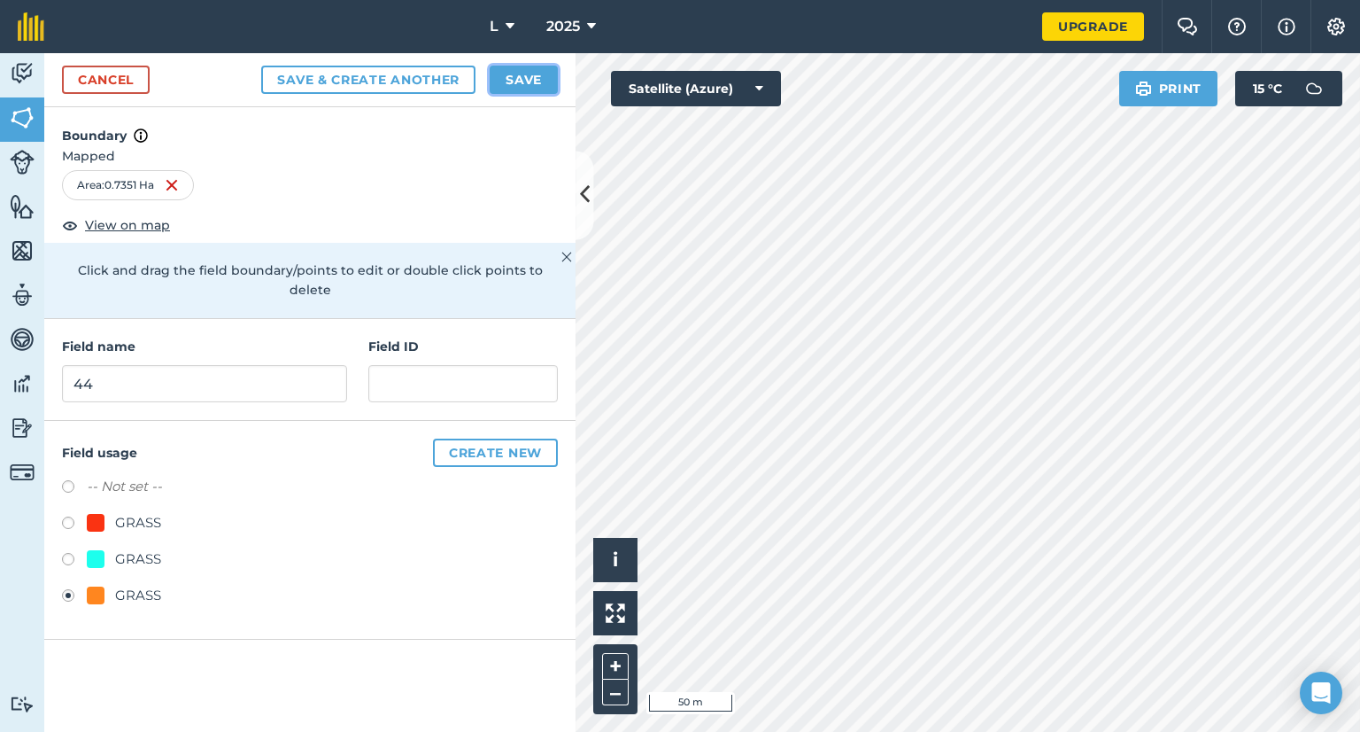
click at [532, 86] on button "Save" at bounding box center [524, 80] width 68 height 28
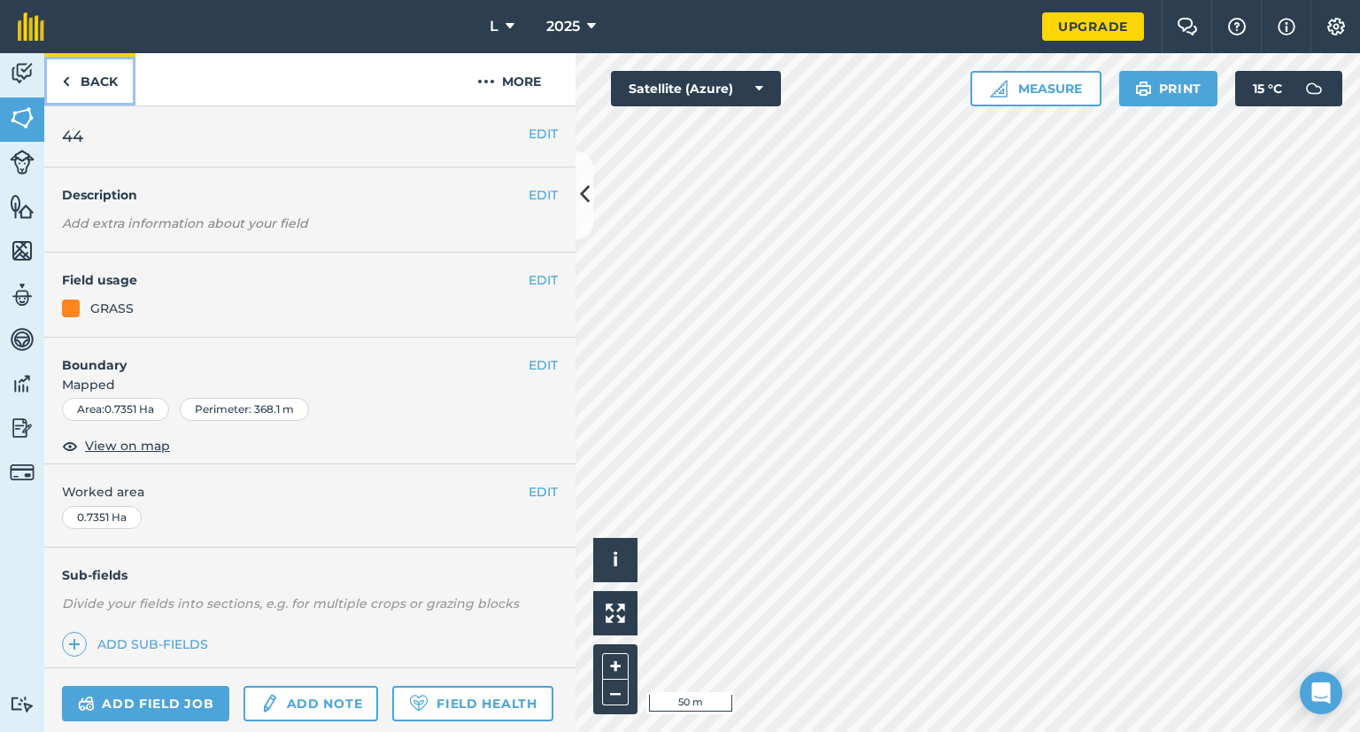
click at [121, 95] on link "Back" at bounding box center [89, 79] width 91 height 52
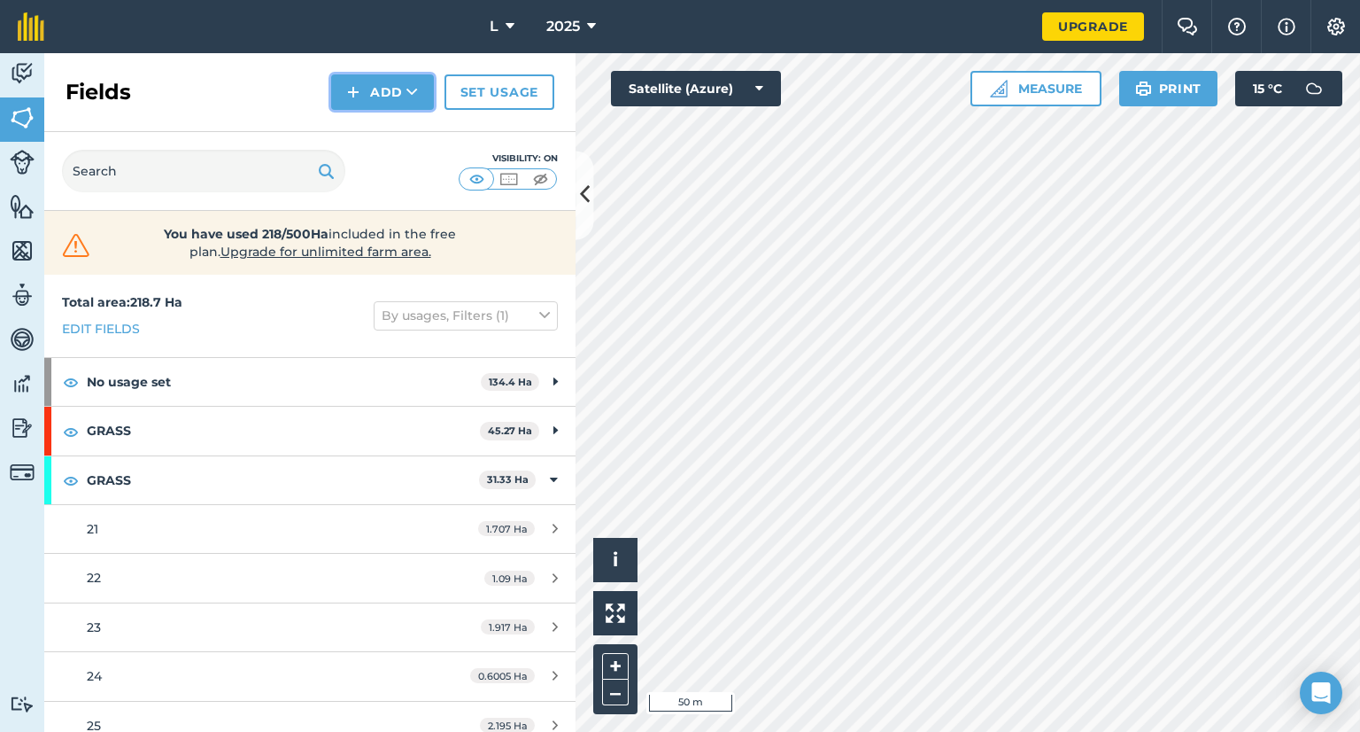
click at [350, 95] on img at bounding box center [353, 91] width 12 height 21
click at [369, 136] on link "Draw" at bounding box center [382, 131] width 97 height 39
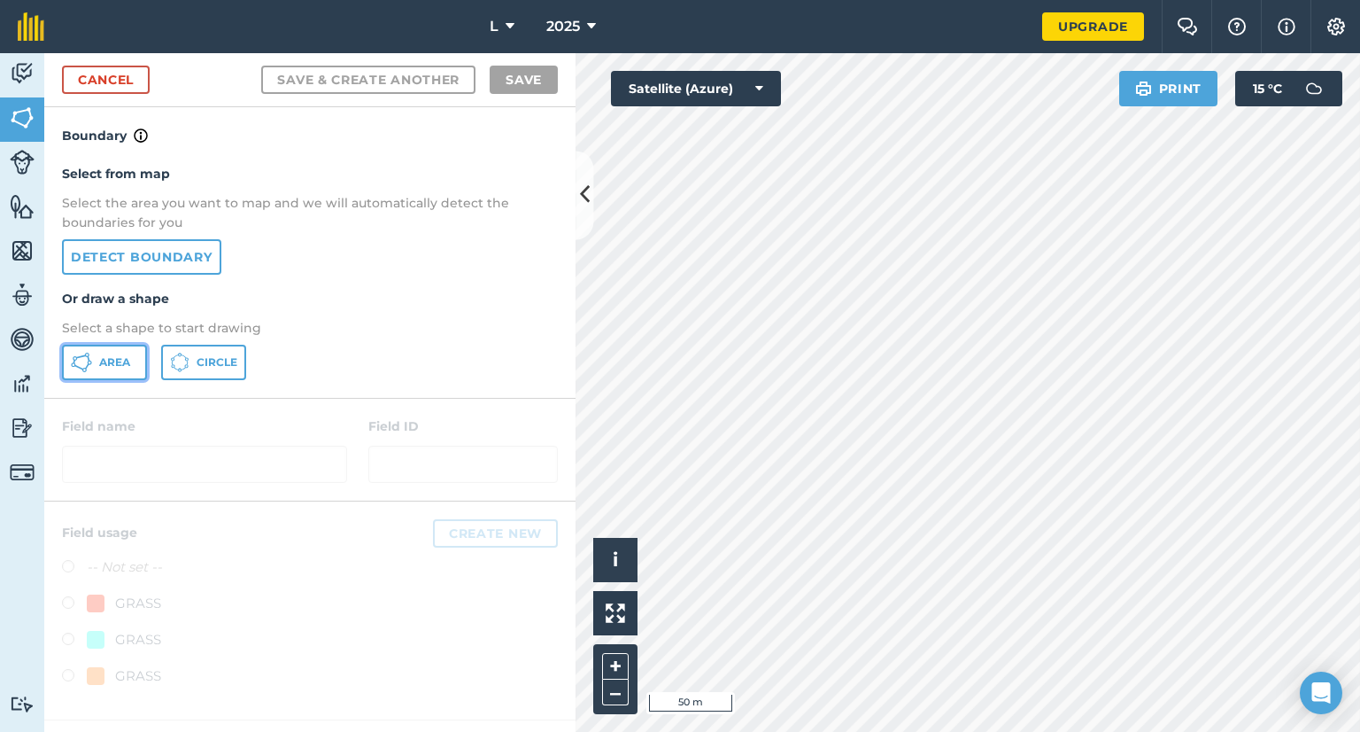
click at [90, 371] on icon at bounding box center [81, 362] width 21 height 21
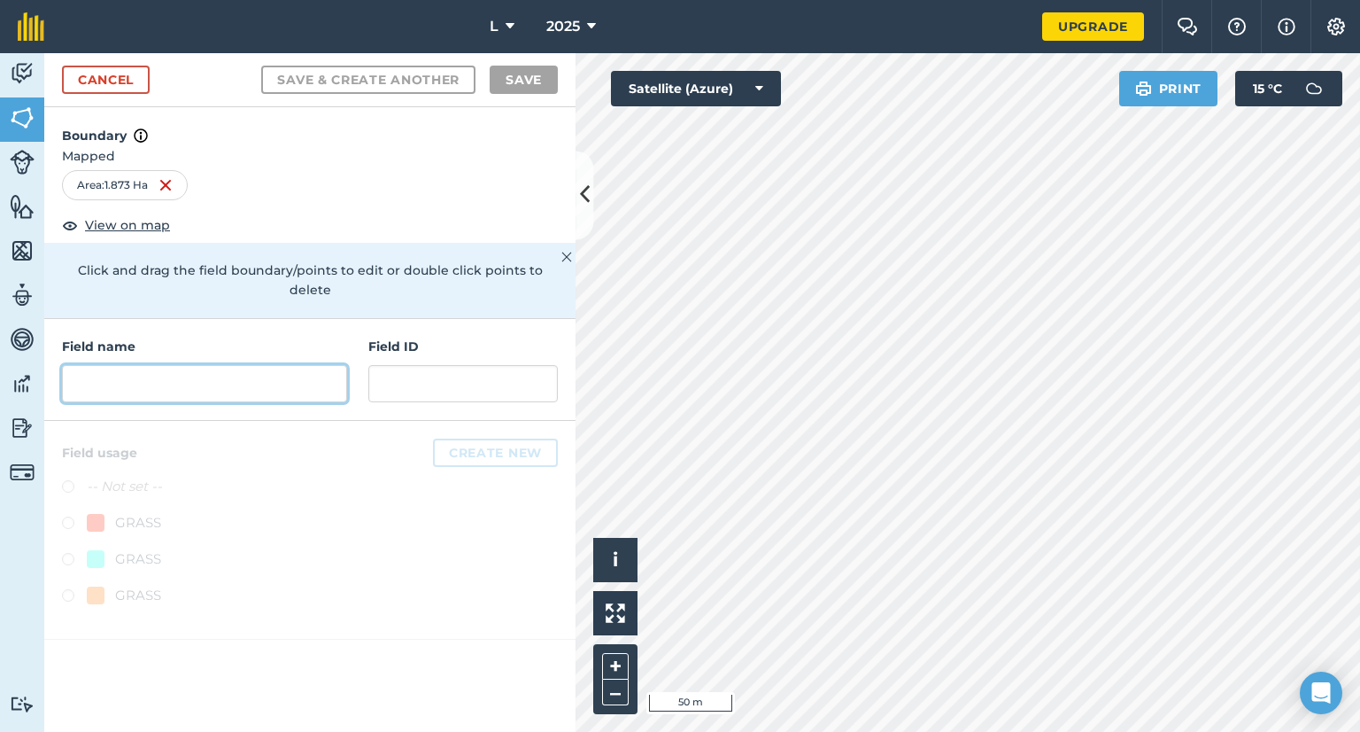
click at [215, 378] on input "text" at bounding box center [204, 383] width 285 height 37
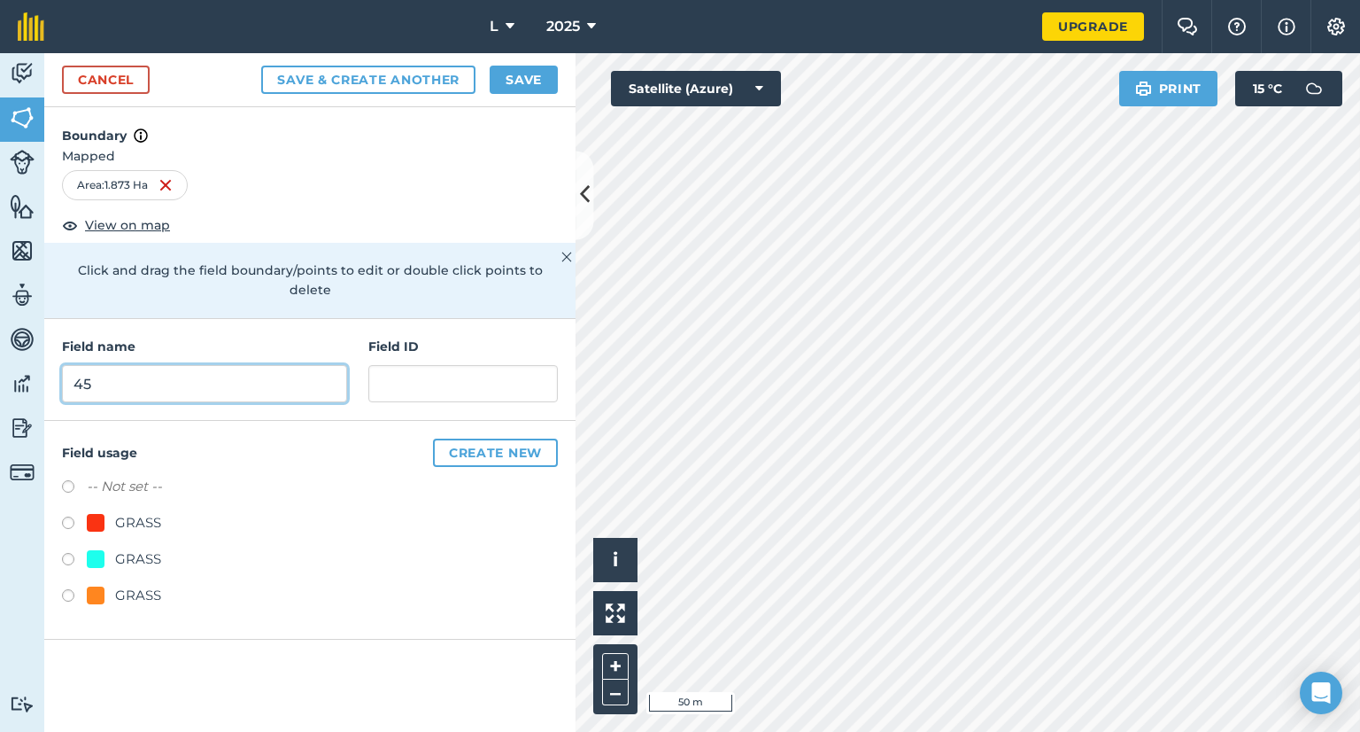
type input "45"
click at [139, 585] on div "GRASS" at bounding box center [138, 595] width 46 height 21
radio input "true"
click at [531, 89] on button "Save" at bounding box center [524, 80] width 68 height 28
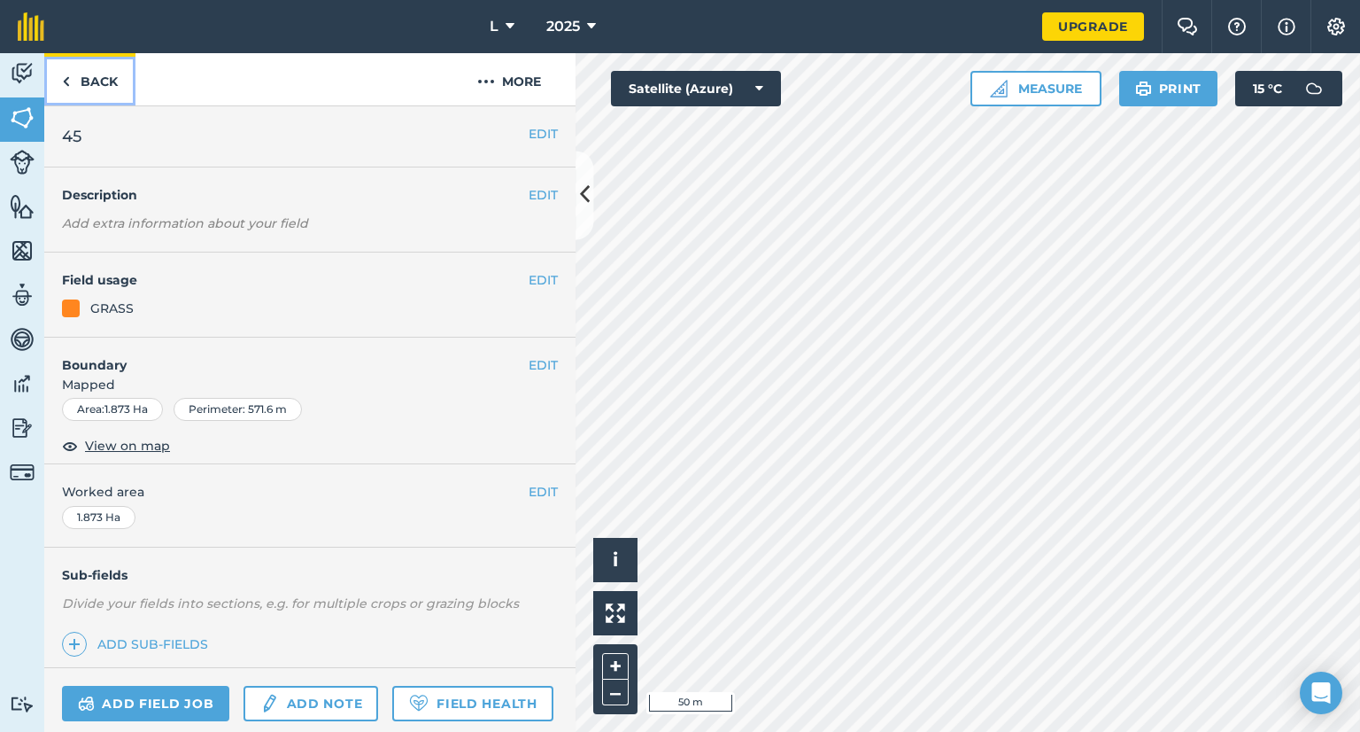
click at [96, 81] on link "Back" at bounding box center [89, 79] width 91 height 52
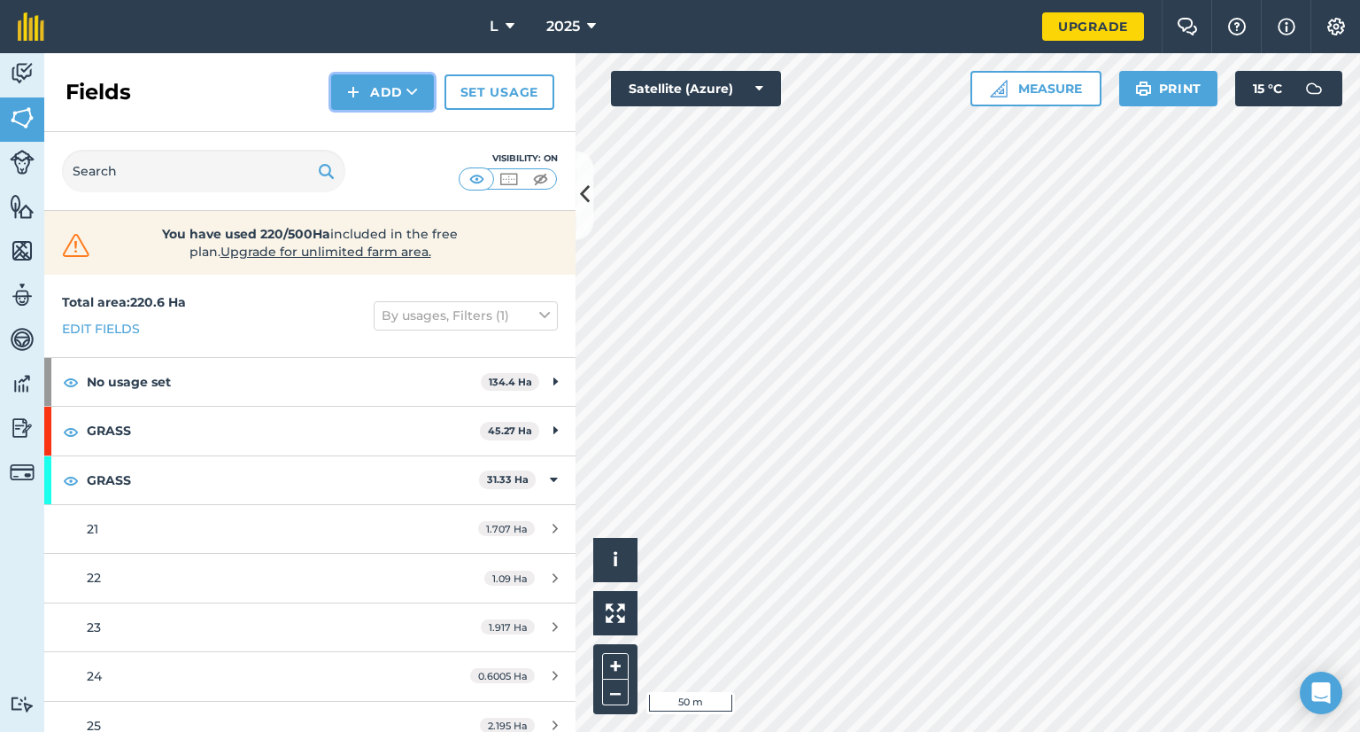
click at [379, 82] on button "Add" at bounding box center [382, 91] width 103 height 35
click at [380, 134] on link "Draw" at bounding box center [382, 131] width 97 height 39
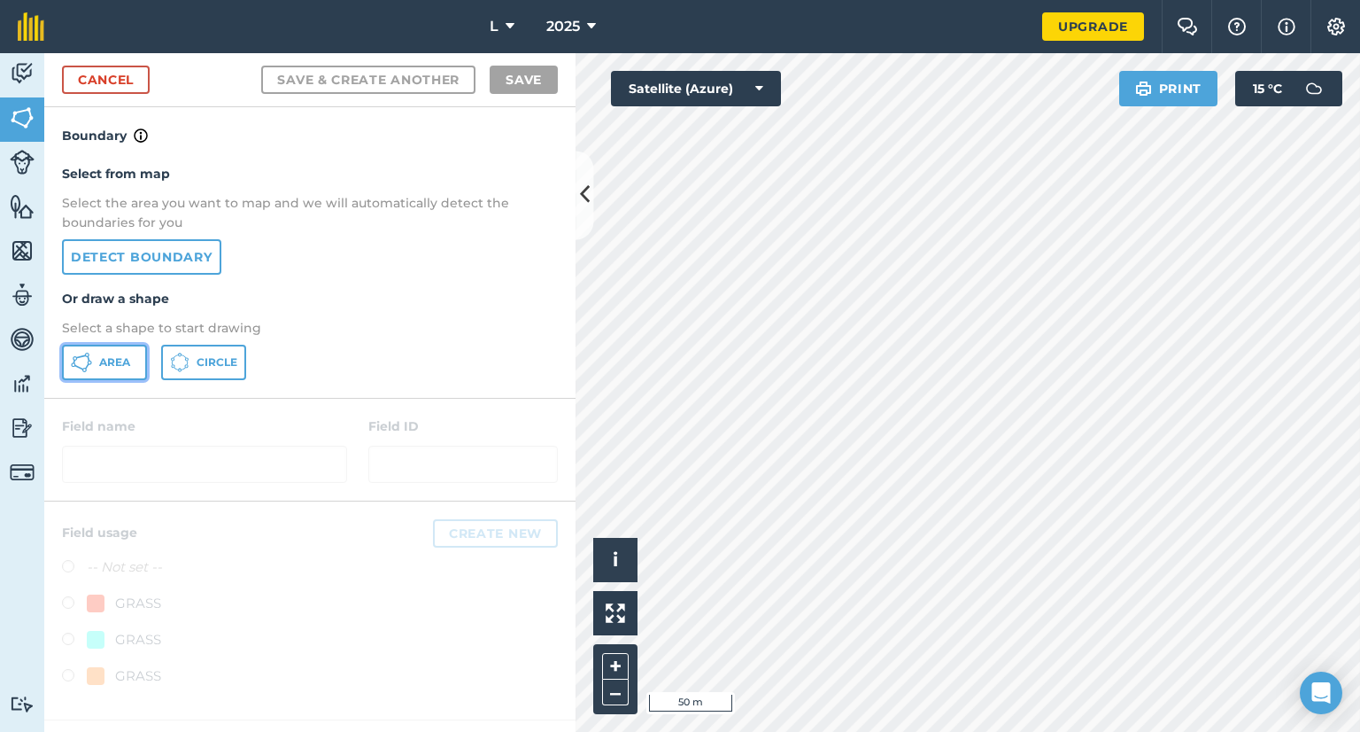
click at [124, 360] on span "Area" at bounding box center [114, 362] width 31 height 14
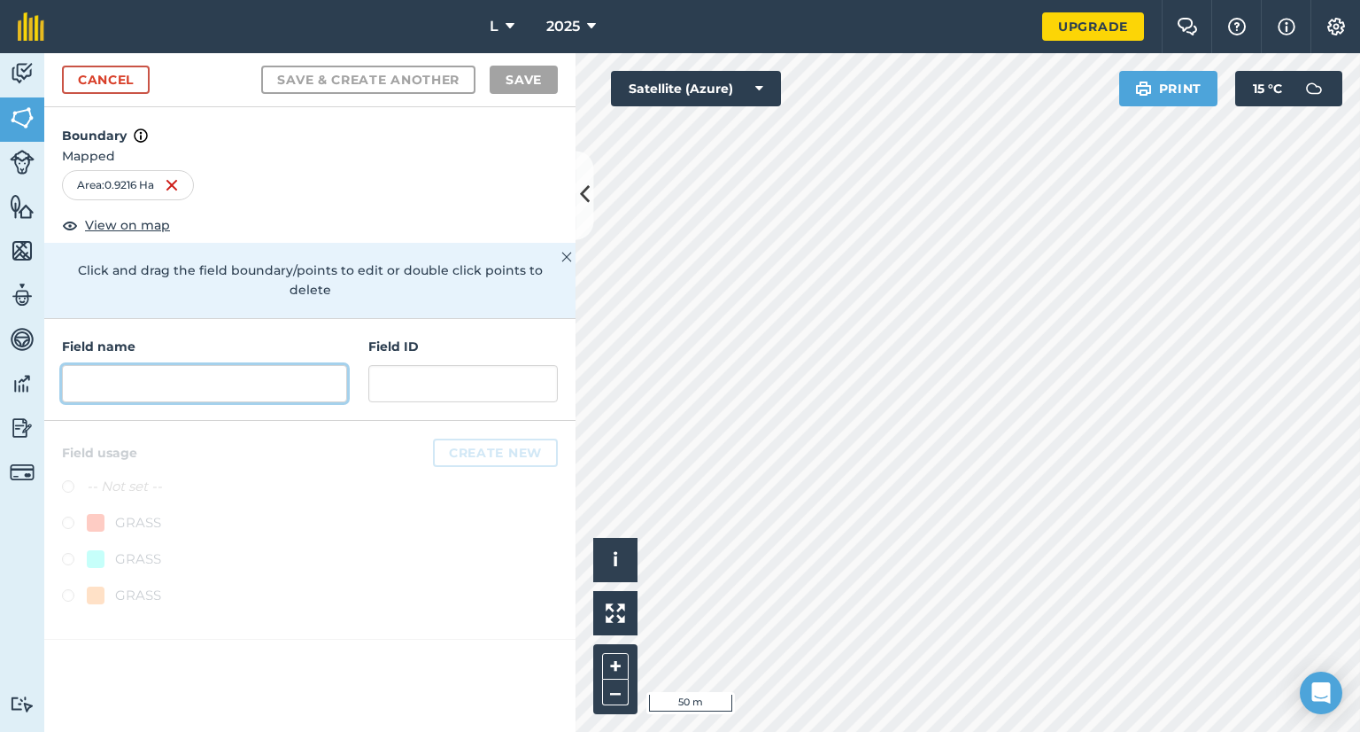
click at [160, 365] on input "text" at bounding box center [204, 383] width 285 height 37
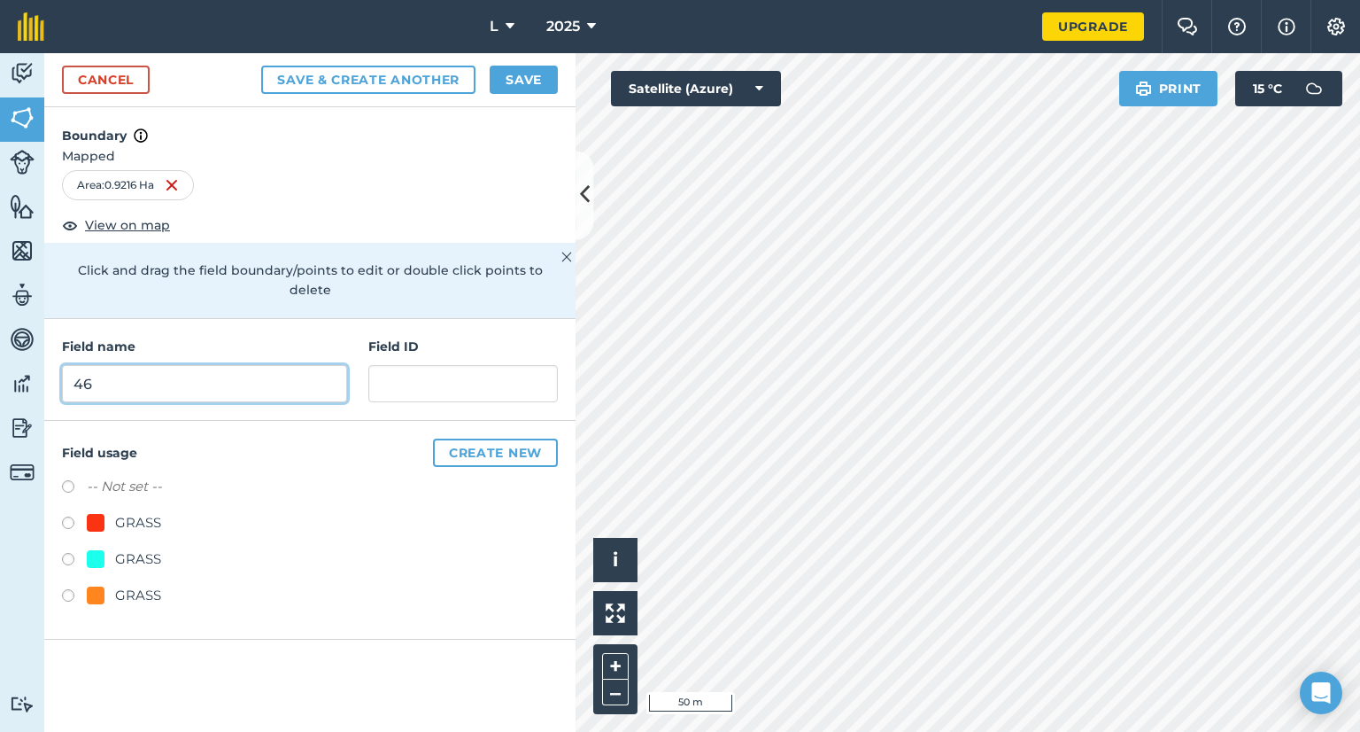
type input "46"
click at [124, 555] on div "-- Not set -- GRASS GRASS GRASS" at bounding box center [310, 543] width 496 height 135
click at [131, 585] on div "GRASS" at bounding box center [138, 595] width 46 height 21
radio input "true"
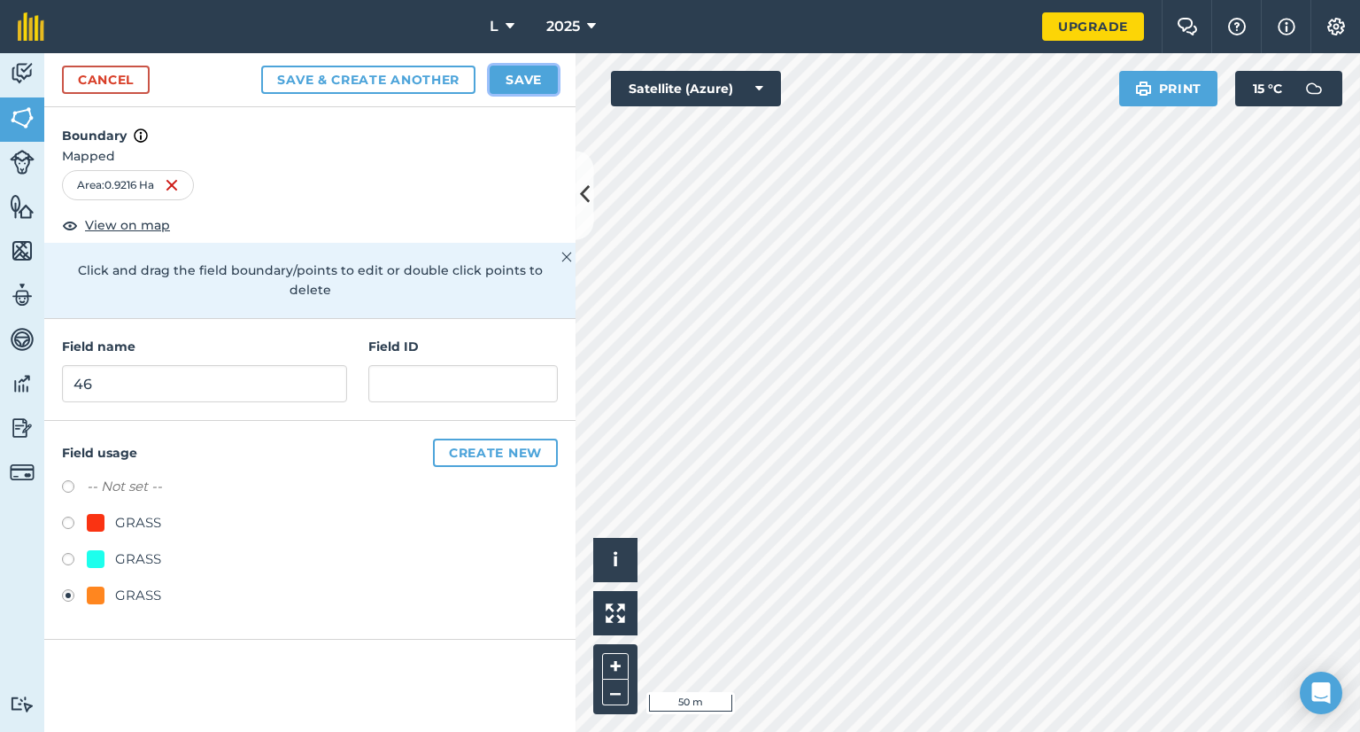
click at [507, 75] on button "Save" at bounding box center [524, 80] width 68 height 28
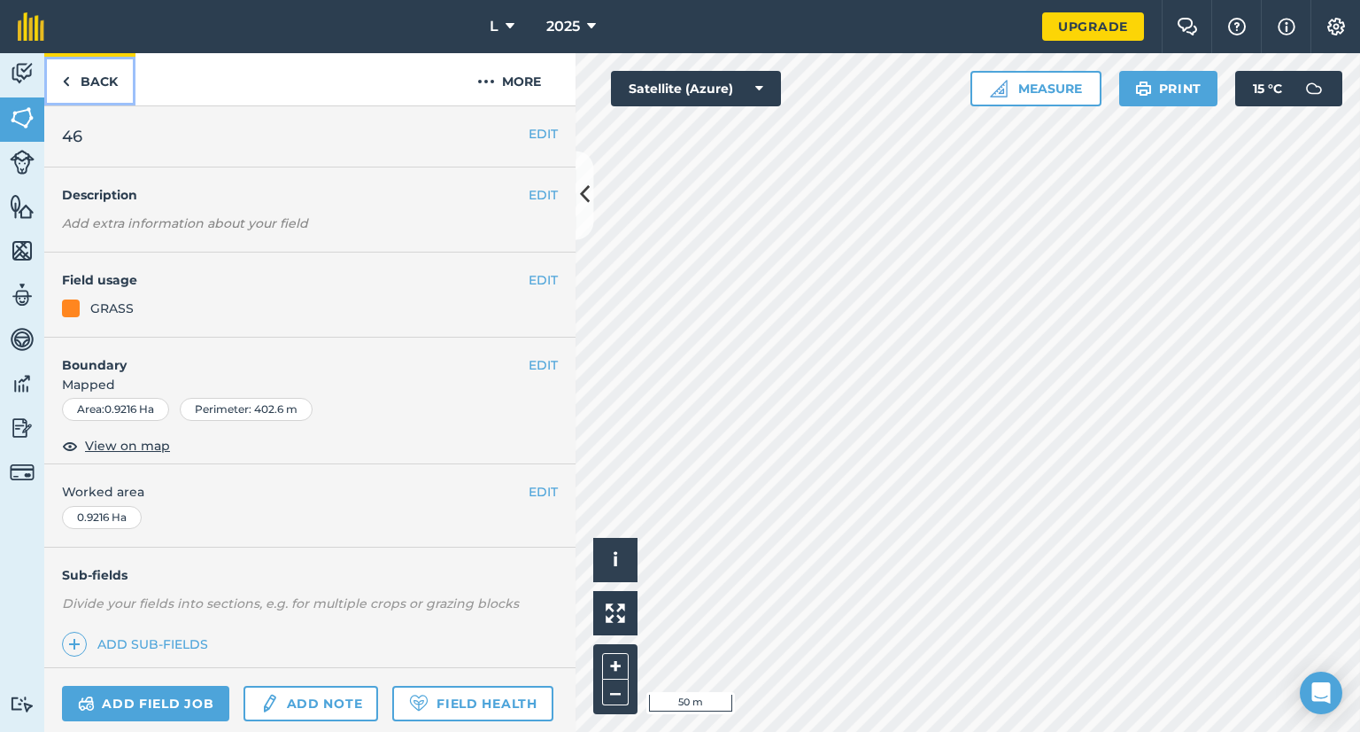
click at [77, 69] on link "Back" at bounding box center [89, 79] width 91 height 52
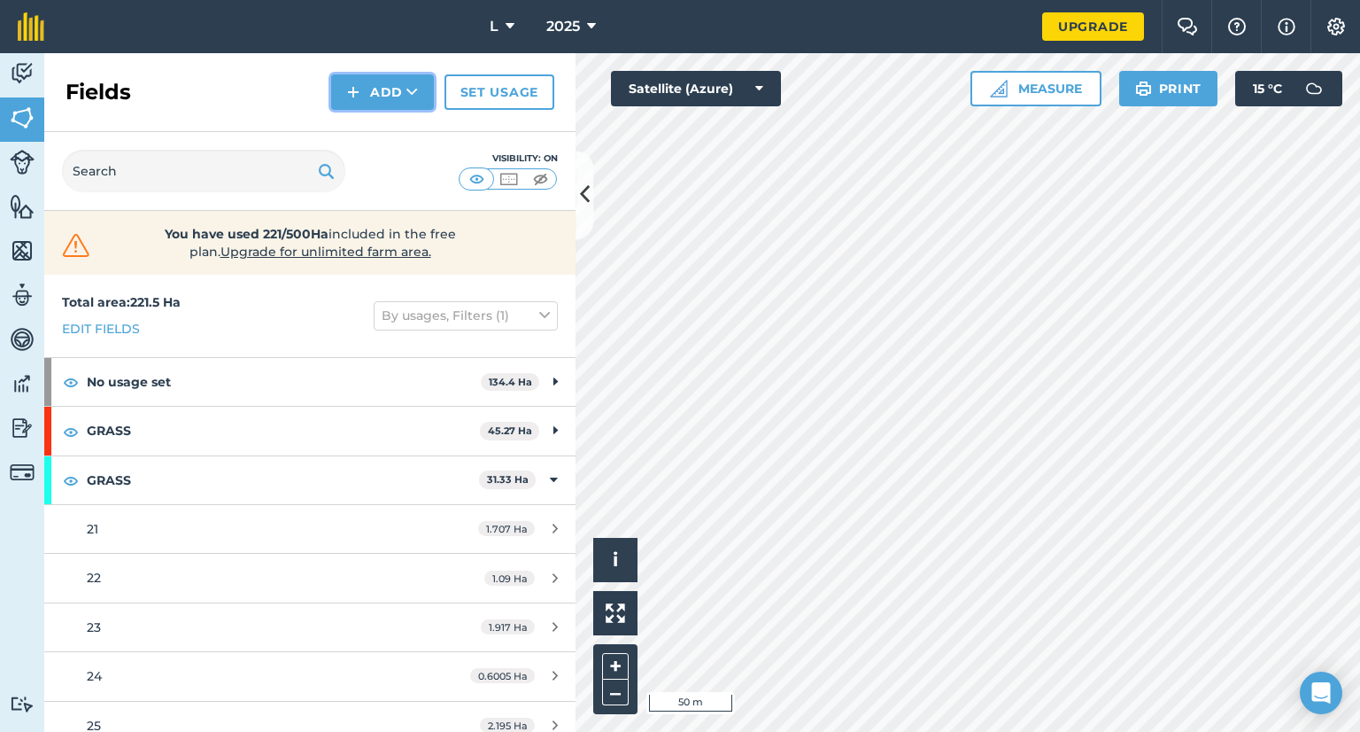
click at [360, 86] on img at bounding box center [353, 91] width 12 height 21
click at [390, 128] on link "Draw" at bounding box center [382, 131] width 97 height 39
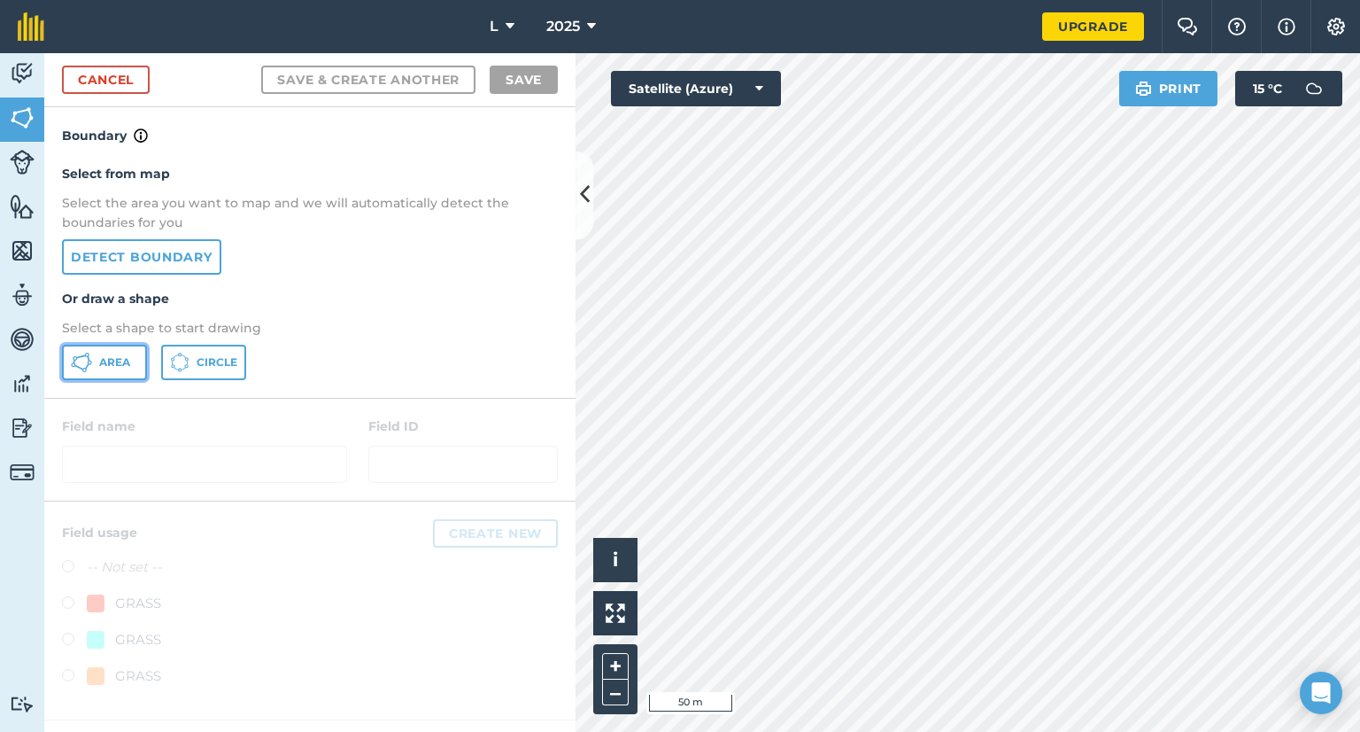
click at [116, 368] on button "Area" at bounding box center [104, 362] width 85 height 35
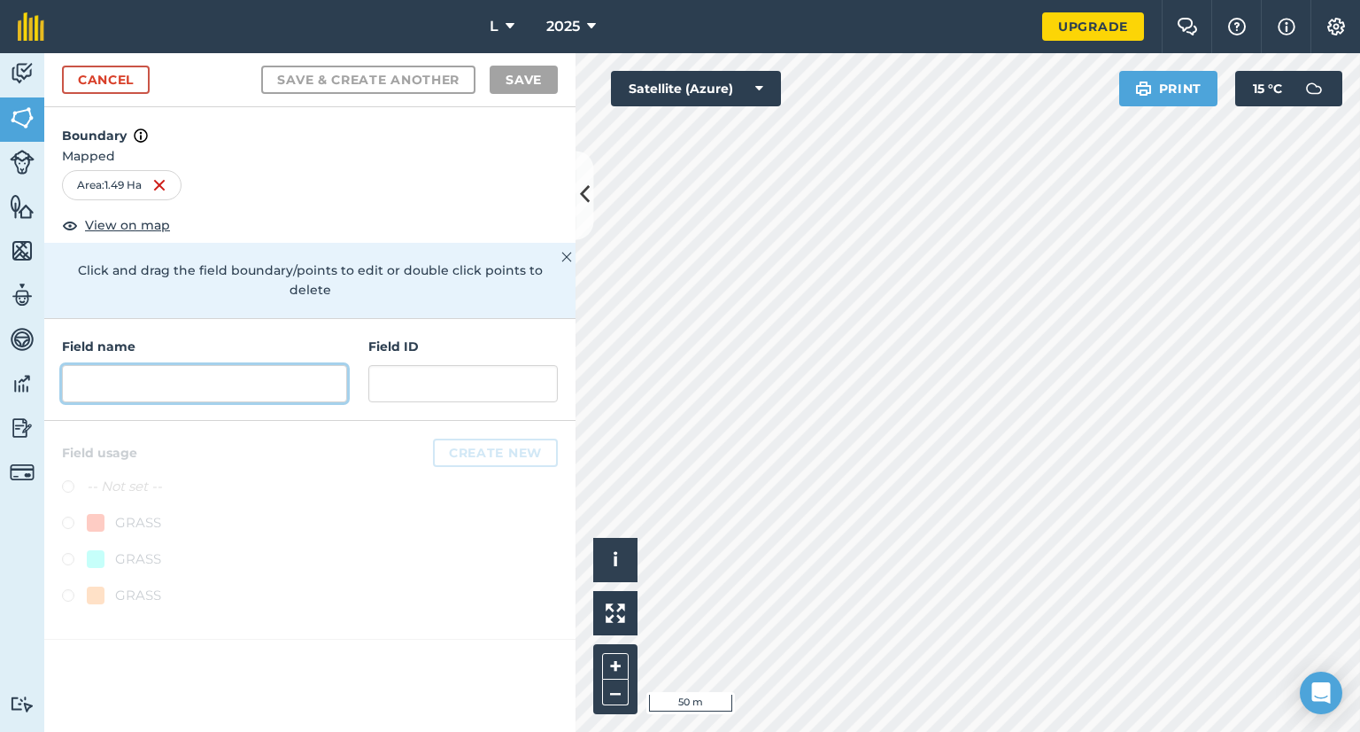
click at [126, 365] on input "text" at bounding box center [204, 383] width 285 height 37
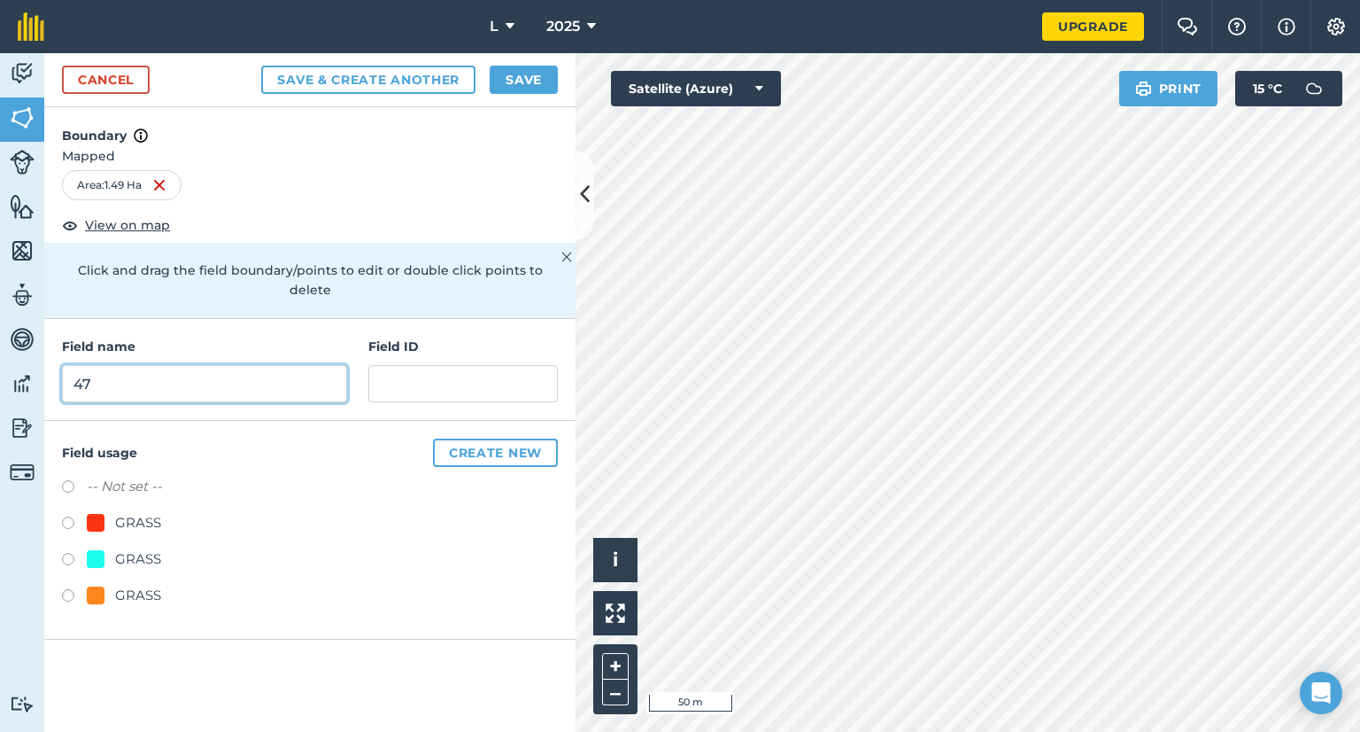
type input "47"
click at [135, 585] on div "GRASS" at bounding box center [138, 595] width 46 height 21
radio input "true"
click at [524, 86] on button "Save" at bounding box center [524, 80] width 68 height 28
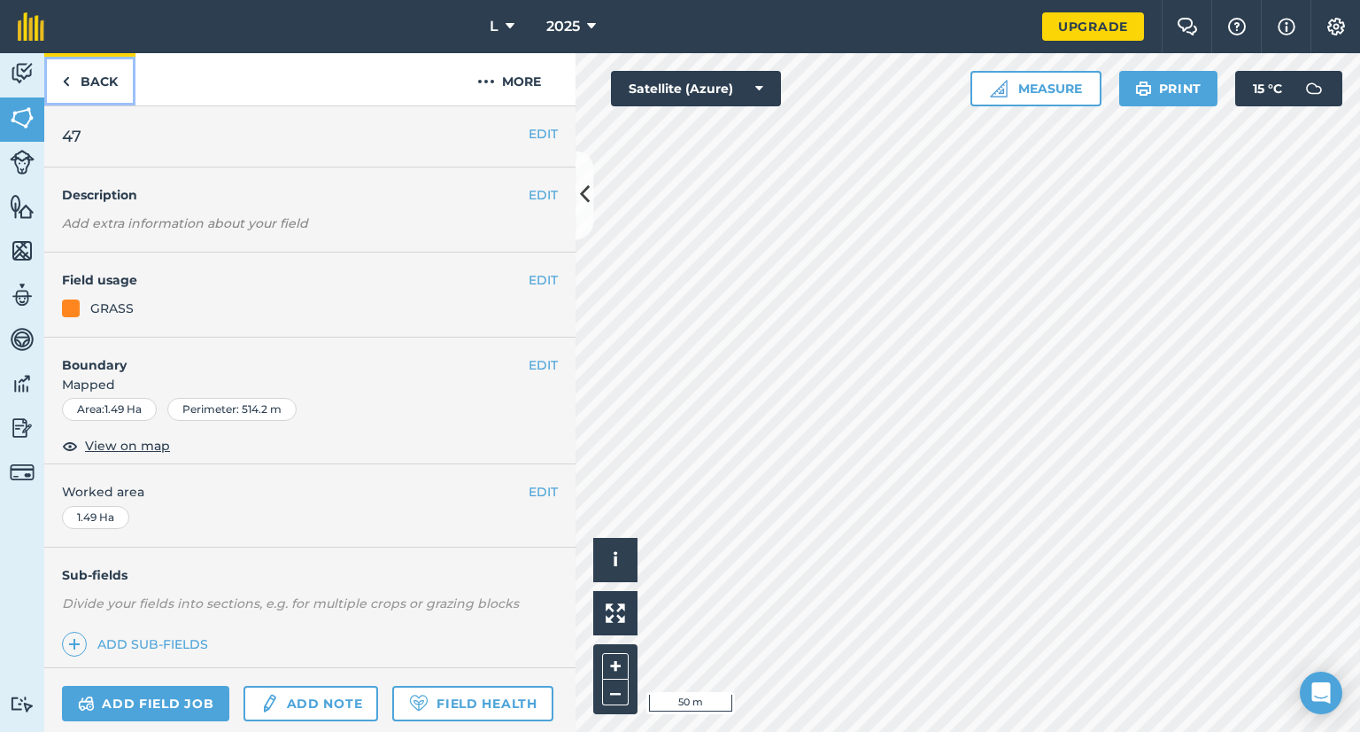
click at [106, 93] on link "Back" at bounding box center [89, 79] width 91 height 52
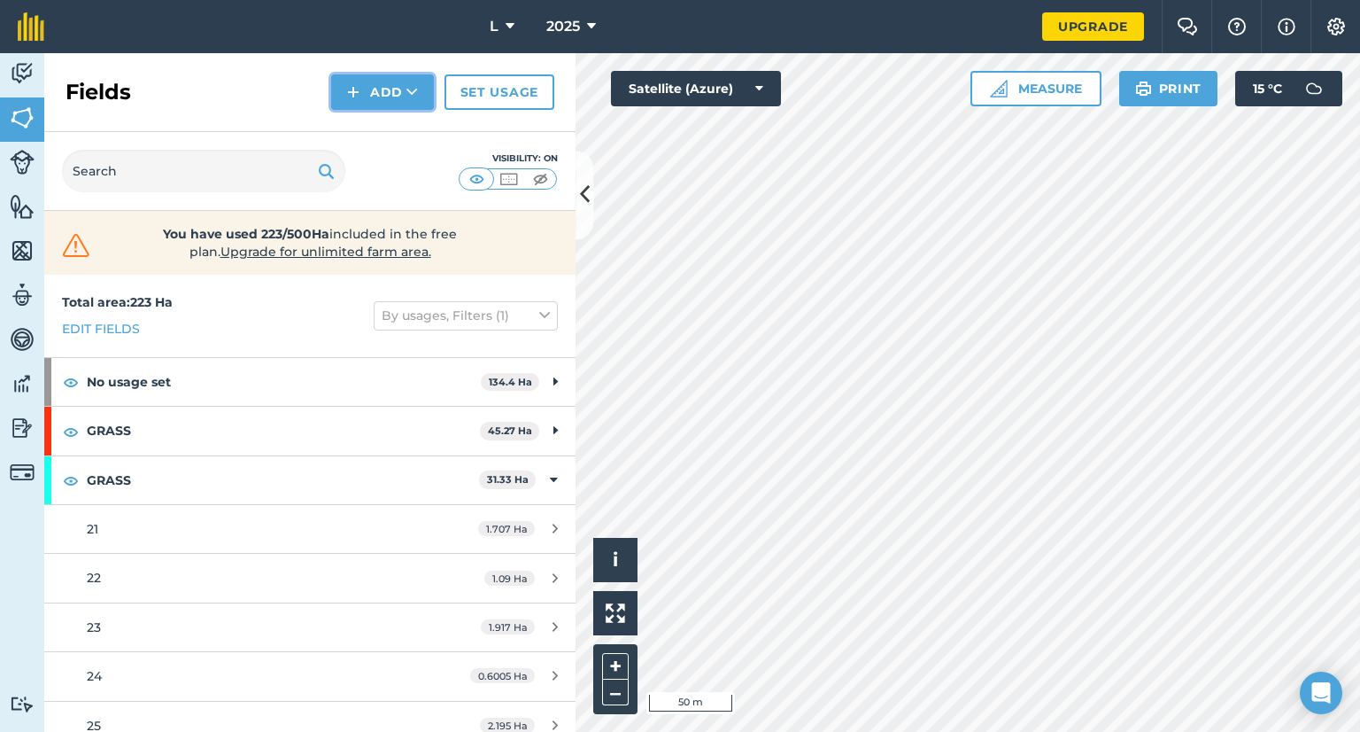
click at [379, 88] on button "Add" at bounding box center [382, 91] width 103 height 35
click at [359, 125] on link "Draw" at bounding box center [382, 131] width 97 height 39
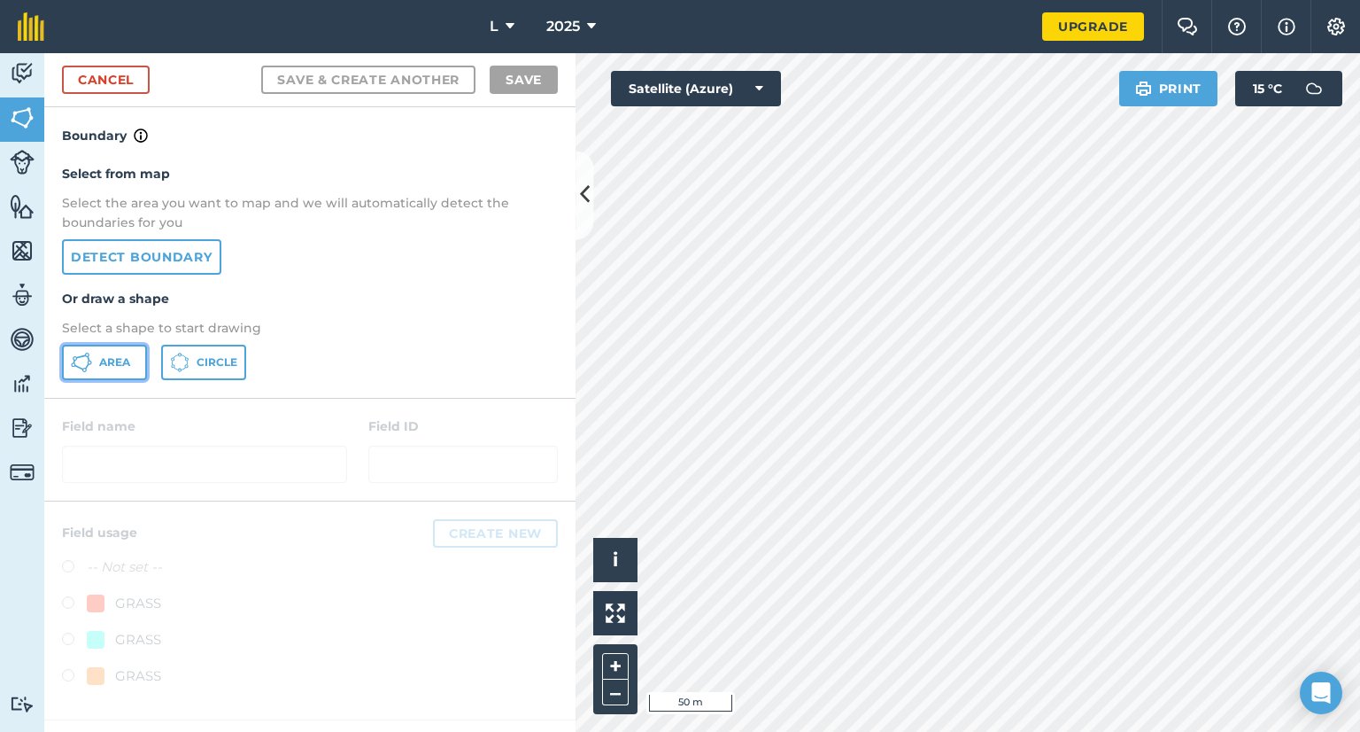
click at [105, 359] on span "Area" at bounding box center [114, 362] width 31 height 14
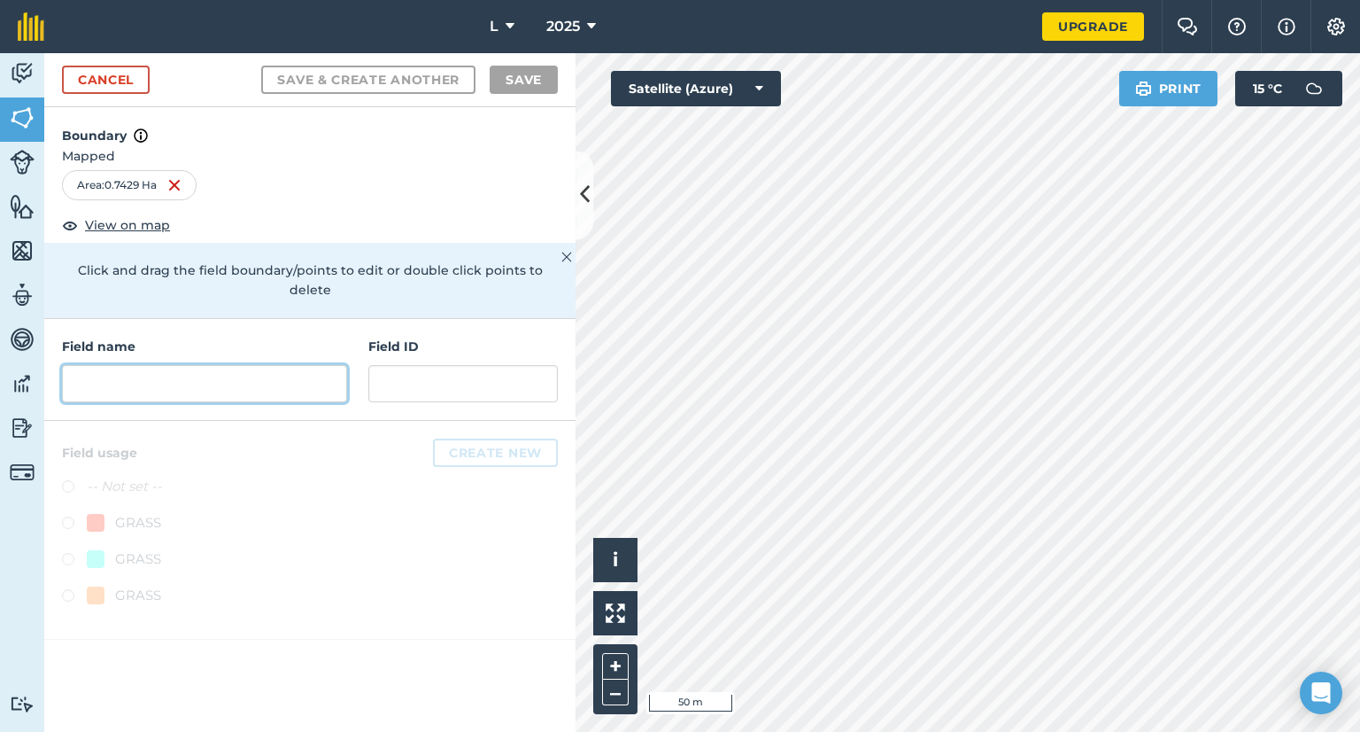
click at [172, 366] on input "text" at bounding box center [204, 383] width 285 height 37
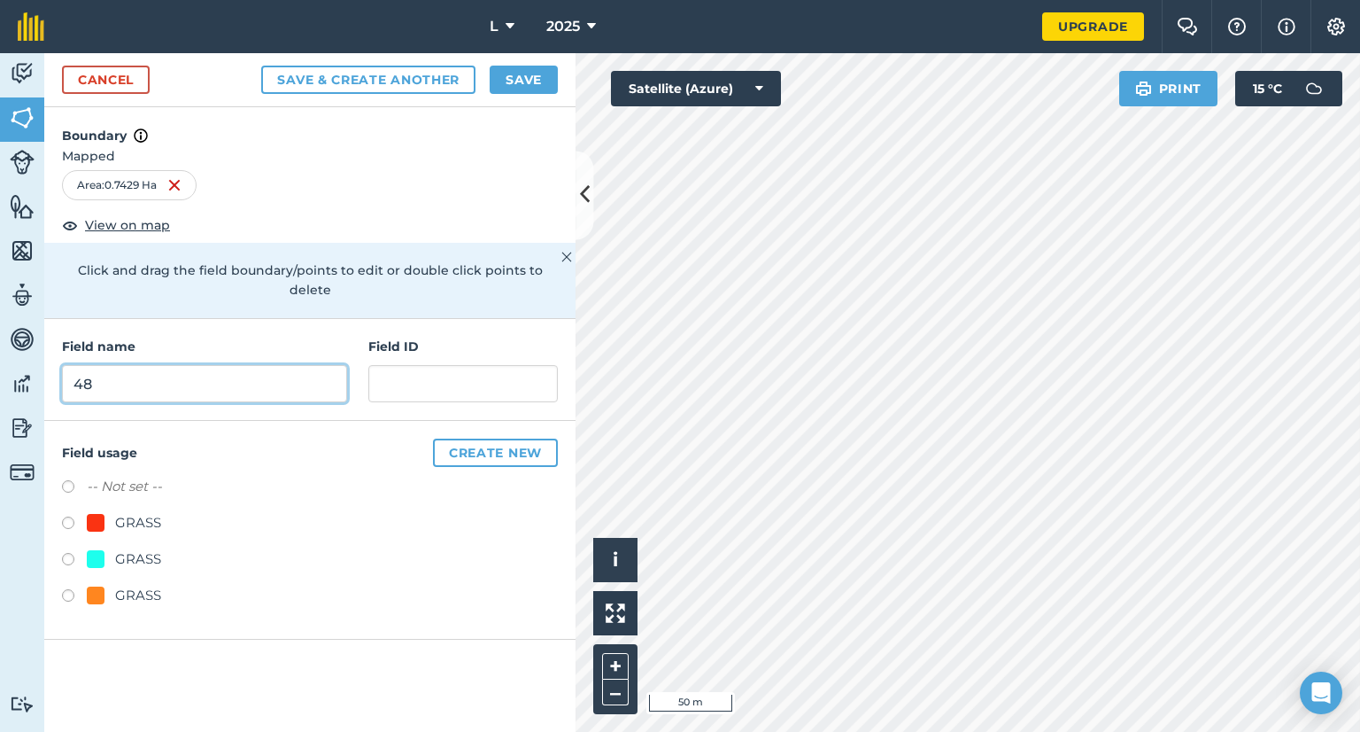
type input "48"
click at [119, 585] on div "GRASS" at bounding box center [138, 595] width 46 height 21
radio input "true"
click at [528, 74] on button "Save" at bounding box center [524, 80] width 68 height 28
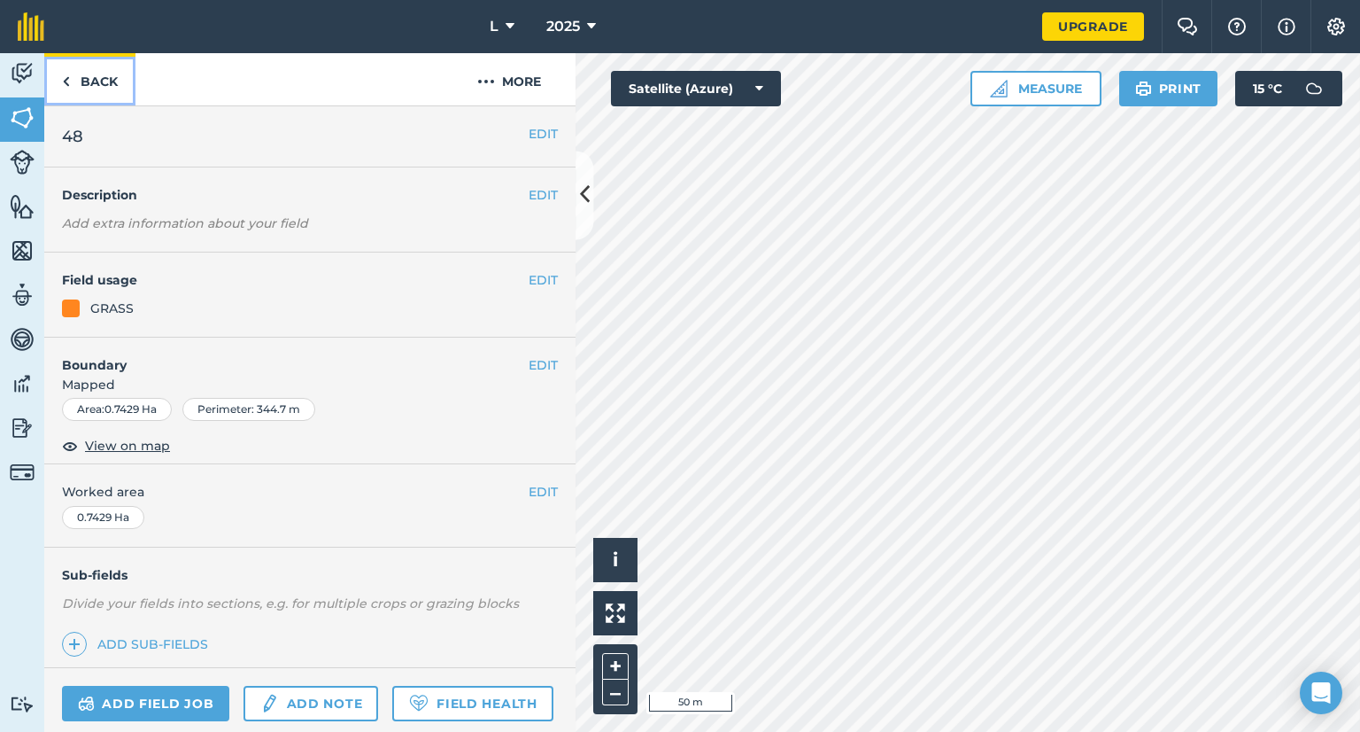
click at [106, 100] on link "Back" at bounding box center [89, 79] width 91 height 52
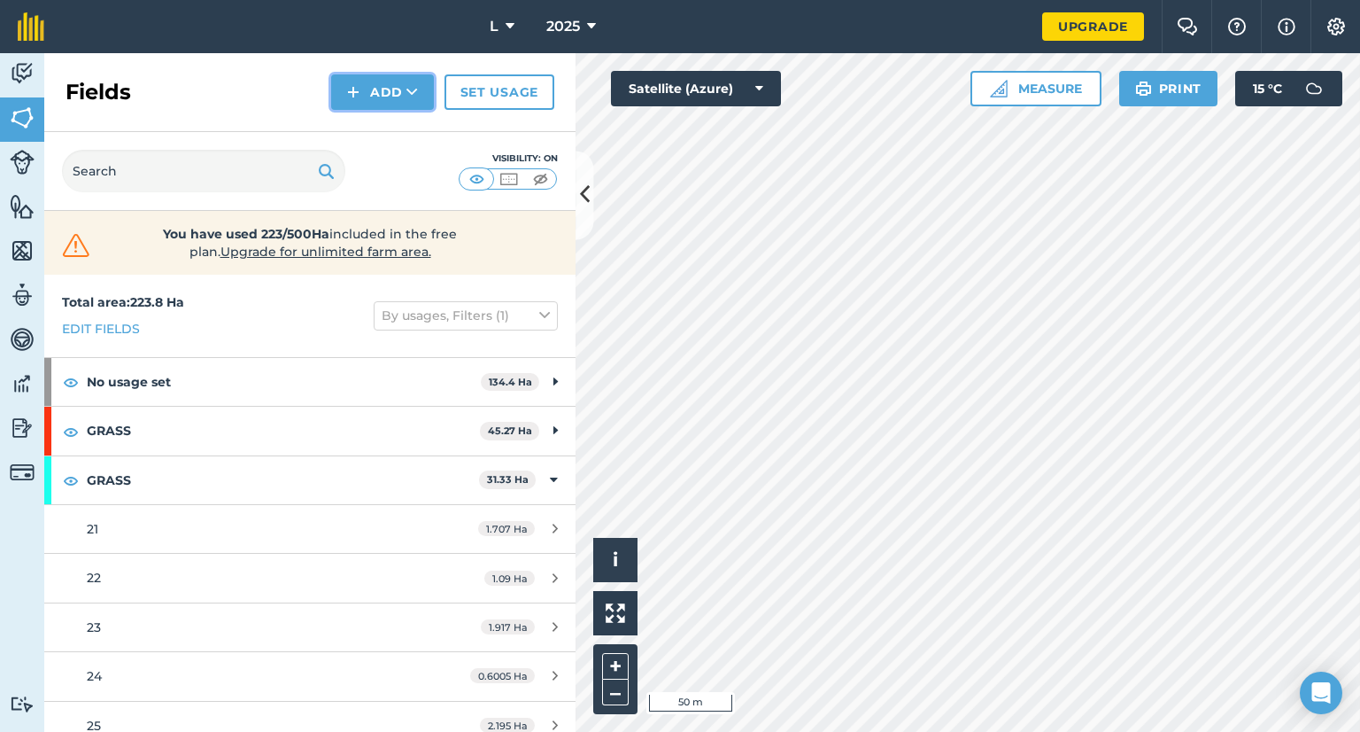
click at [358, 100] on img at bounding box center [353, 91] width 12 height 21
click at [367, 135] on link "Draw" at bounding box center [382, 131] width 97 height 39
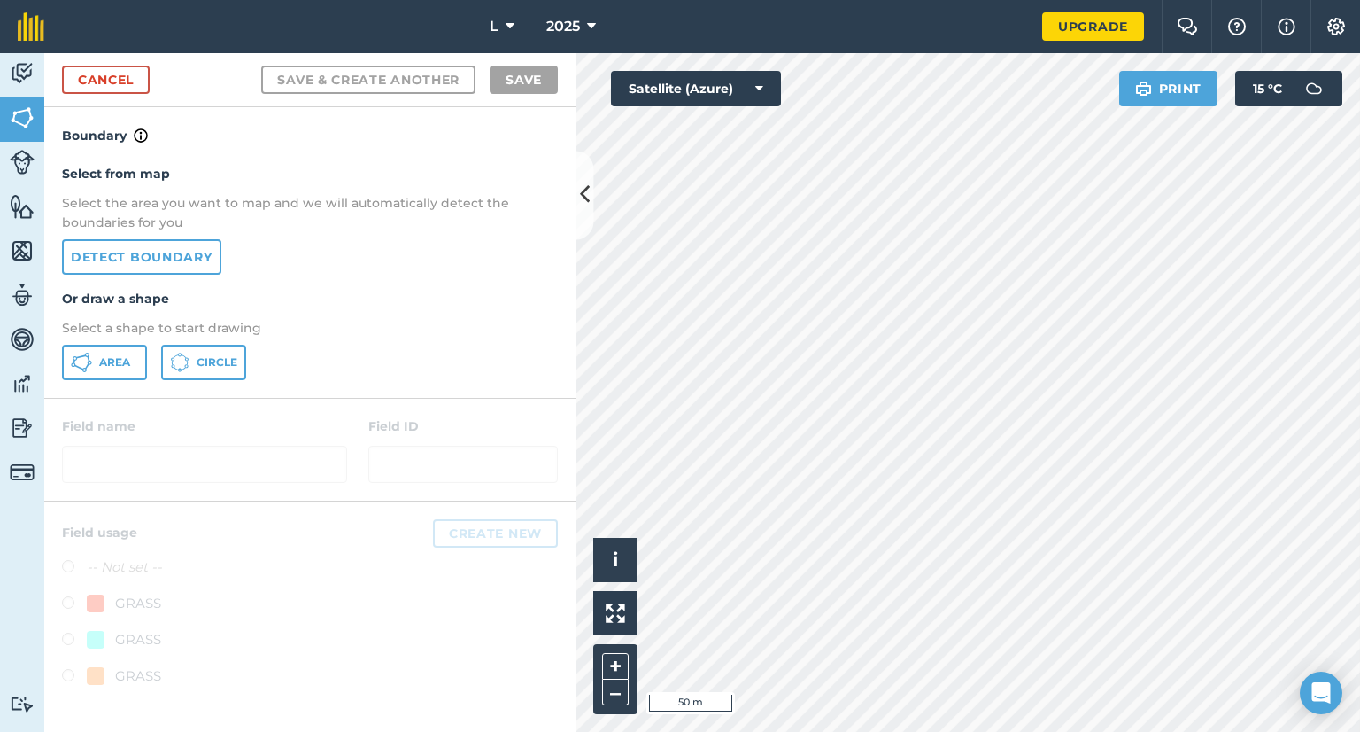
click at [109, 380] on div "Select from map Select the area you want to map and we will automatically detec…" at bounding box center [309, 272] width 531 height 252
click at [120, 364] on span "Area" at bounding box center [114, 362] width 31 height 14
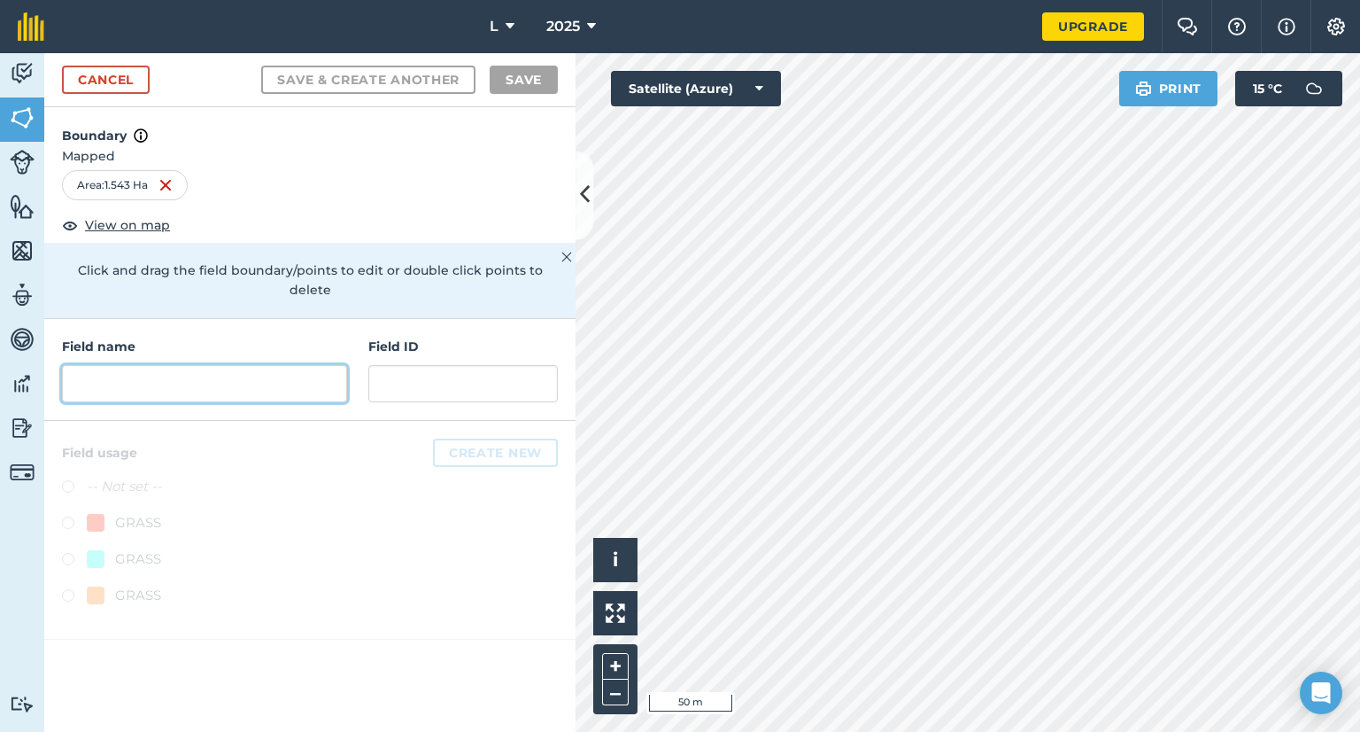
click at [178, 365] on input "text" at bounding box center [204, 383] width 285 height 37
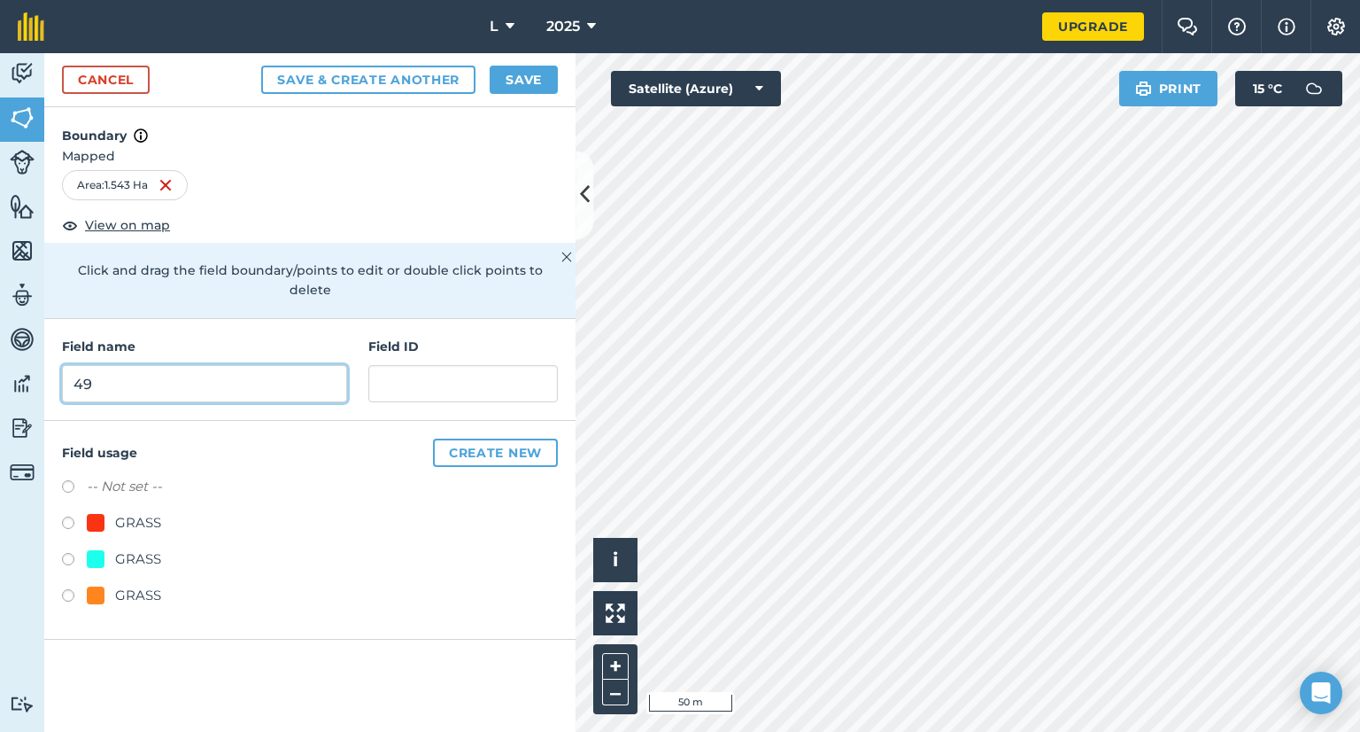
type input "49"
click at [139, 585] on div "GRASS" at bounding box center [138, 595] width 46 height 21
radio input "true"
click at [545, 85] on button "Save" at bounding box center [524, 80] width 68 height 28
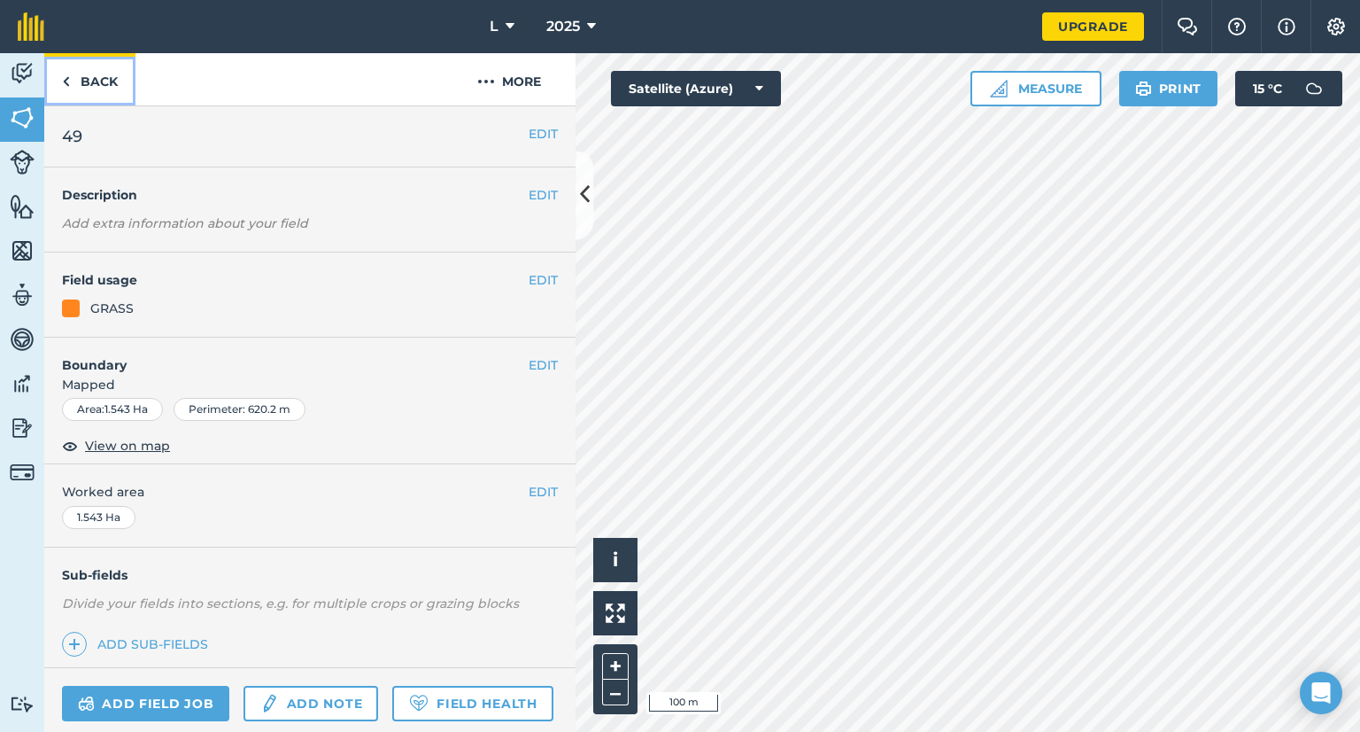
click at [106, 85] on link "Back" at bounding box center [89, 79] width 91 height 52
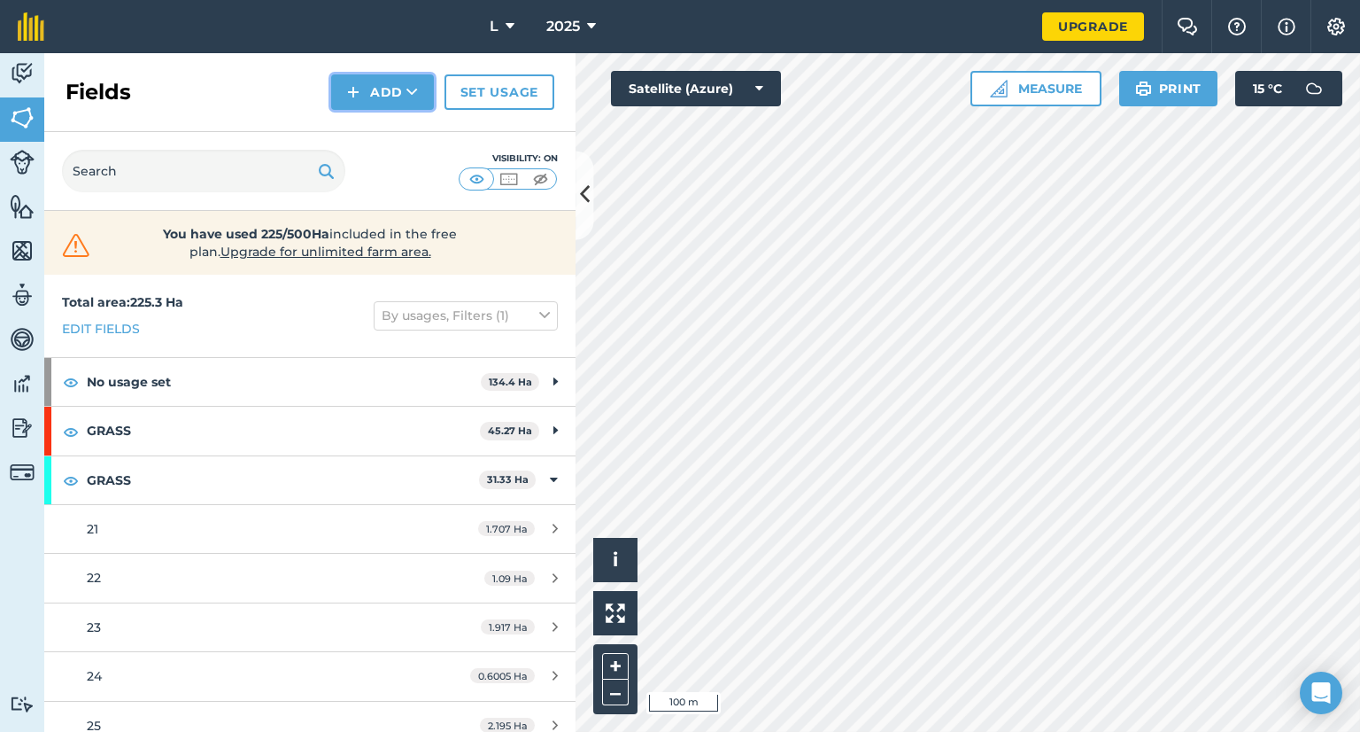
click at [359, 97] on img at bounding box center [353, 91] width 12 height 21
click at [370, 133] on link "Draw" at bounding box center [382, 131] width 97 height 39
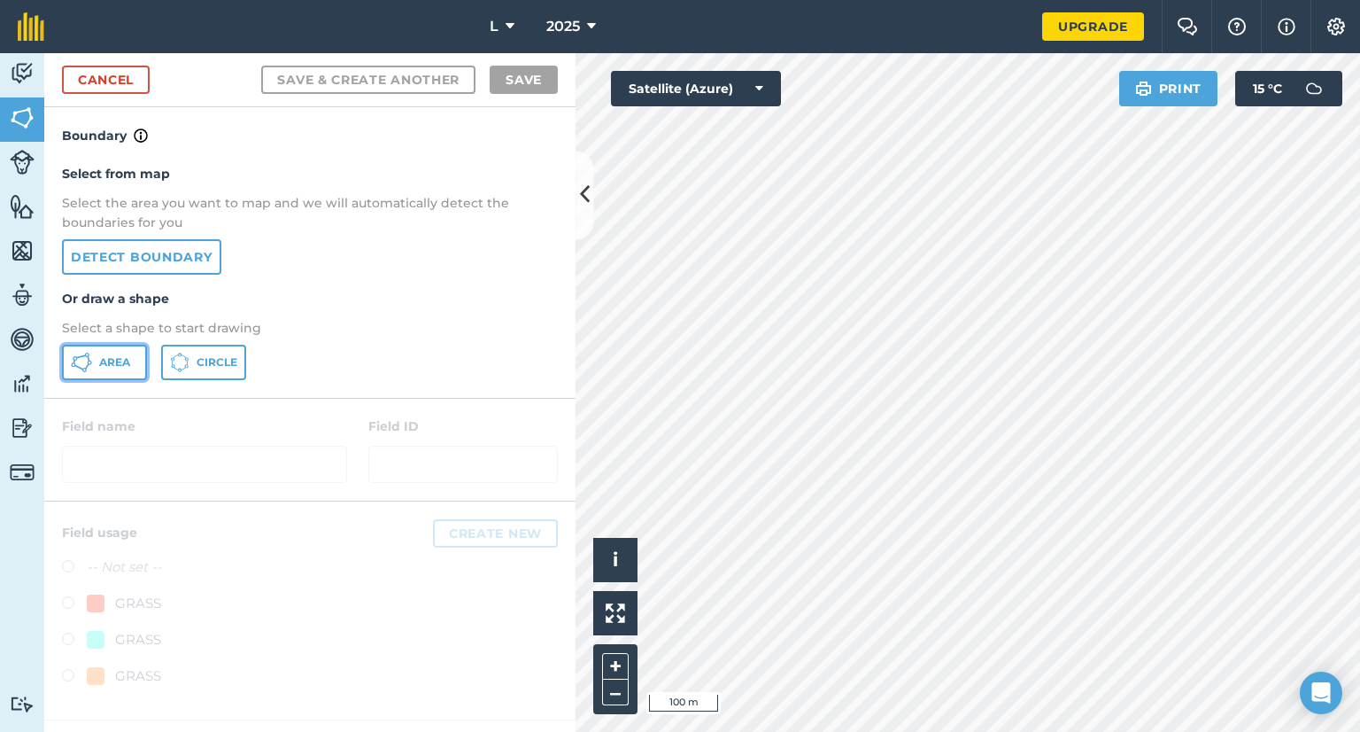
click at [107, 357] on span "Area" at bounding box center [114, 362] width 31 height 14
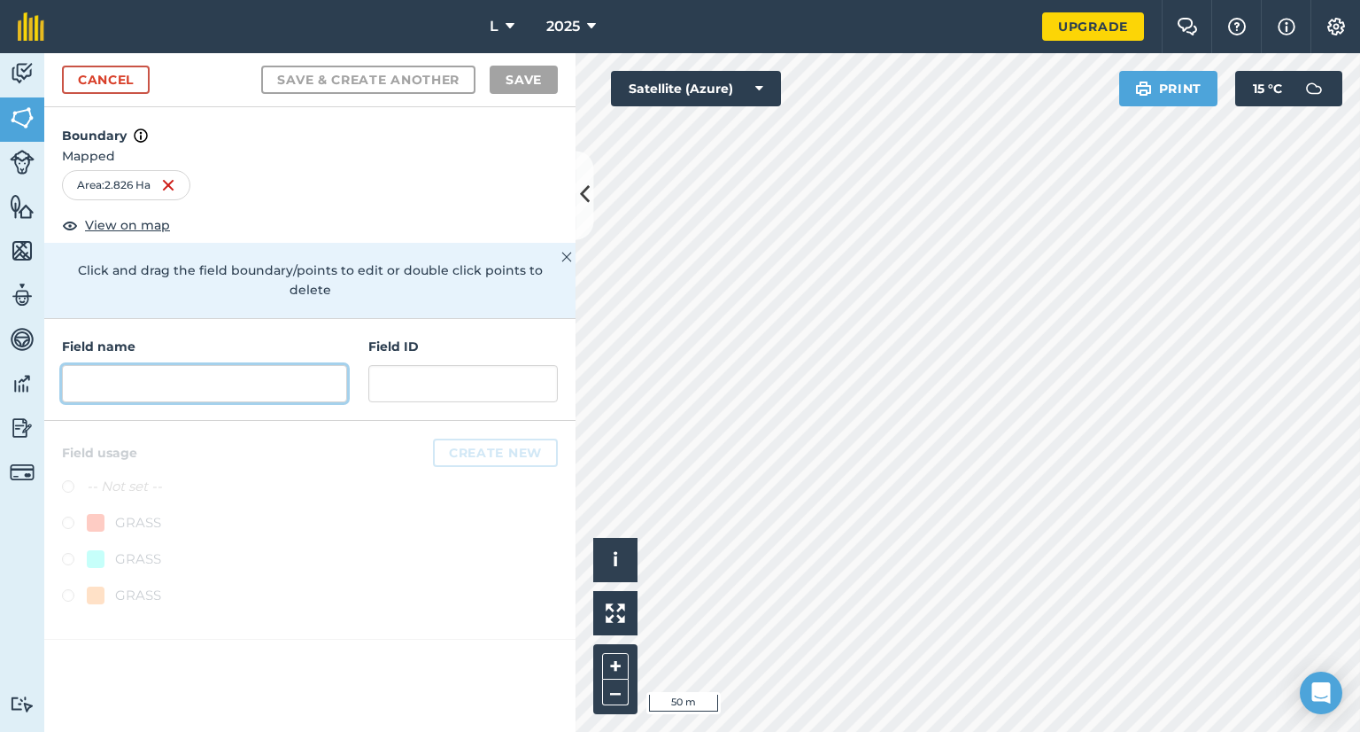
click at [142, 365] on input "text" at bounding box center [204, 383] width 285 height 37
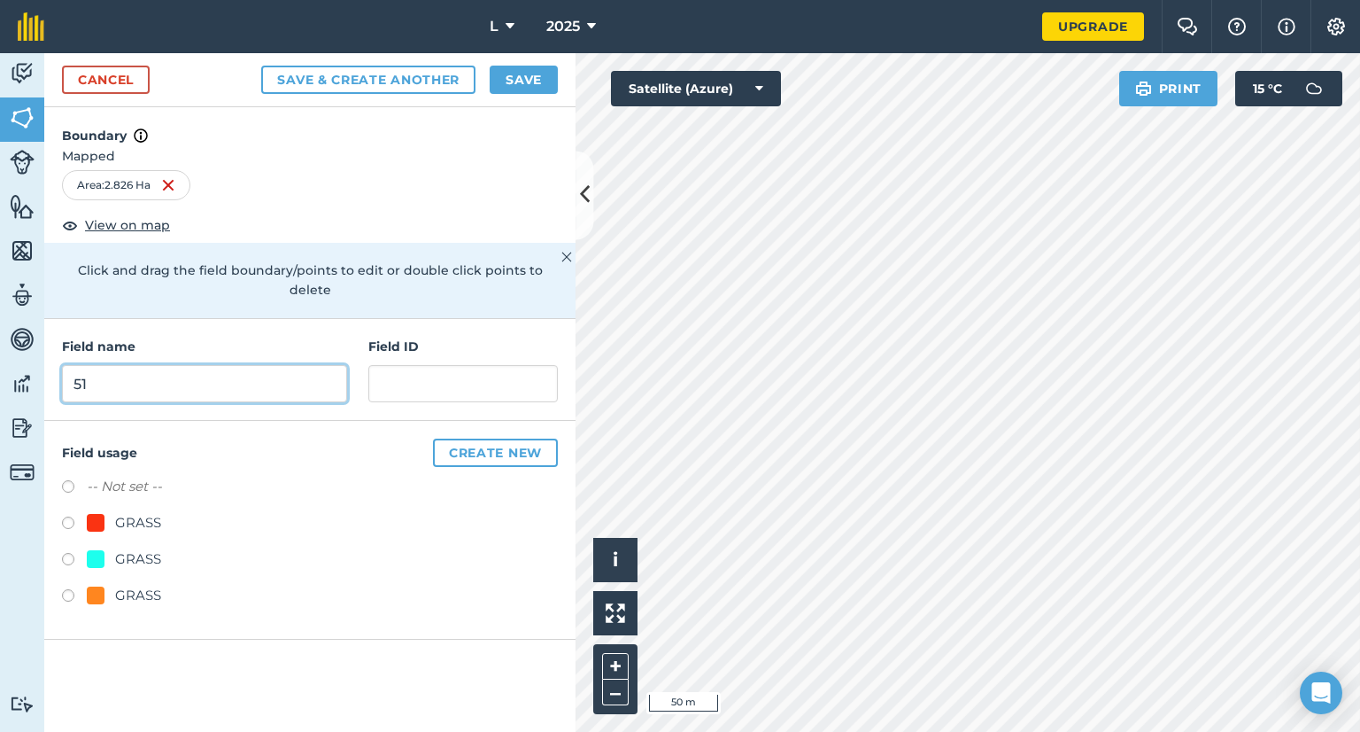
type input "51"
drag, startPoint x: 136, startPoint y: 573, endPoint x: 147, endPoint y: 562, distance: 15.7
click at [136, 585] on div "GRASS" at bounding box center [138, 595] width 46 height 21
radio input "true"
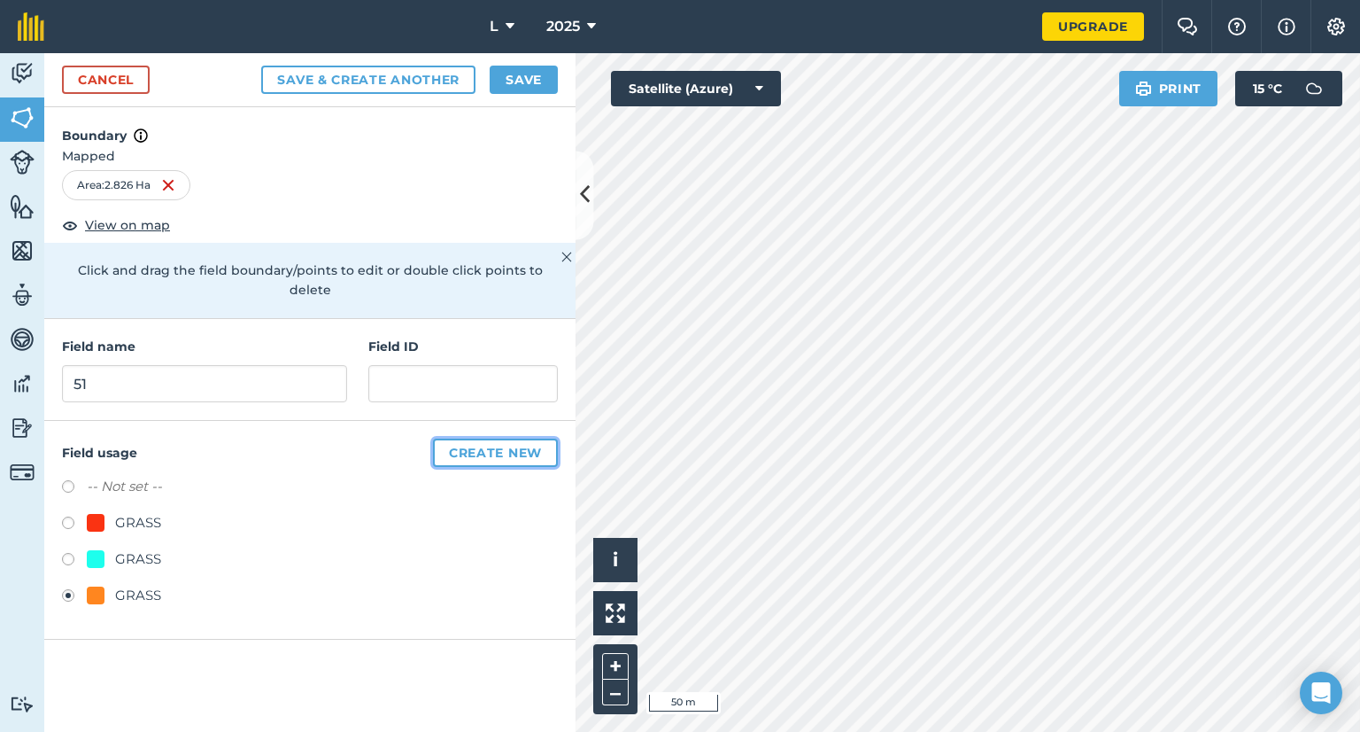
click at [489, 438] on button "Create new" at bounding box center [495, 452] width 125 height 28
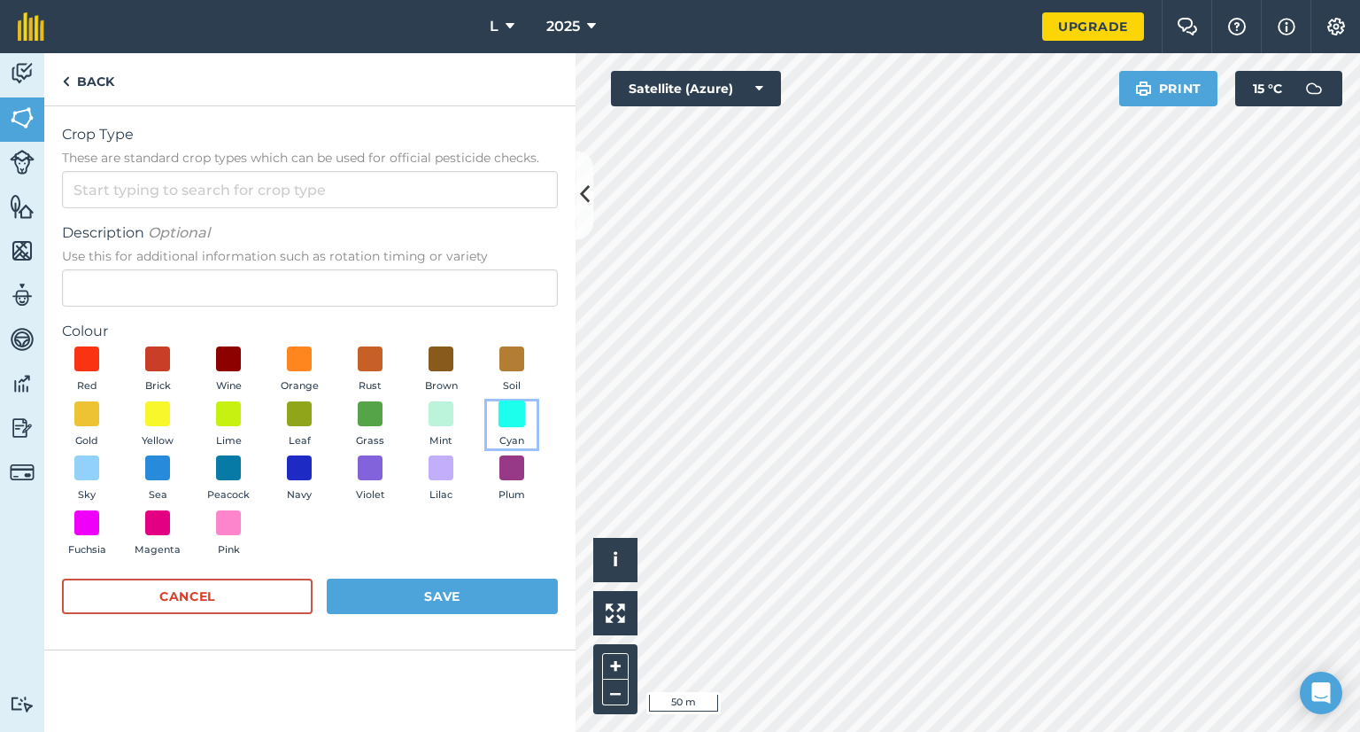
click at [513, 419] on span at bounding box center [512, 412] width 27 height 27
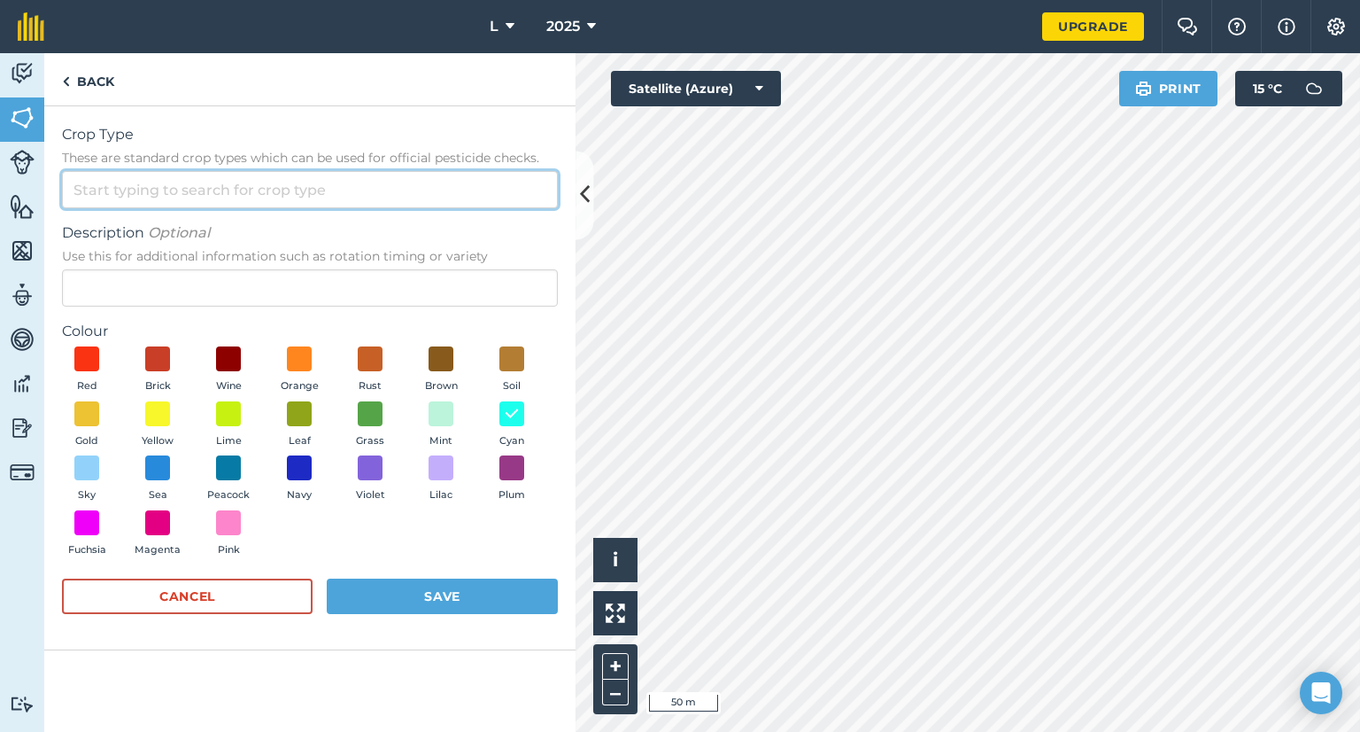
click at [159, 195] on input "Crop Type These are standard crop types which can be used for official pesticid…" at bounding box center [310, 189] width 496 height 37
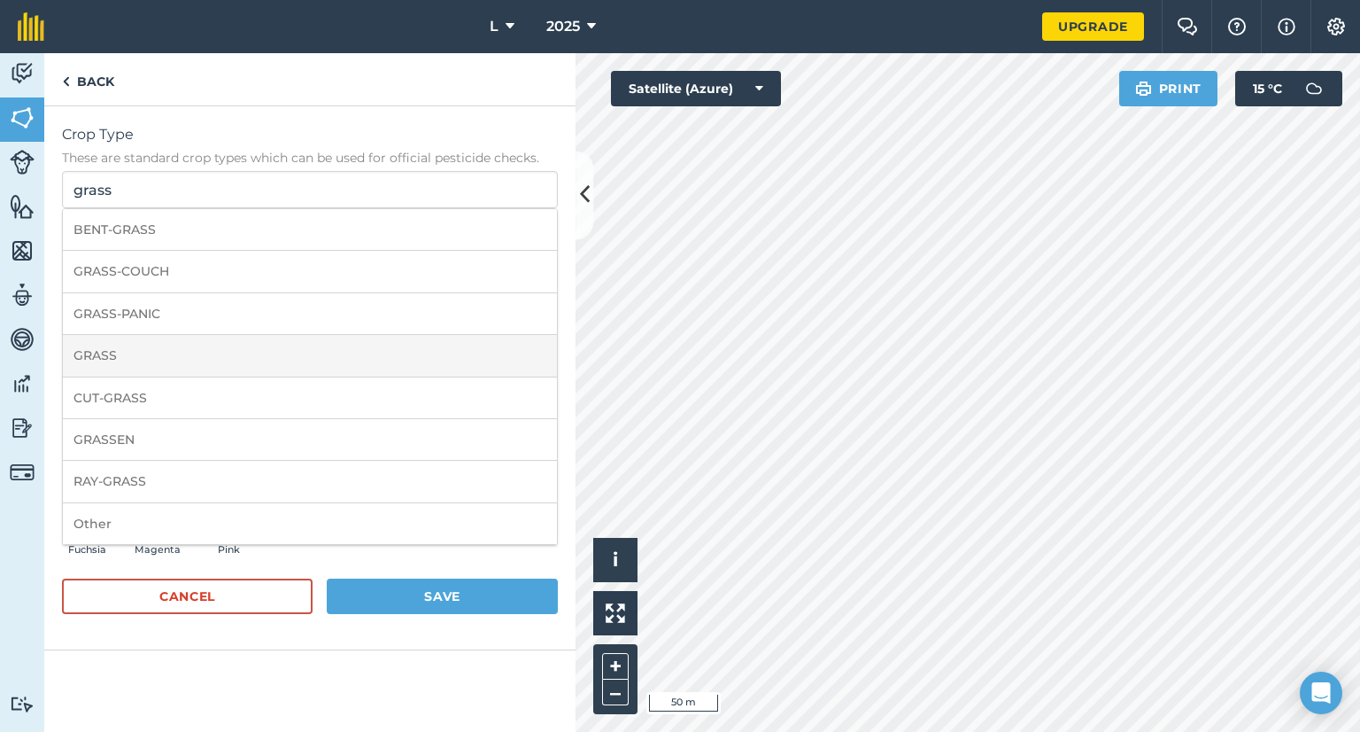
click at [159, 353] on li "GRASS" at bounding box center [310, 356] width 494 height 42
type input "GRASS"
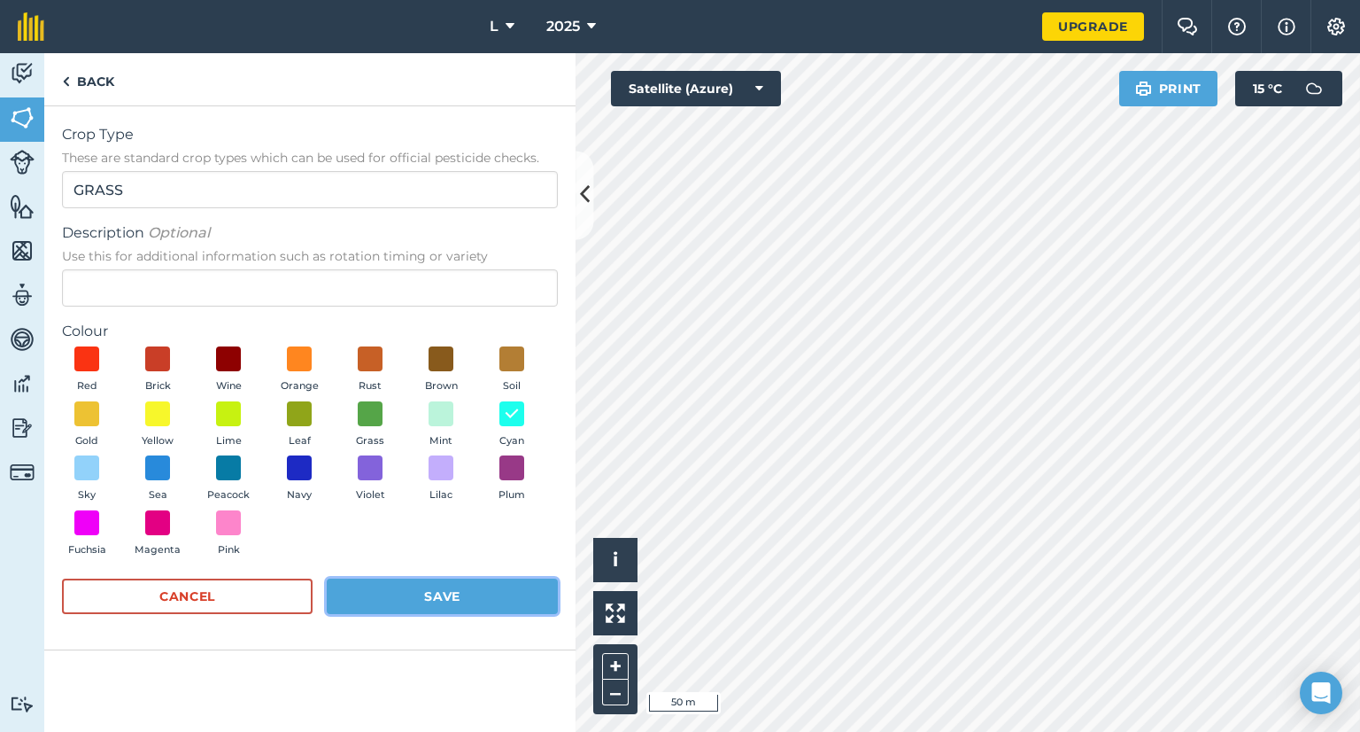
click at [455, 600] on button "Save" at bounding box center [442, 595] width 231 height 35
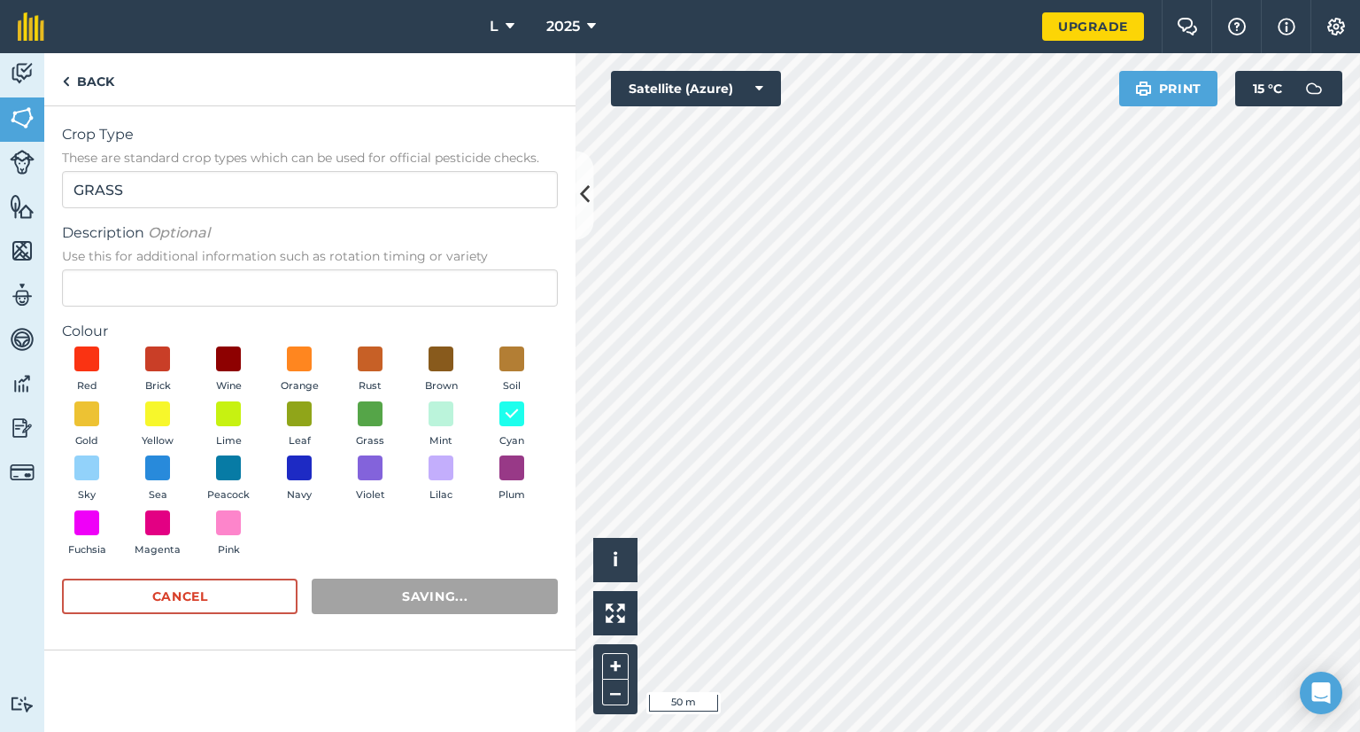
radio input "false"
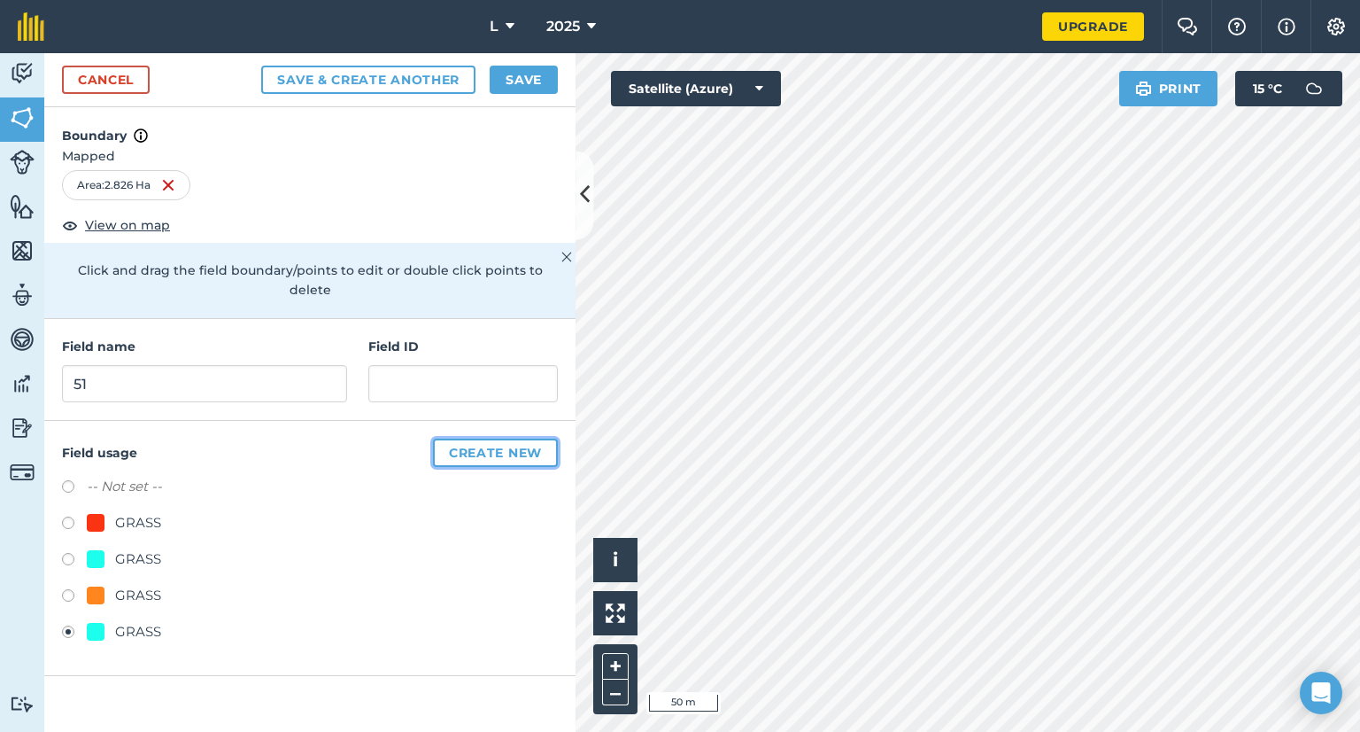
click at [481, 438] on button "Create new" at bounding box center [495, 452] width 125 height 28
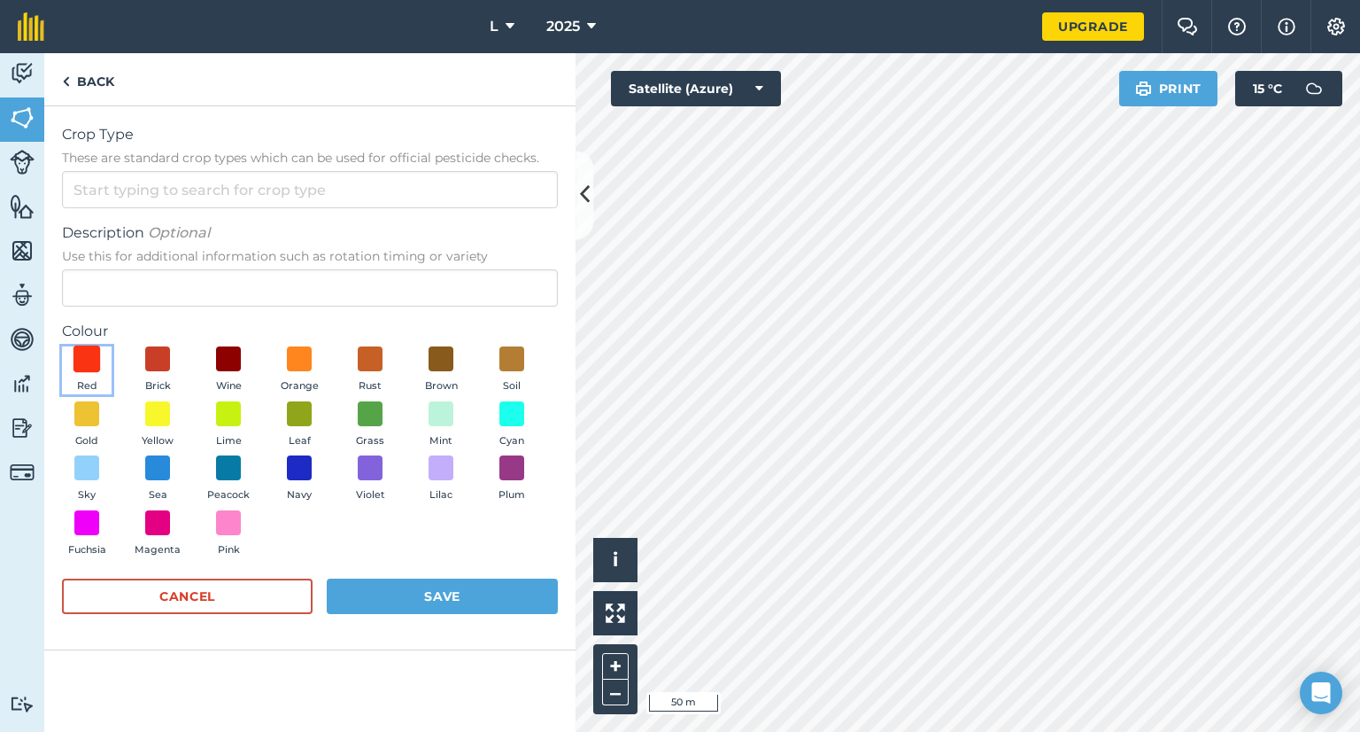
click at [84, 363] on span at bounding box center [87, 358] width 27 height 27
click at [508, 475] on span at bounding box center [512, 467] width 27 height 27
click at [160, 197] on input "Crop Type These are standard crop types which can be used for official pesticid…" at bounding box center [310, 189] width 496 height 37
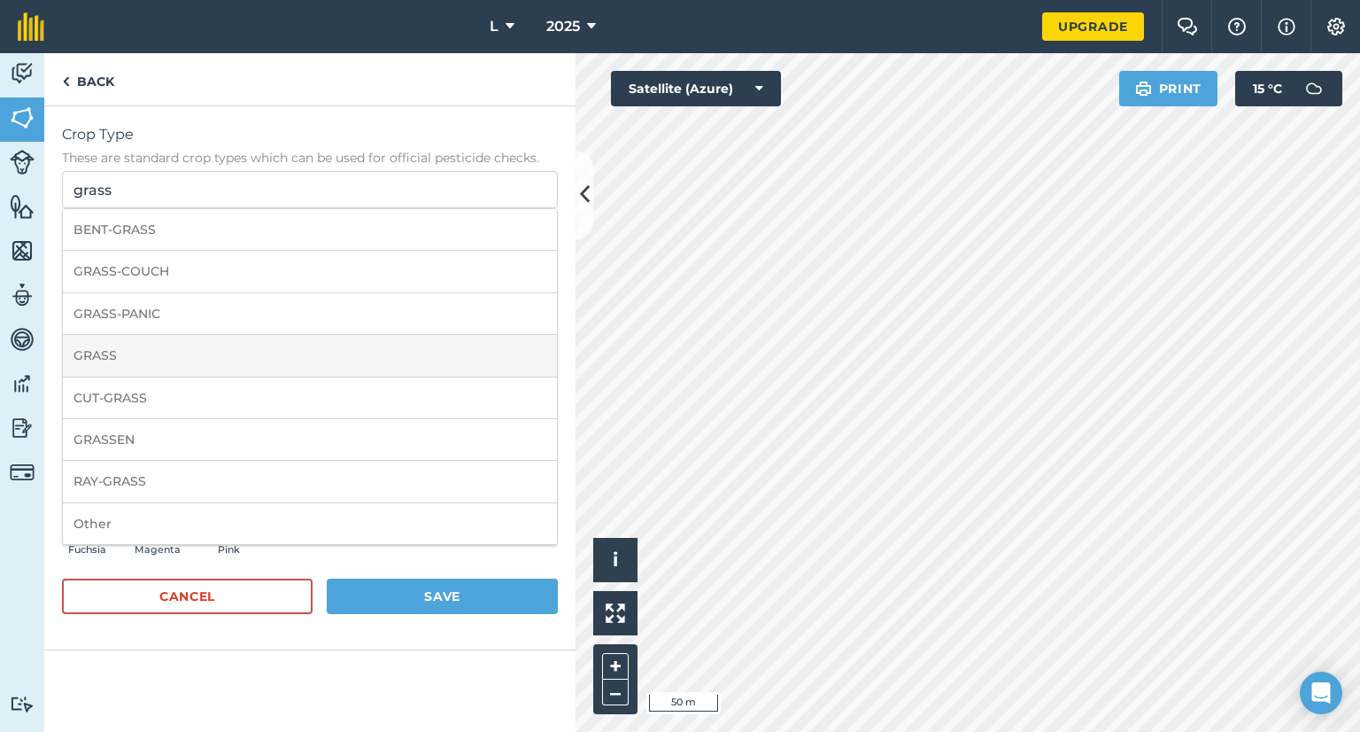
click at [131, 358] on li "GRASS" at bounding box center [310, 356] width 494 height 42
type input "GRASS"
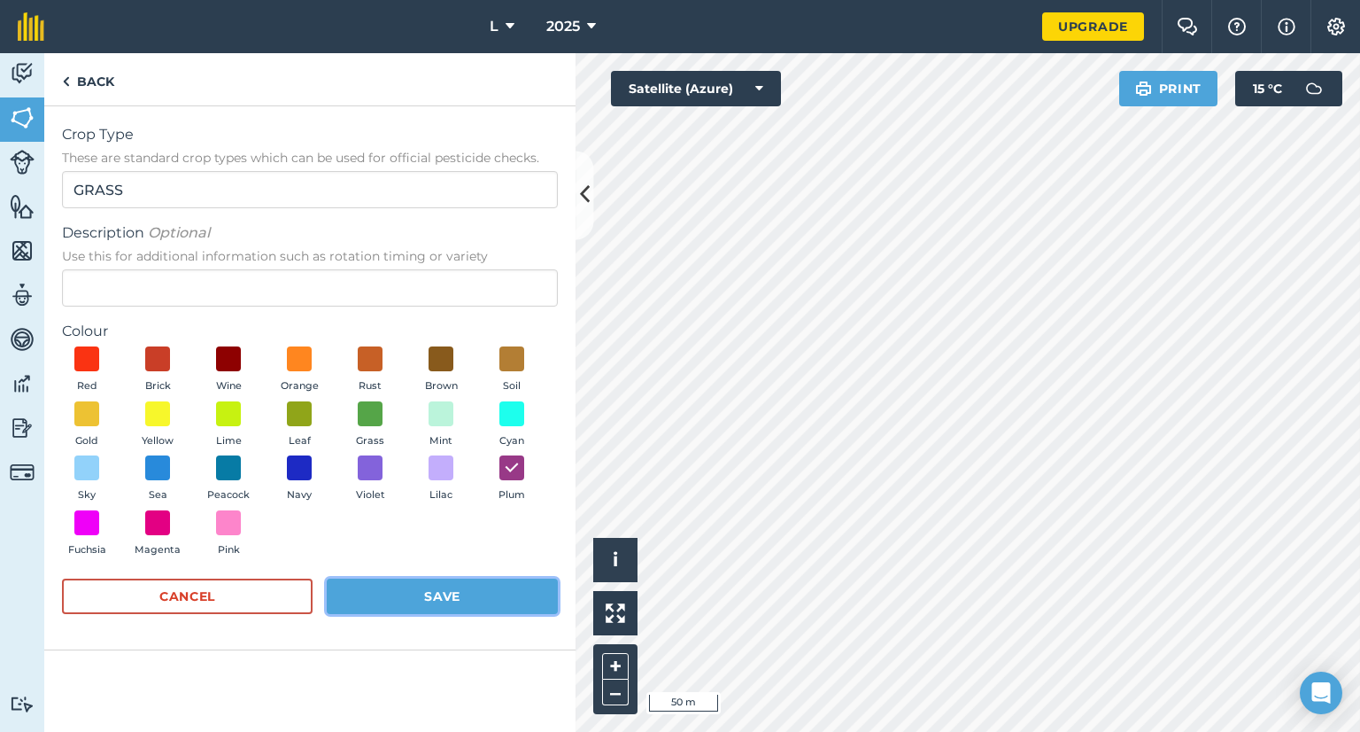
click at [364, 593] on button "Save" at bounding box center [442, 595] width 231 height 35
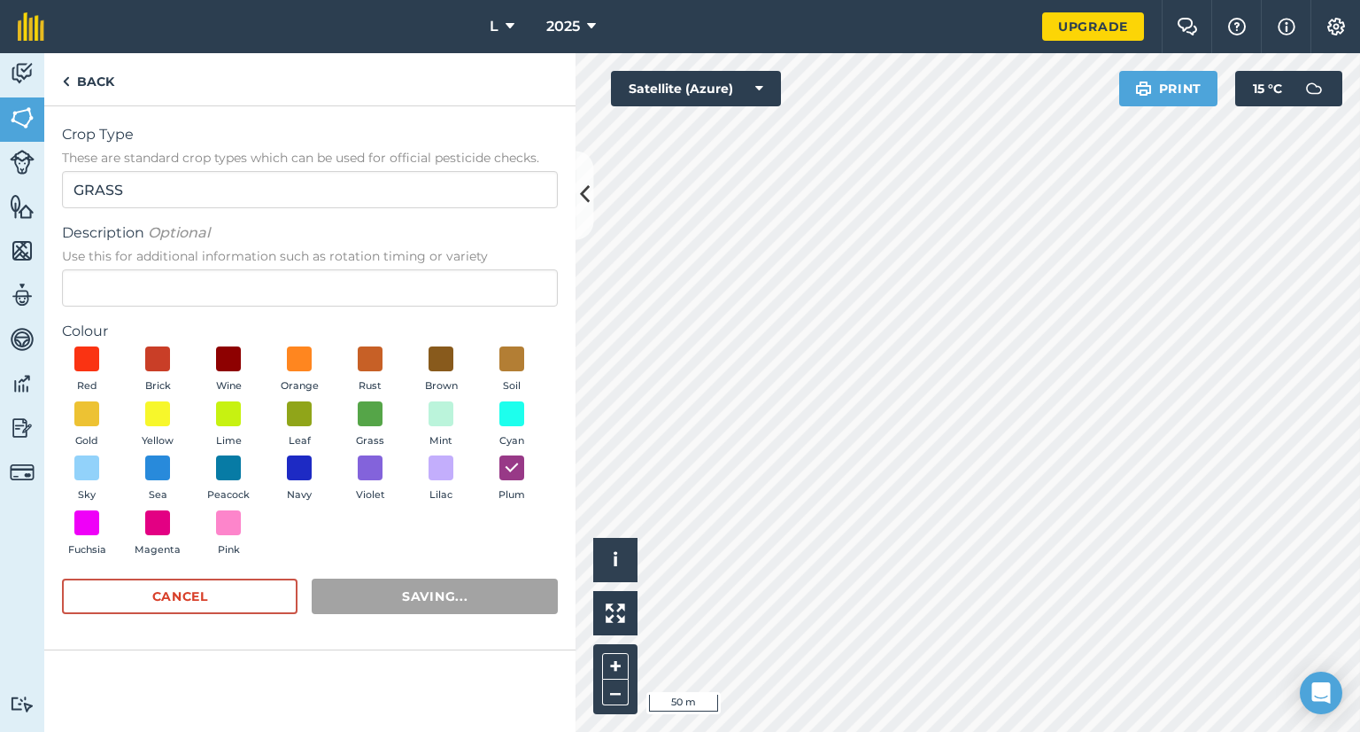
radio input "false"
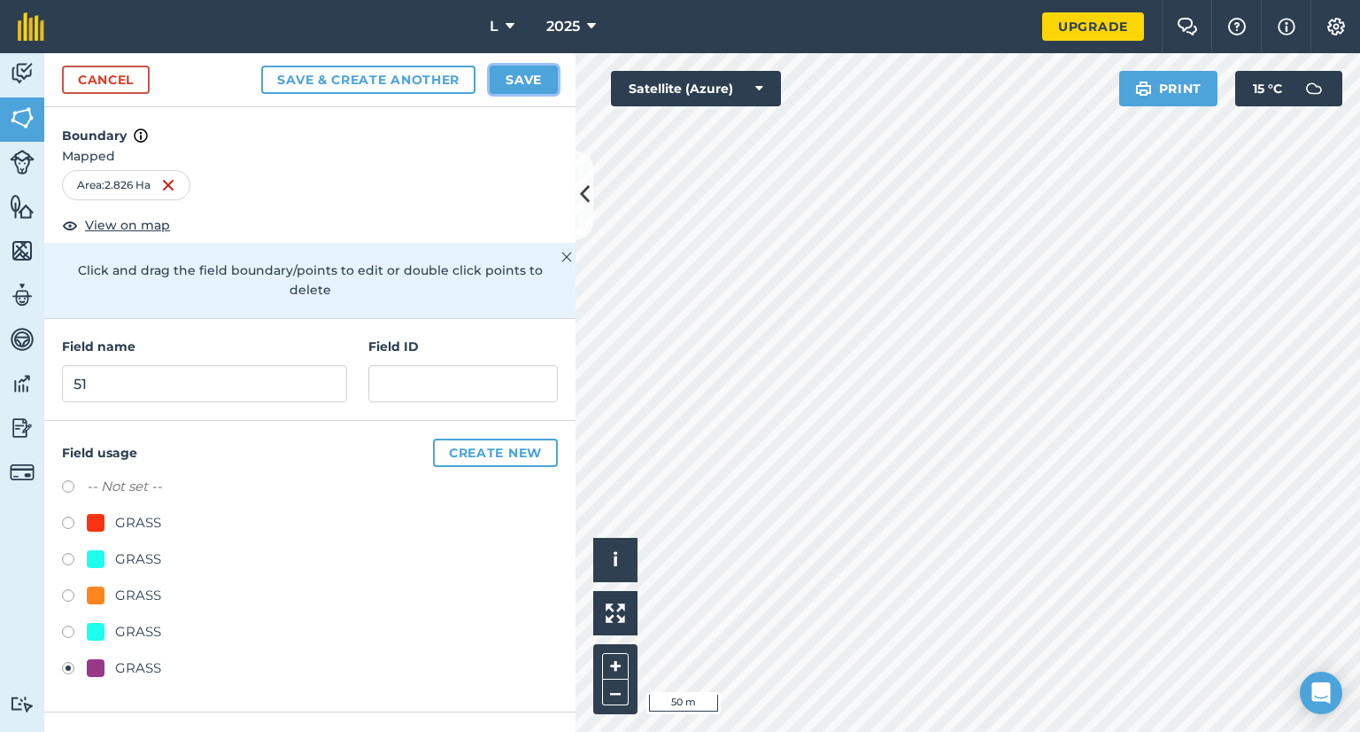
click at [521, 72] on button "Save" at bounding box center [524, 80] width 68 height 28
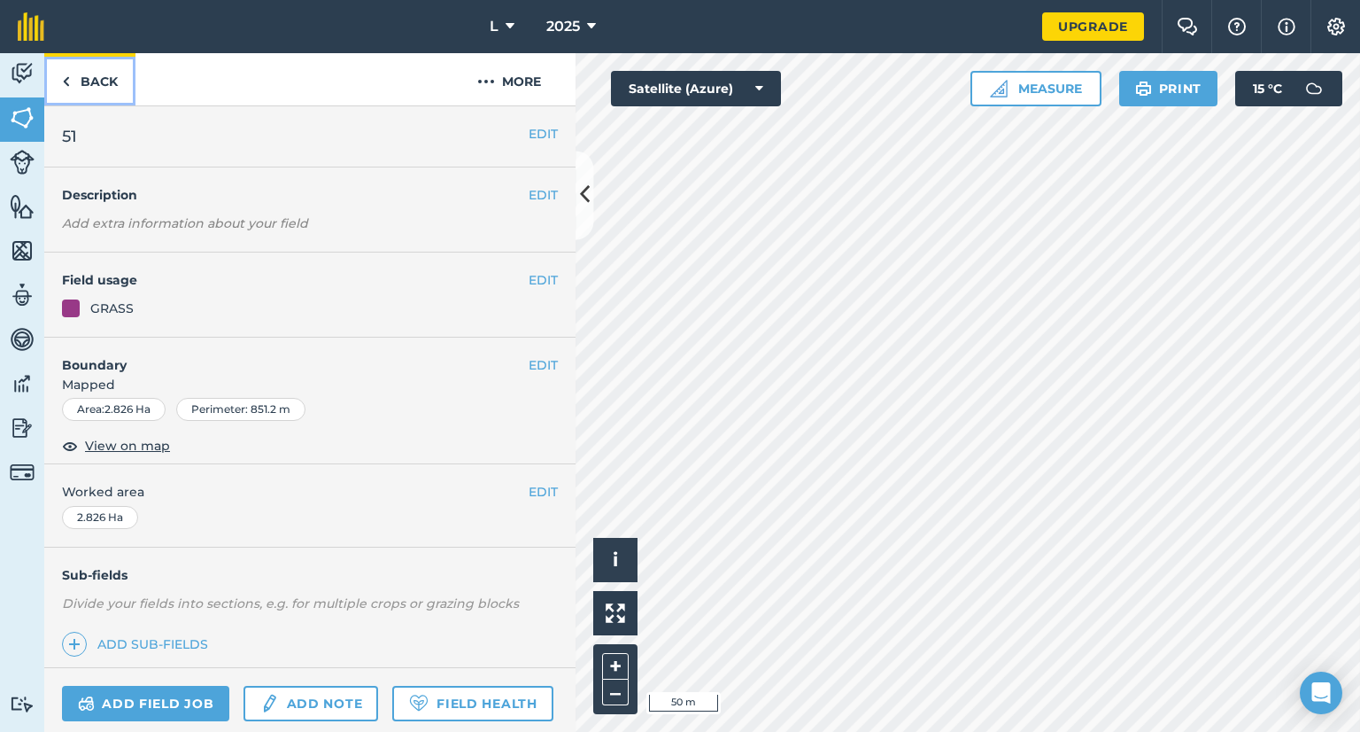
click at [96, 74] on link "Back" at bounding box center [89, 79] width 91 height 52
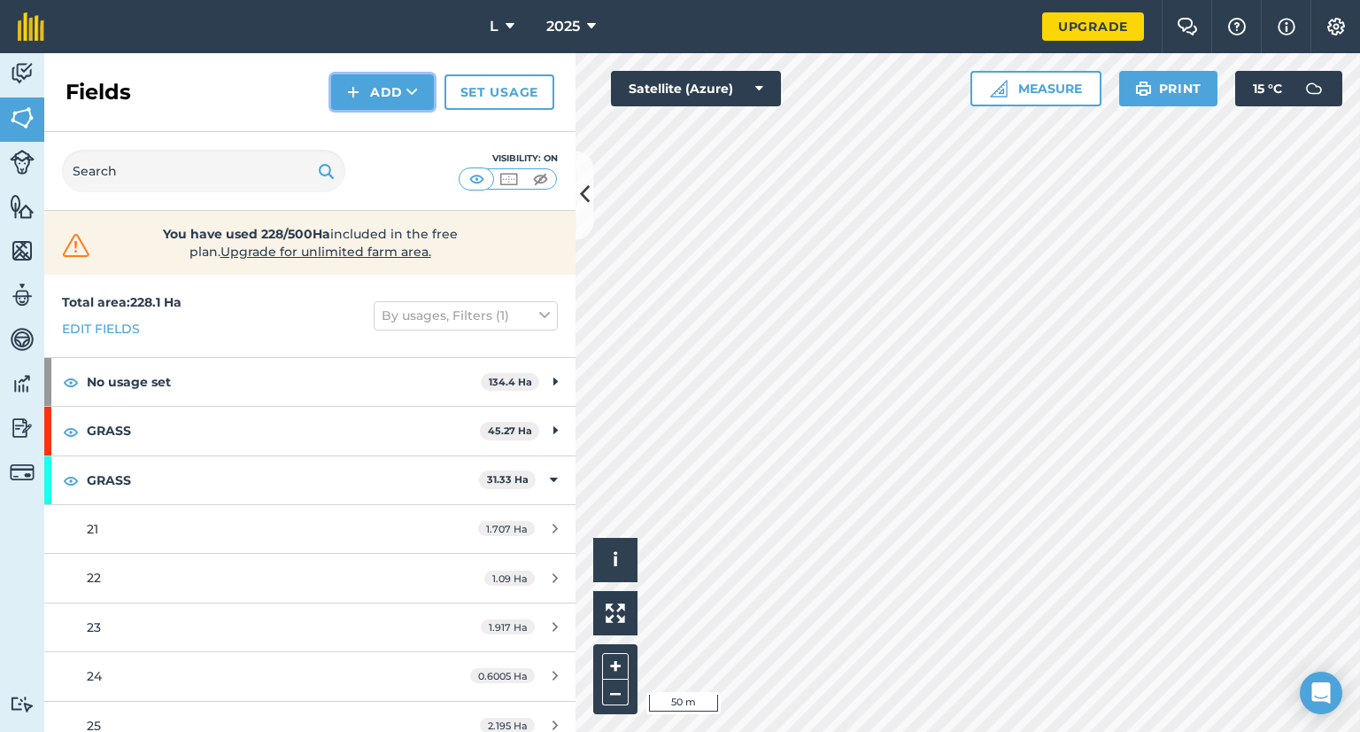
click at [351, 91] on img at bounding box center [353, 91] width 12 height 21
click at [373, 139] on link "Draw" at bounding box center [382, 131] width 97 height 39
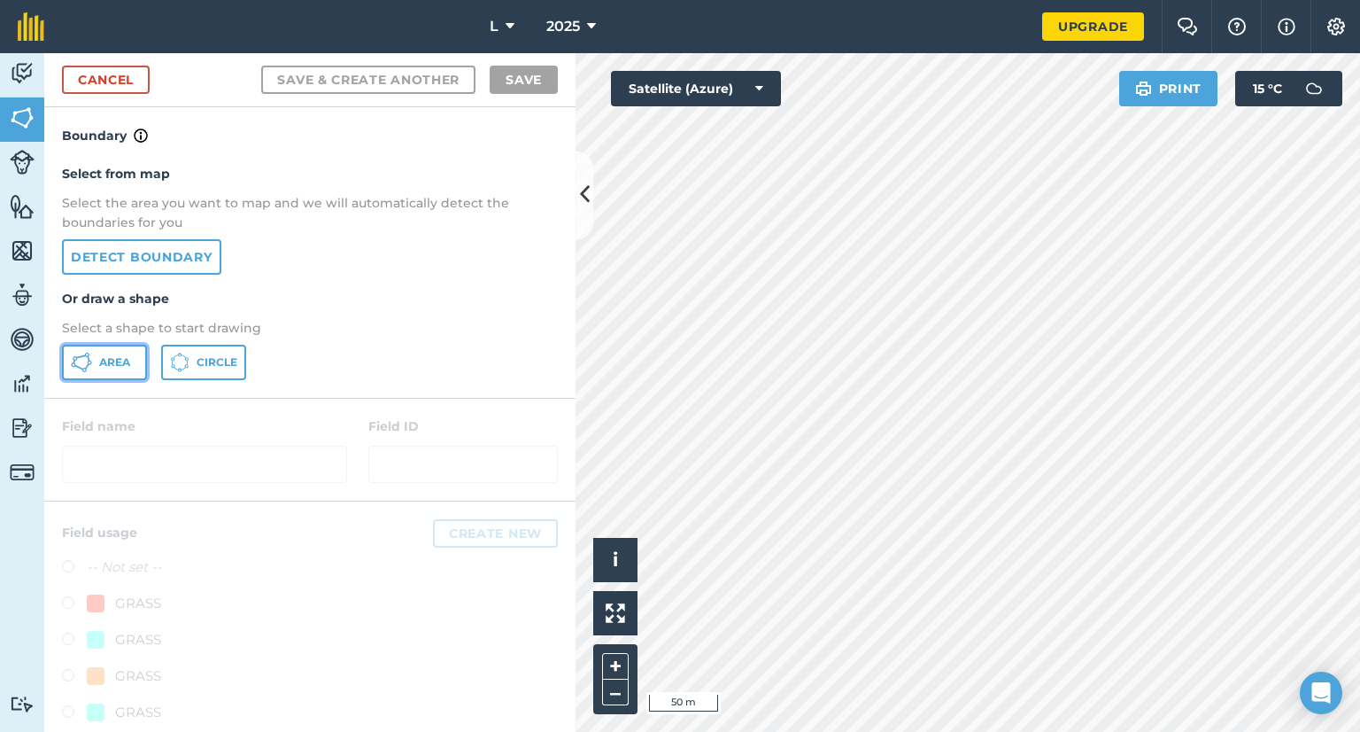
click at [95, 366] on button "Area" at bounding box center [104, 362] width 85 height 35
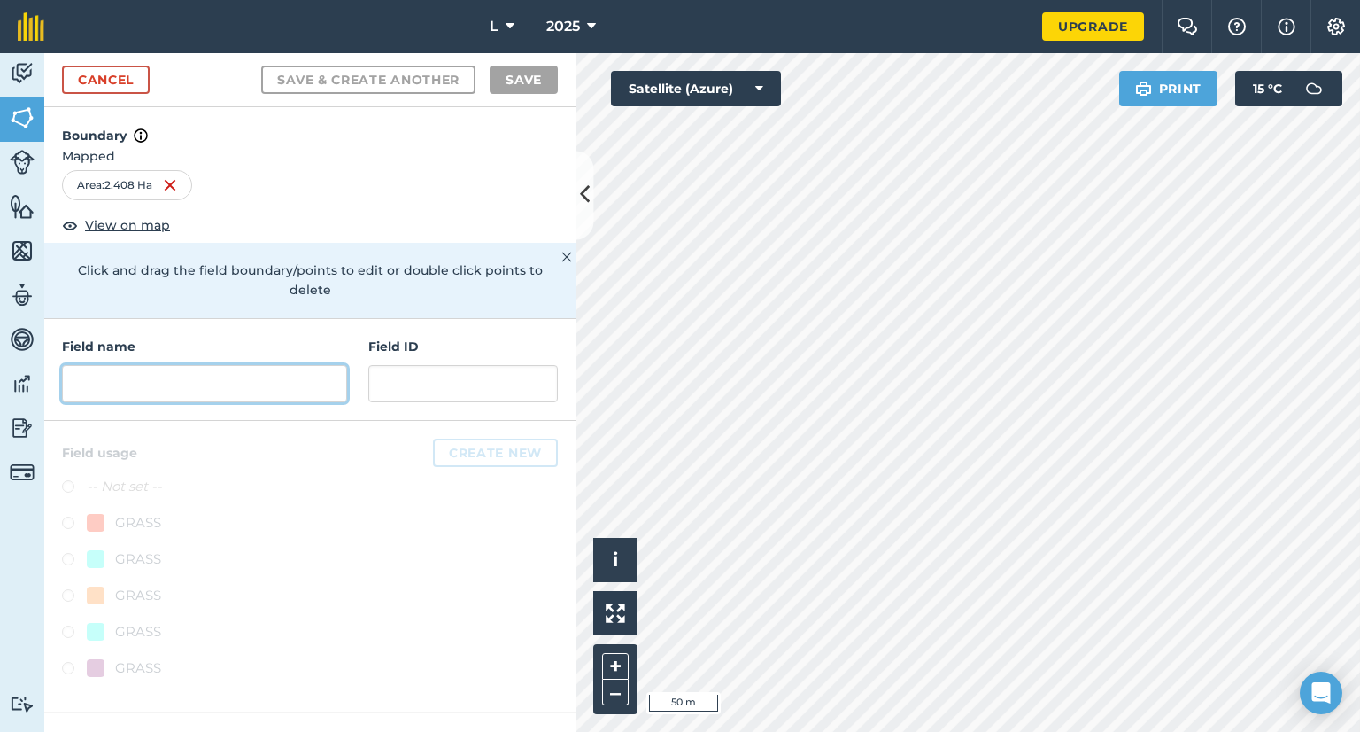
click at [124, 365] on input "text" at bounding box center [204, 383] width 285 height 37
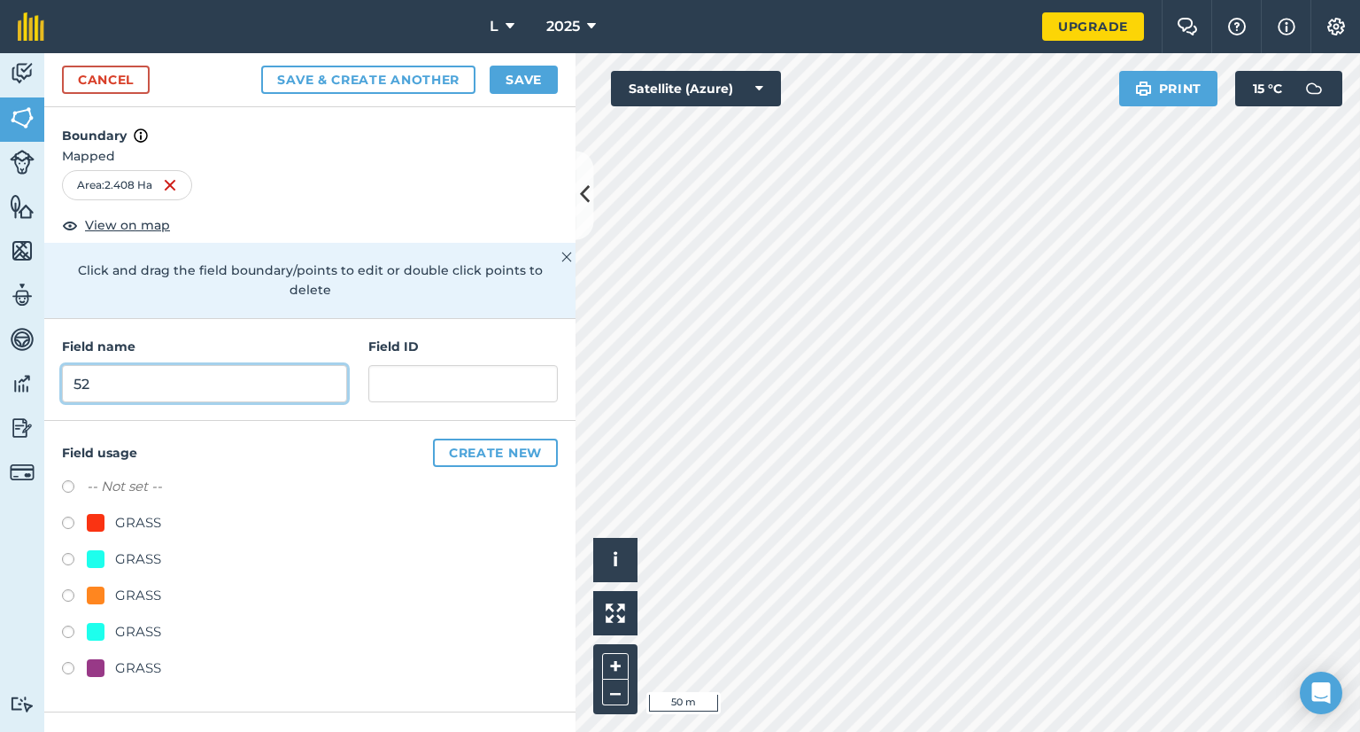
type input "52"
click at [135, 657] on div "GRASS" at bounding box center [138, 667] width 46 height 21
radio input "true"
click at [524, 85] on button "Save" at bounding box center [524, 80] width 68 height 28
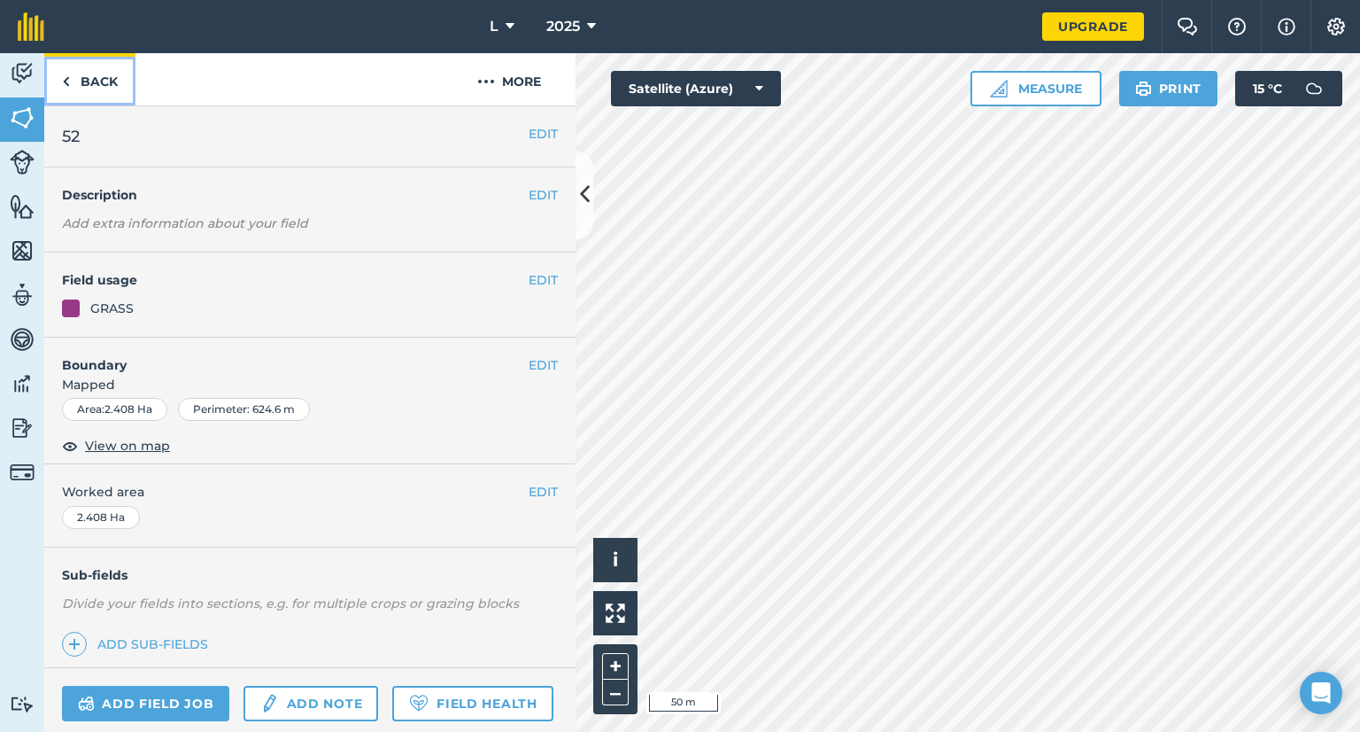
click at [97, 90] on link "Back" at bounding box center [89, 79] width 91 height 52
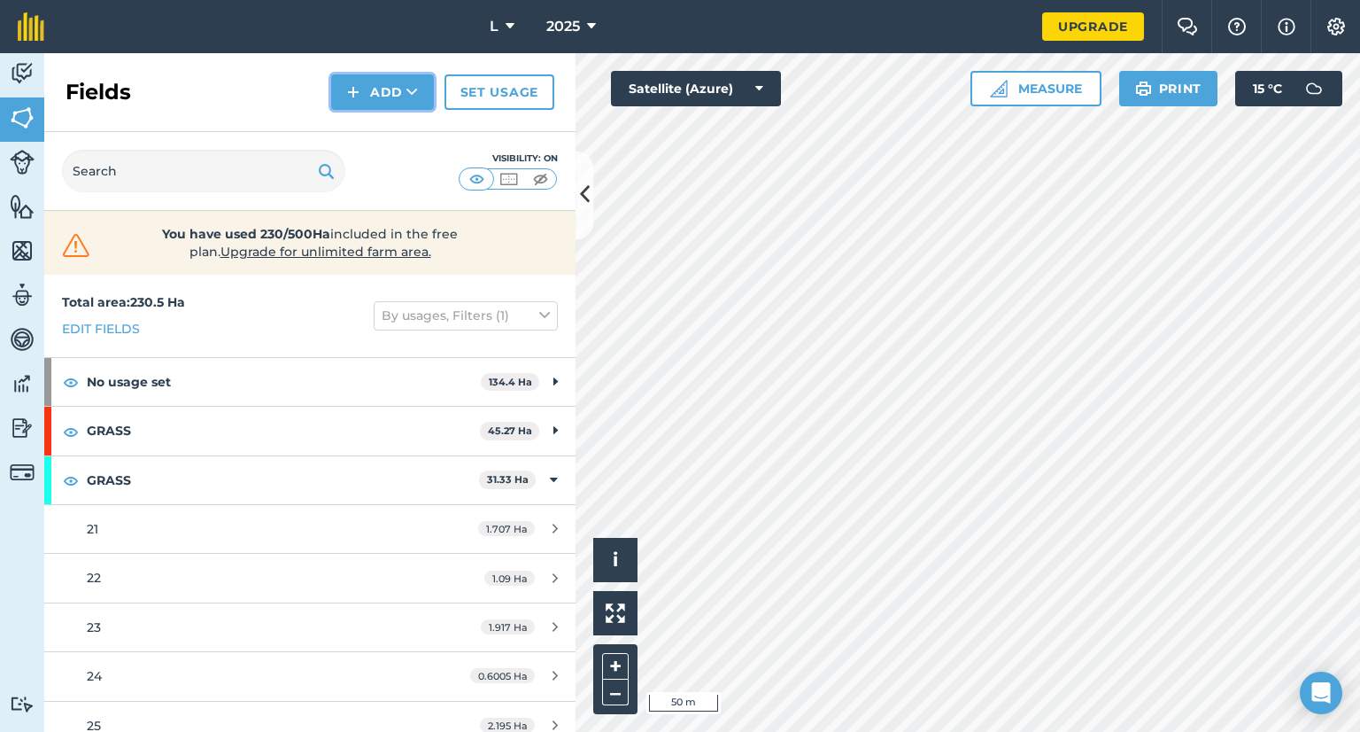
click at [364, 92] on button "Add" at bounding box center [382, 91] width 103 height 35
click at [361, 133] on link "Draw" at bounding box center [382, 131] width 97 height 39
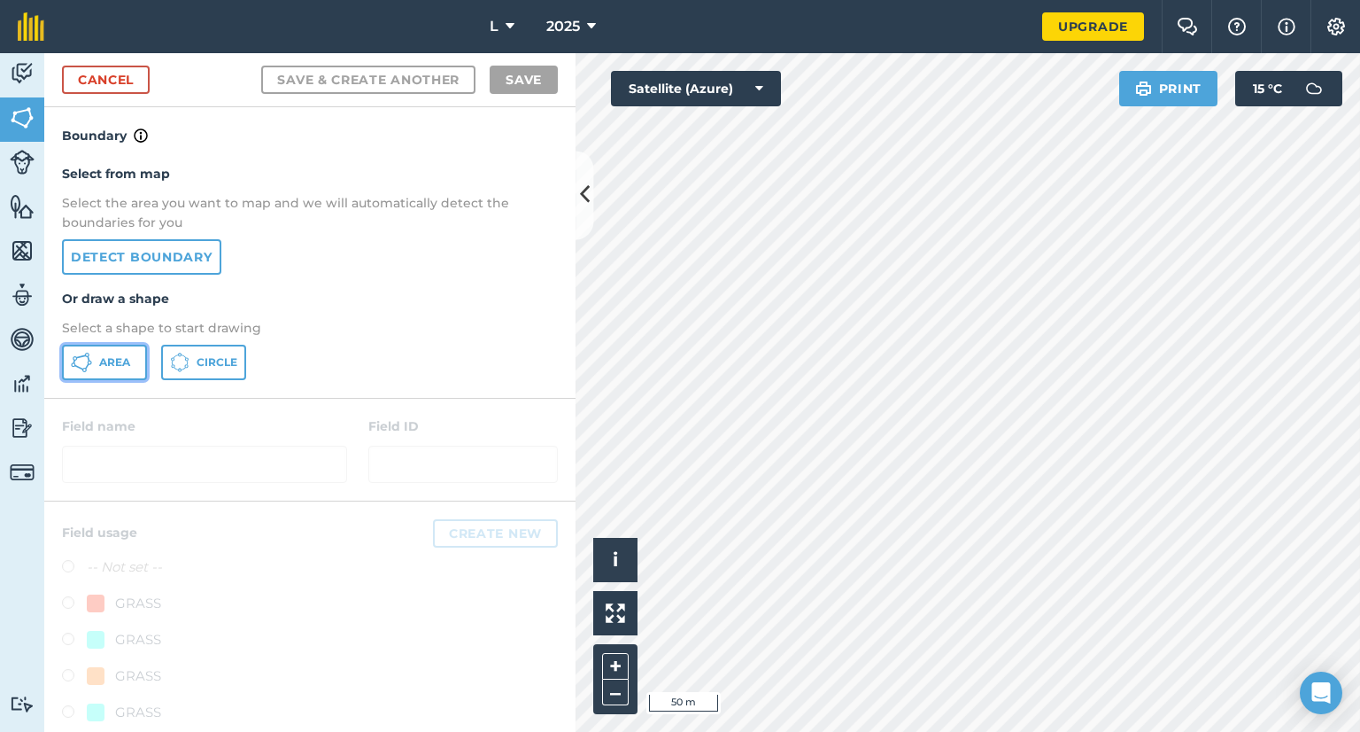
click at [117, 361] on span "Area" at bounding box center [114, 362] width 31 height 14
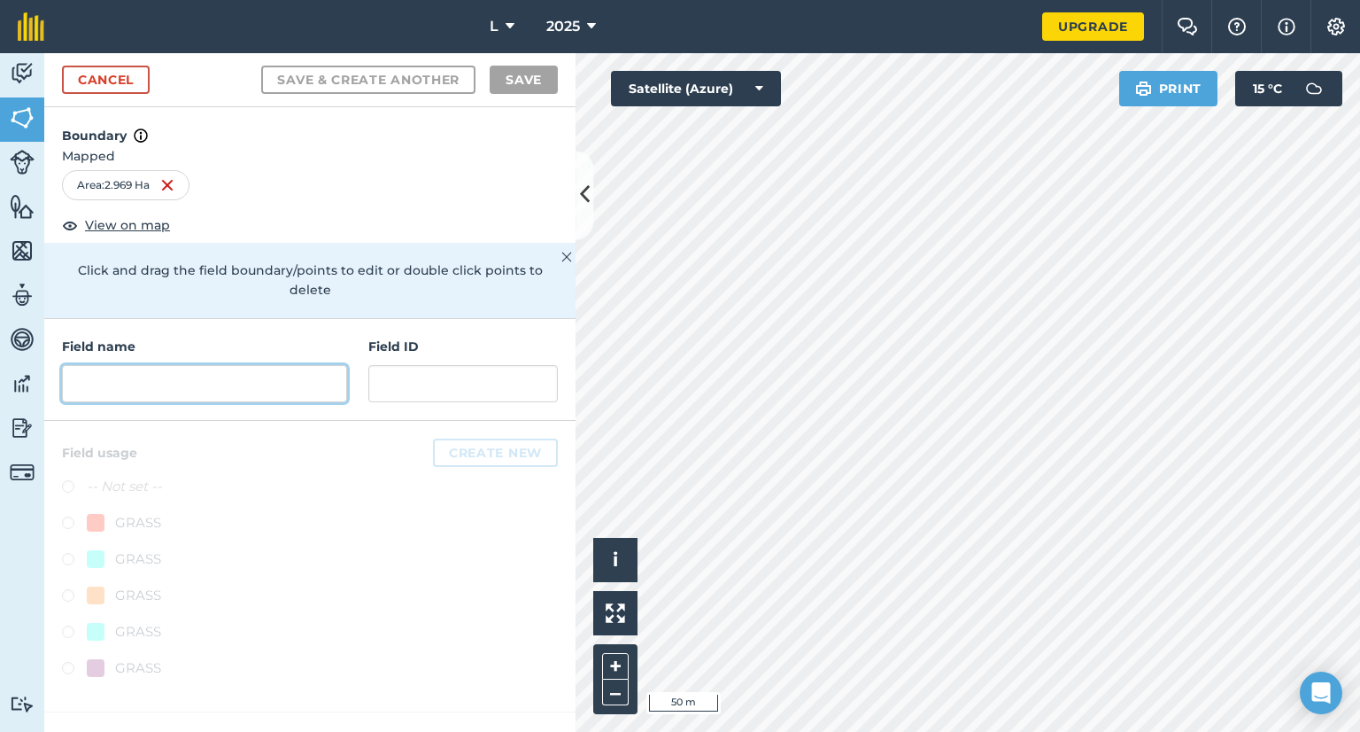
click at [180, 372] on input "text" at bounding box center [204, 383] width 285 height 37
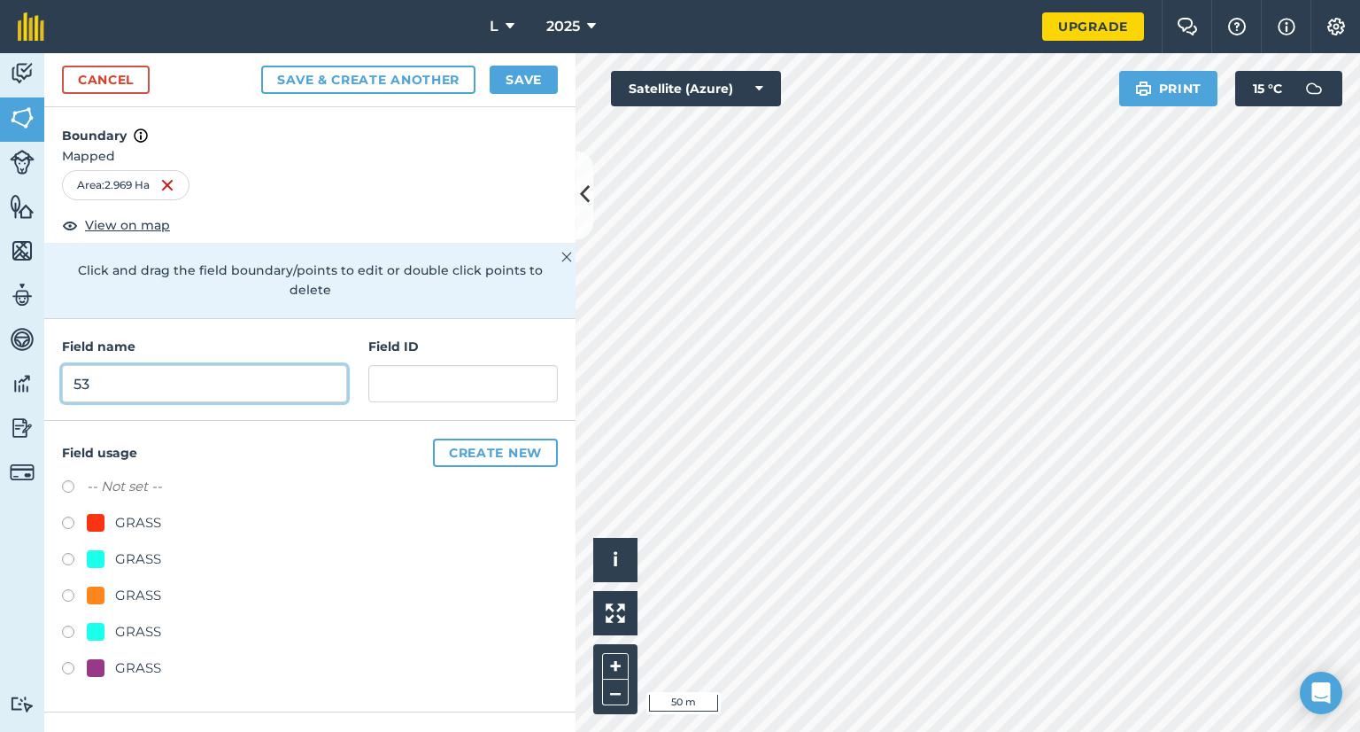
type input "53"
click at [147, 657] on div "GRASS" at bounding box center [138, 667] width 46 height 21
radio input "true"
click at [541, 72] on button "Save" at bounding box center [524, 80] width 68 height 28
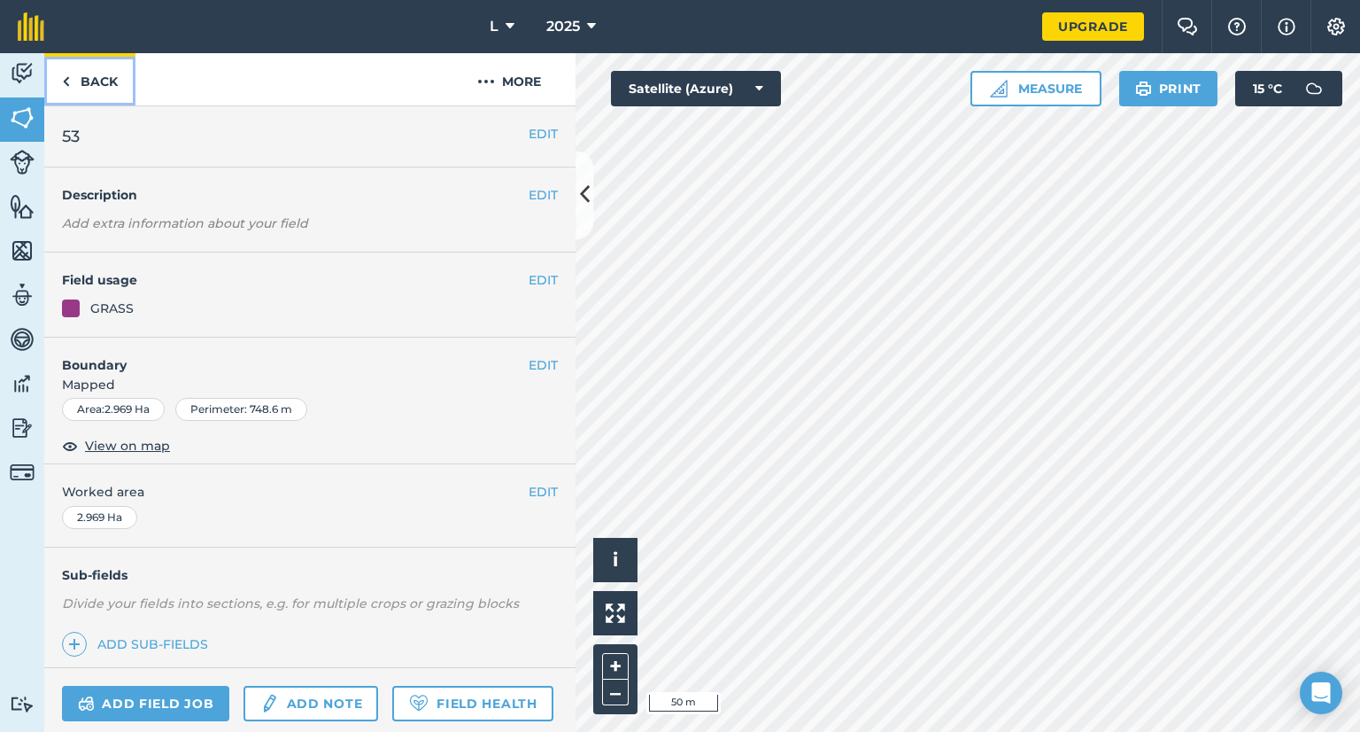
click at [74, 68] on link "Back" at bounding box center [89, 79] width 91 height 52
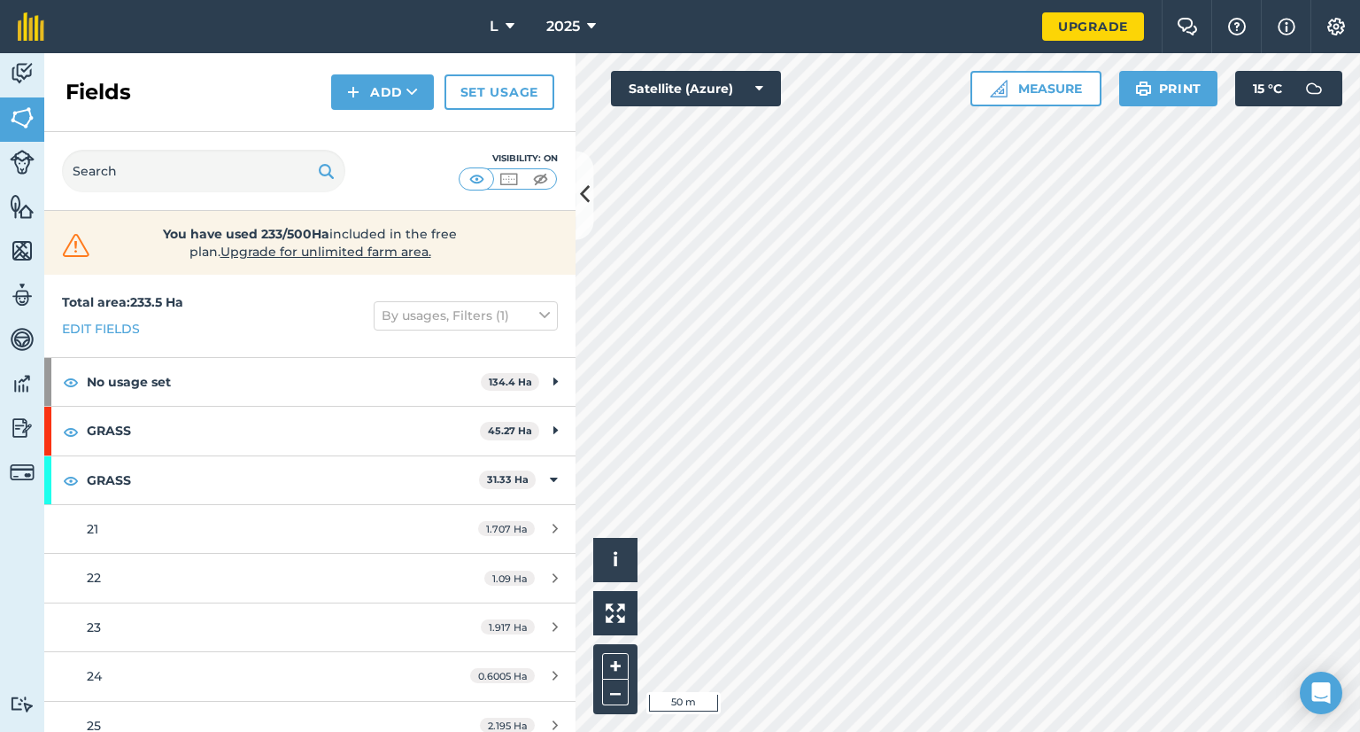
click at [441, 80] on div "Add" at bounding box center [387, 91] width 113 height 35
click at [360, 83] on img at bounding box center [353, 91] width 12 height 21
click at [374, 142] on link "Draw" at bounding box center [382, 131] width 97 height 39
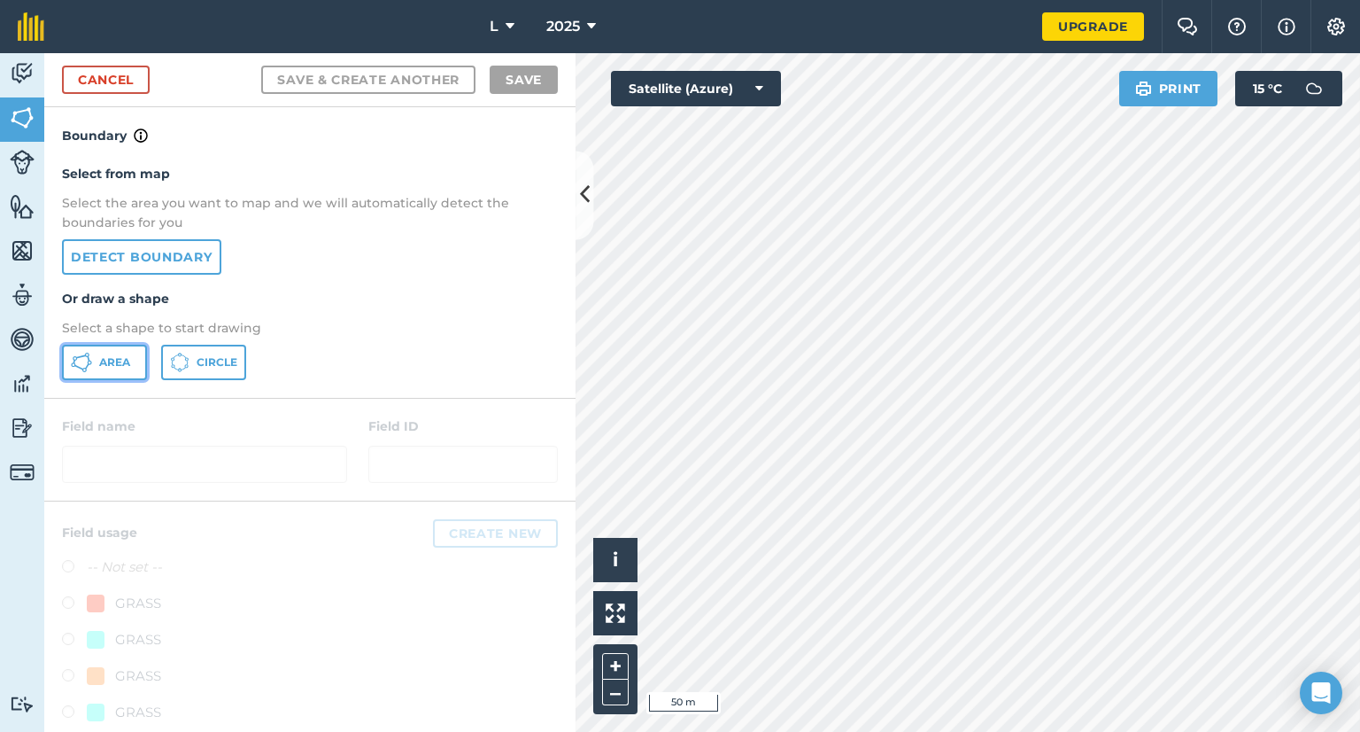
click at [120, 367] on span "Area" at bounding box center [114, 362] width 31 height 14
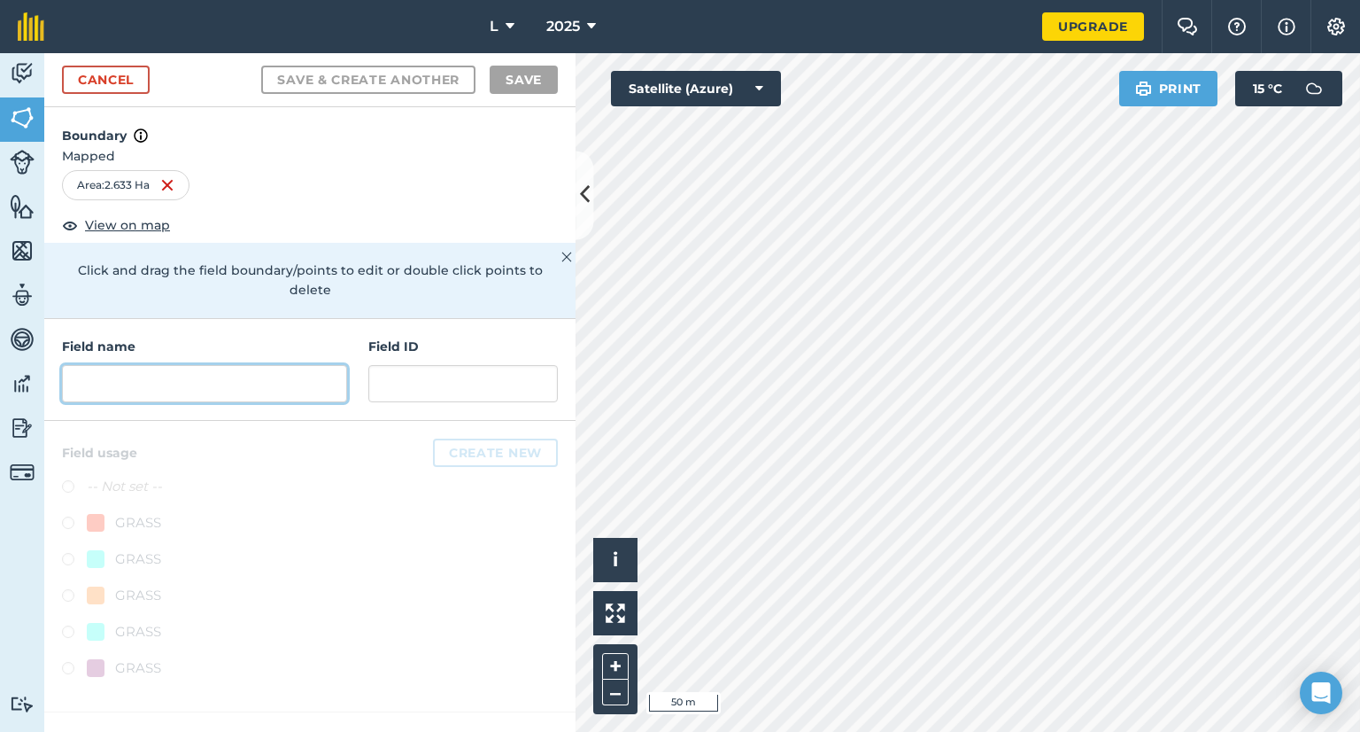
click at [151, 365] on input "text" at bounding box center [204, 383] width 285 height 37
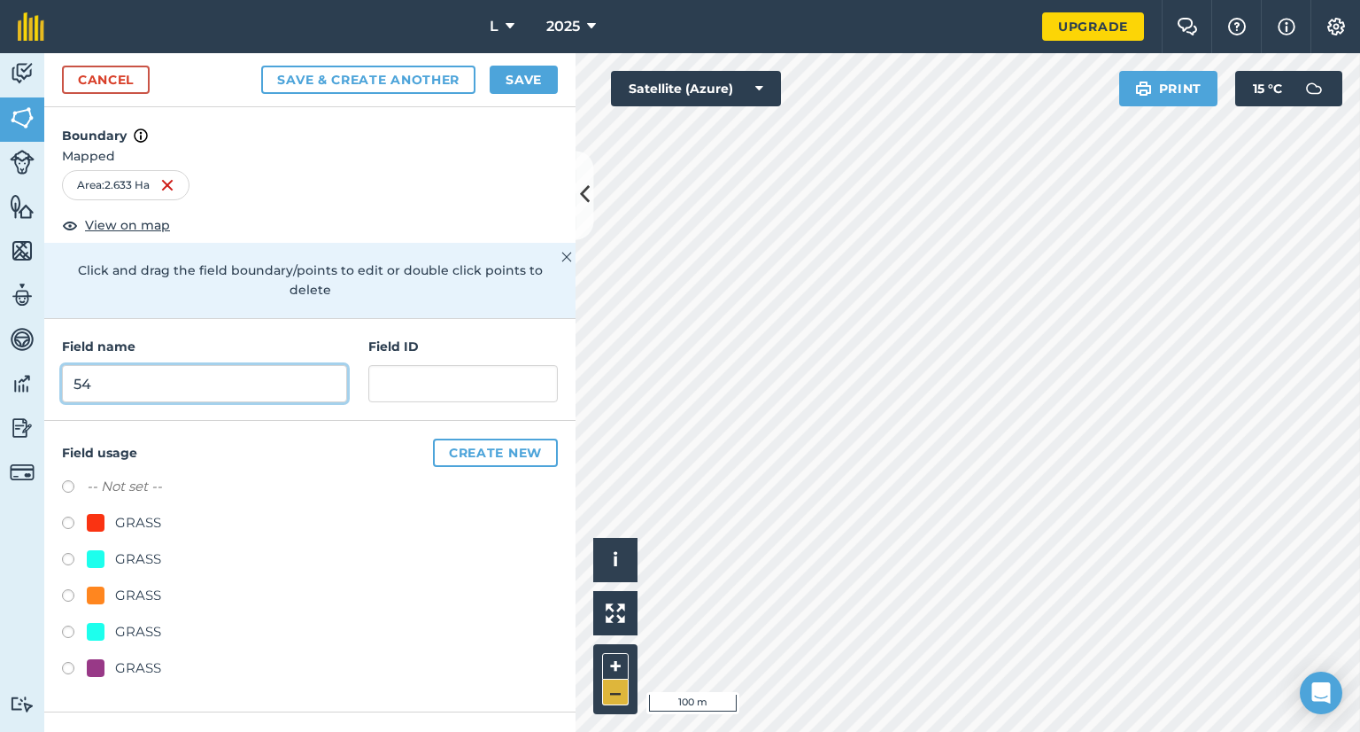
type input "54"
click at [115, 657] on div "GRASS" at bounding box center [138, 667] width 46 height 21
radio input "true"
click at [532, 63] on div "Cancel Save & Create Another Save" at bounding box center [309, 80] width 531 height 54
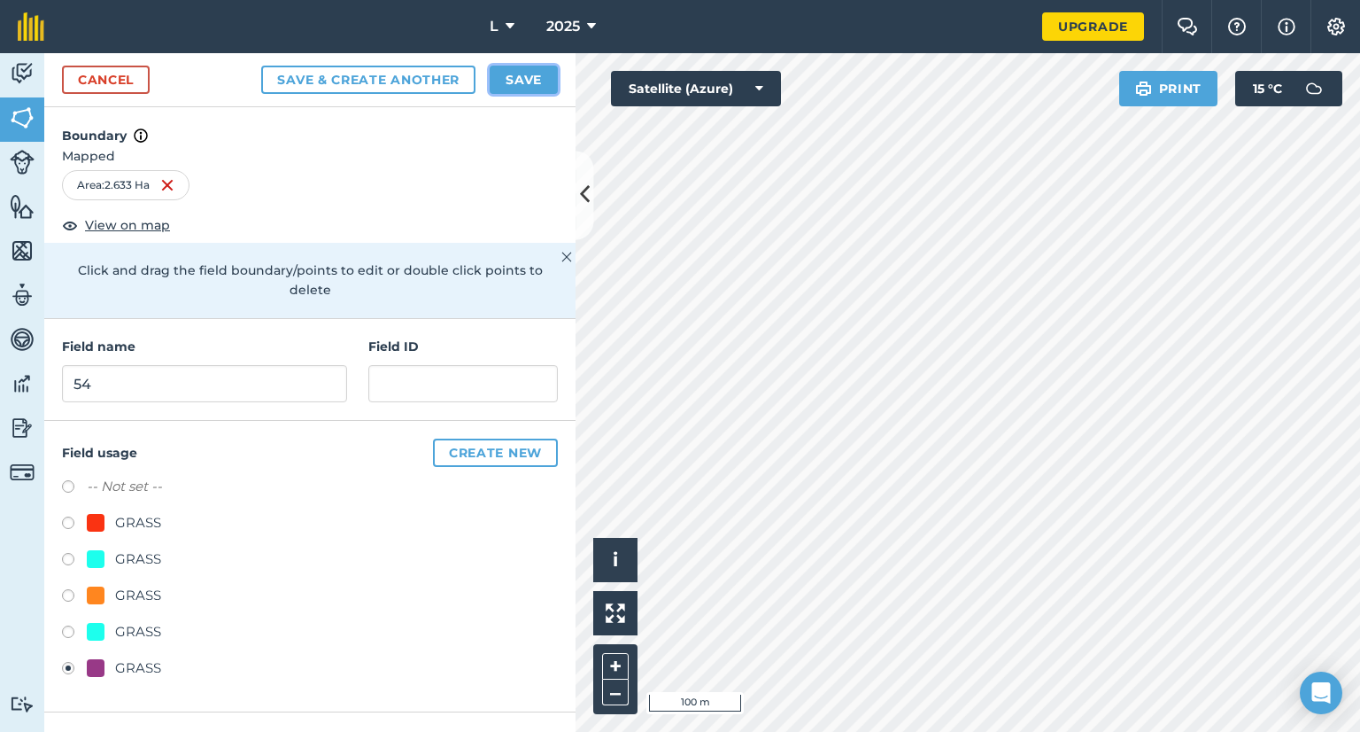
click at [533, 78] on button "Save" at bounding box center [524, 80] width 68 height 28
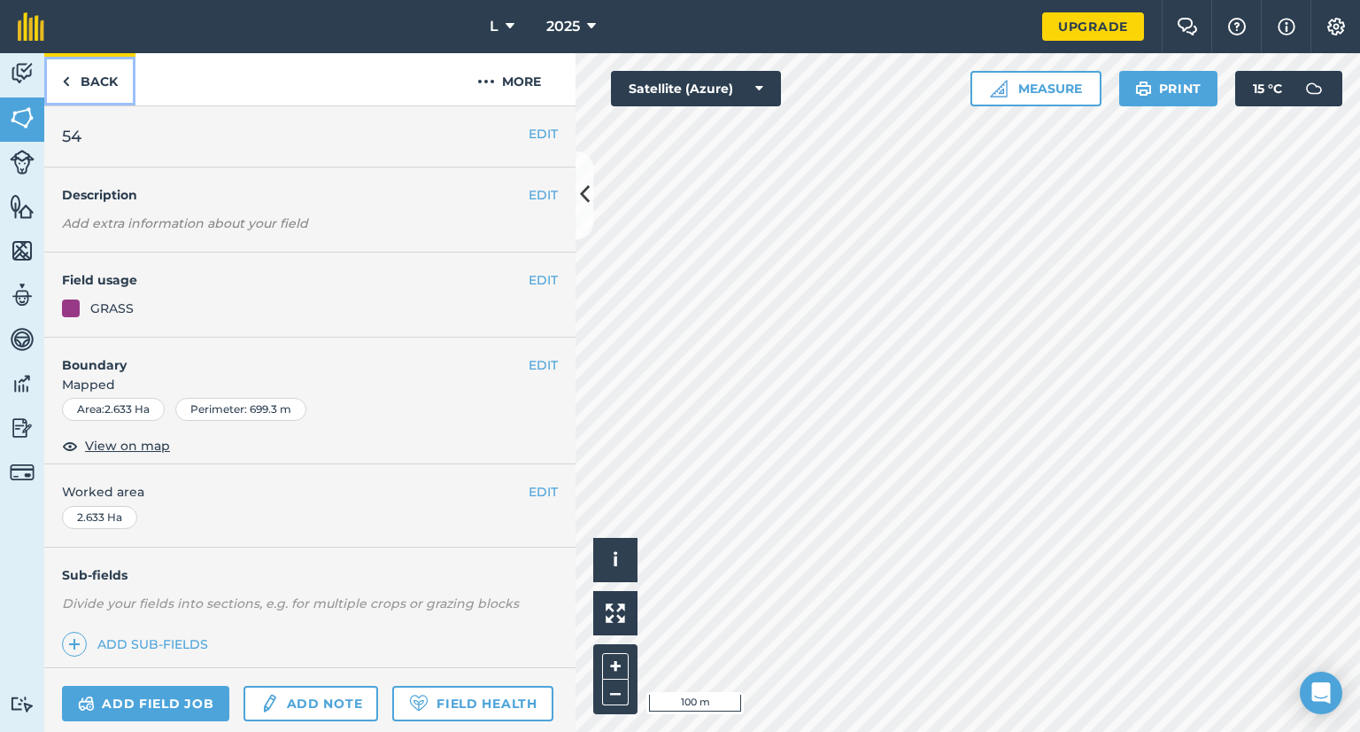
click at [85, 87] on link "Back" at bounding box center [89, 79] width 91 height 52
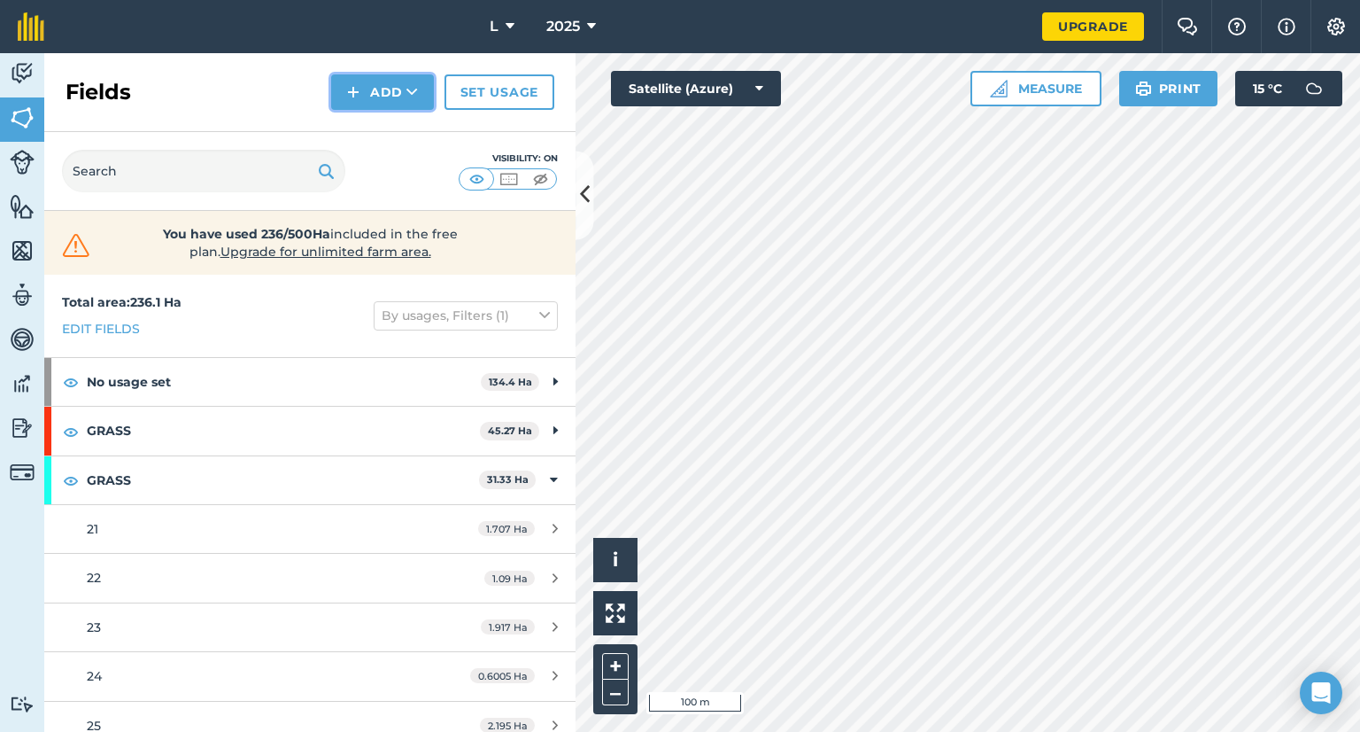
click at [363, 104] on button "Add" at bounding box center [382, 91] width 103 height 35
click at [376, 136] on link "Draw" at bounding box center [382, 131] width 97 height 39
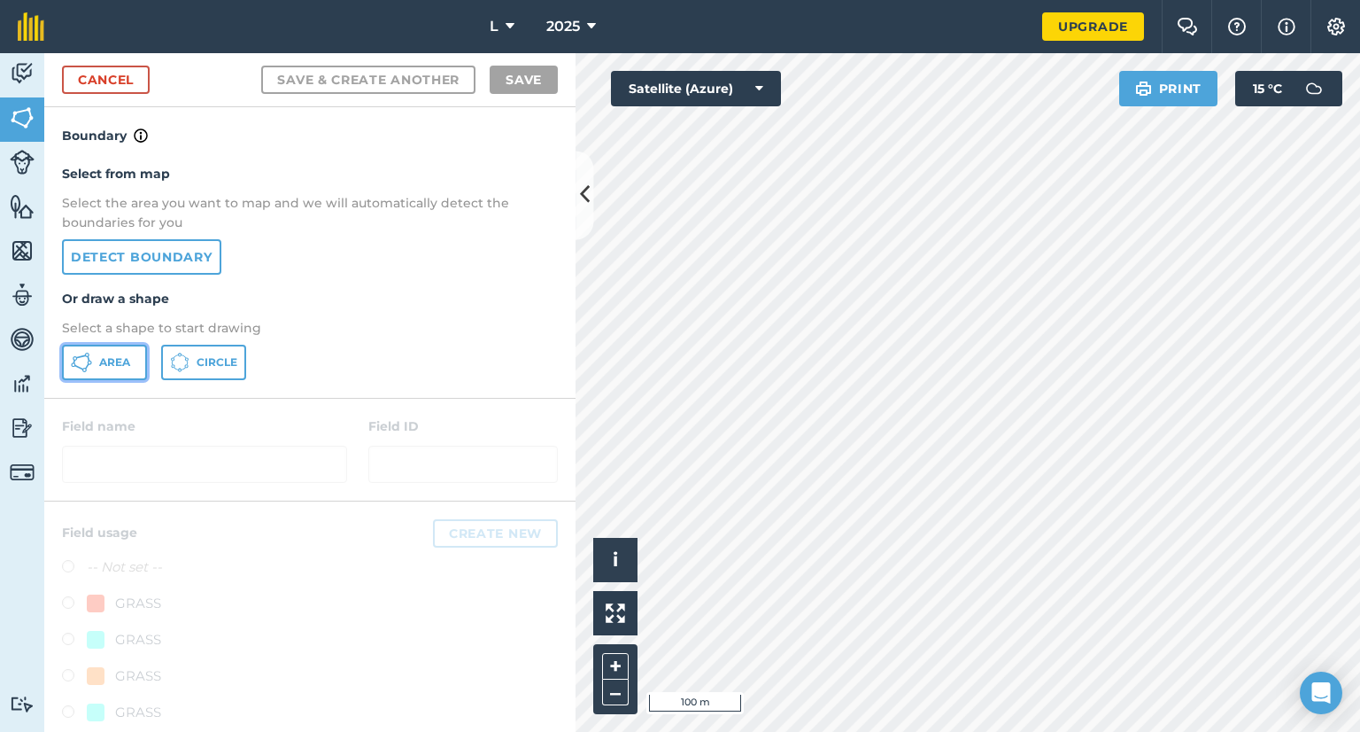
click at [99, 368] on span "Area" at bounding box center [114, 362] width 31 height 14
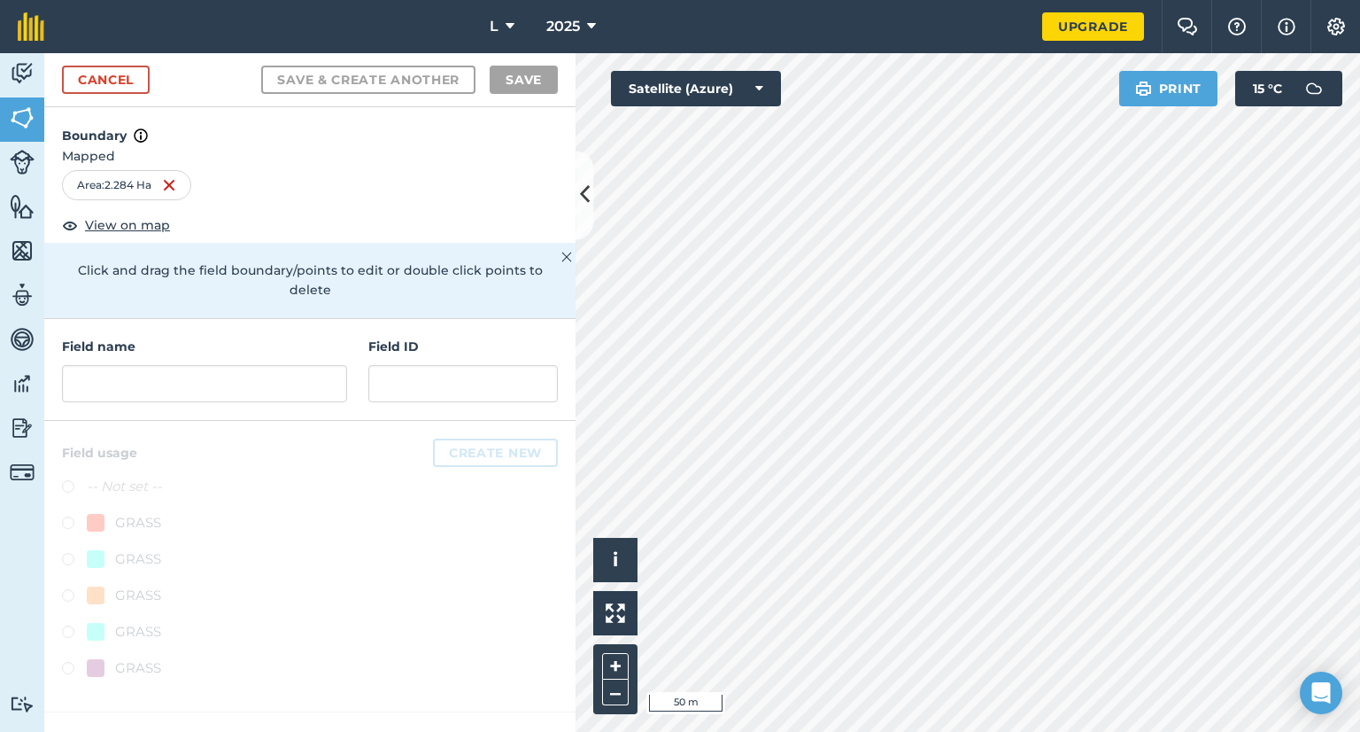
click at [220, 384] on div "Field name Field ID" at bounding box center [309, 370] width 531 height 102
click at [219, 368] on input "text" at bounding box center [204, 383] width 285 height 37
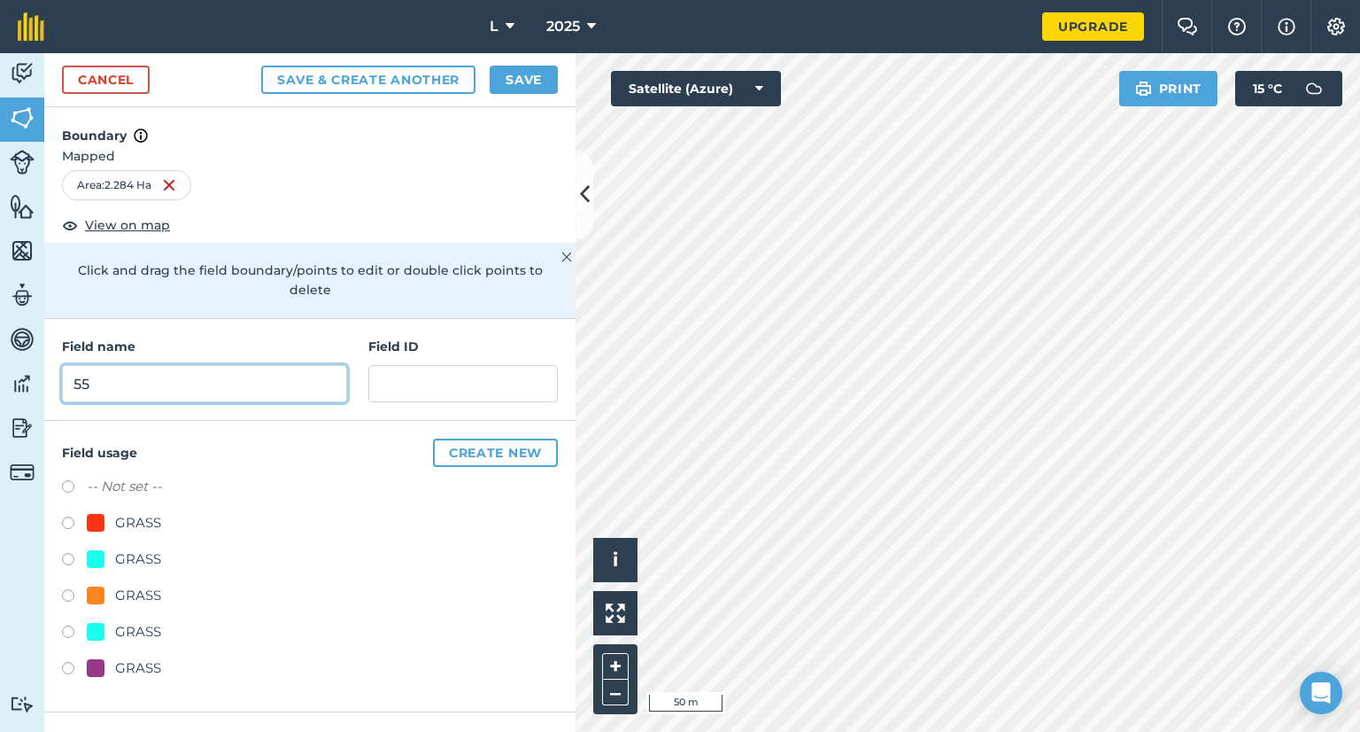
type input "55"
click at [140, 657] on div "GRASS" at bounding box center [138, 667] width 46 height 21
radio input "true"
click at [540, 79] on button "Save" at bounding box center [524, 80] width 68 height 28
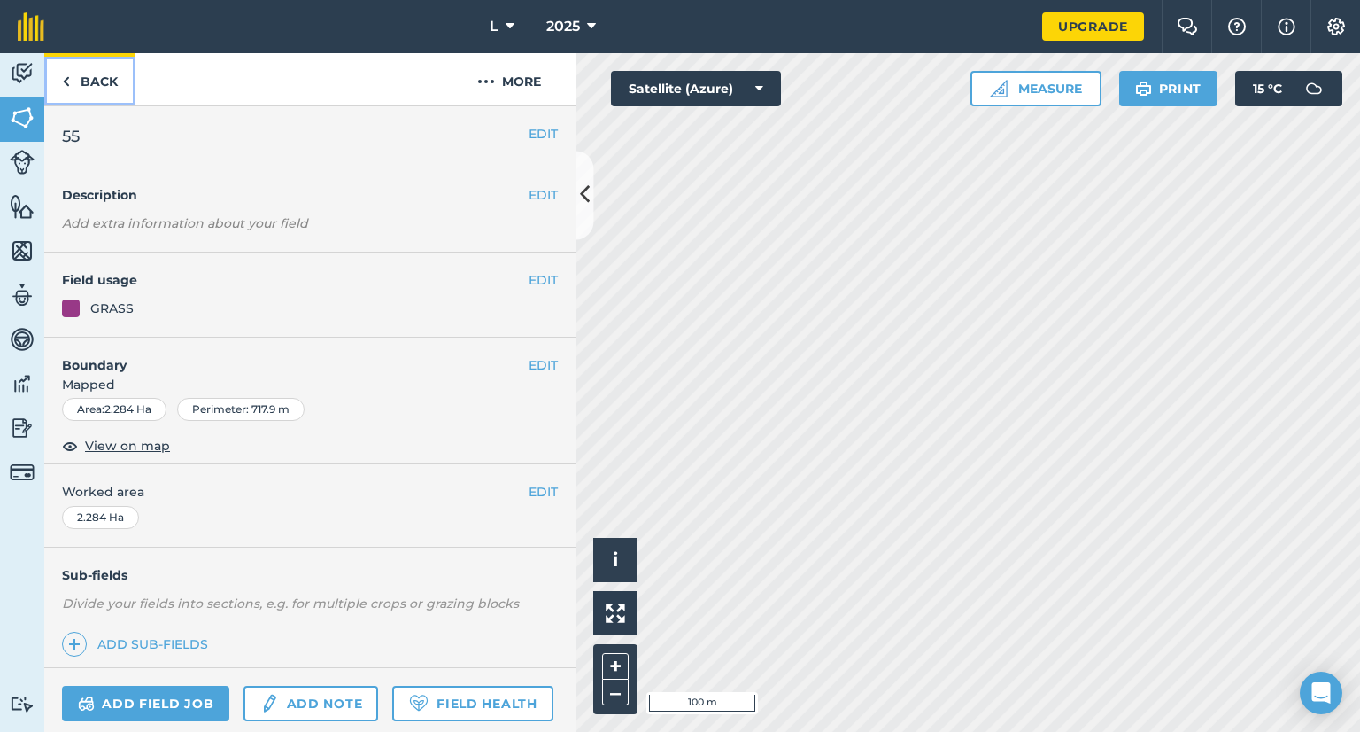
click at [83, 81] on link "Back" at bounding box center [89, 79] width 91 height 52
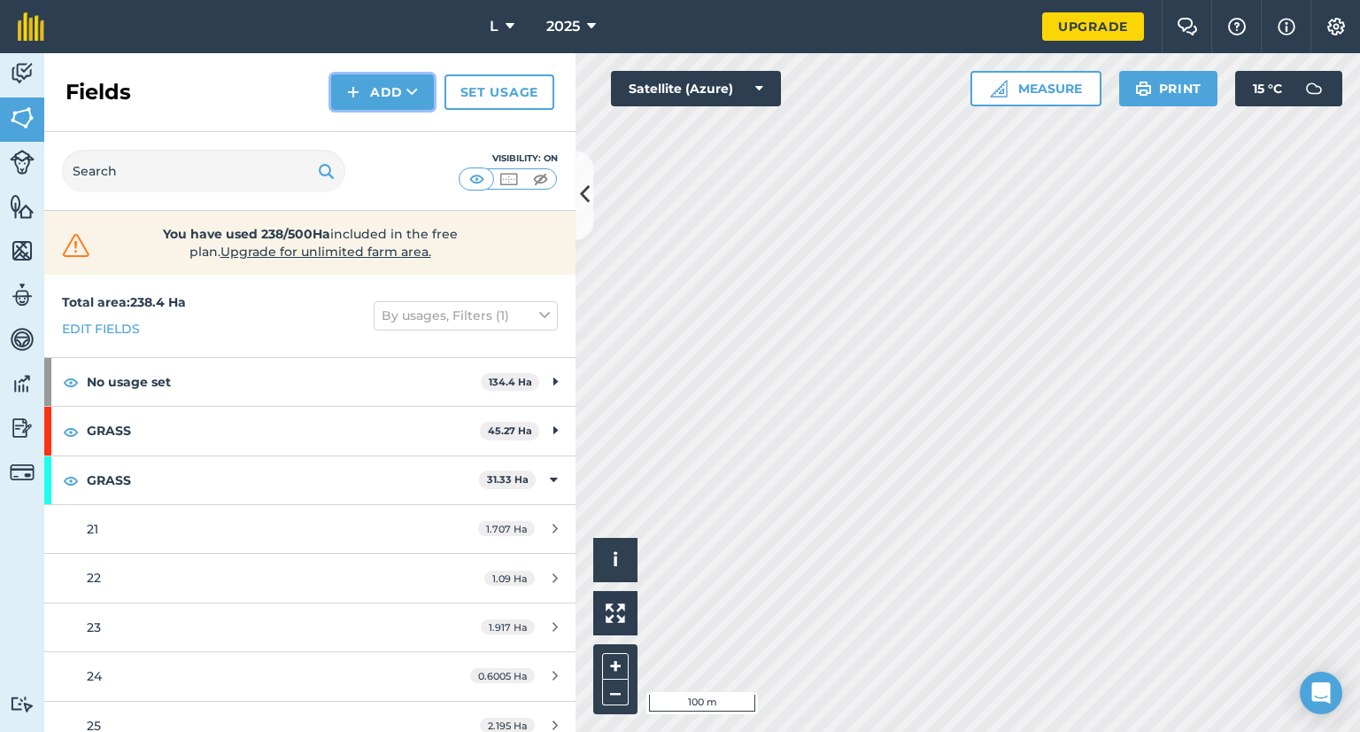
click at [369, 89] on button "Add" at bounding box center [382, 91] width 103 height 35
click at [386, 120] on link "Draw" at bounding box center [382, 131] width 97 height 39
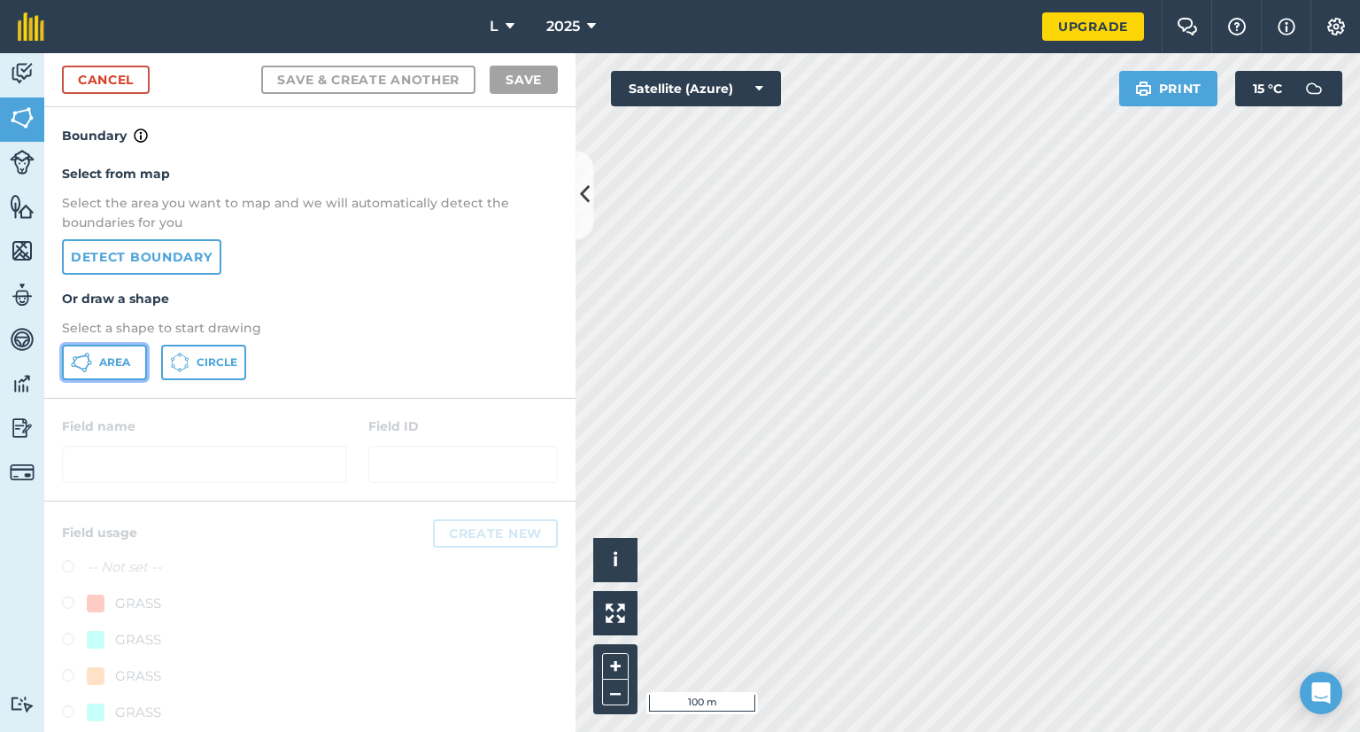
click at [81, 367] on icon at bounding box center [79, 367] width 10 height 5
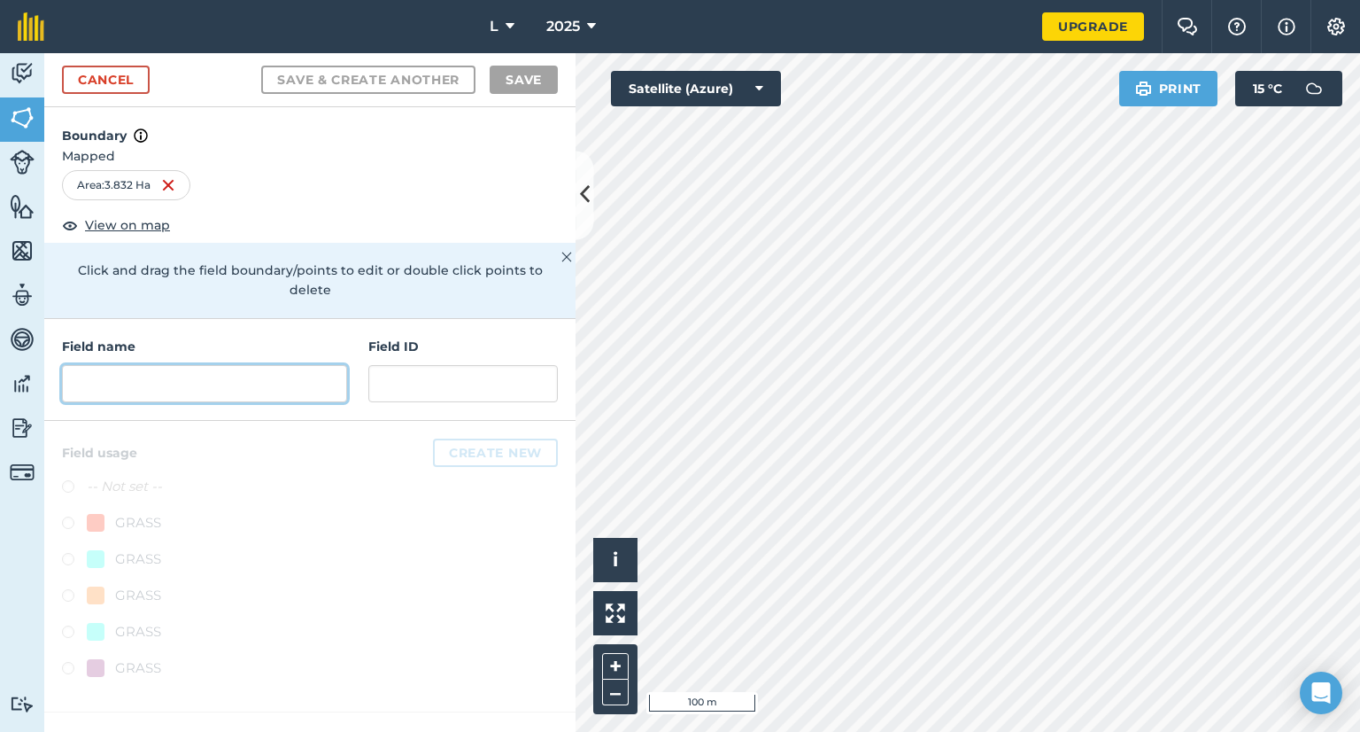
click at [170, 365] on input "text" at bounding box center [204, 383] width 285 height 37
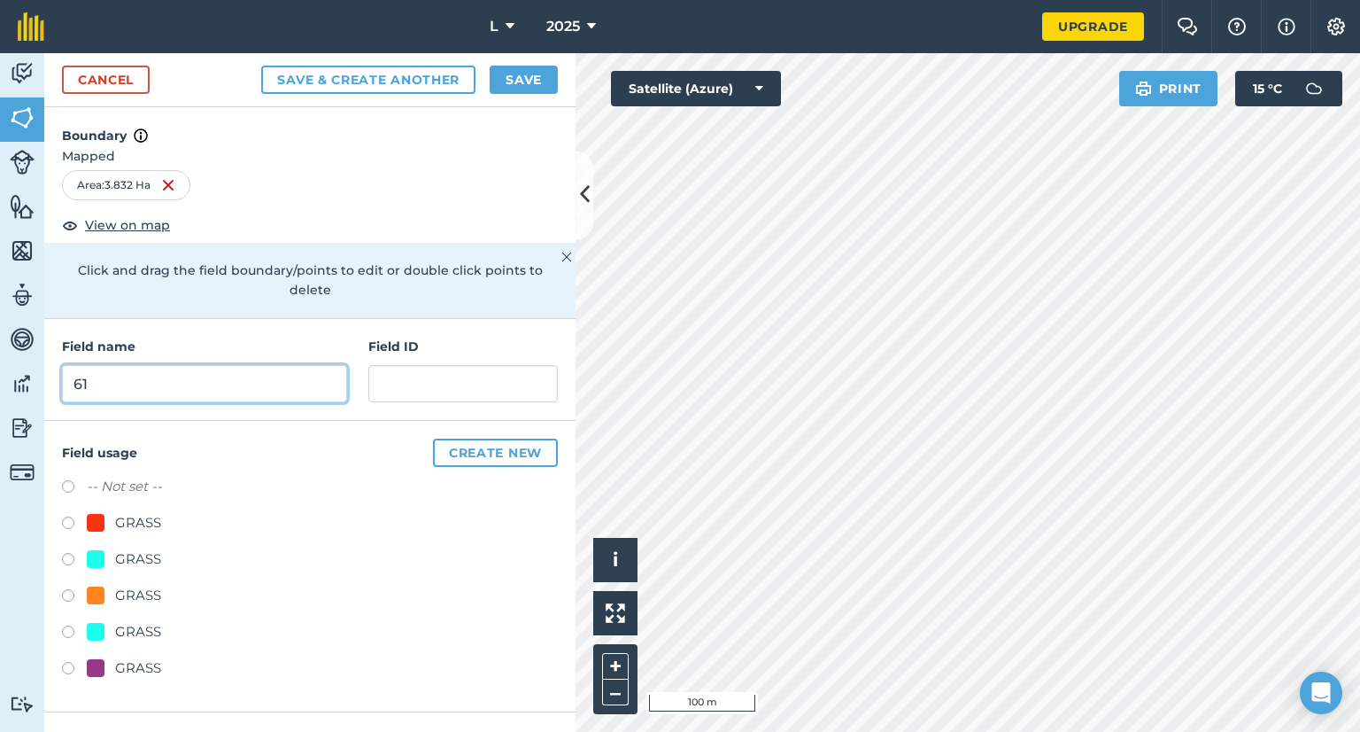
type input "61"
click at [136, 548] on div "GRASS" at bounding box center [138, 558] width 46 height 21
radio input "true"
click at [524, 92] on button "Save" at bounding box center [524, 80] width 68 height 28
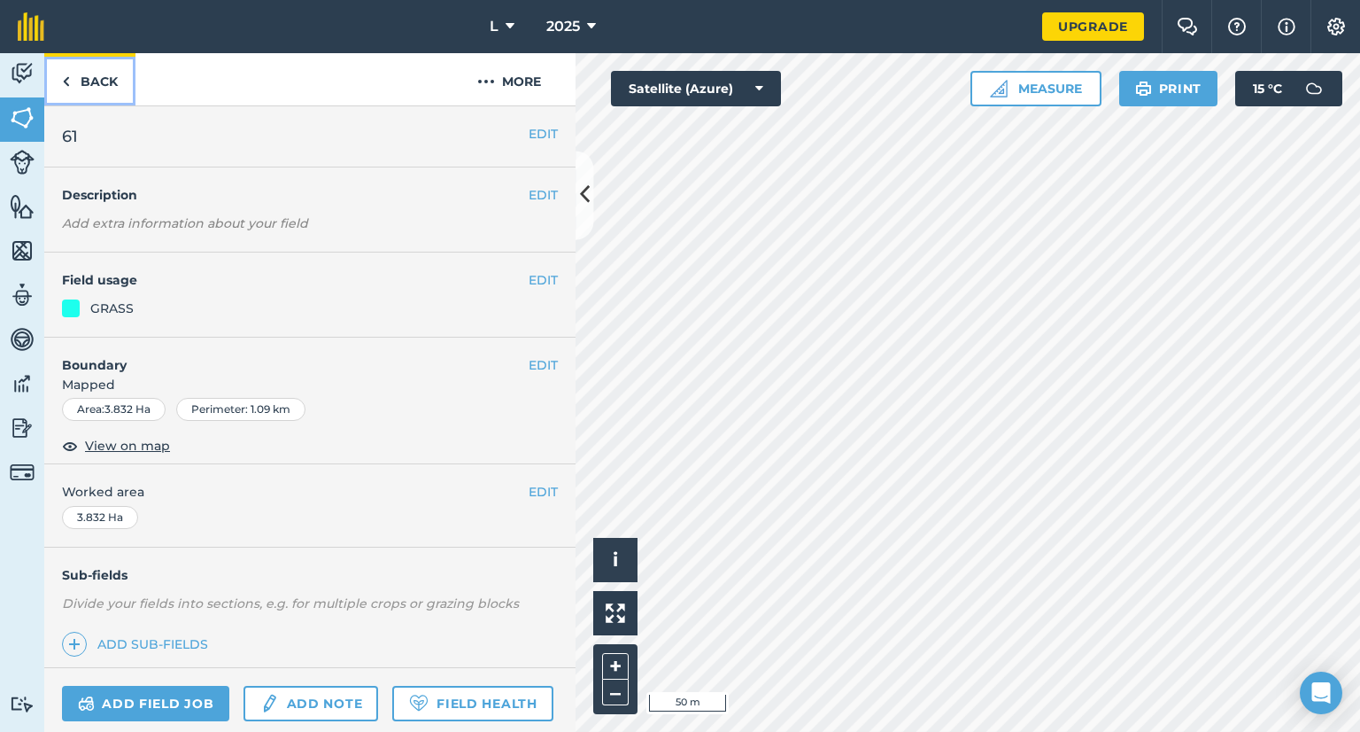
click at [89, 70] on link "Back" at bounding box center [89, 79] width 91 height 52
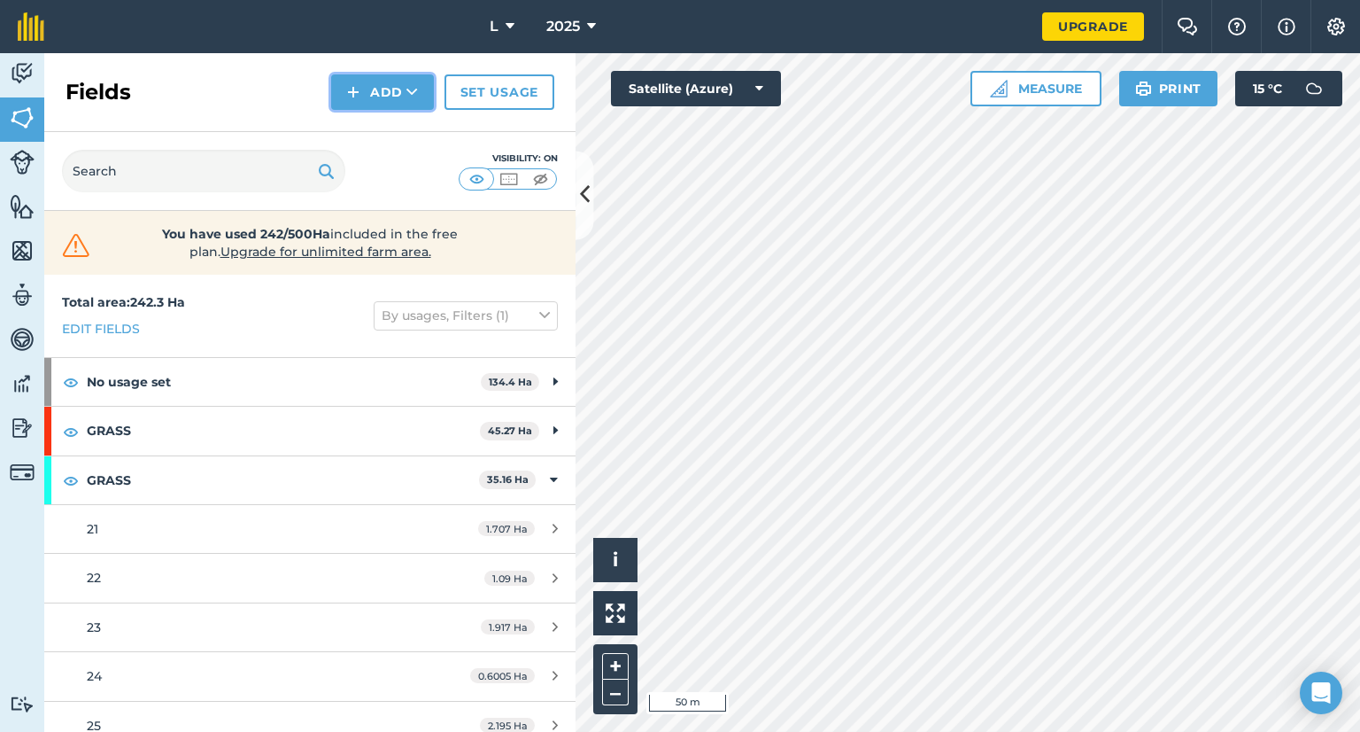
click at [387, 89] on button "Add" at bounding box center [382, 91] width 103 height 35
click at [389, 136] on link "Draw" at bounding box center [382, 131] width 97 height 39
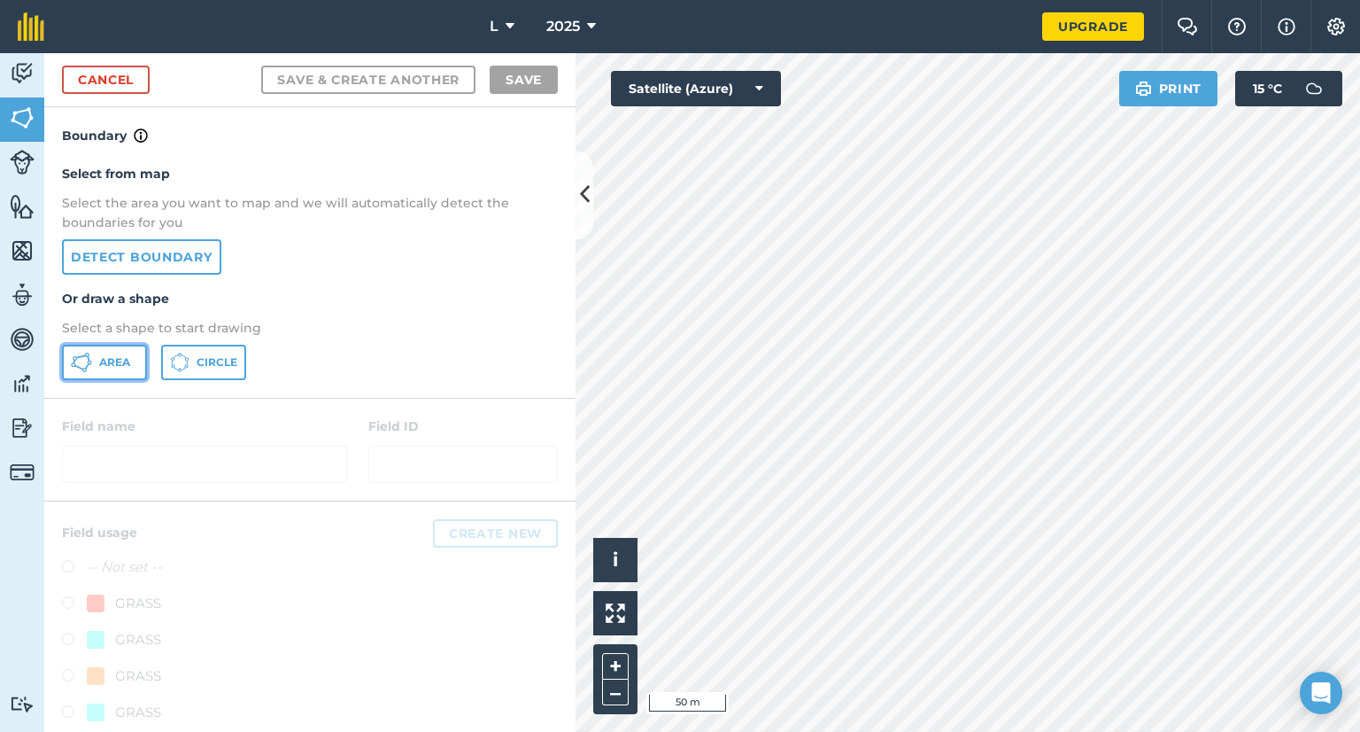
click at [128, 355] on span "Area" at bounding box center [114, 362] width 31 height 14
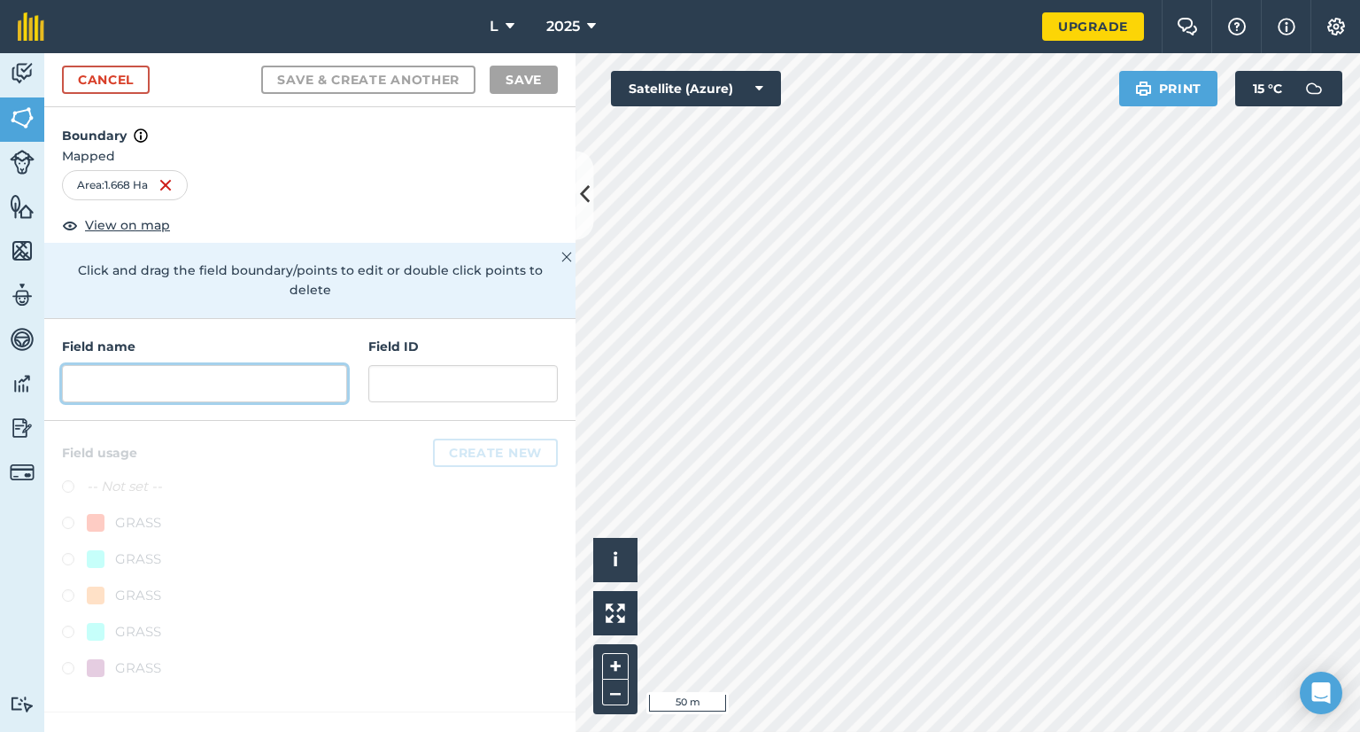
click at [121, 366] on input "text" at bounding box center [204, 383] width 285 height 37
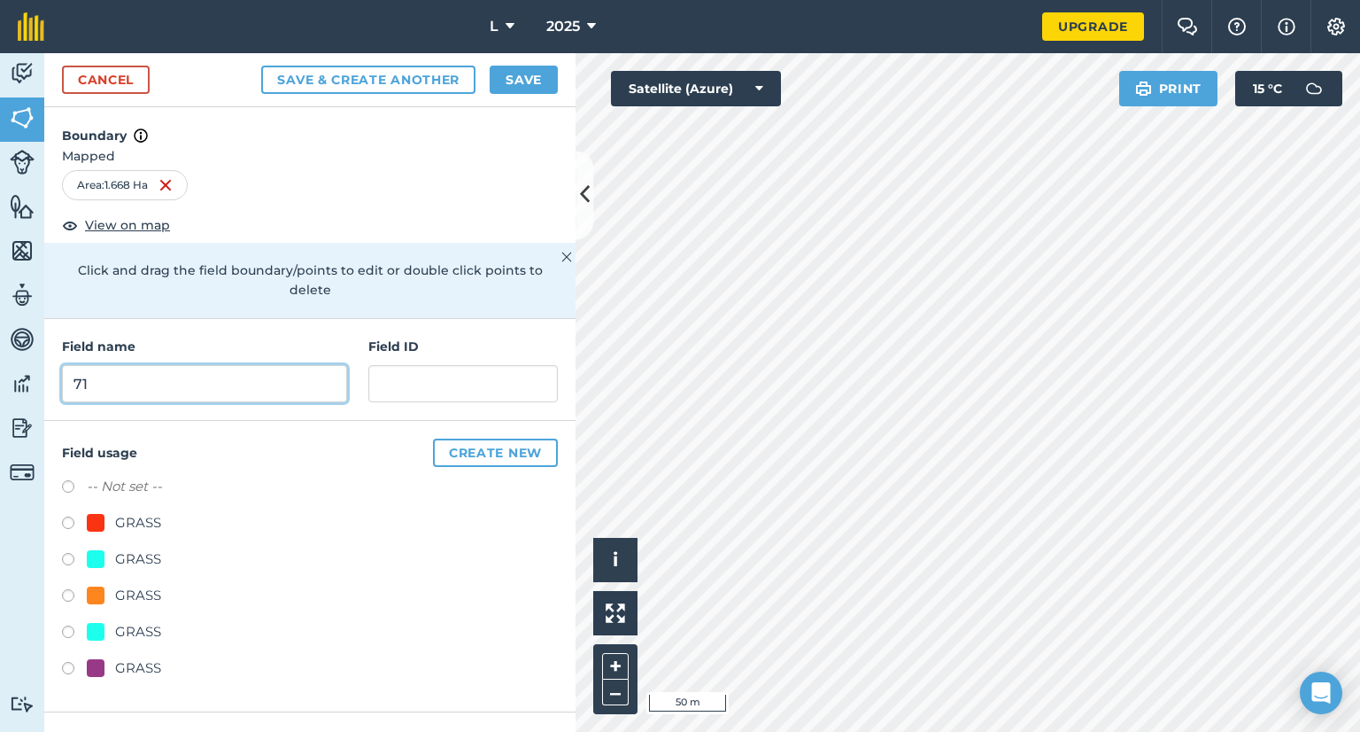
type input "71"
click at [128, 621] on div "GRASS" at bounding box center [138, 631] width 46 height 21
radio input "true"
click at [142, 585] on div "GRASS" at bounding box center [138, 595] width 46 height 21
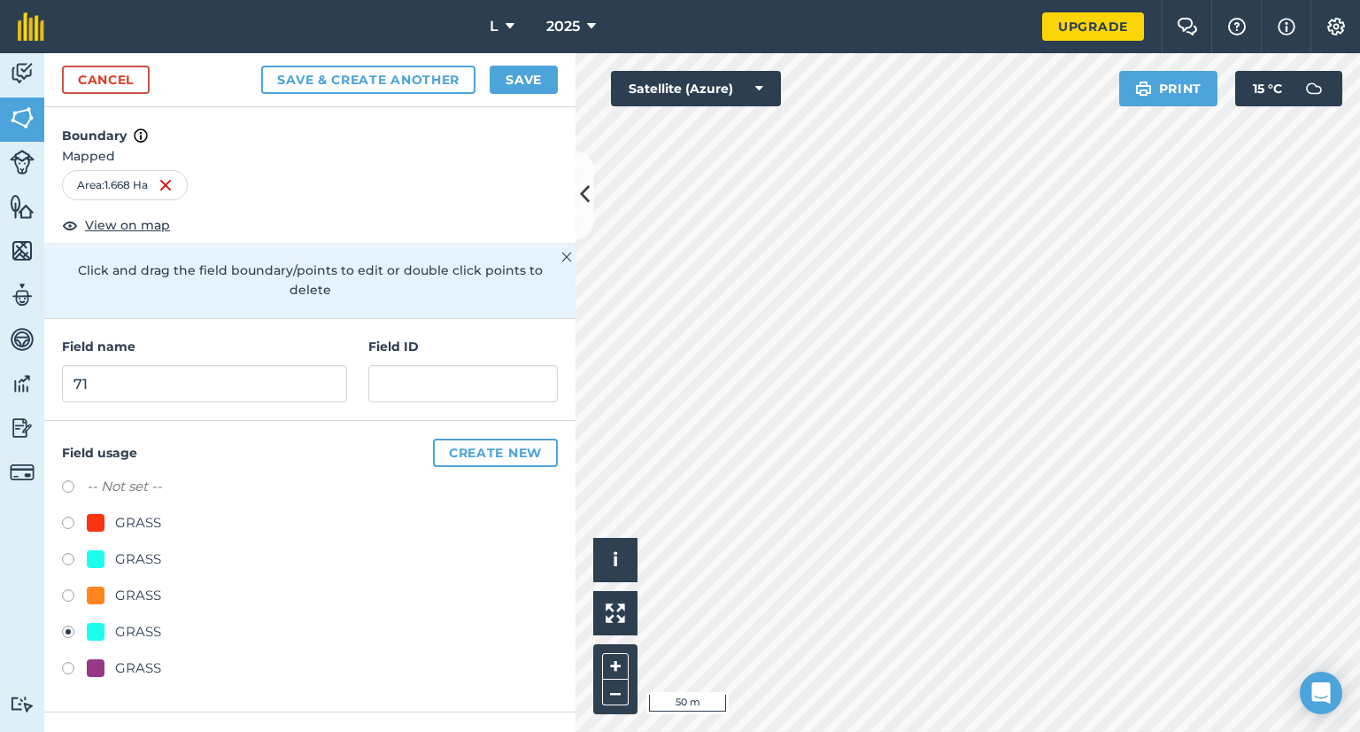
radio input "true"
click at [138, 621] on div "GRASS" at bounding box center [138, 631] width 46 height 21
radio input "true"
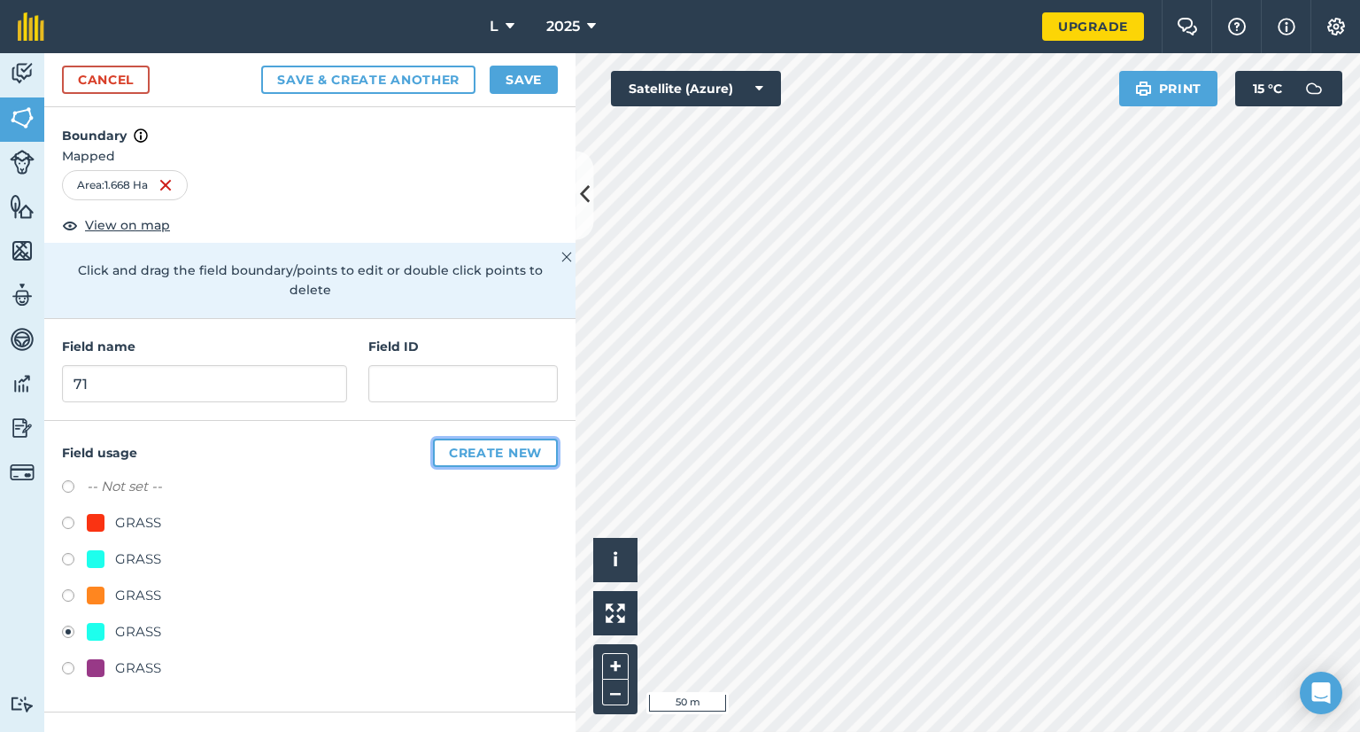
click at [461, 438] on button "Create new" at bounding box center [495, 452] width 125 height 28
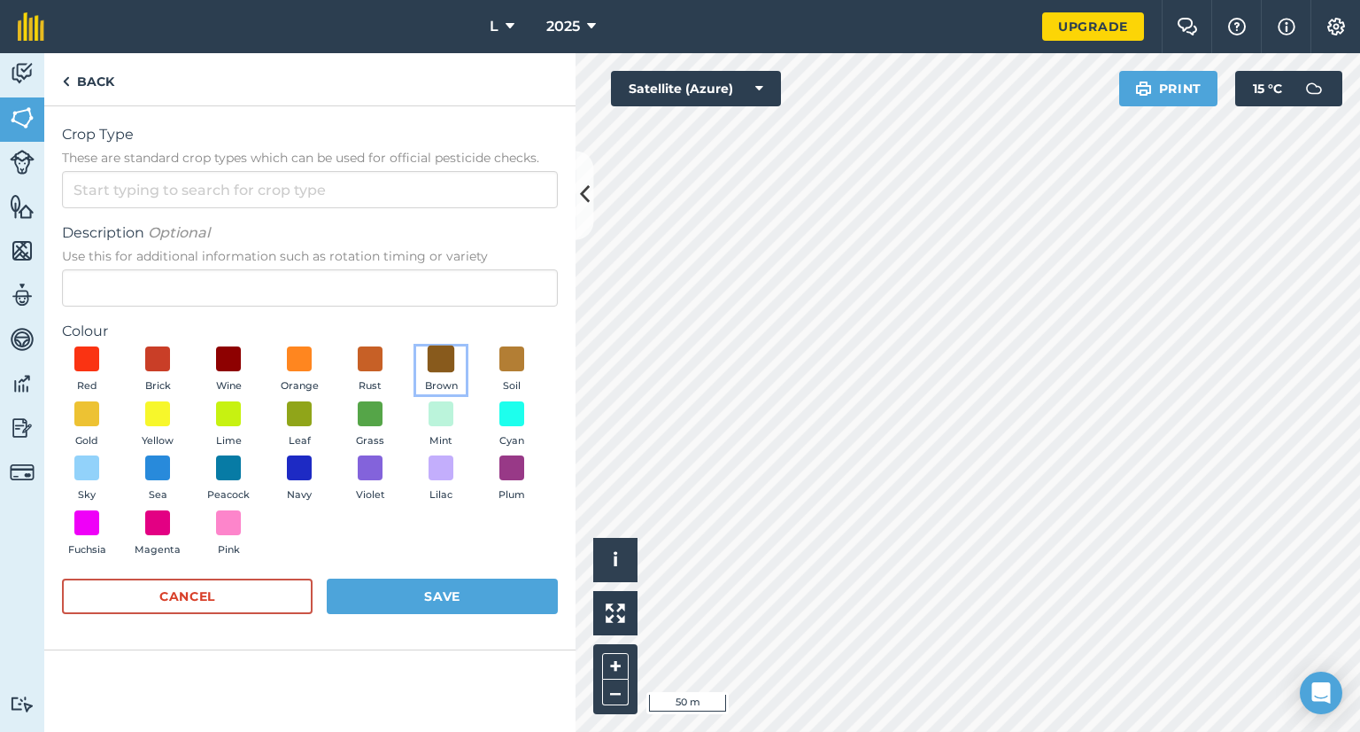
click at [436, 357] on span at bounding box center [441, 358] width 27 height 27
drag, startPoint x: 156, startPoint y: 169, endPoint x: 156, endPoint y: 181, distance: 11.5
click at [156, 172] on div "Crop Type These are standard crop types which can be used for official pesticid…" at bounding box center [310, 166] width 496 height 84
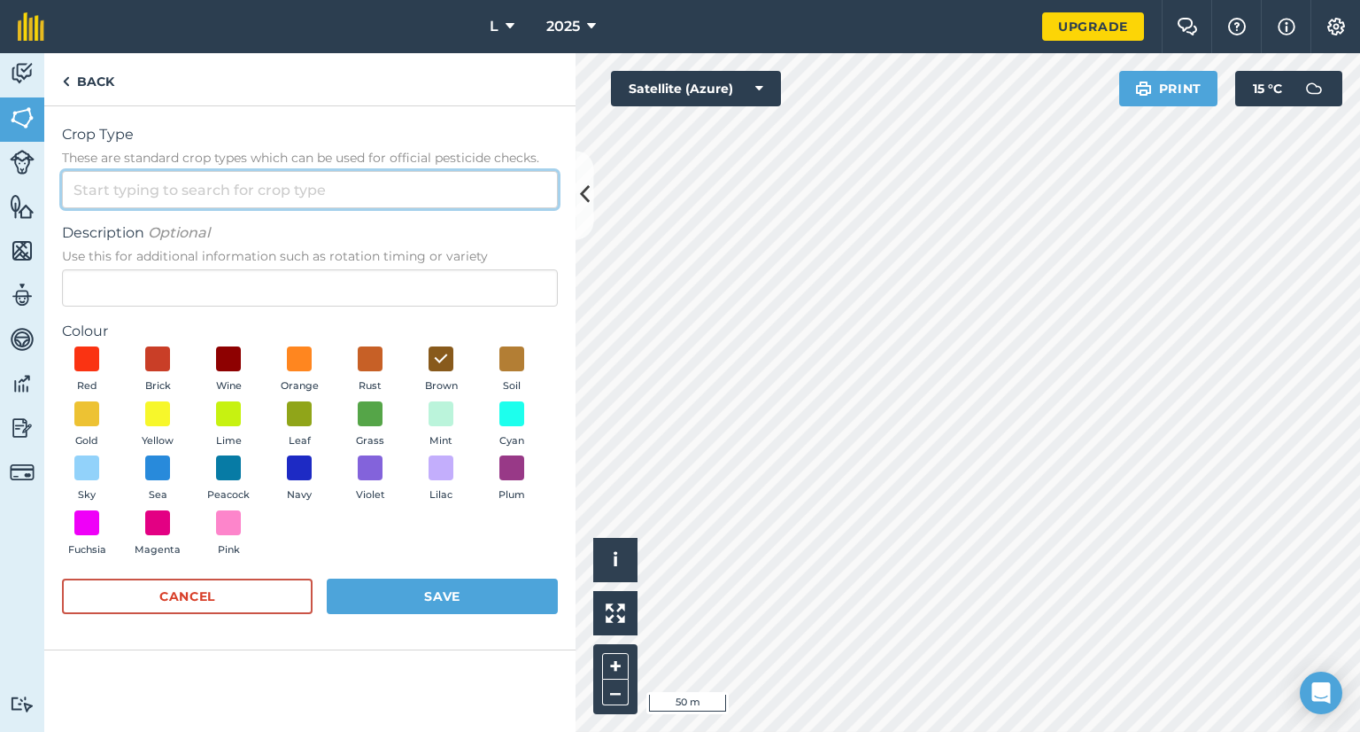
click at [156, 181] on input "Crop Type These are standard crop types which can be used for official pesticid…" at bounding box center [310, 189] width 496 height 37
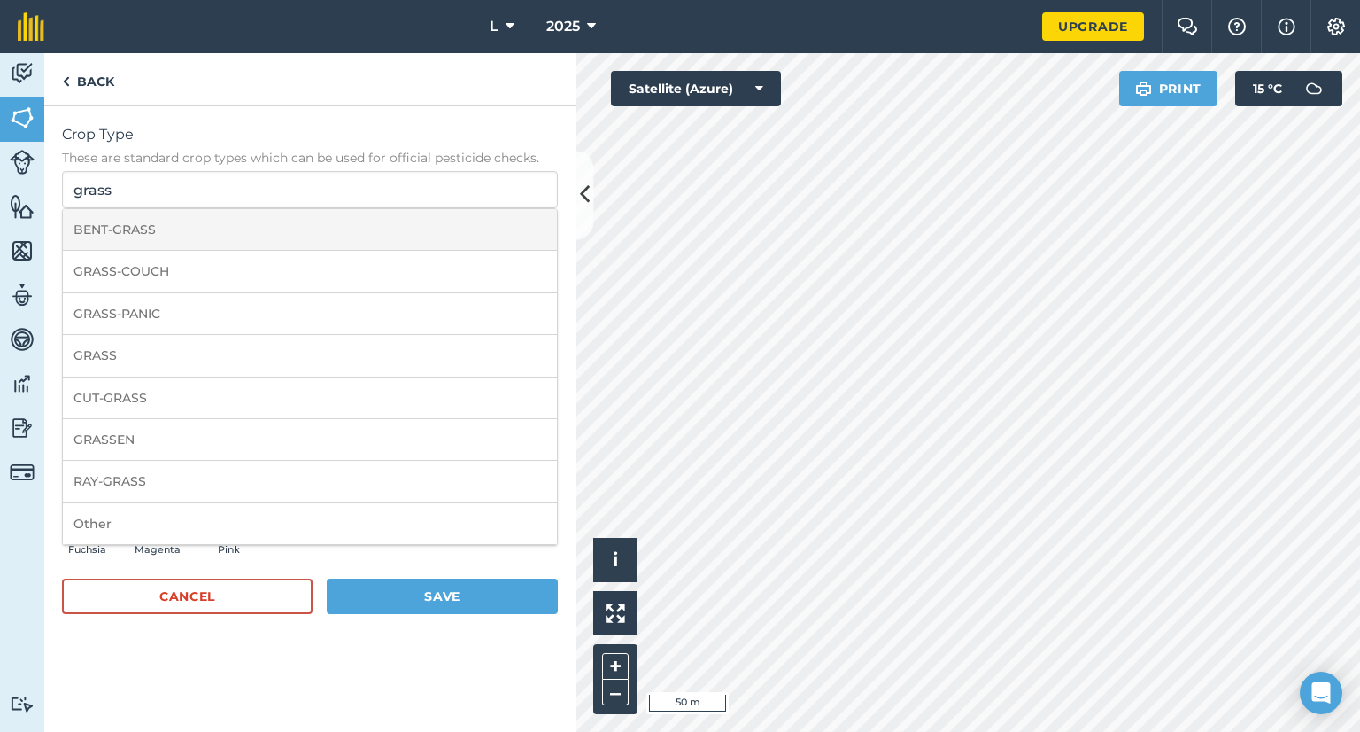
click at [143, 234] on li "BENT-GRASS" at bounding box center [310, 230] width 494 height 42
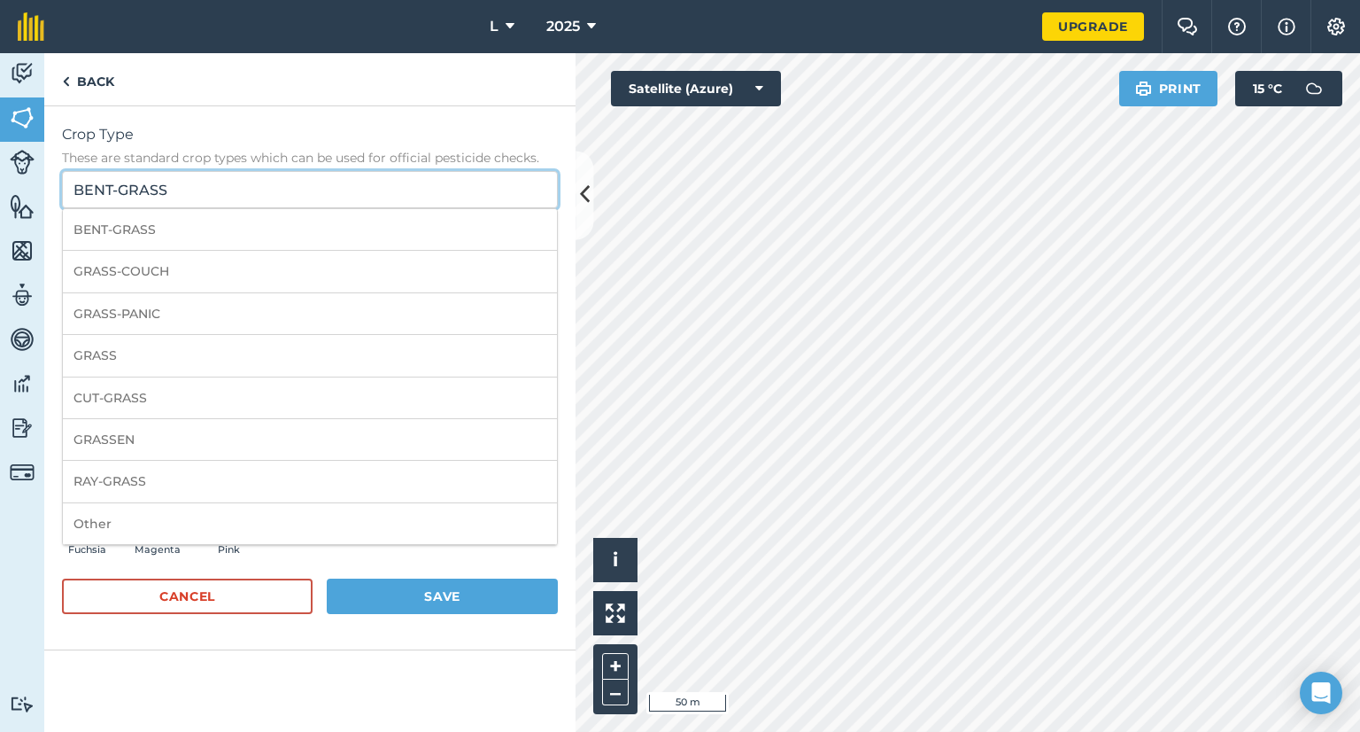
drag, startPoint x: 99, startPoint y: 196, endPoint x: -74, endPoint y: 196, distance: 173.6
click at [0, 196] on html "L 2025 Upgrade Farm Chat Help Info Settings Map printing is not available on ou…" at bounding box center [680, 366] width 1360 height 732
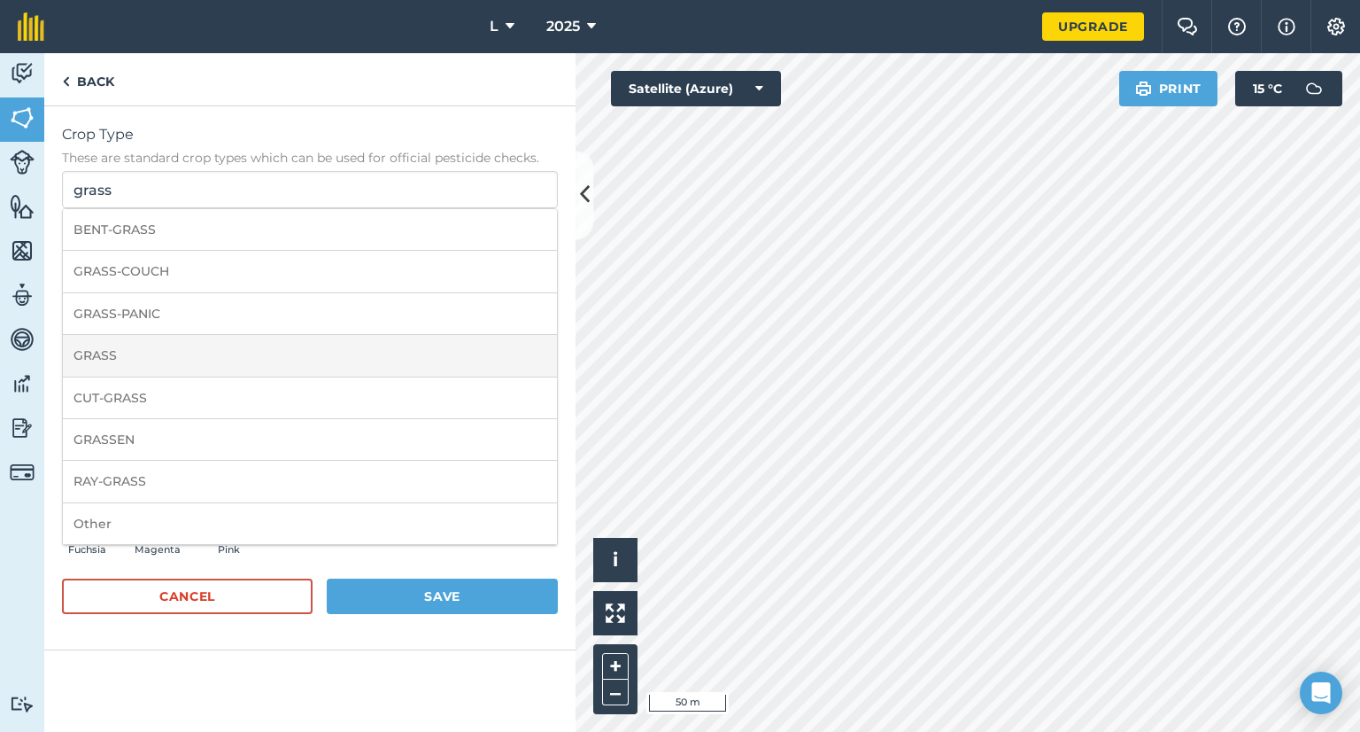
click at [204, 355] on li "GRASS" at bounding box center [310, 356] width 494 height 42
type input "GRASS"
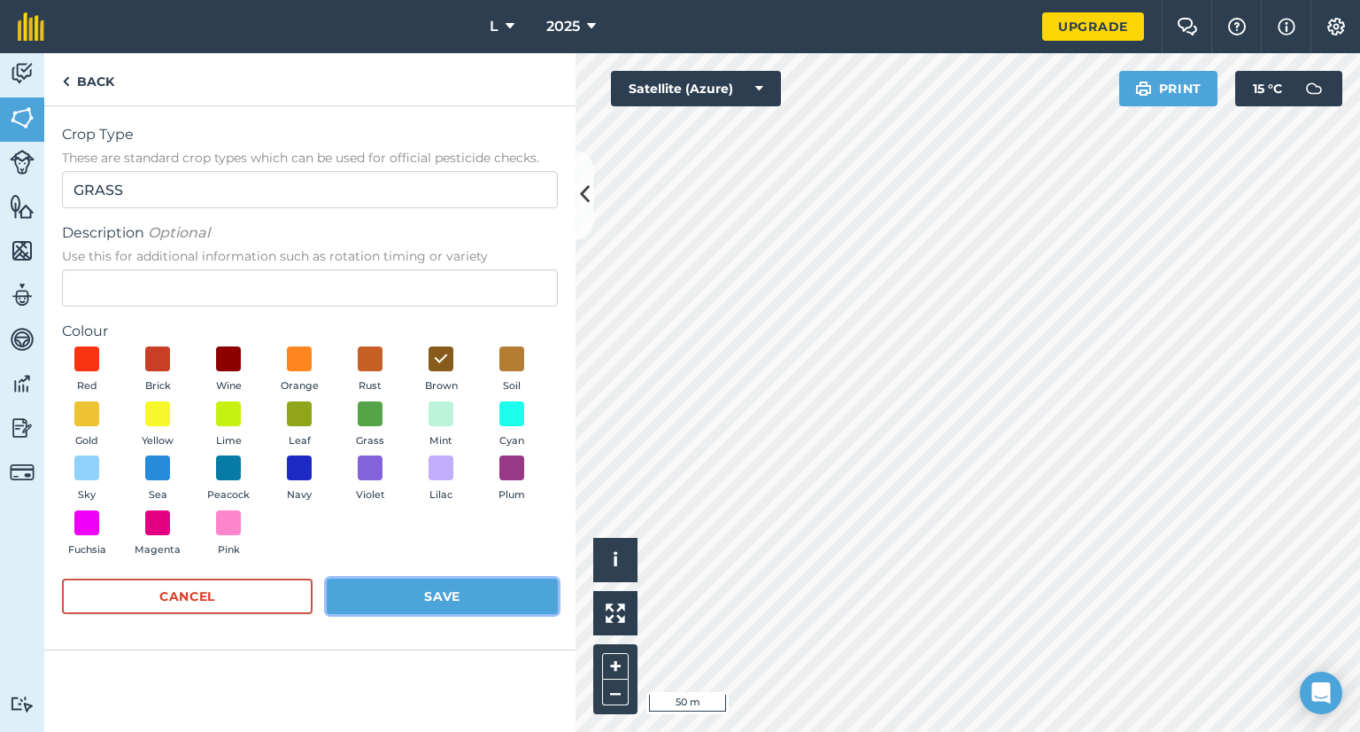
click at [418, 604] on button "Save" at bounding box center [442, 595] width 231 height 35
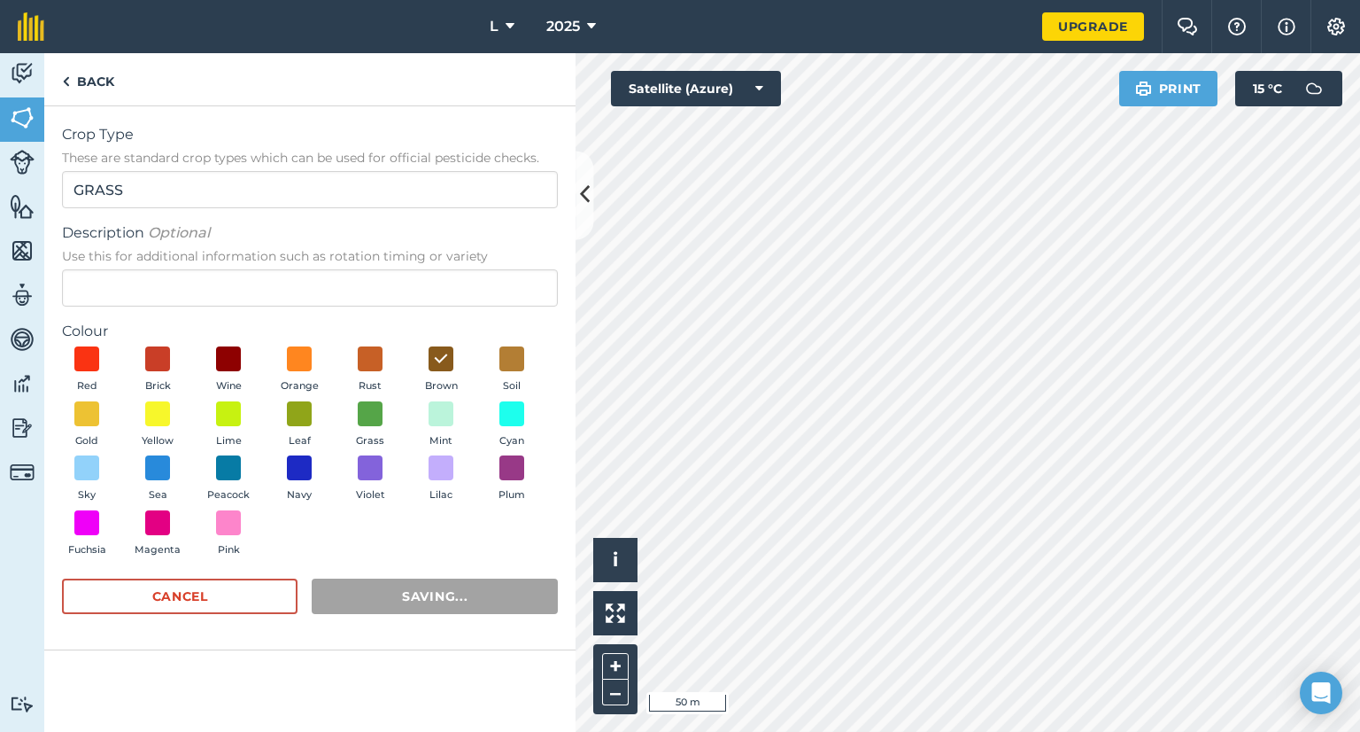
radio input "false"
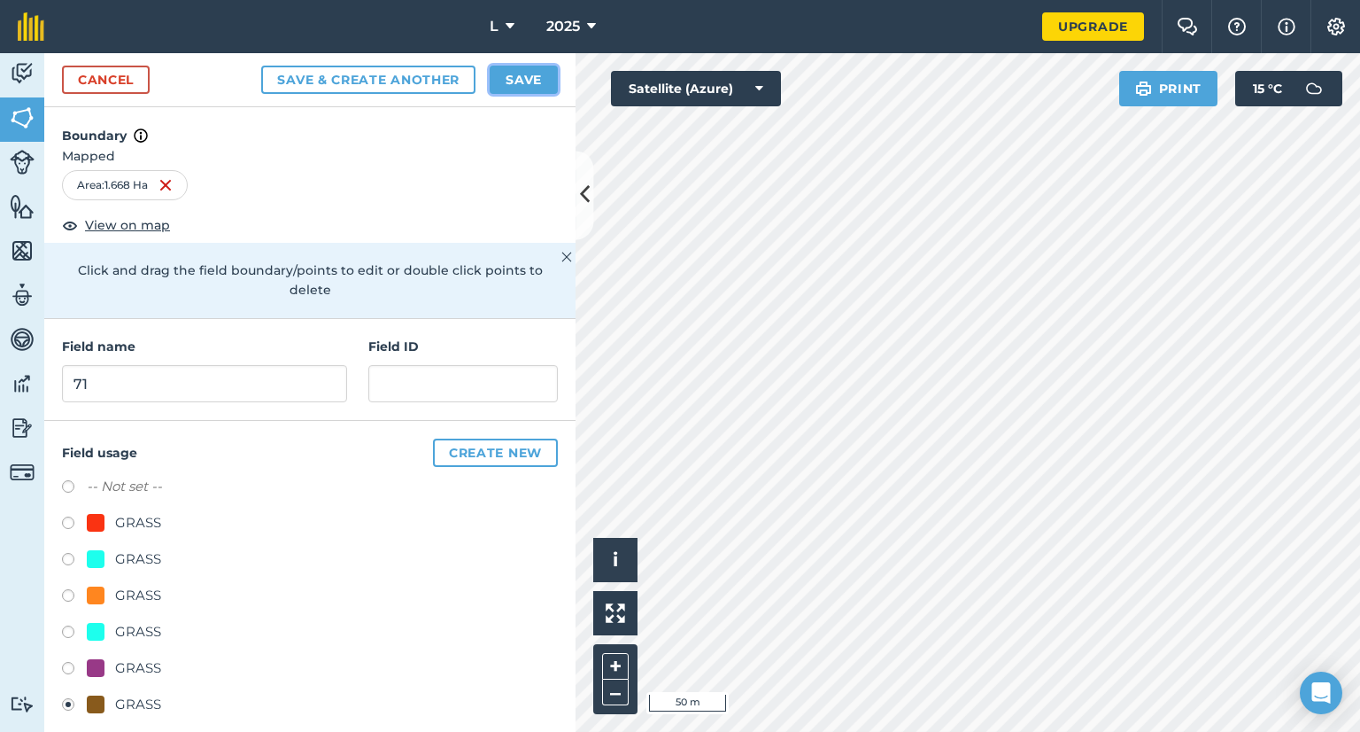
click at [539, 68] on button "Save" at bounding box center [524, 80] width 68 height 28
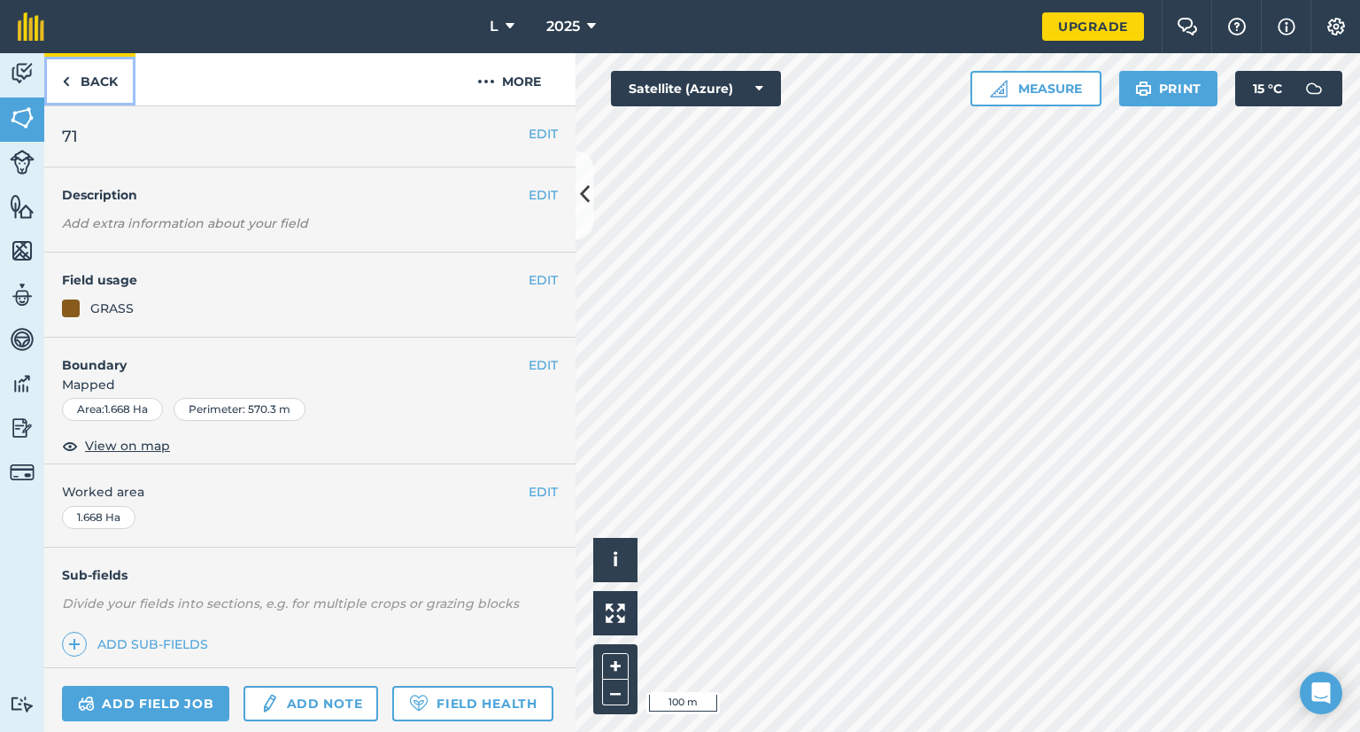
click at [100, 84] on link "Back" at bounding box center [89, 79] width 91 height 52
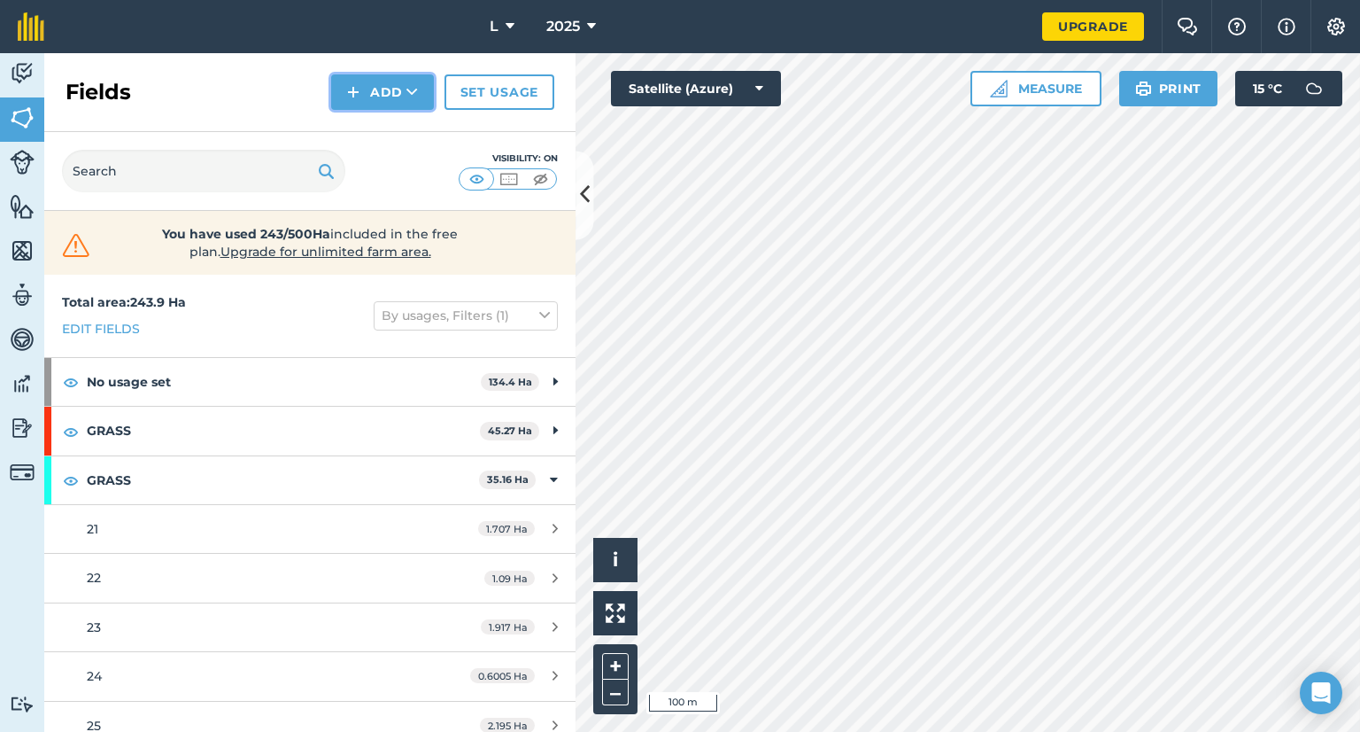
click at [349, 94] on img at bounding box center [353, 91] width 12 height 21
click at [369, 121] on link "Draw" at bounding box center [382, 131] width 97 height 39
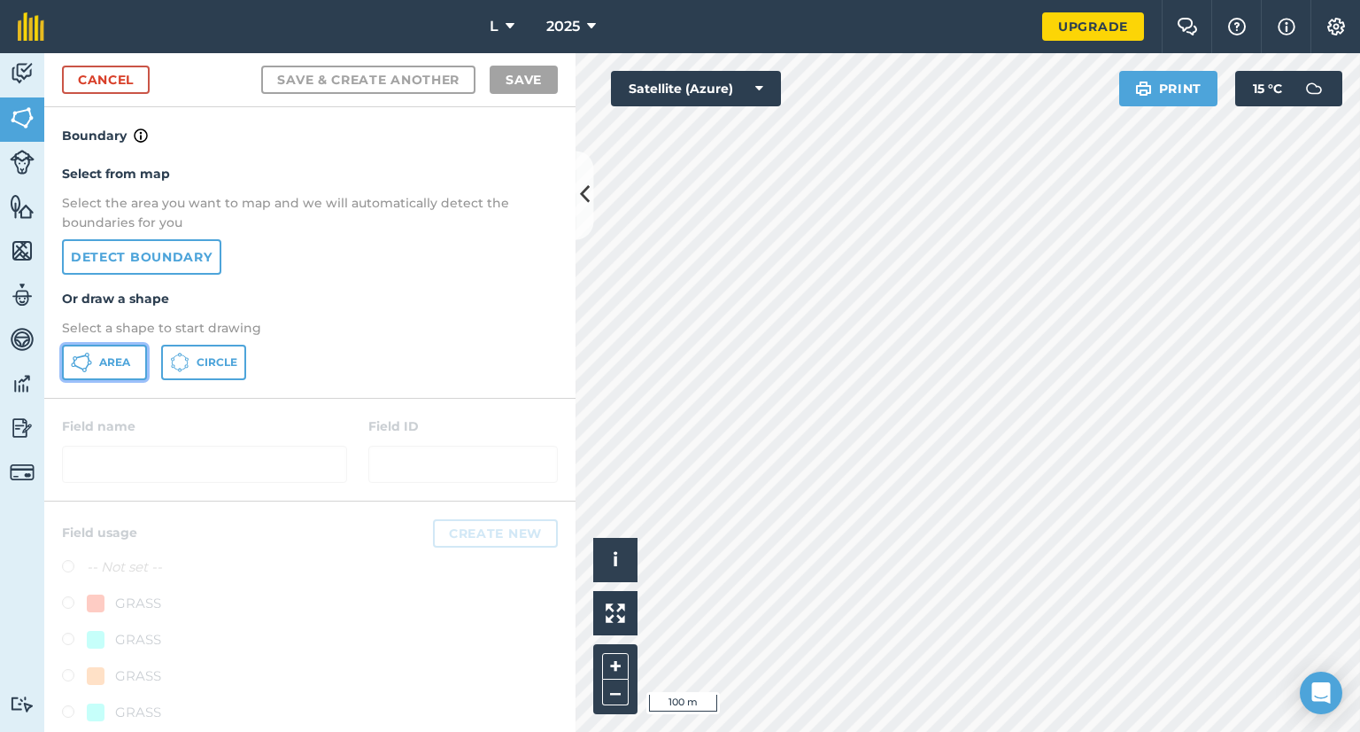
click at [110, 360] on span "Area" at bounding box center [114, 362] width 31 height 14
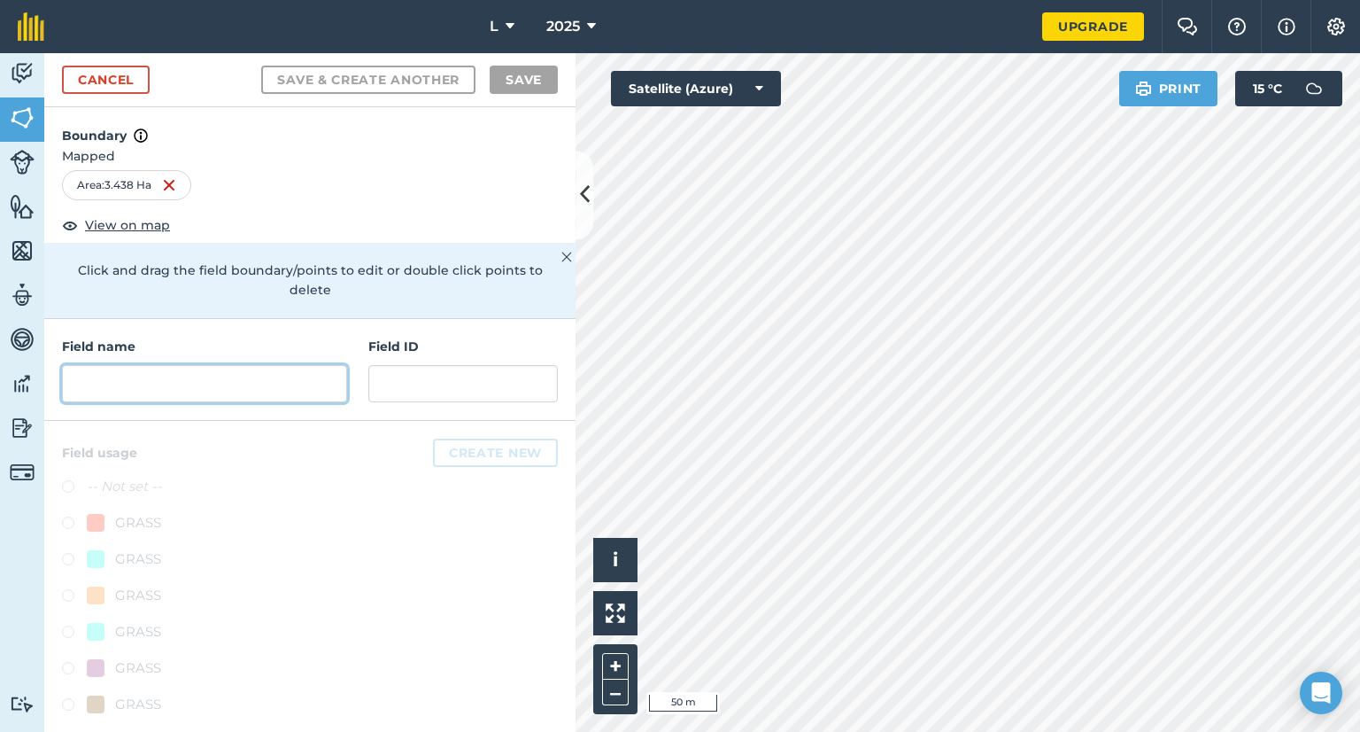
click at [136, 365] on input "text" at bounding box center [204, 383] width 285 height 37
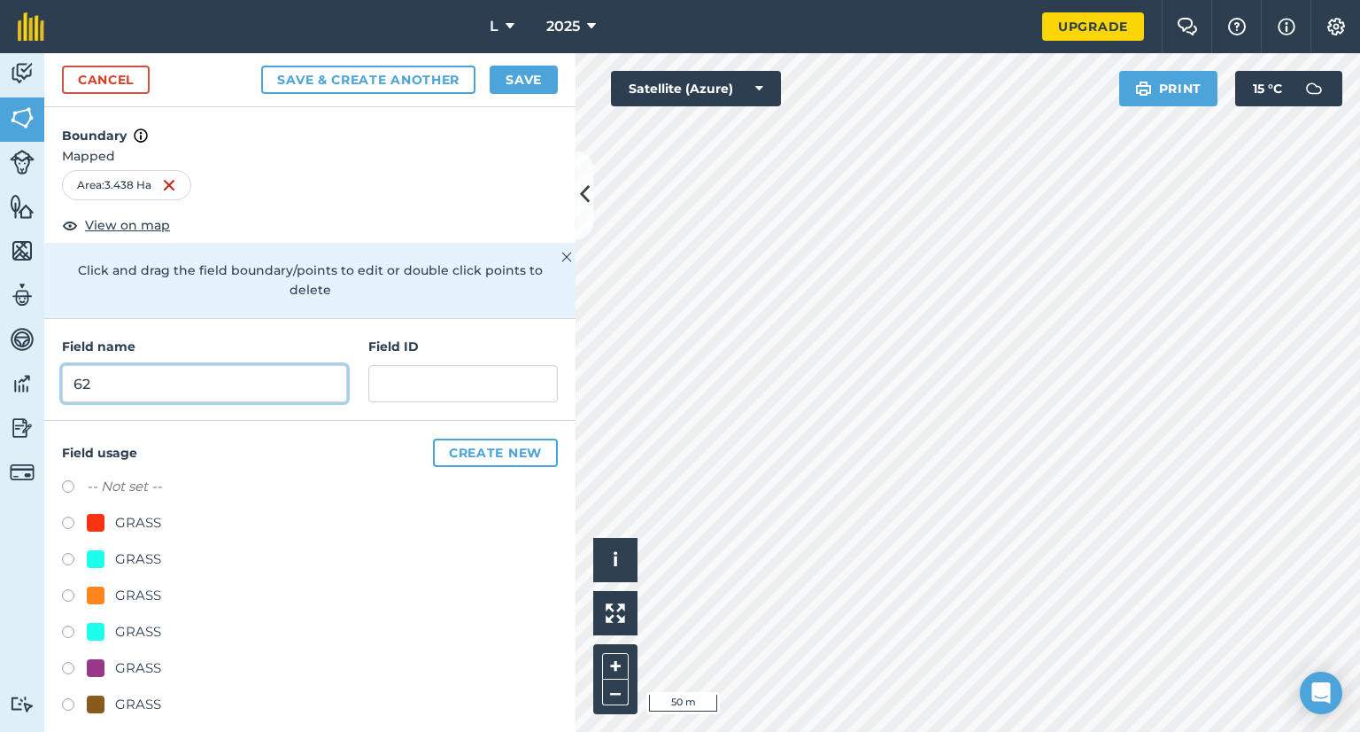
type input "62"
click at [130, 548] on div "GRASS" at bounding box center [138, 558] width 46 height 21
radio input "true"
click at [535, 77] on button "Save" at bounding box center [524, 80] width 68 height 28
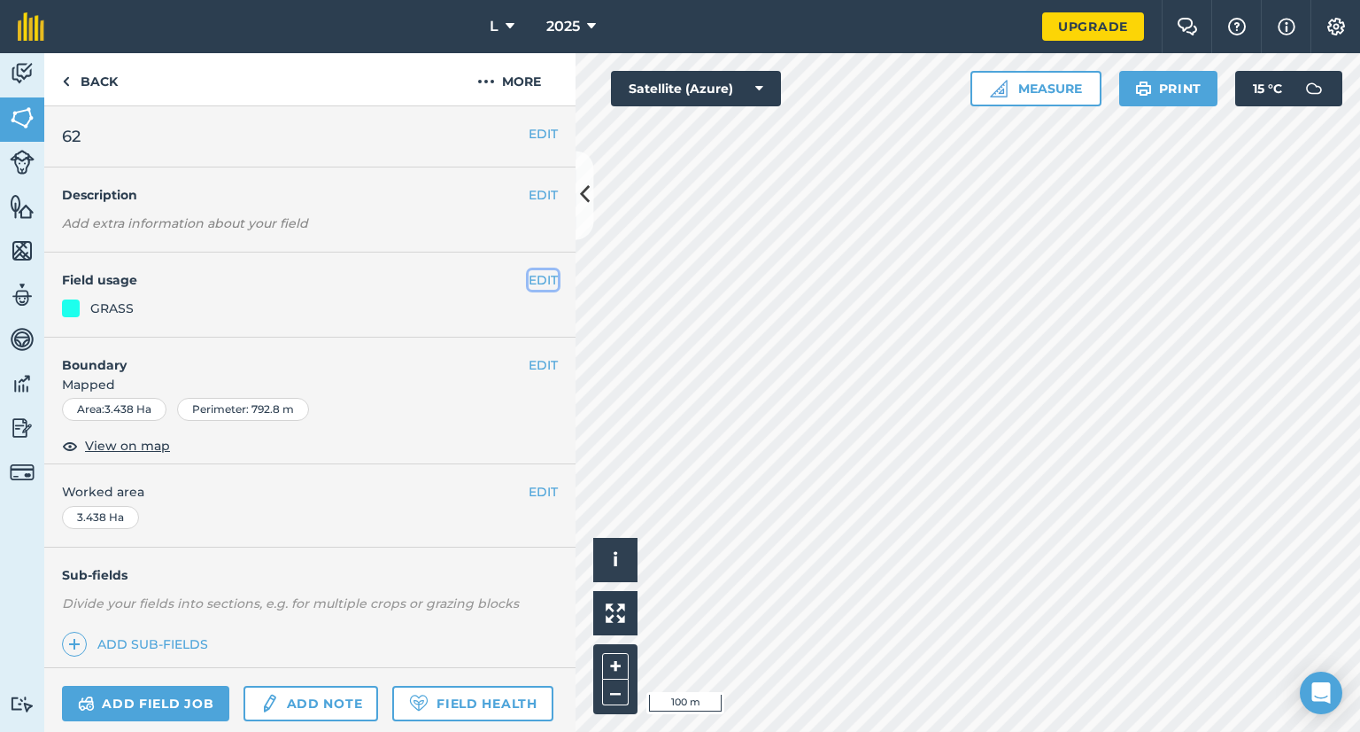
click at [539, 277] on button "EDIT" at bounding box center [543, 279] width 29 height 19
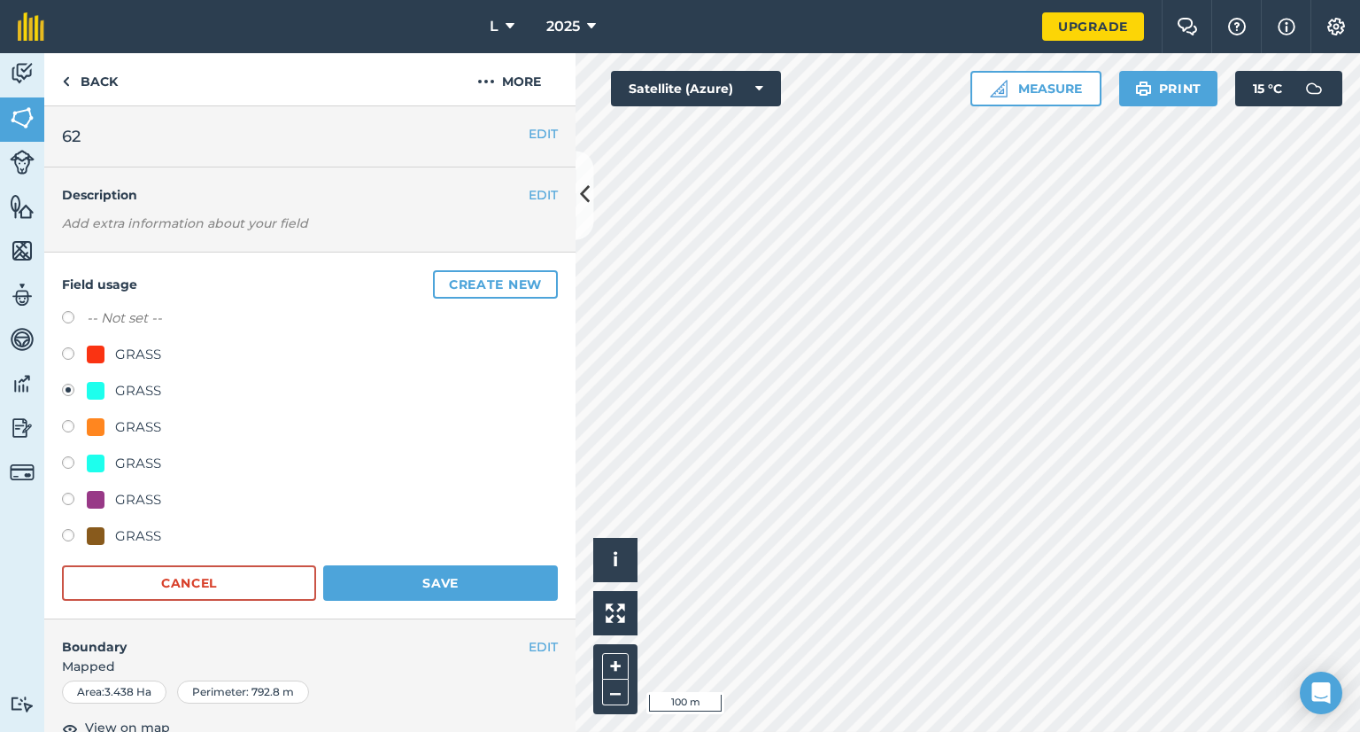
click at [131, 453] on div "GRASS" at bounding box center [138, 463] width 46 height 21
radio input "true"
radio input "false"
click at [415, 584] on button "Save" at bounding box center [440, 582] width 235 height 35
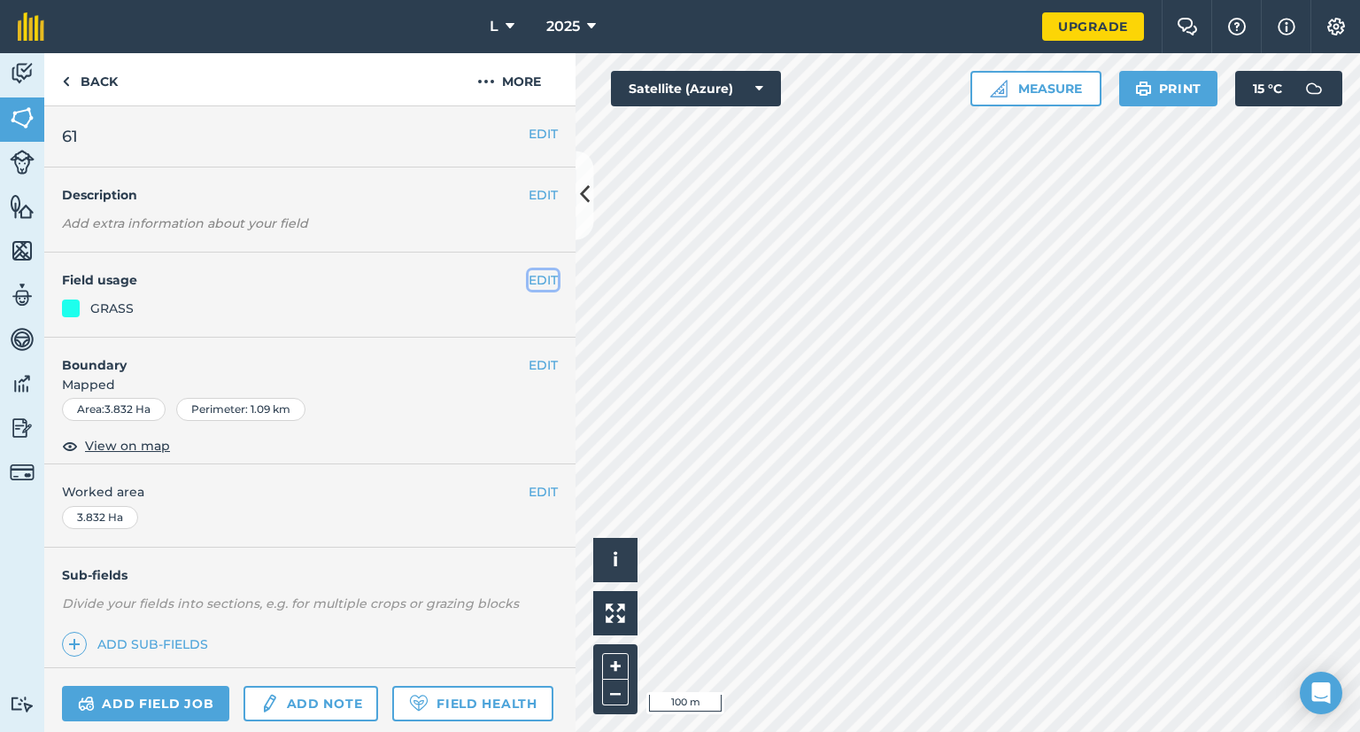
click at [529, 276] on button "EDIT" at bounding box center [543, 279] width 29 height 19
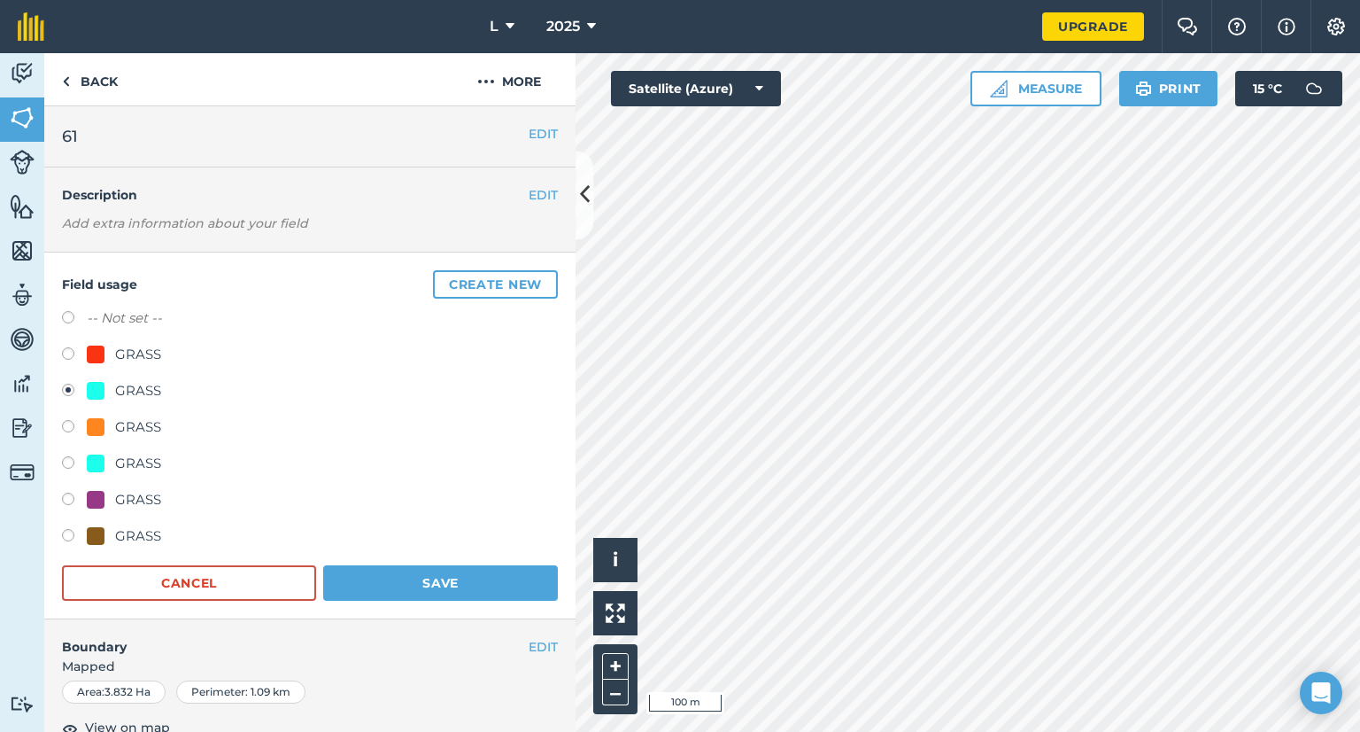
click at [122, 465] on div "GRASS" at bounding box center [138, 463] width 46 height 21
radio input "true"
radio input "false"
click at [391, 589] on button "Save" at bounding box center [440, 582] width 235 height 35
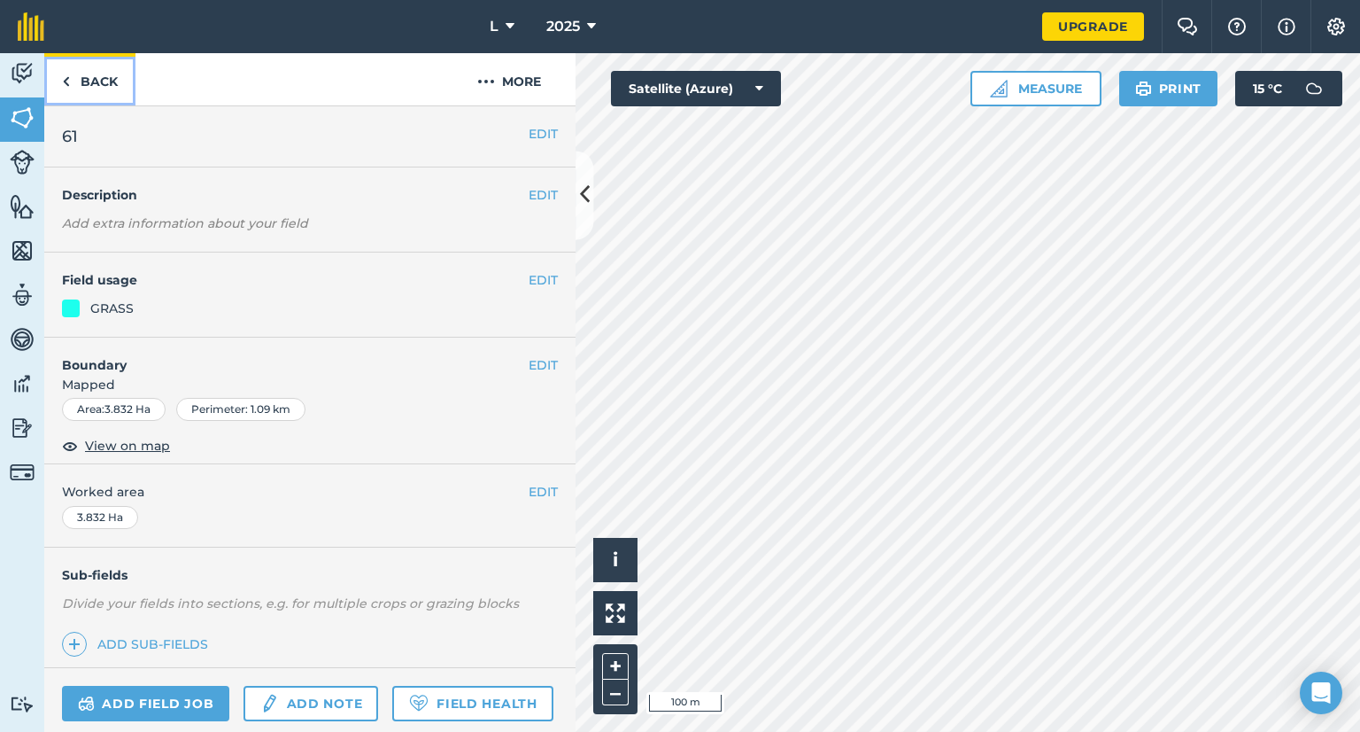
click at [111, 93] on link "Back" at bounding box center [89, 79] width 91 height 52
click at [89, 93] on link "Back" at bounding box center [89, 79] width 91 height 52
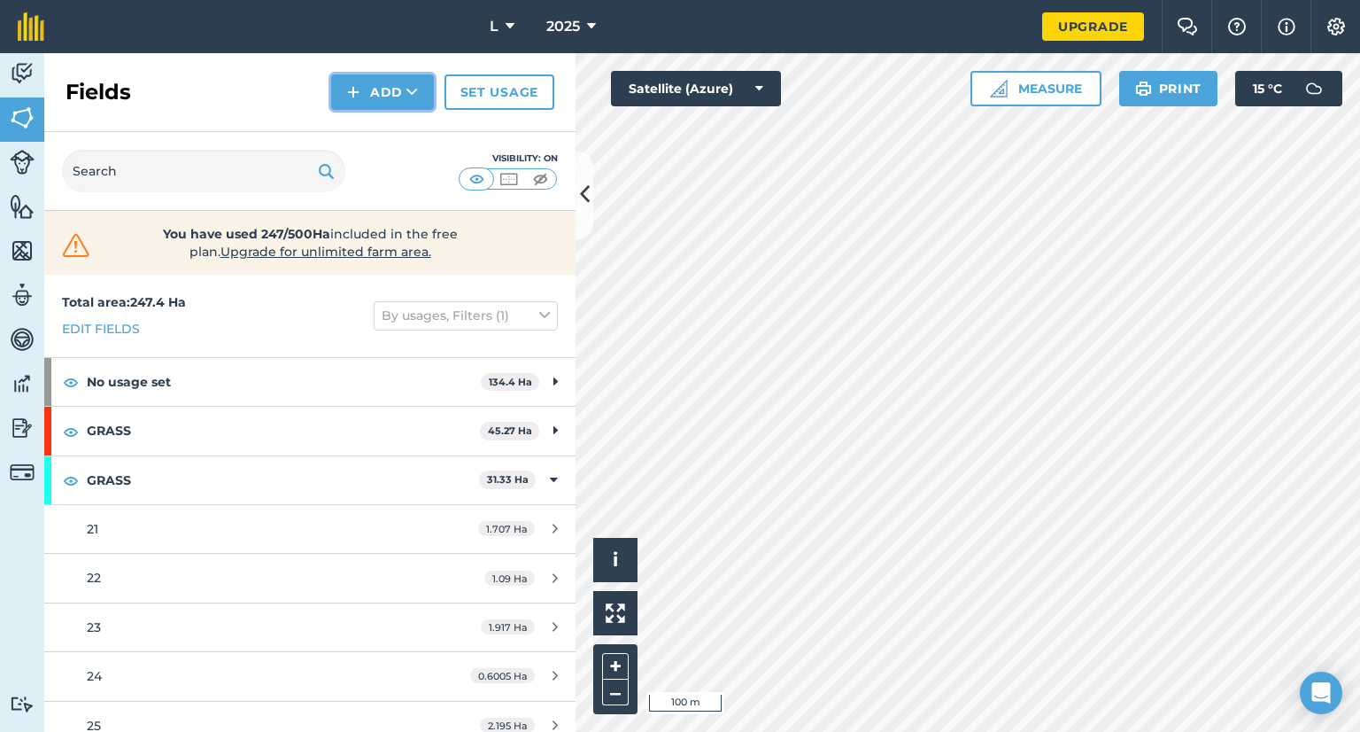
click at [397, 86] on button "Add" at bounding box center [382, 91] width 103 height 35
click at [382, 126] on link "Draw" at bounding box center [382, 131] width 97 height 39
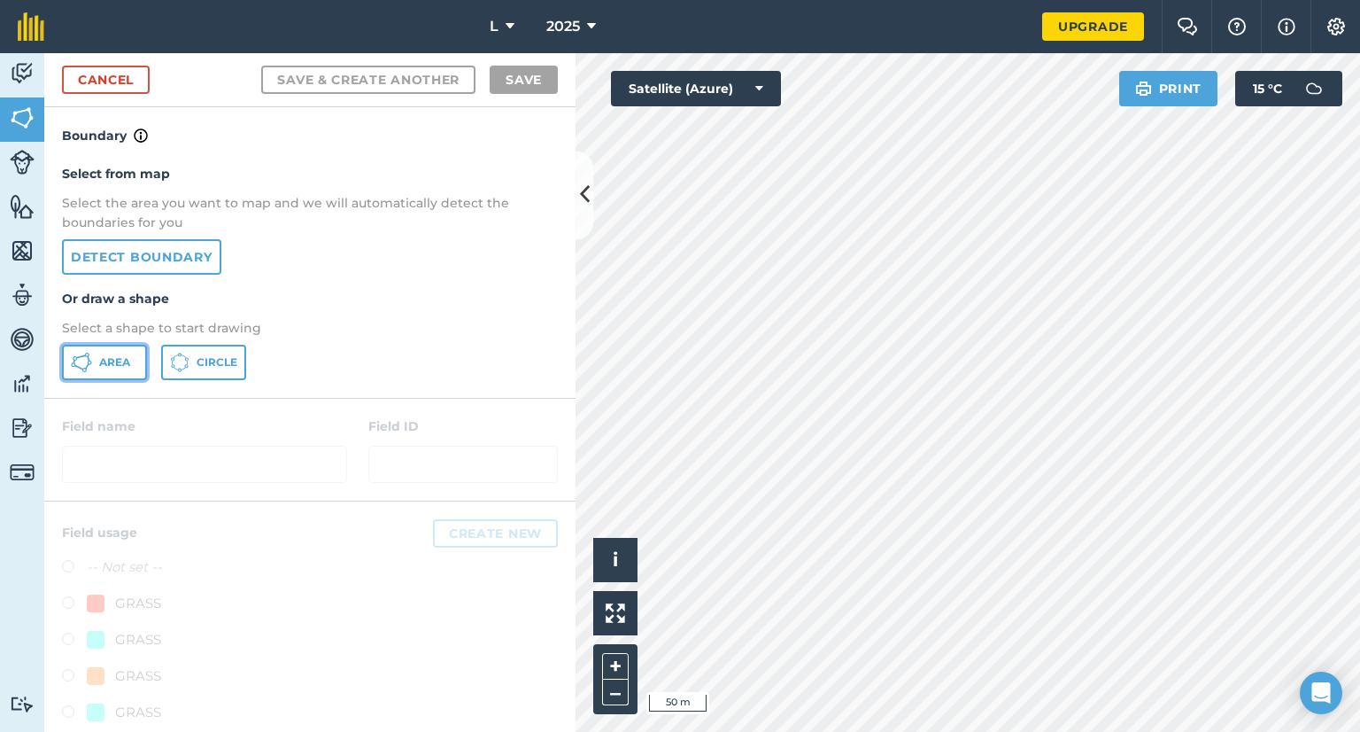
click at [120, 345] on button "Area" at bounding box center [104, 362] width 85 height 35
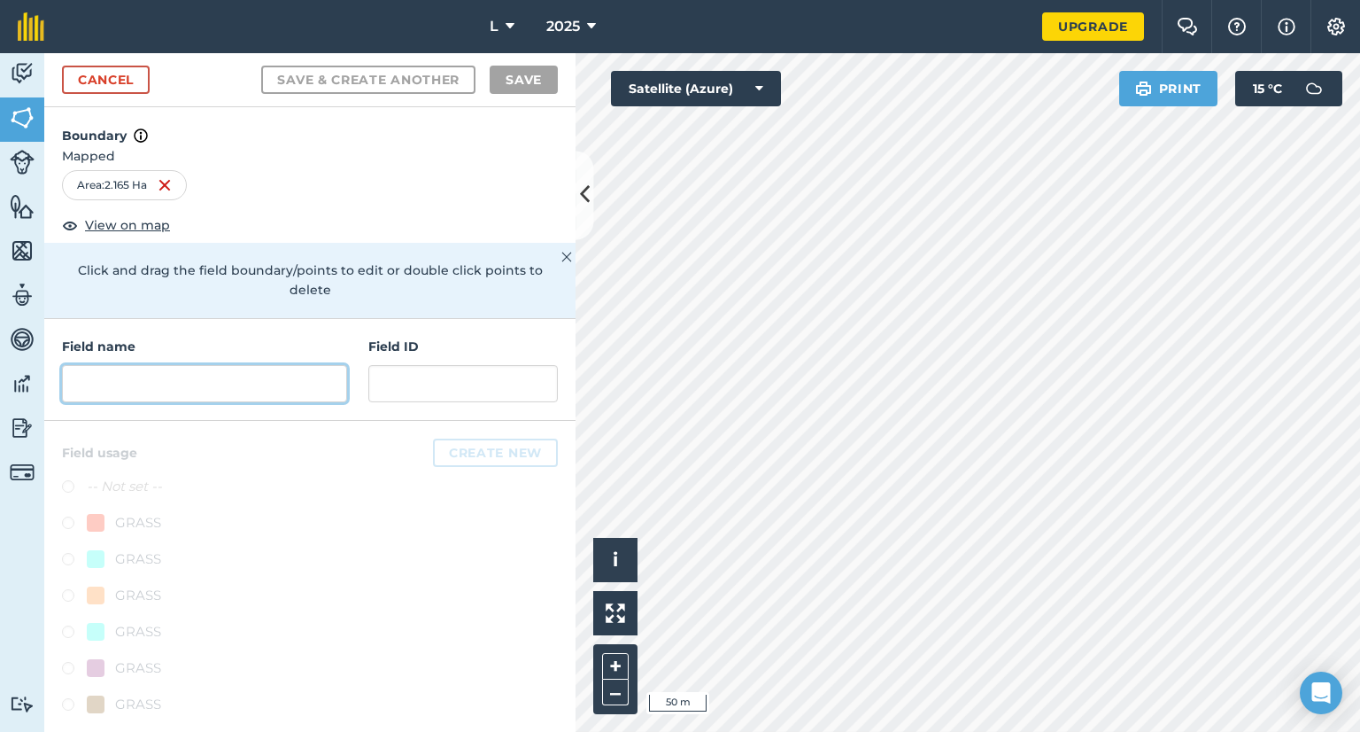
click at [160, 365] on input "text" at bounding box center [204, 383] width 285 height 37
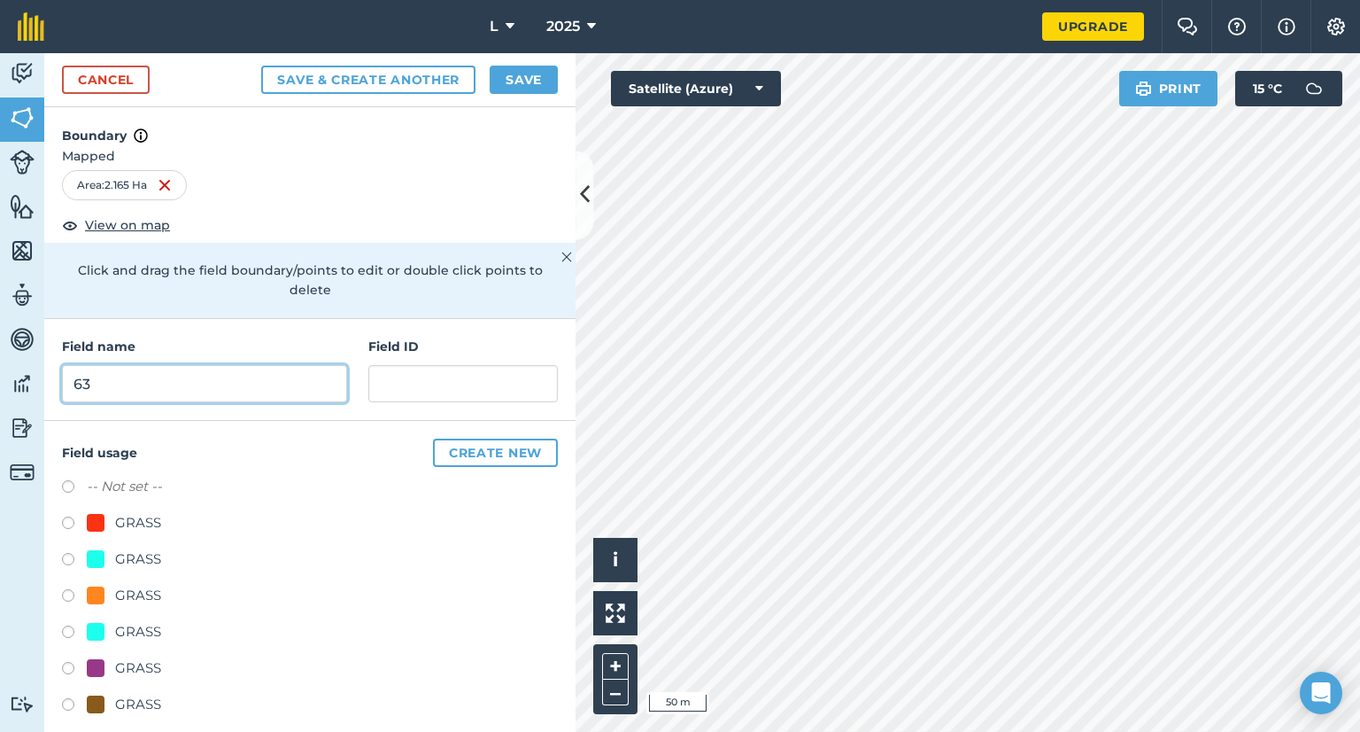
type input "63"
click at [128, 621] on div "GRASS" at bounding box center [138, 631] width 46 height 21
radio input "true"
click at [525, 90] on button "Save" at bounding box center [524, 80] width 68 height 28
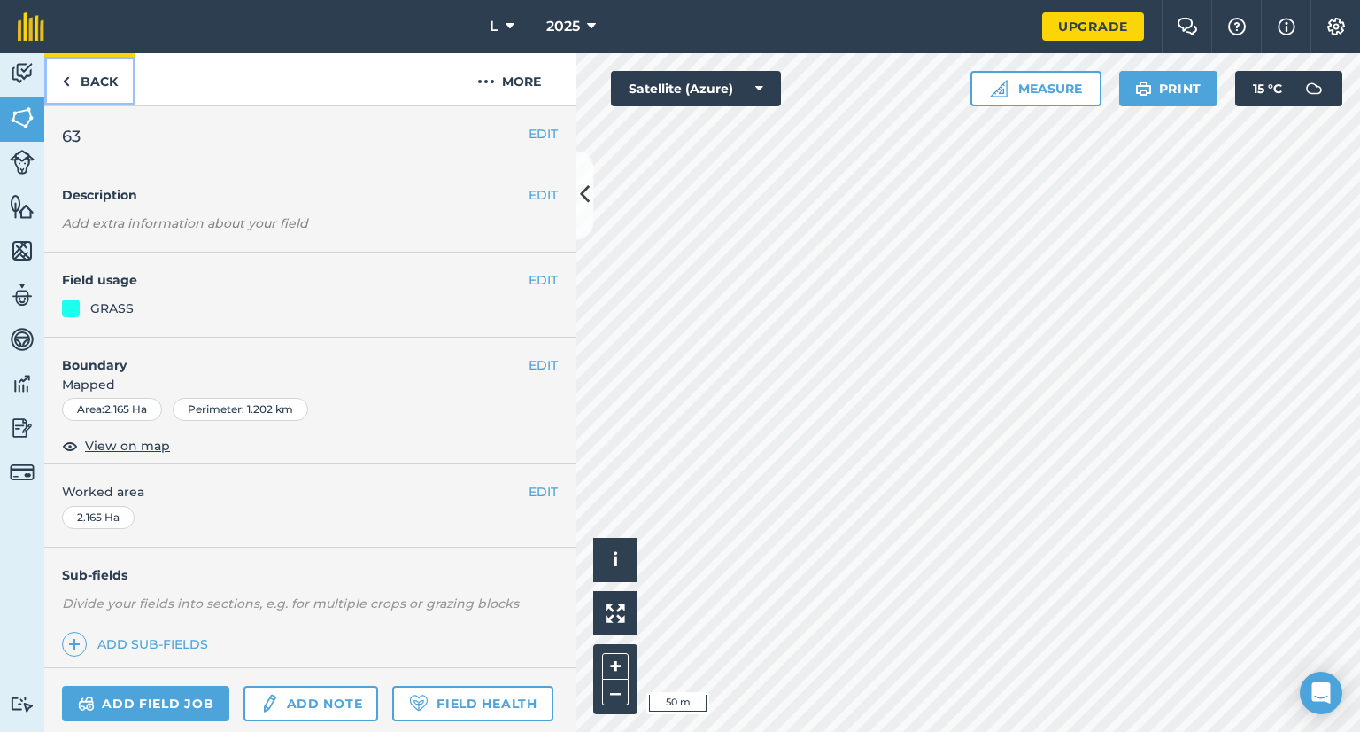
click at [113, 83] on link "Back" at bounding box center [89, 79] width 91 height 52
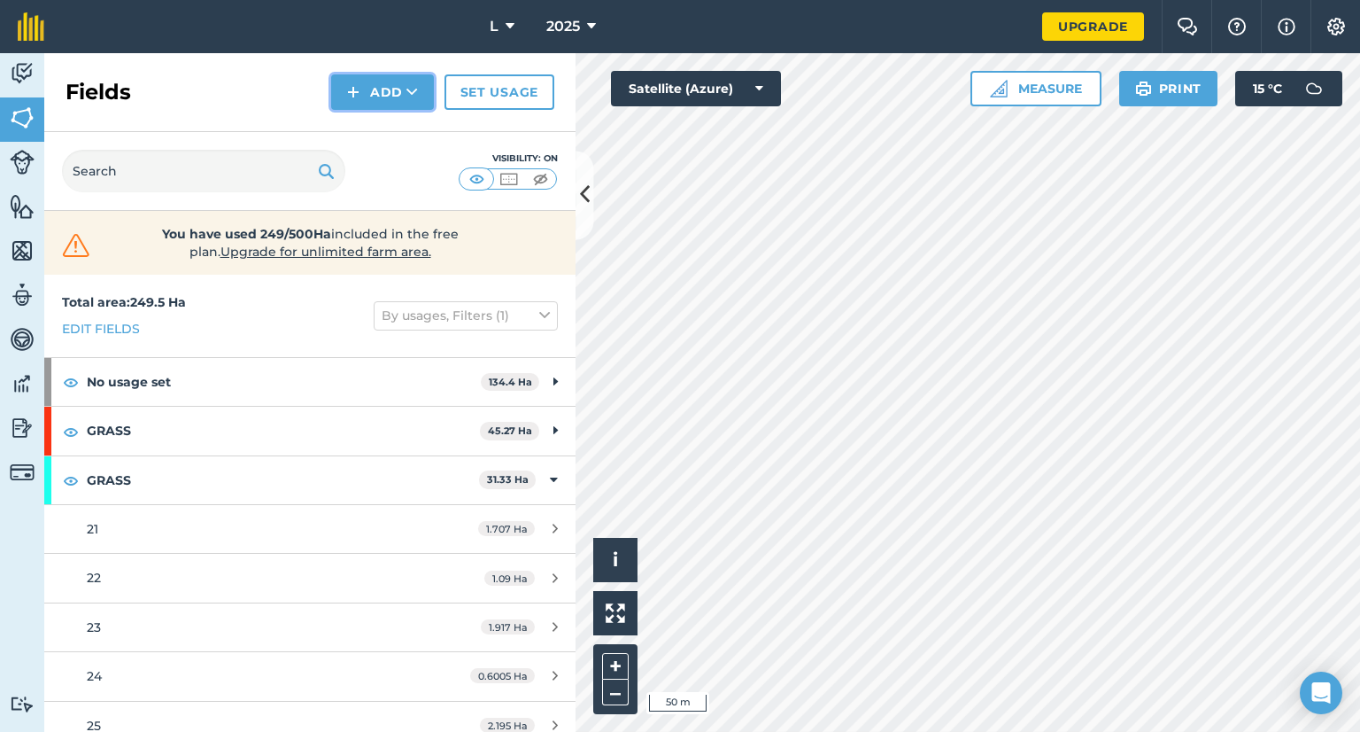
click at [354, 85] on img at bounding box center [353, 91] width 12 height 21
click at [365, 136] on link "Draw" at bounding box center [382, 131] width 97 height 39
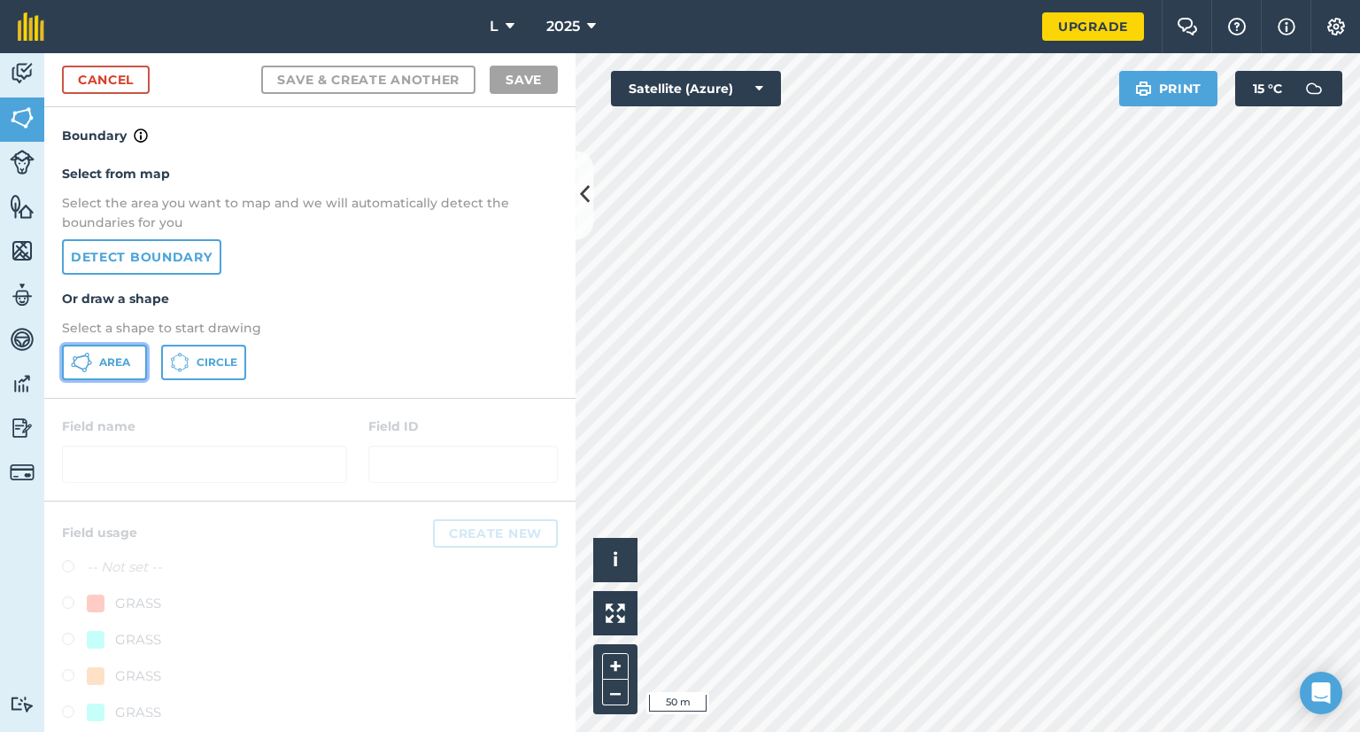
click at [120, 353] on button "Area" at bounding box center [104, 362] width 85 height 35
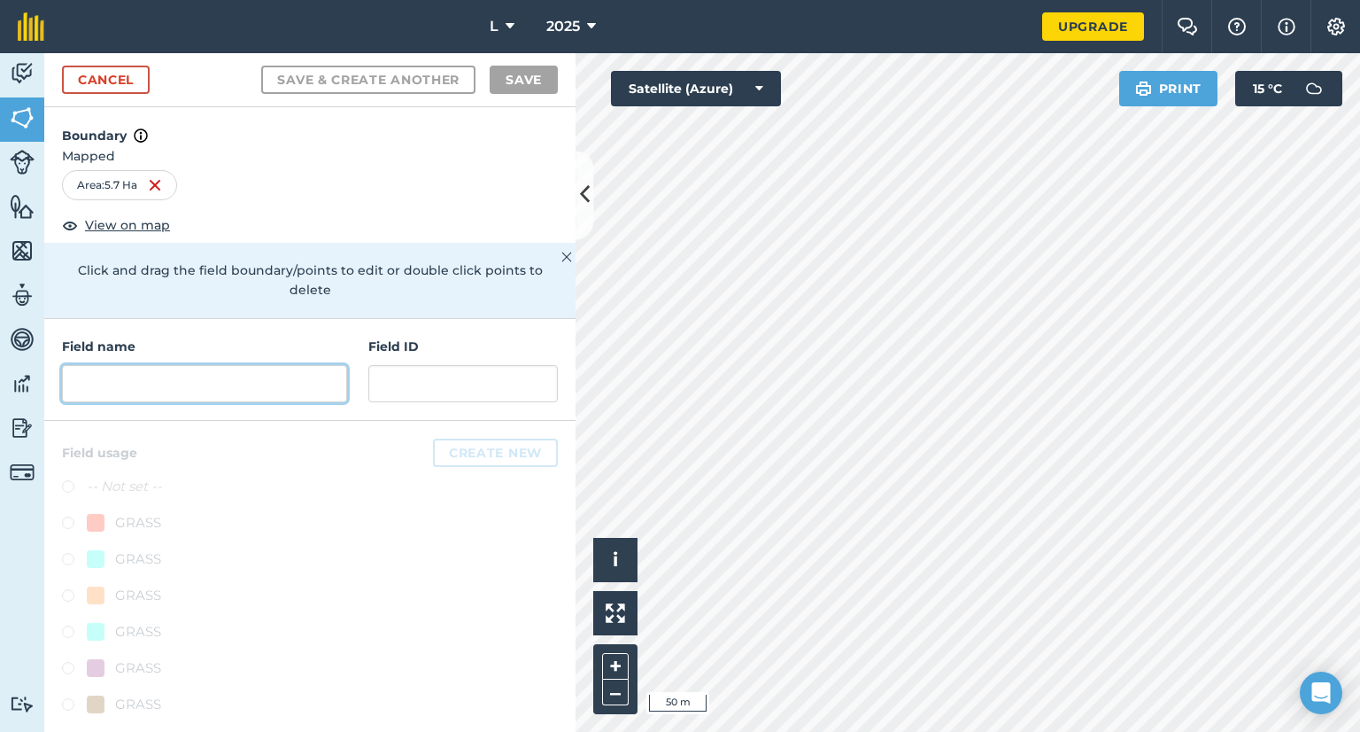
click at [191, 365] on input "text" at bounding box center [204, 383] width 285 height 37
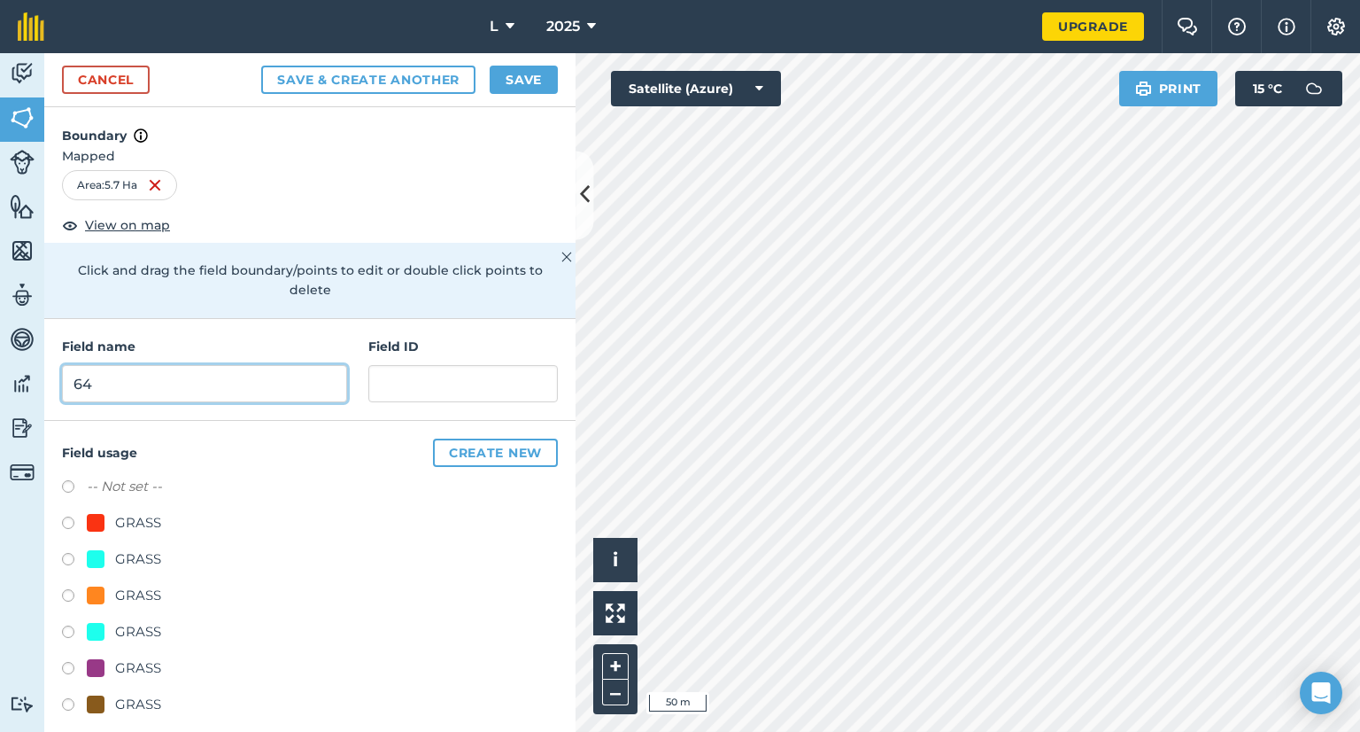
type input "64"
click at [146, 621] on div "GRASS" at bounding box center [138, 631] width 46 height 21
radio input "true"
click at [528, 82] on button "Save" at bounding box center [524, 80] width 68 height 28
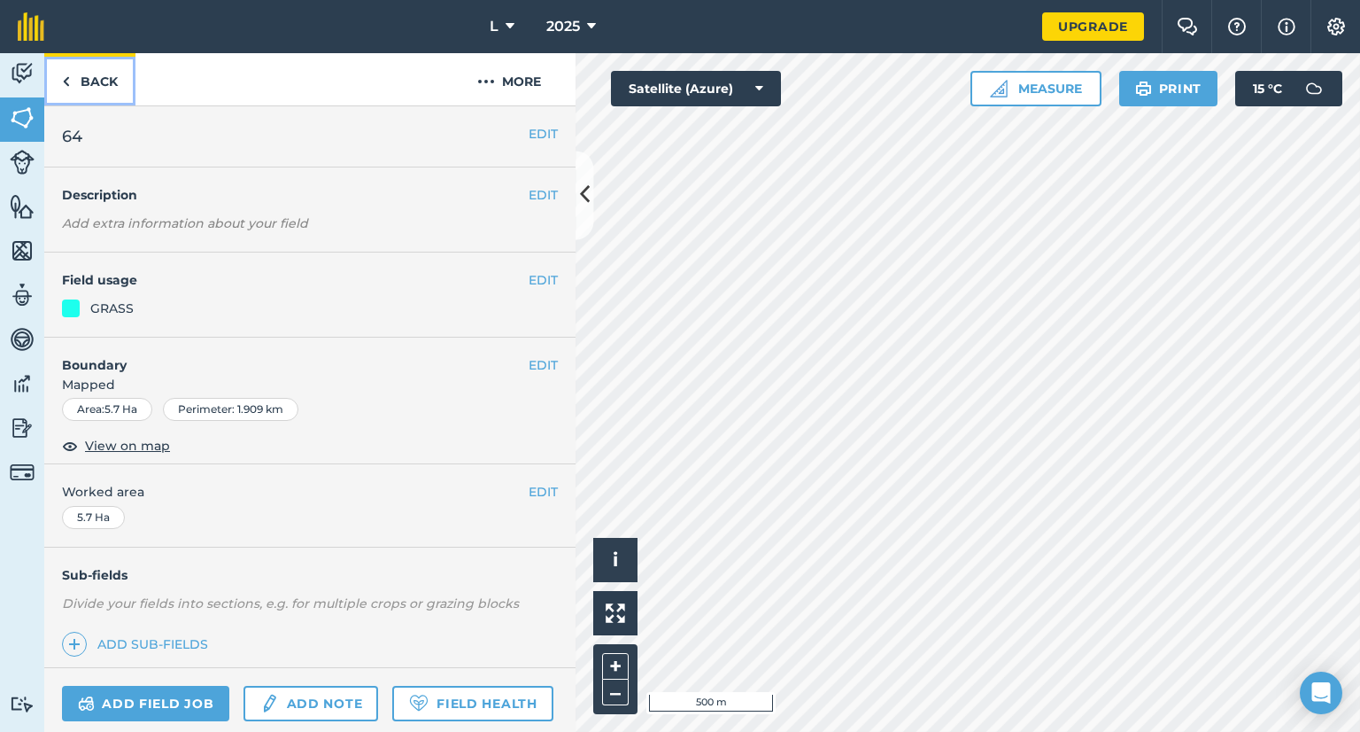
click at [93, 94] on link "Back" at bounding box center [89, 79] width 91 height 52
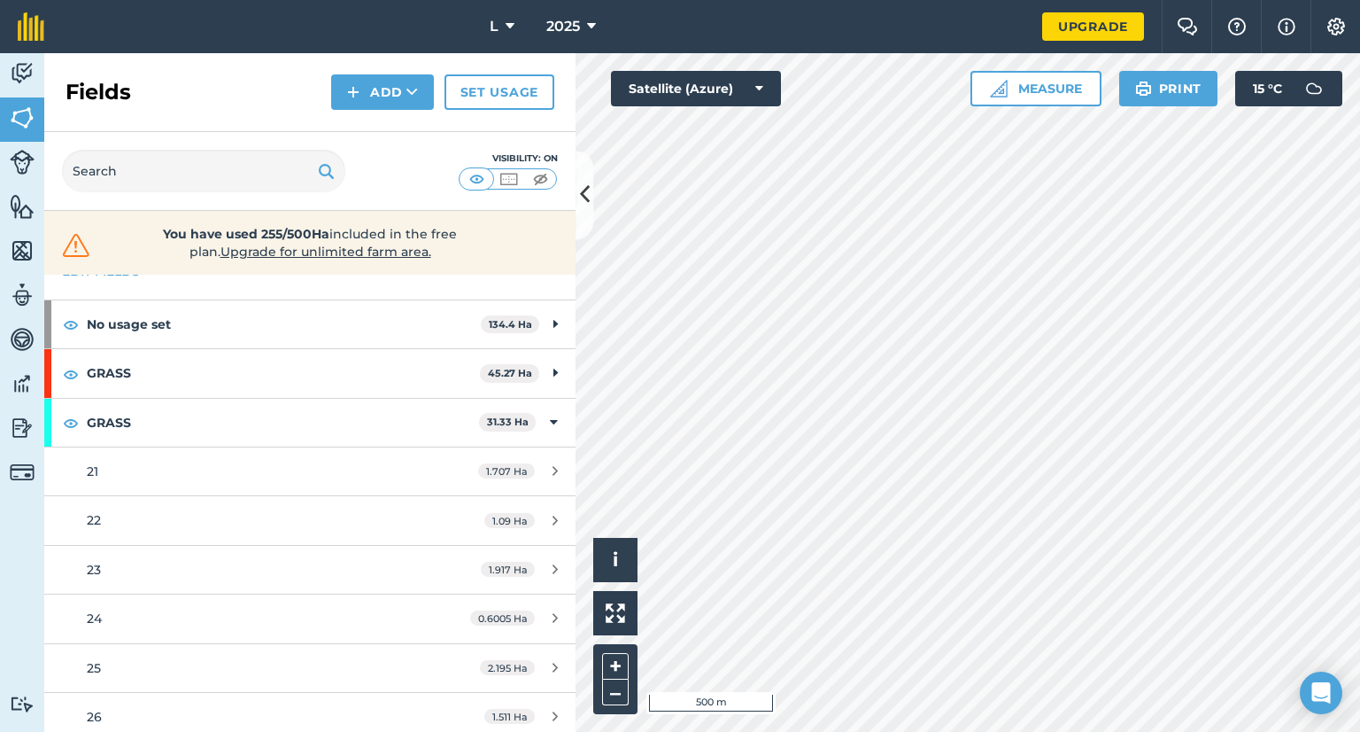
scroll to position [89, 0]
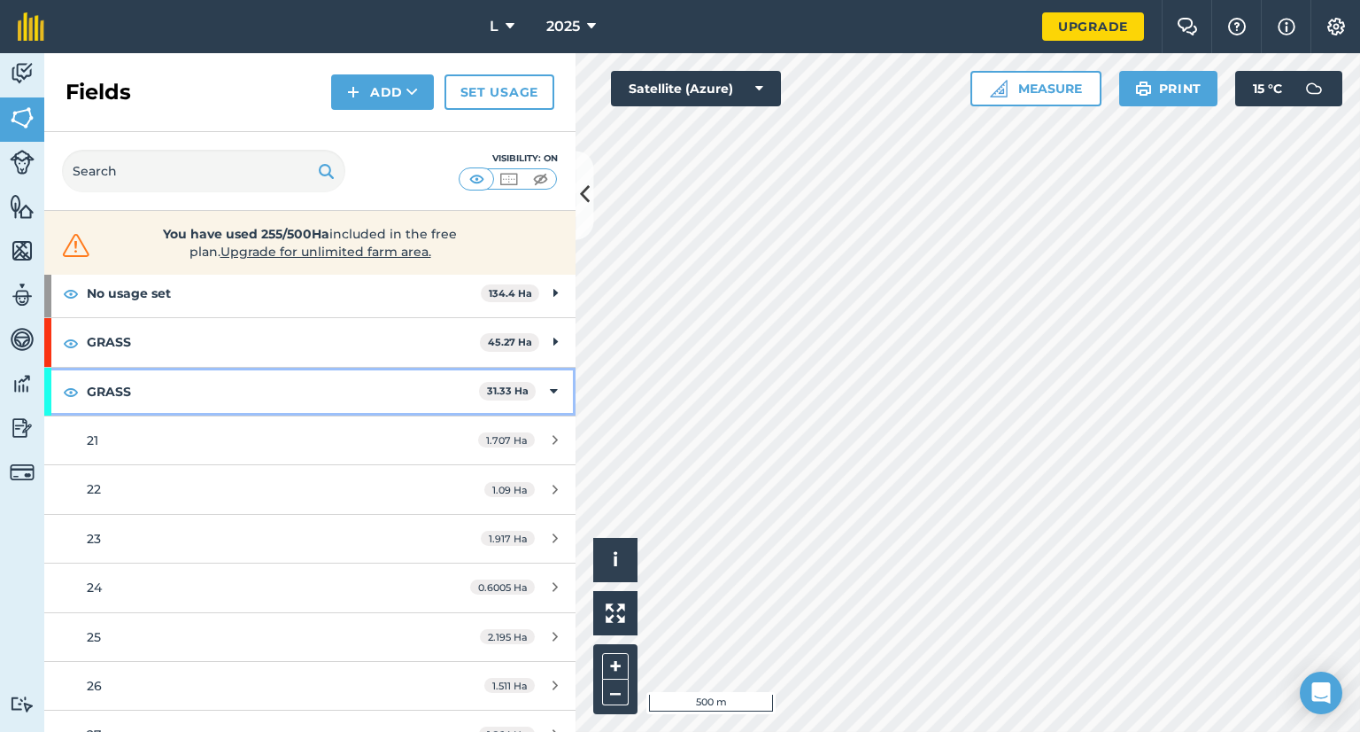
click at [535, 384] on div "GRASS 31.33 Ha" at bounding box center [309, 392] width 531 height 48
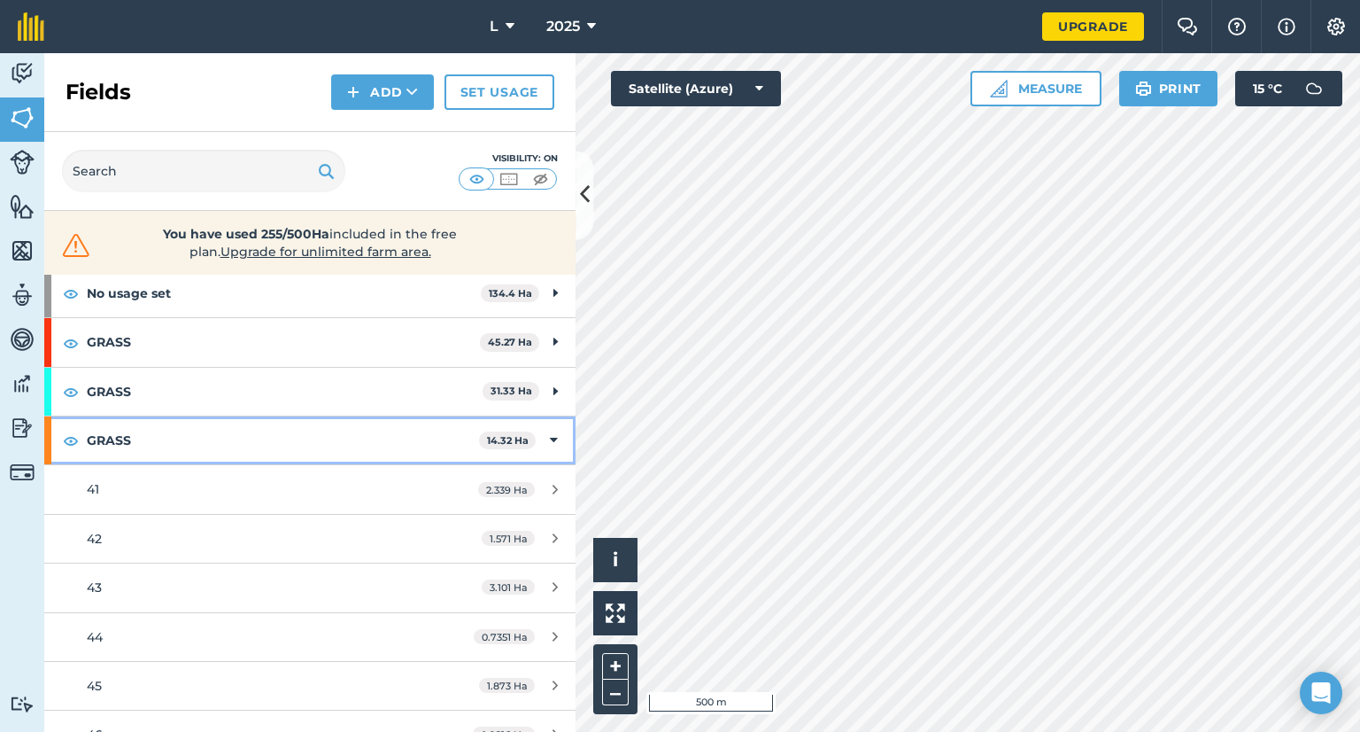
click at [533, 432] on div "GRASS 14.32 Ha" at bounding box center [309, 440] width 531 height 48
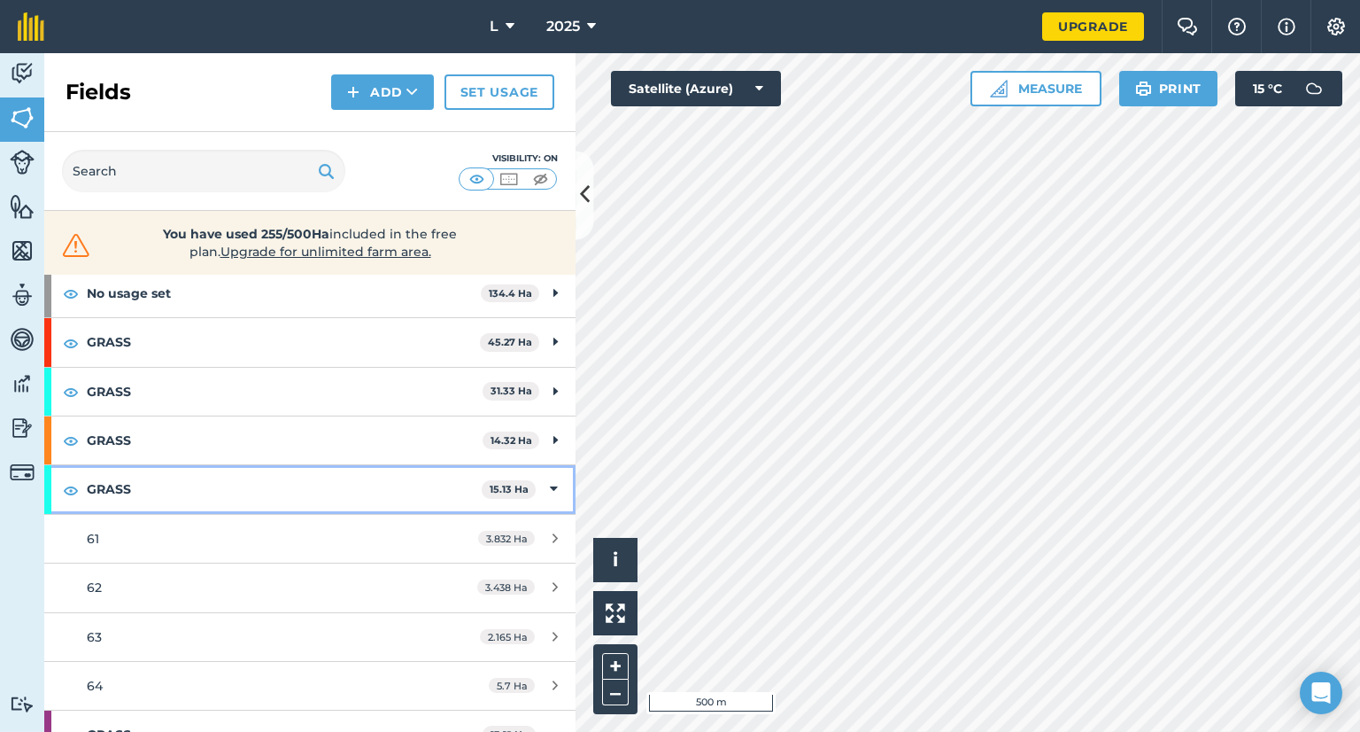
click at [535, 483] on div "GRASS 15.13 Ha" at bounding box center [309, 489] width 531 height 48
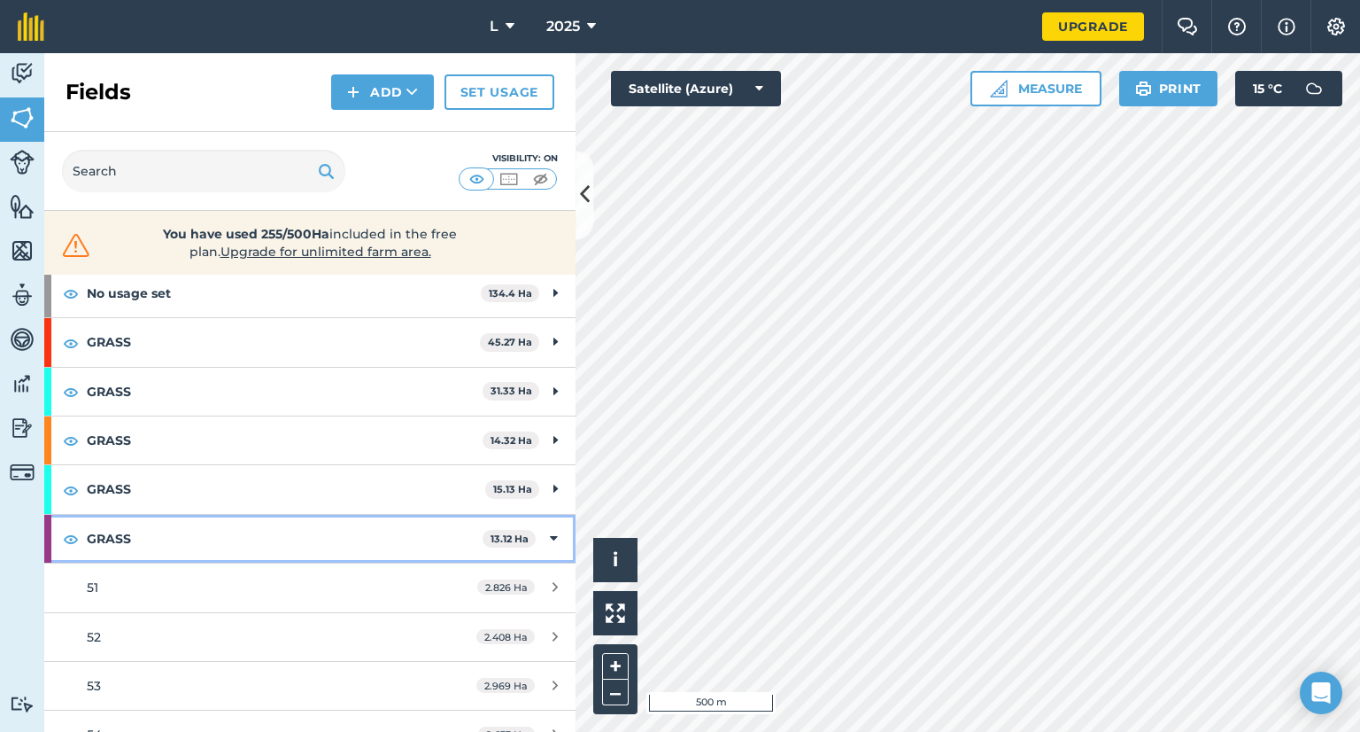
click at [550, 543] on icon at bounding box center [554, 538] width 8 height 19
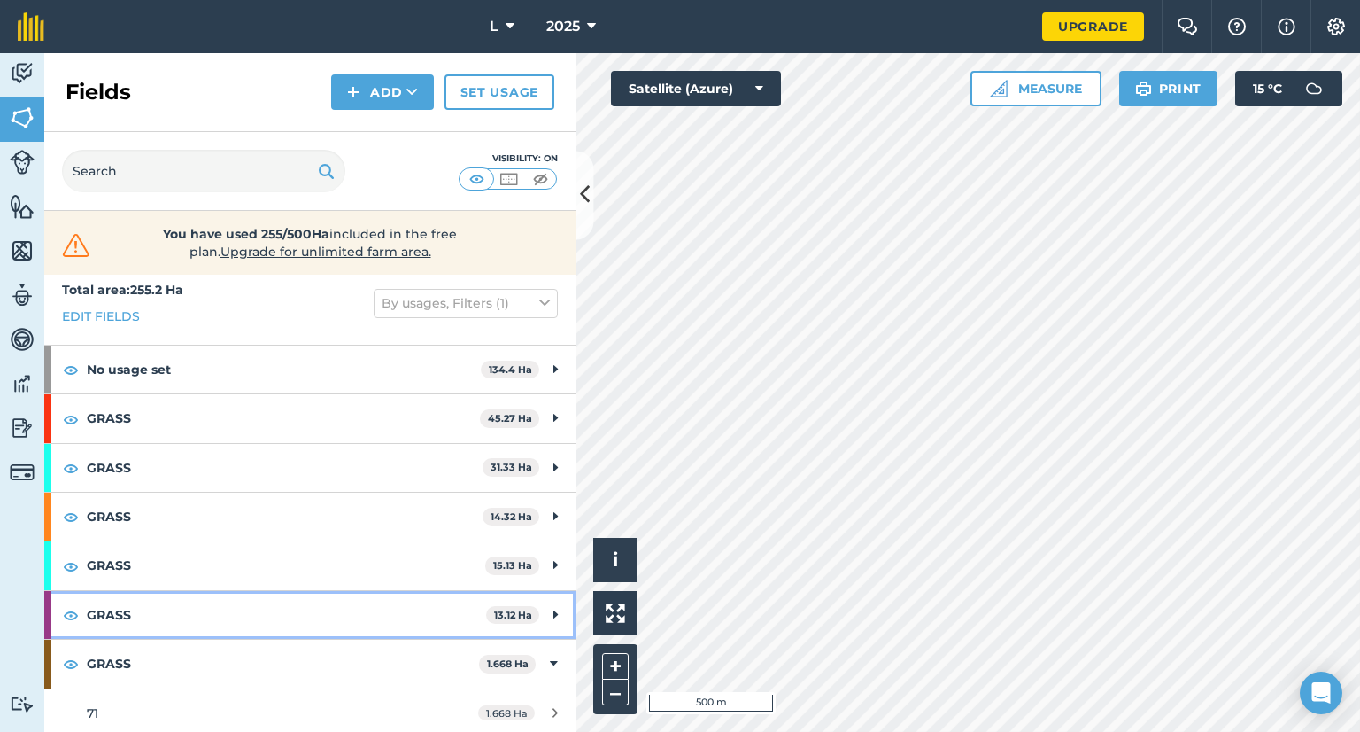
scroll to position [16, 0]
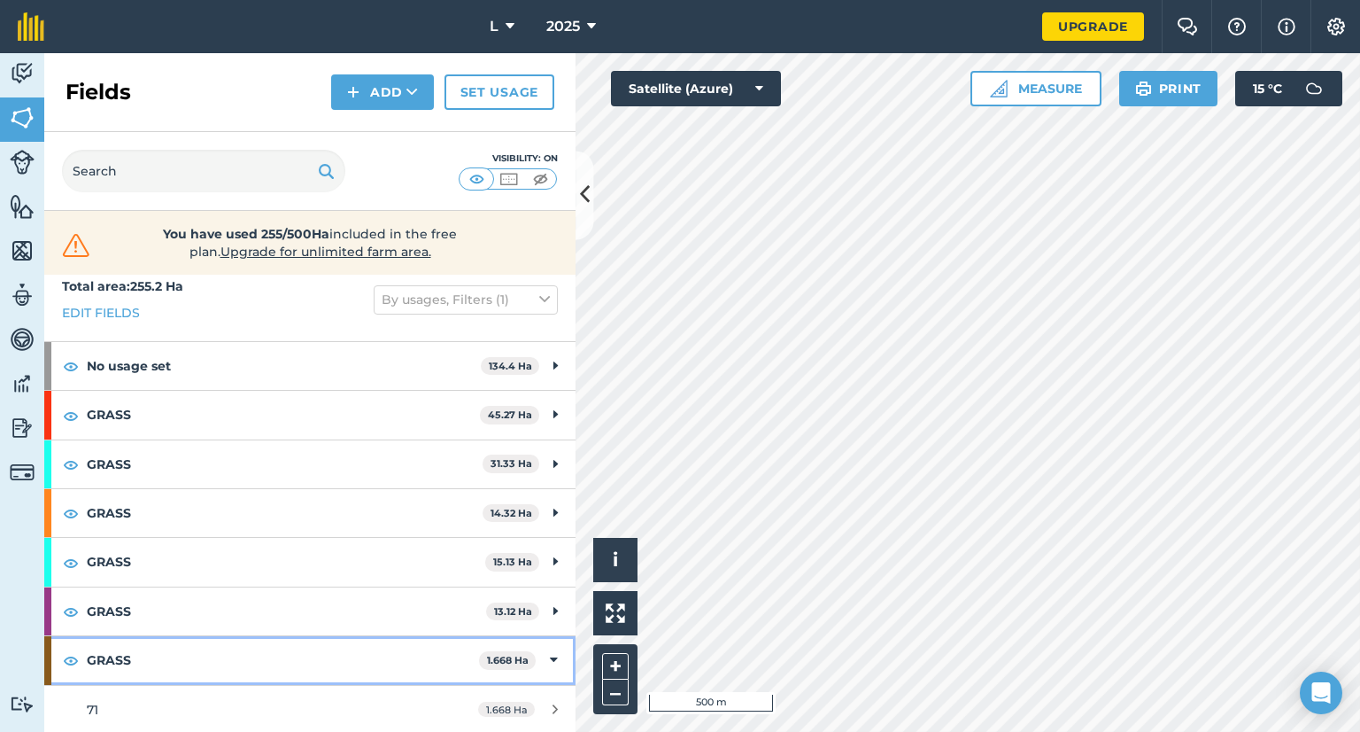
click at [546, 660] on div "GRASS 1.668 Ha" at bounding box center [309, 660] width 531 height 48
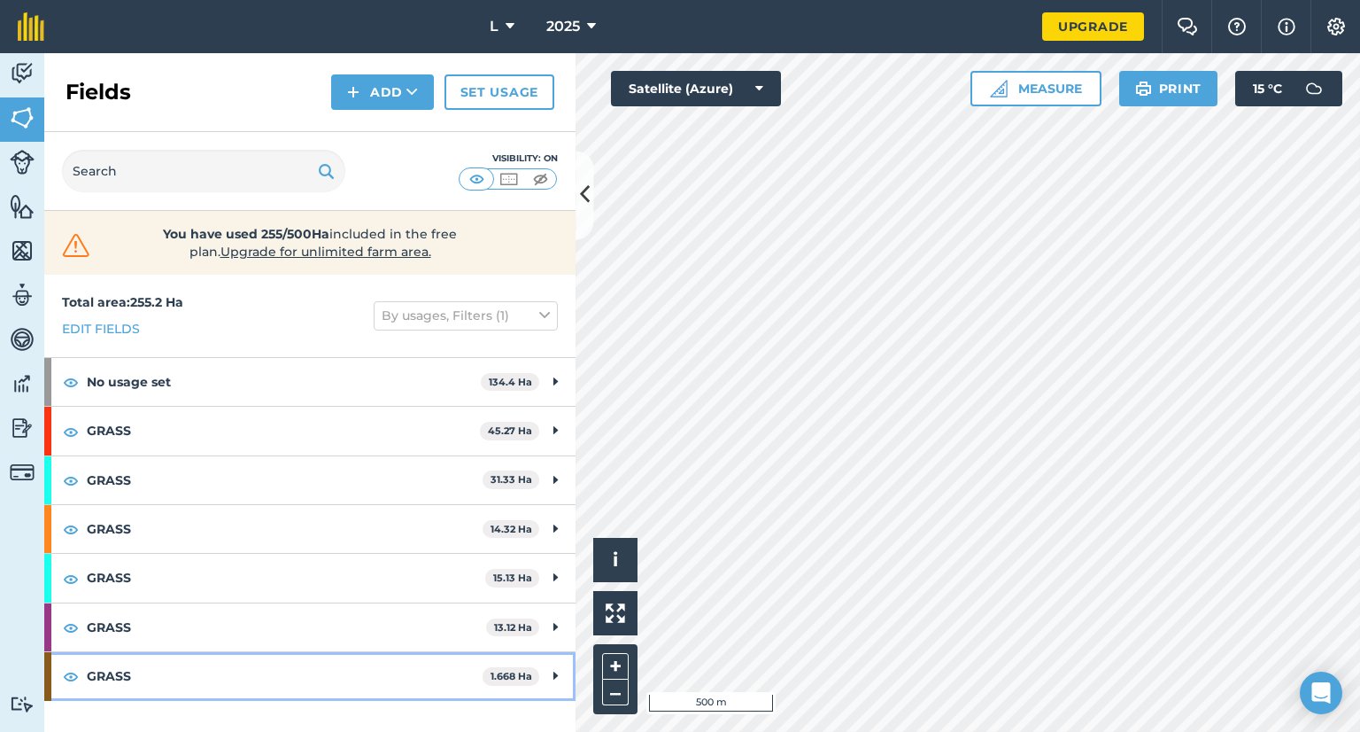
scroll to position [0, 0]
